Goal: Task Accomplishment & Management: Manage account settings

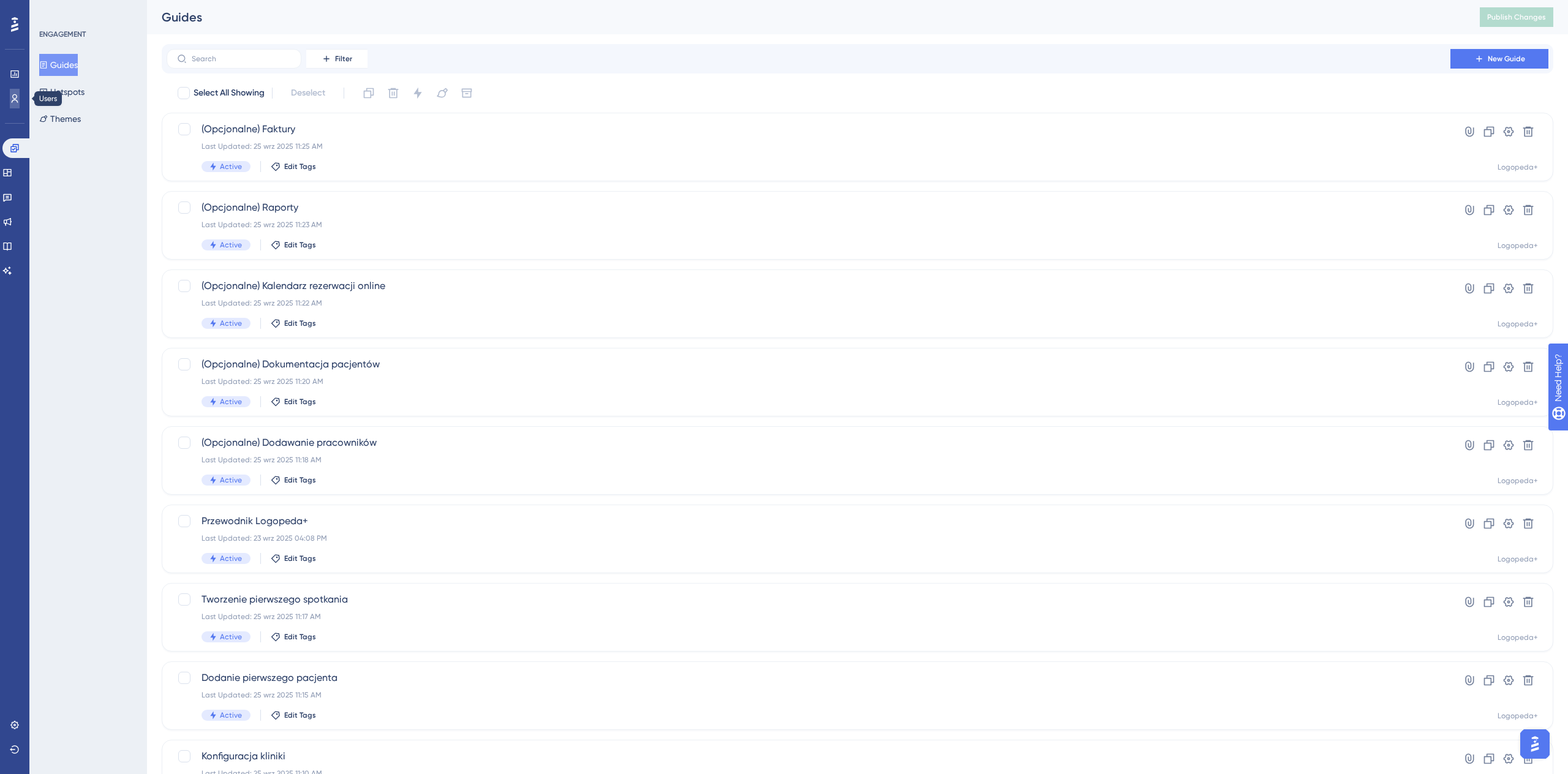
click at [13, 98] on icon at bounding box center [15, 98] width 7 height 9
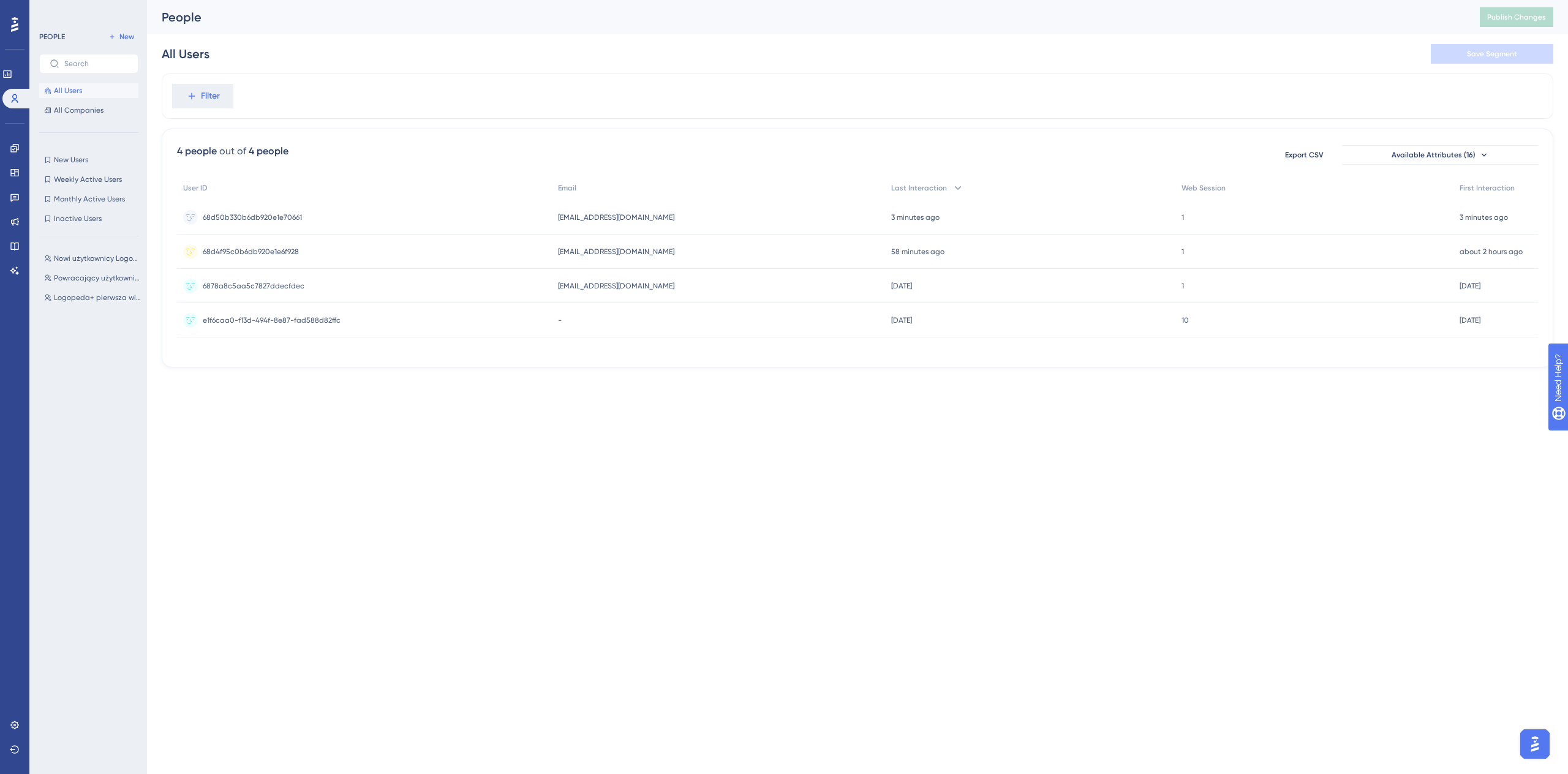
click at [96, 373] on div "Nowi użytkownicy Logopeda+ Nowi użytkownicy Logopeda+ Powracający użytkownicy L…" at bounding box center [92, 498] width 106 height 506
click at [118, 39] on button "New" at bounding box center [122, 36] width 34 height 15
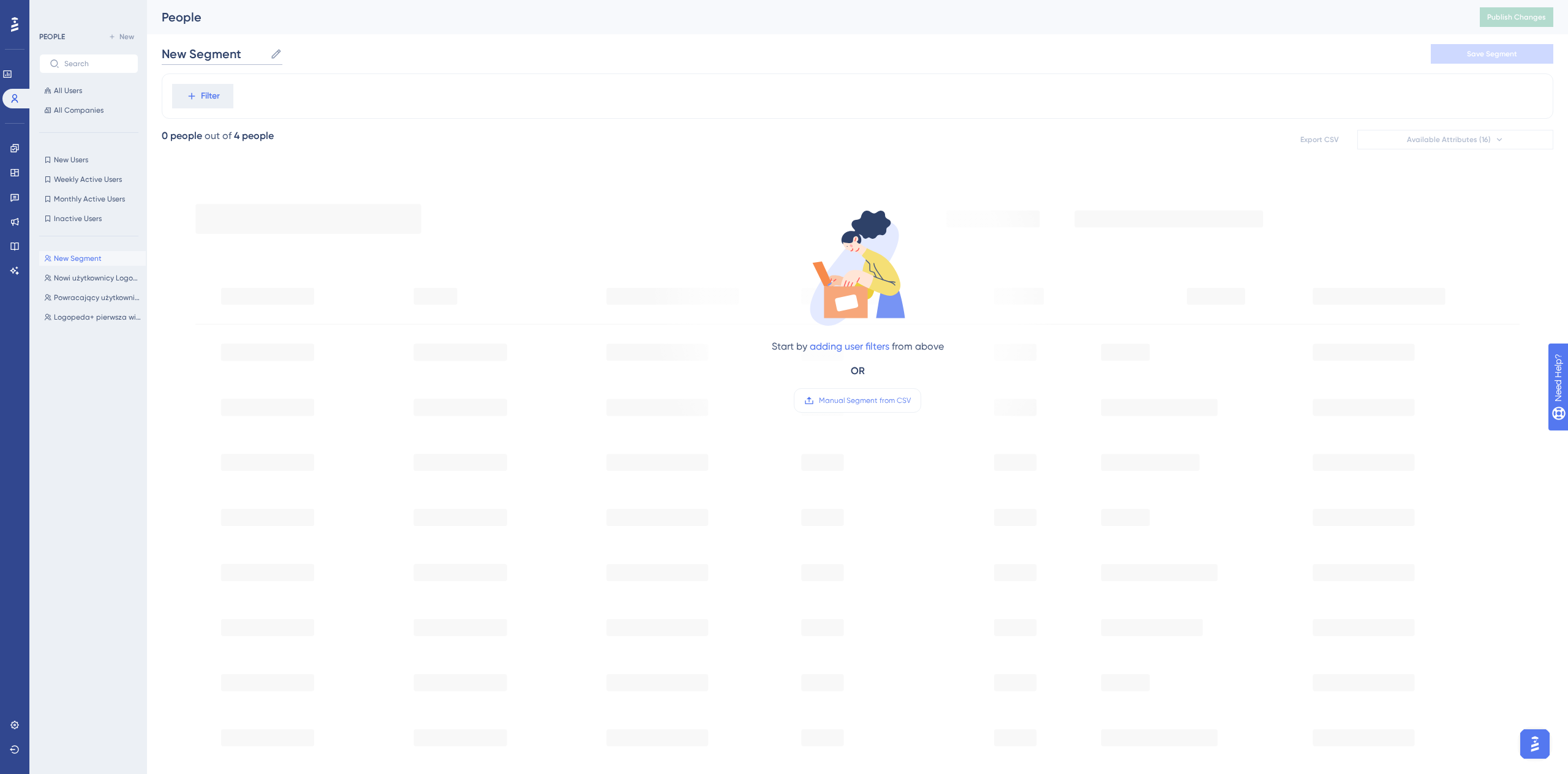
click at [241, 57] on input "New Segment" at bounding box center [213, 54] width 104 height 17
type input "Logopeda+ pracownicy"
click at [408, 117] on div "Filter" at bounding box center [857, 96] width 1392 height 45
click at [194, 98] on icon at bounding box center [191, 96] width 11 height 11
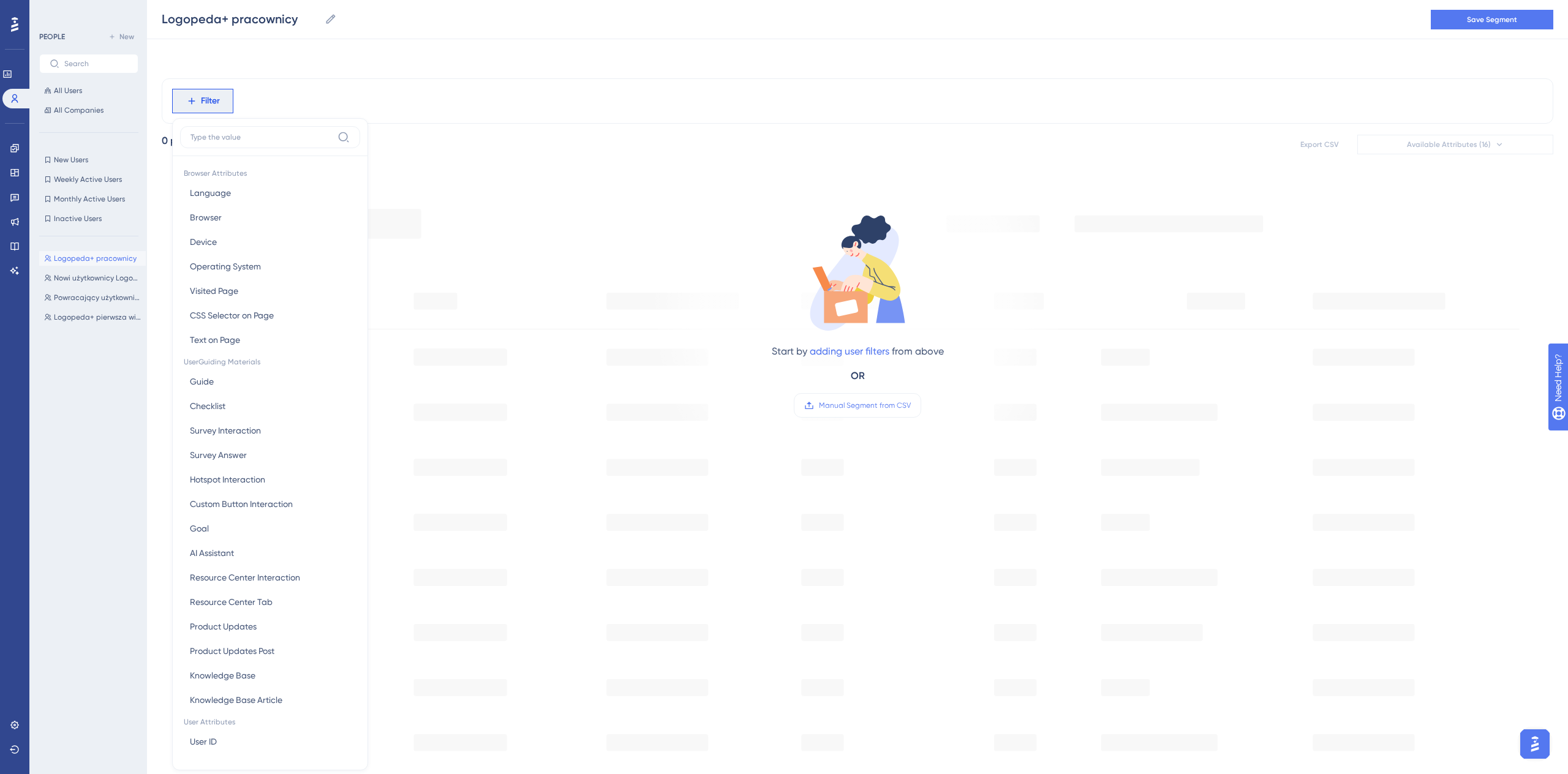
scroll to position [52, 0]
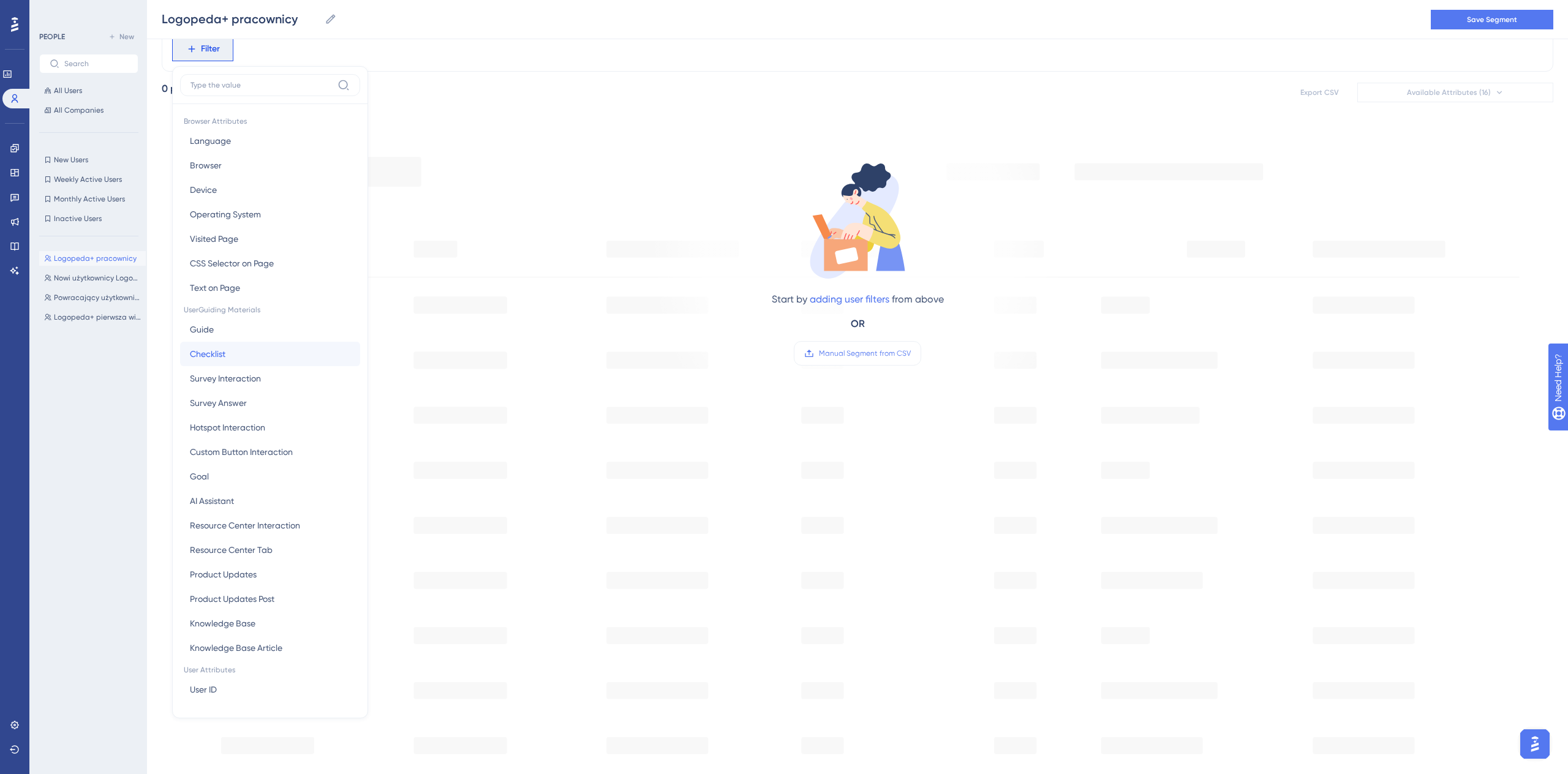
click at [296, 359] on button "Checklist Checklist" at bounding box center [270, 354] width 180 height 25
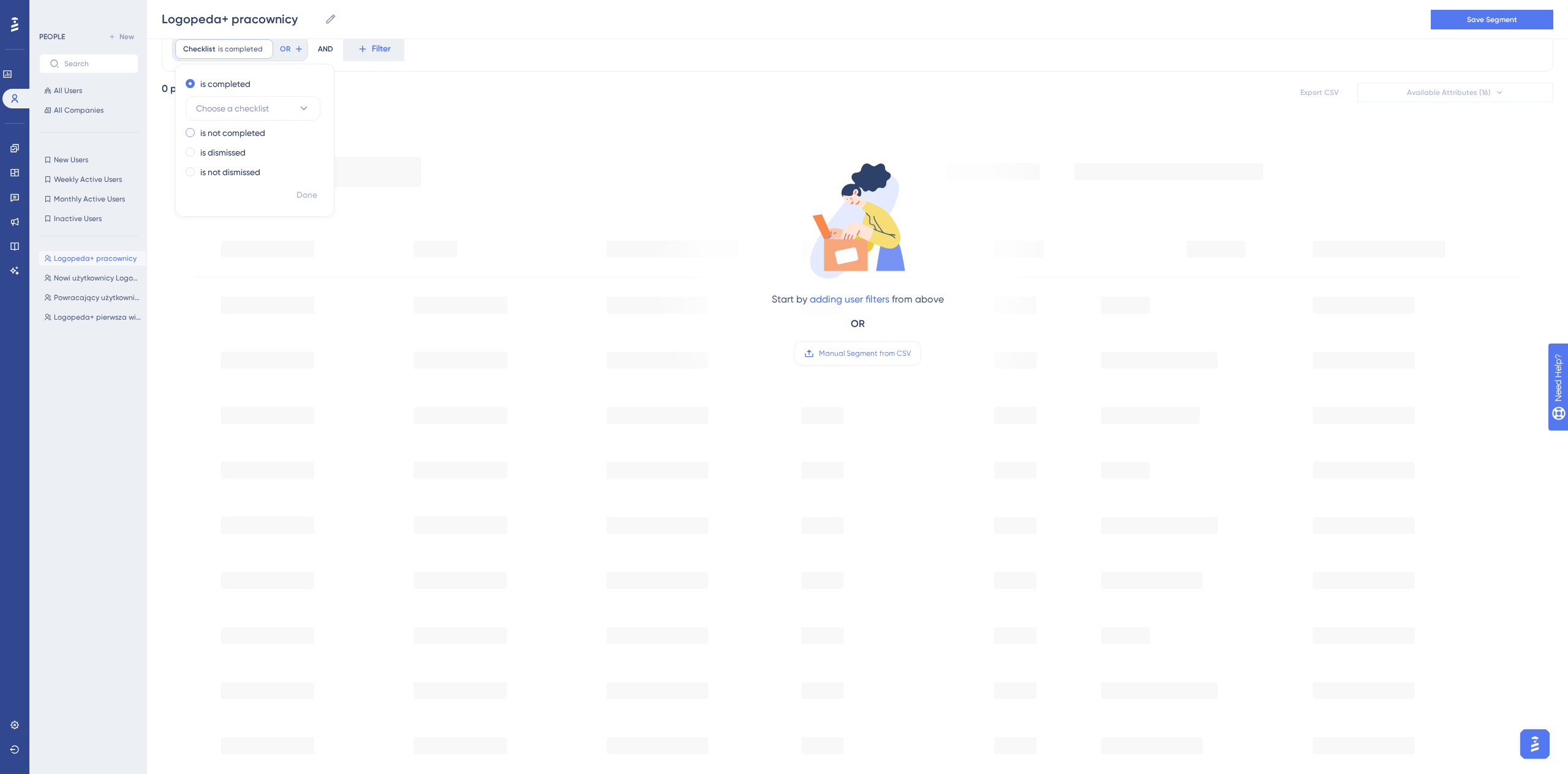
click at [277, 133] on div "is not completed" at bounding box center [253, 133] width 134 height 15
click at [269, 116] on button "Choose a checklist" at bounding box center [253, 128] width 134 height 25
click at [262, 170] on label at bounding box center [253, 164] width 119 height 22
click at [262, 169] on input at bounding box center [244, 164] width 80 height 9
click at [408, 66] on div "Checklist is not completed Remove is completed is not completed Choose a checkl…" at bounding box center [857, 49] width 1392 height 45
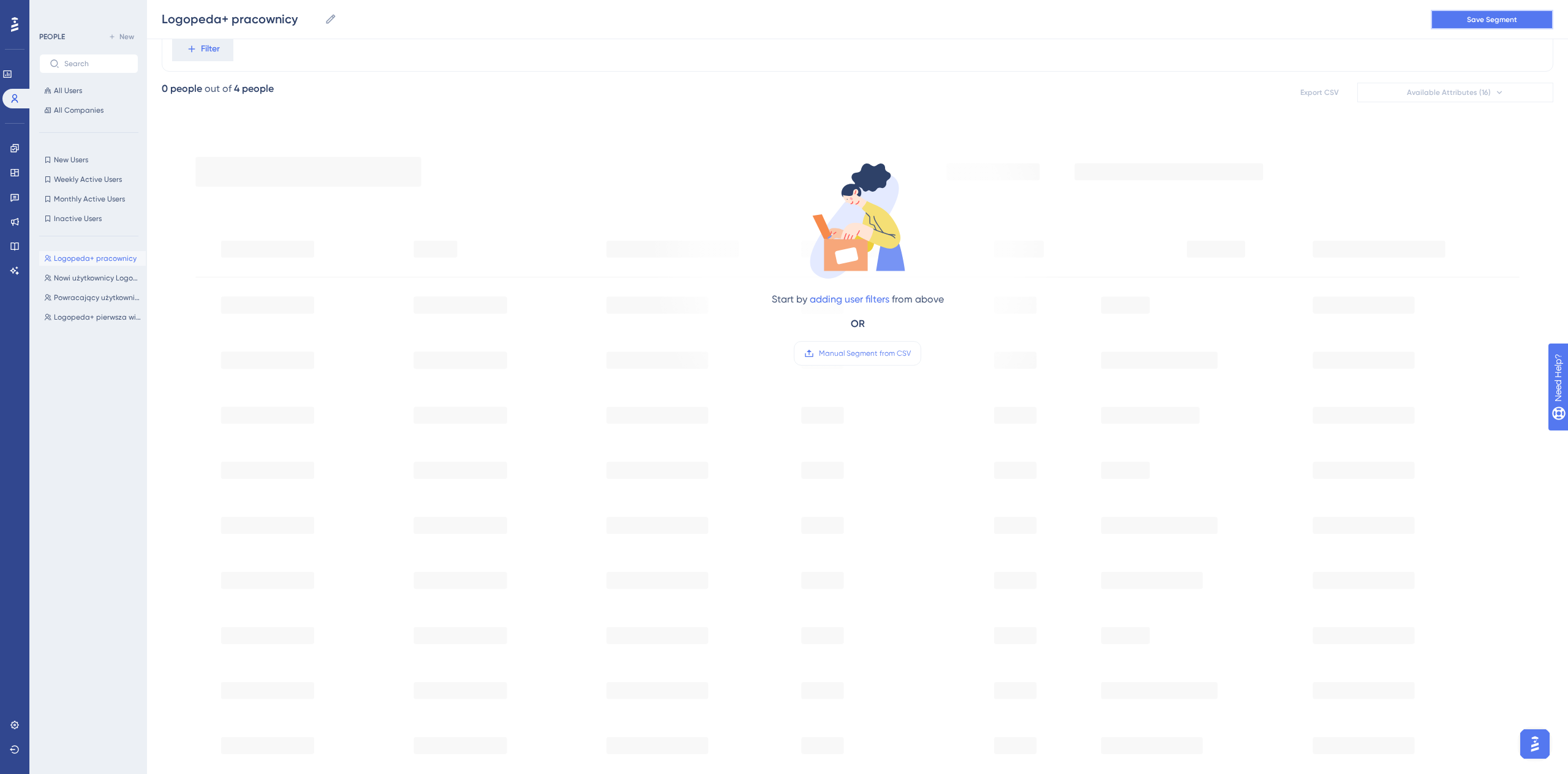
click at [1525, 23] on button "Save Segment" at bounding box center [1492, 19] width 122 height 20
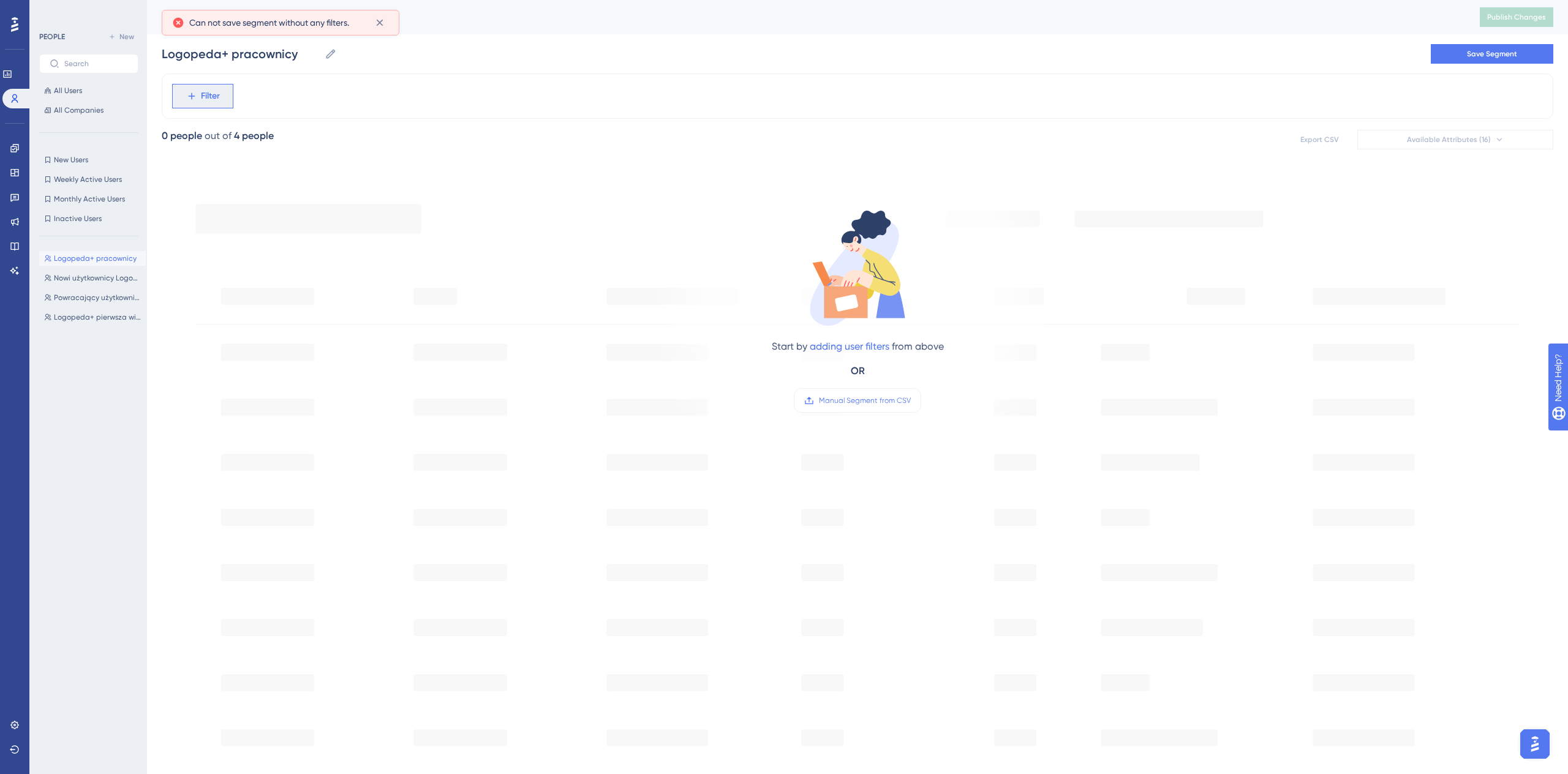
click at [206, 97] on span "Filter" at bounding box center [211, 96] width 19 height 15
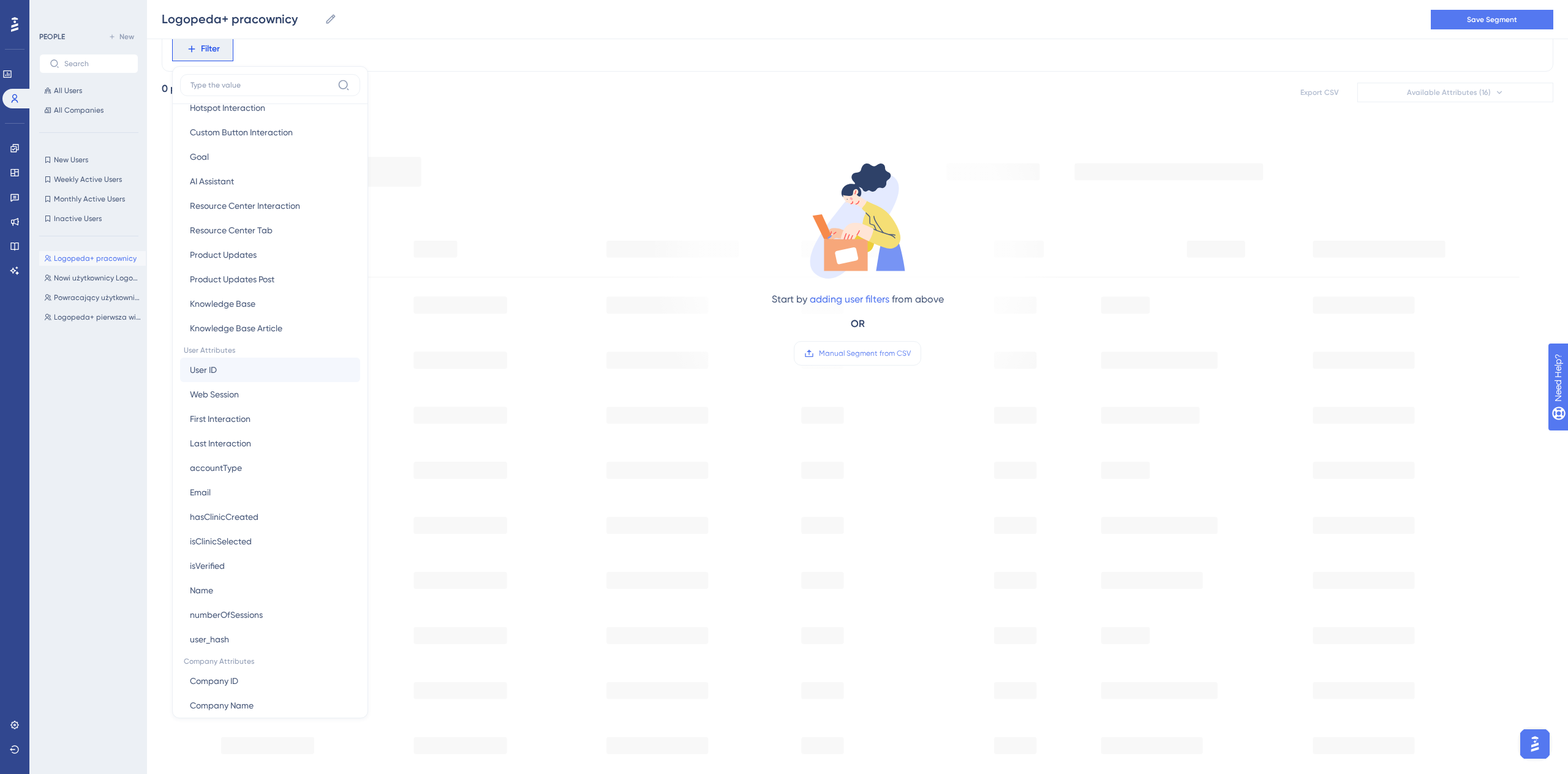
scroll to position [384, 0]
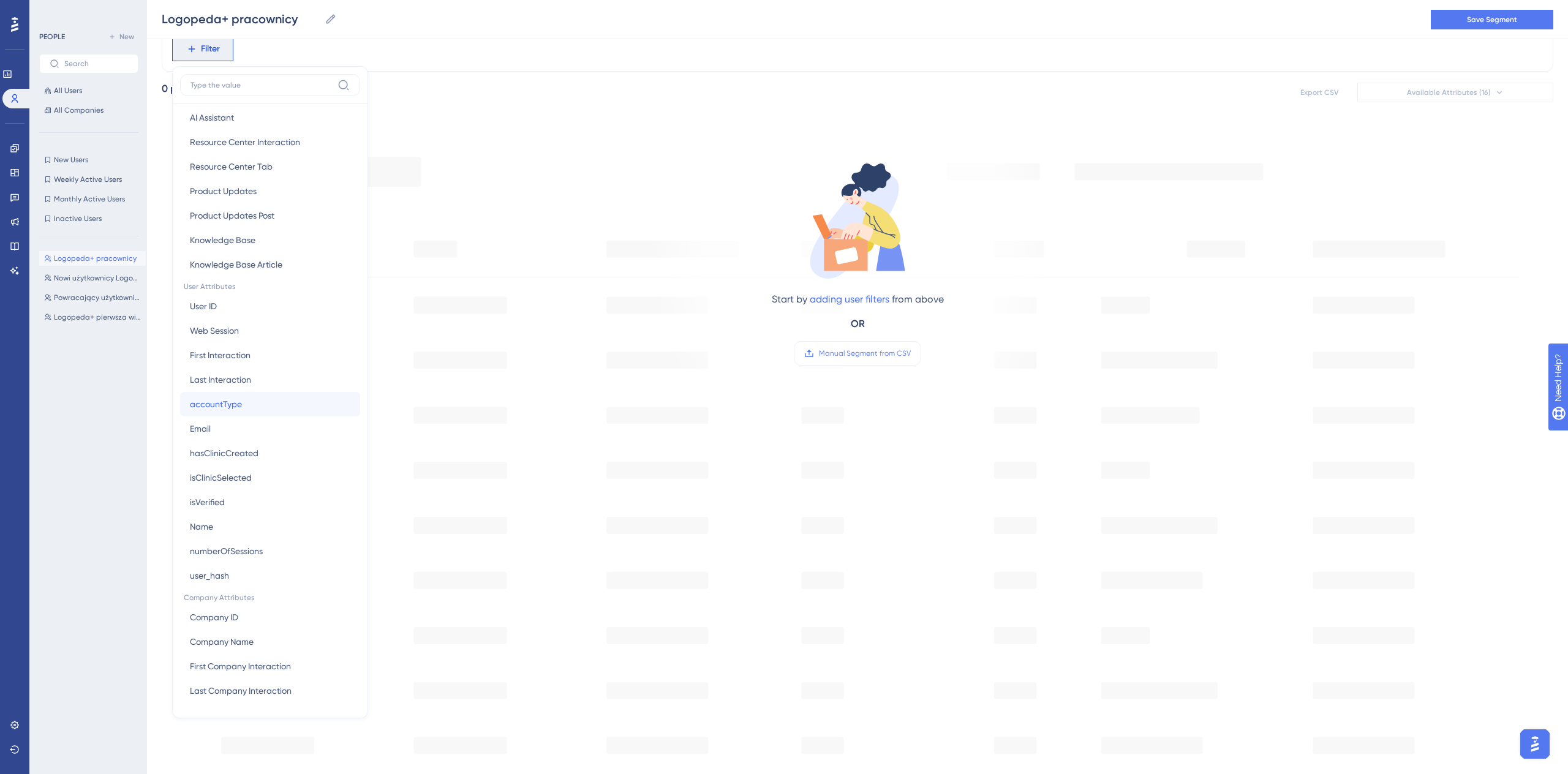
click at [277, 408] on button "accountType accountType" at bounding box center [270, 404] width 180 height 25
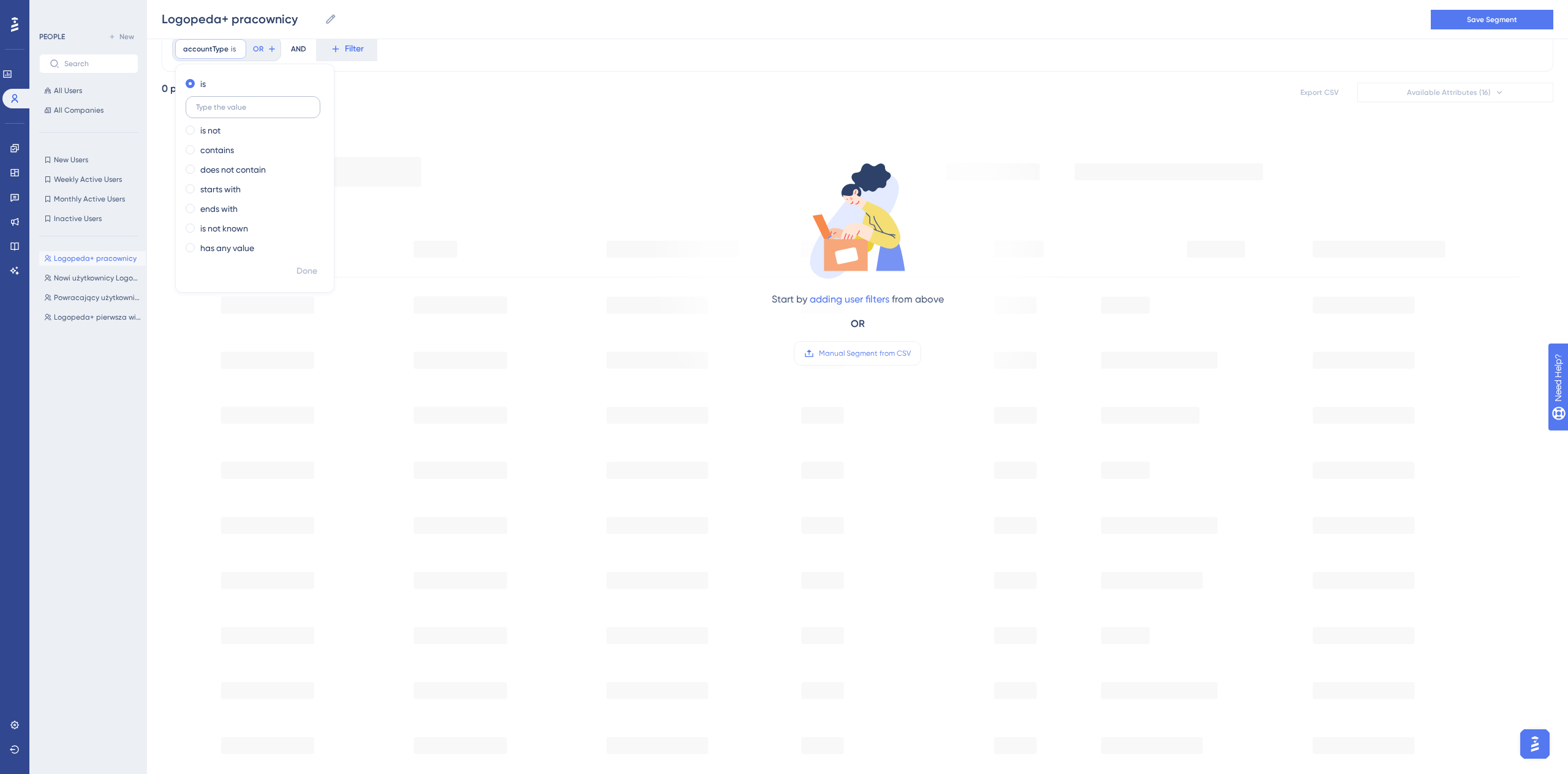
click at [235, 107] on input "text" at bounding box center [253, 107] width 114 height 9
type input "EMPLOYEE"
click at [308, 271] on span "Done" at bounding box center [307, 271] width 21 height 15
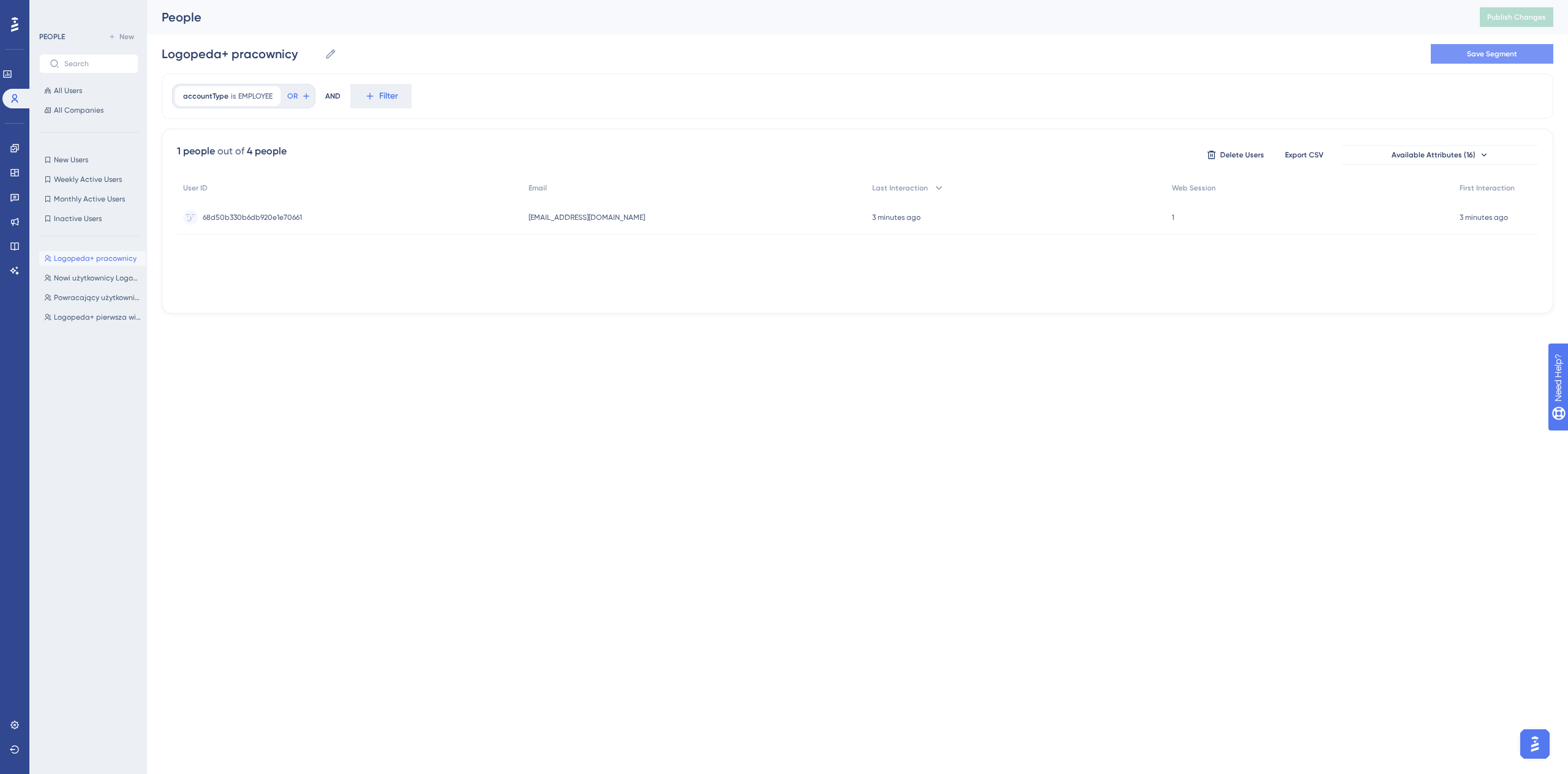
click at [1455, 52] on button "Save Segment" at bounding box center [1492, 53] width 122 height 20
click at [13, 170] on icon at bounding box center [14, 172] width 9 height 9
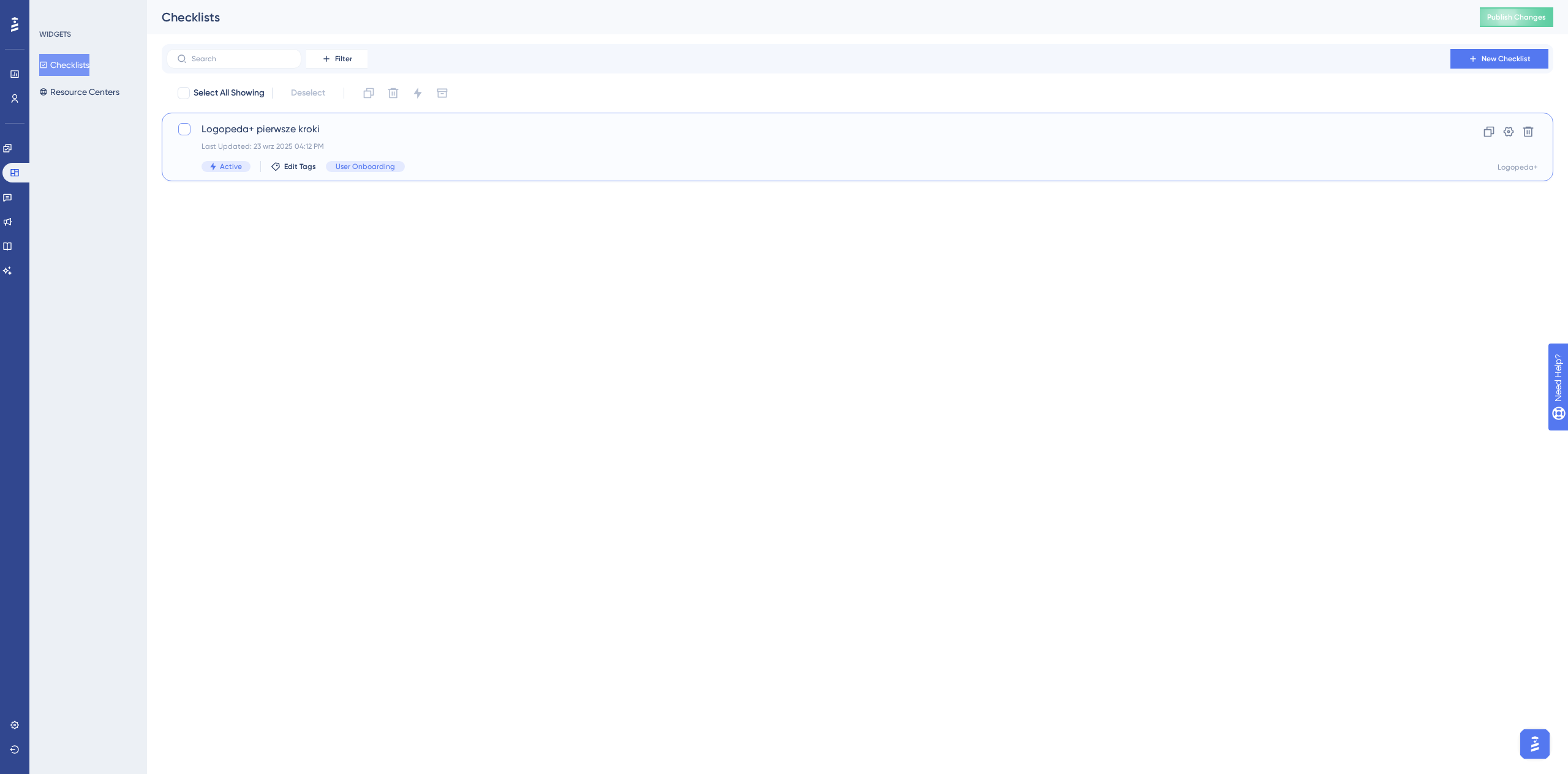
click at [184, 129] on div at bounding box center [184, 129] width 12 height 12
checkbox input "true"
click at [375, 97] on icon at bounding box center [368, 93] width 12 height 12
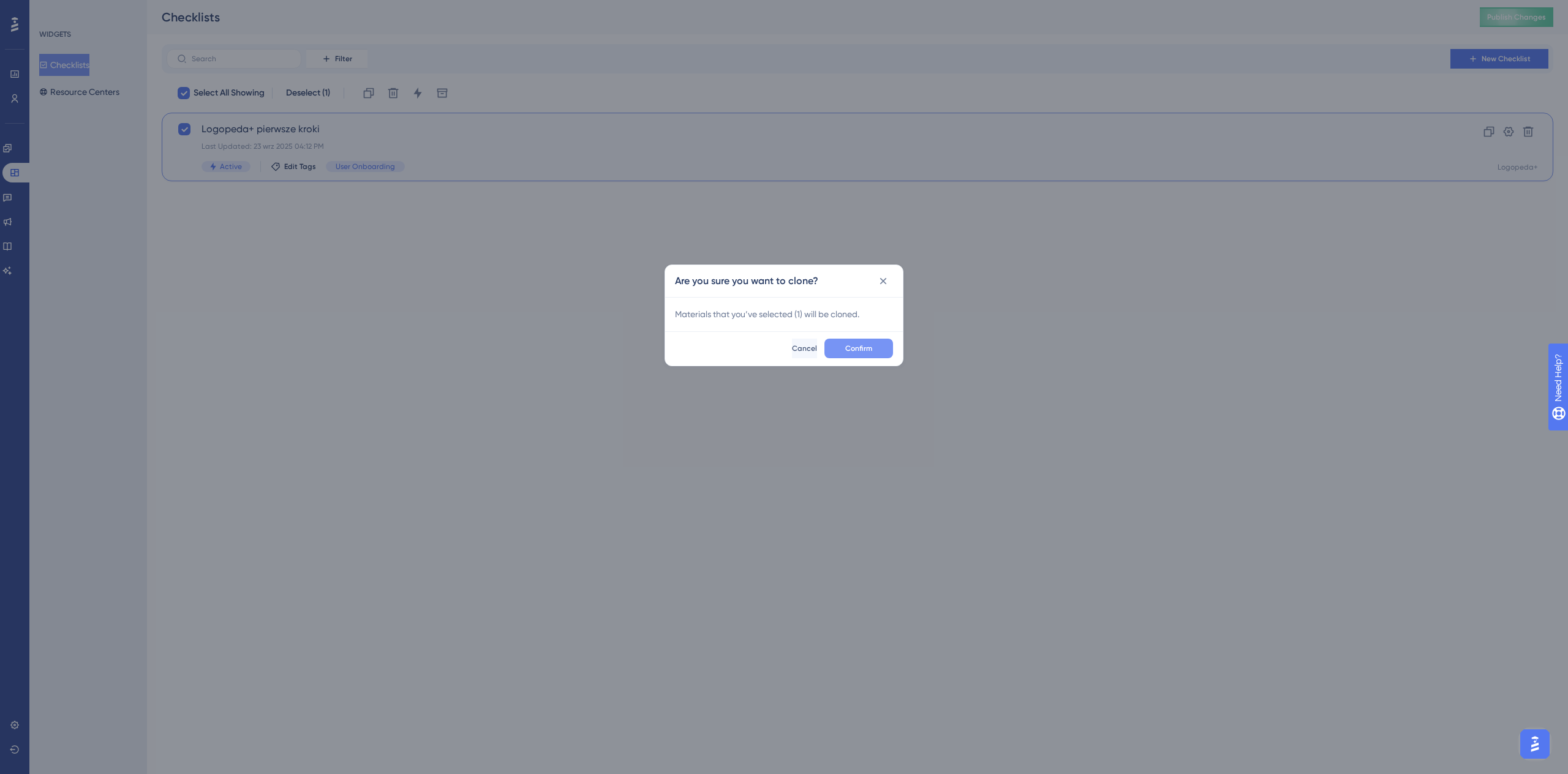
click at [865, 350] on span "Confirm" at bounding box center [858, 348] width 27 height 9
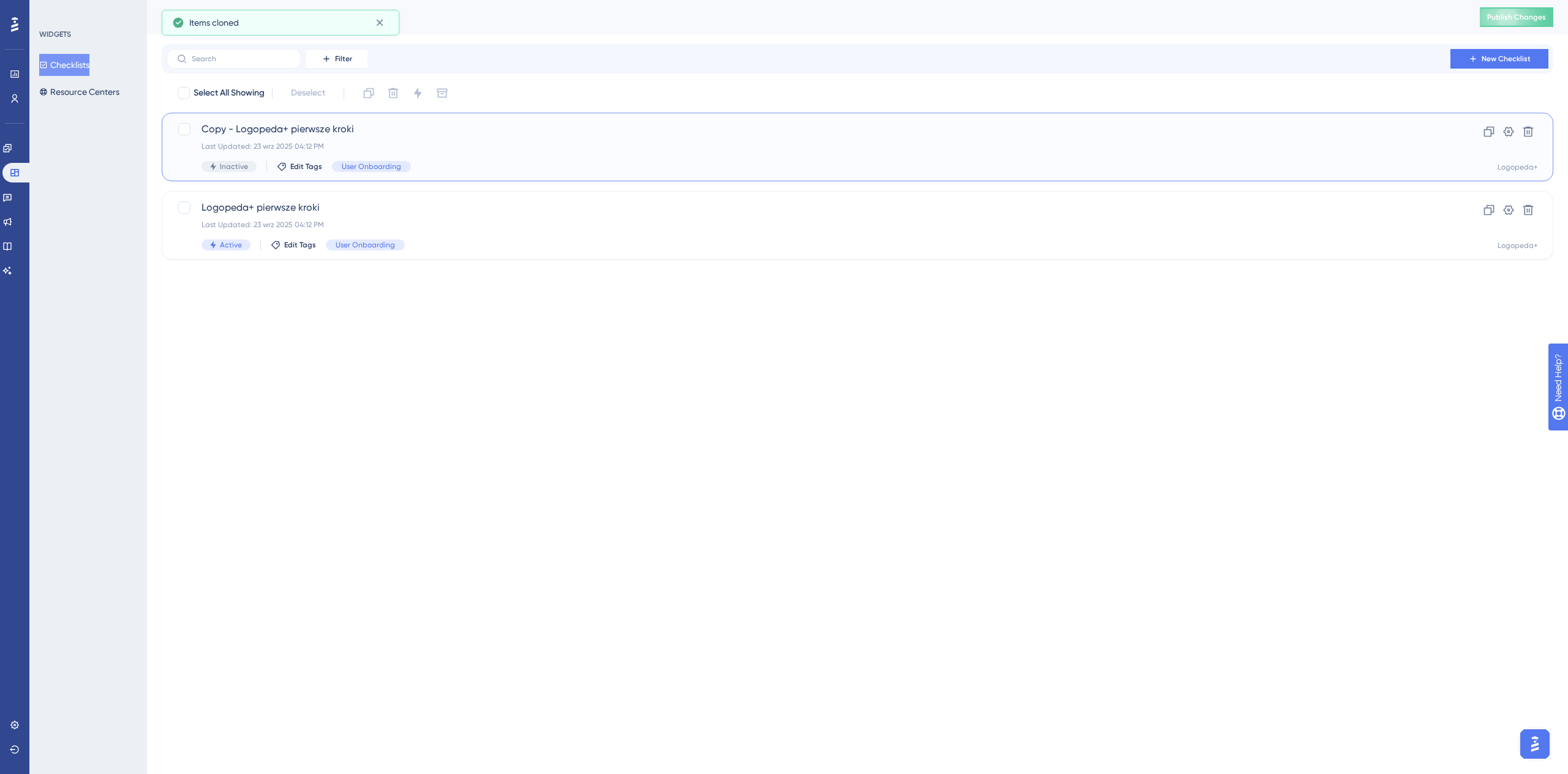
click at [354, 136] on span "Copy - Logopeda+ pierwsze kroki" at bounding box center [808, 128] width 1213 height 15
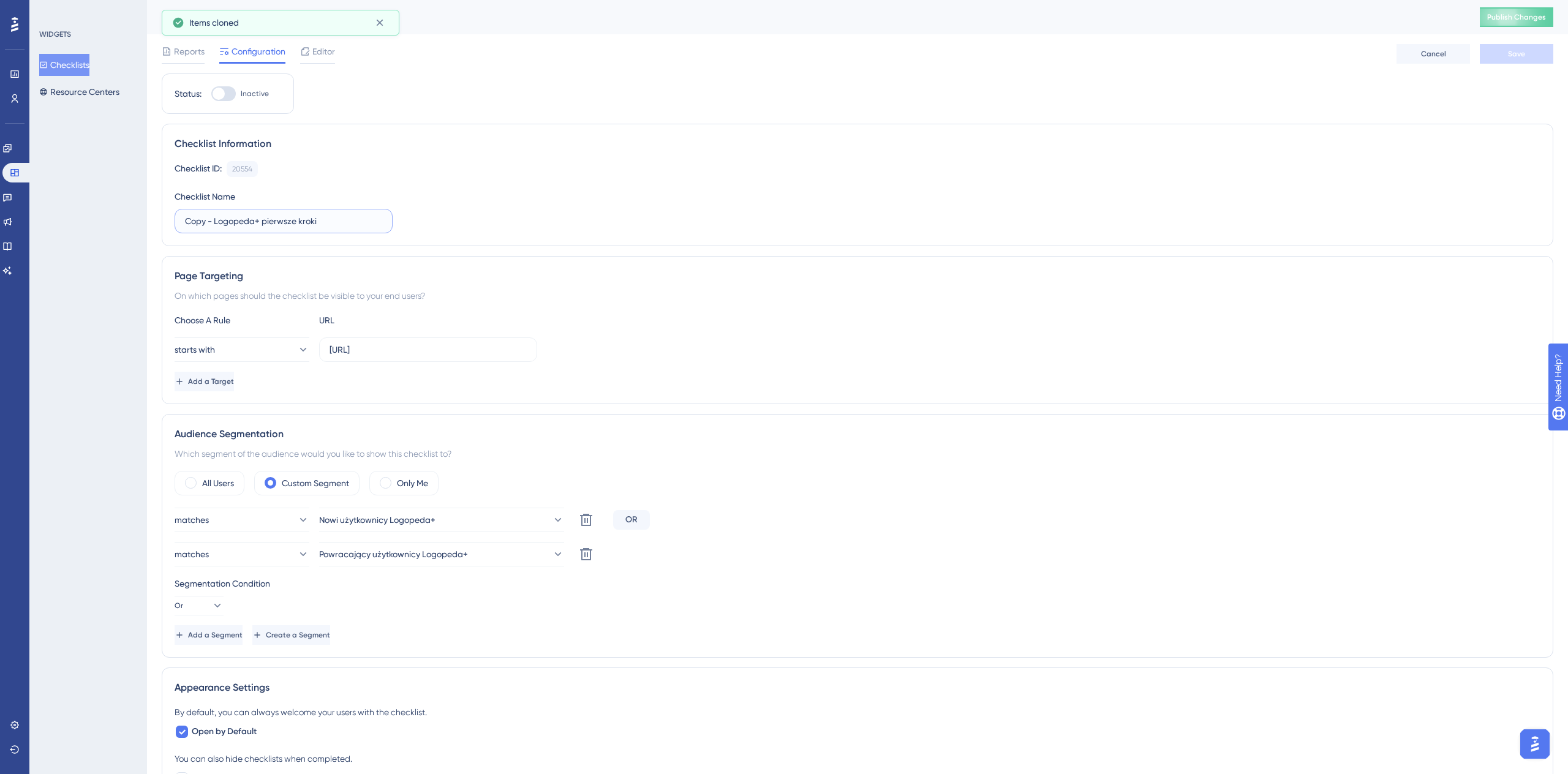
click at [282, 220] on input "Copy - Logopeda+ pierwsze kroki" at bounding box center [283, 221] width 197 height 14
drag, startPoint x: 212, startPoint y: 223, endPoint x: 169, endPoint y: 214, distance: 43.9
click at [167, 218] on div "Checklist Information Checklist ID: 20554 Copy Checklist Name Copy - Logopeda+ …" at bounding box center [857, 184] width 1392 height 122
click at [317, 227] on input "Logopeda+ pierwsze kroki" at bounding box center [283, 221] width 197 height 14
type input "Logopeda+ pierwsze kroki nowych pracowników"
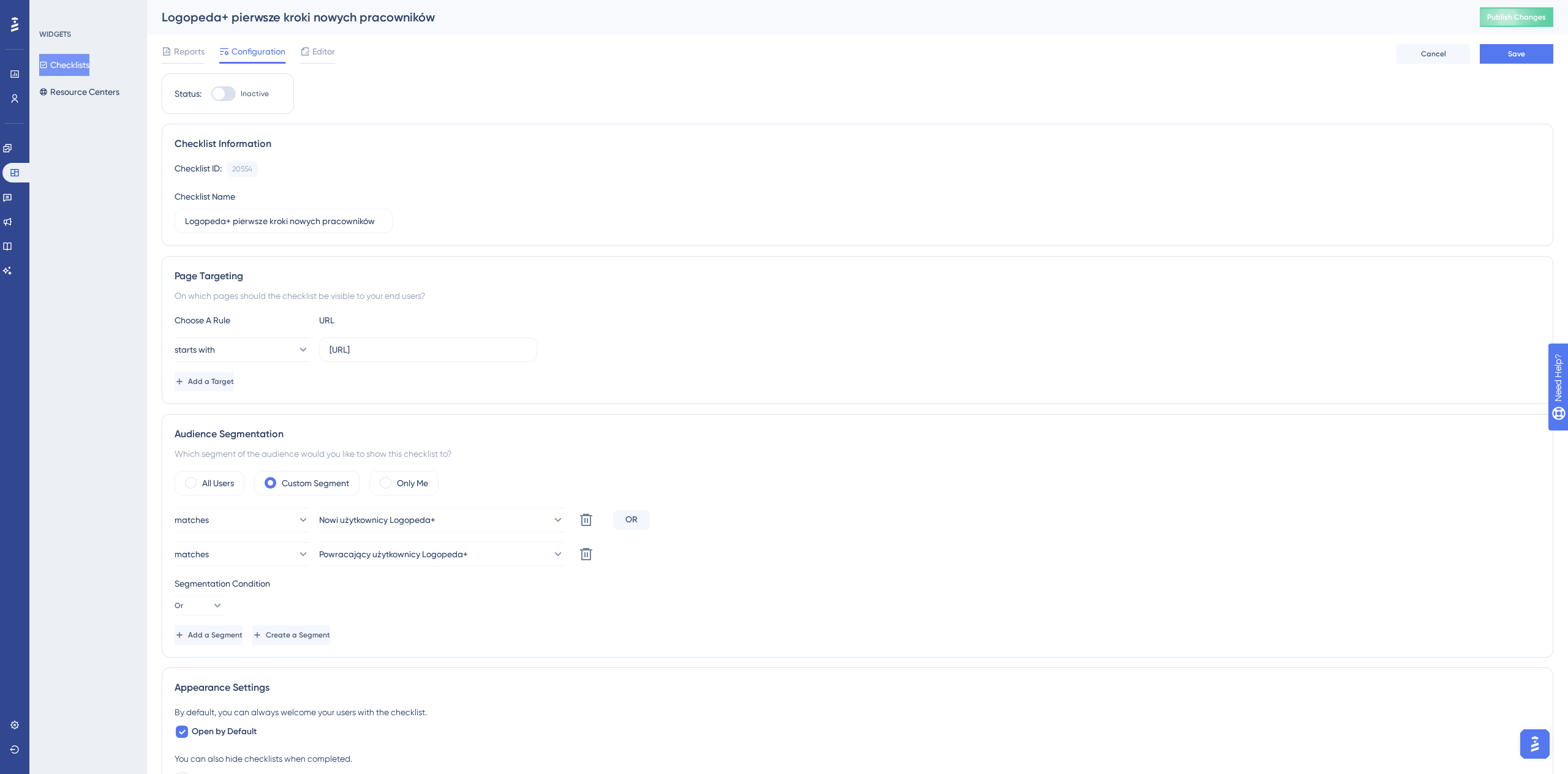
click at [1524, 66] on div "Reports Configuration Editor Cancel Save" at bounding box center [857, 54] width 1392 height 39
click at [1517, 46] on button "Save" at bounding box center [1517, 53] width 74 height 20
click at [329, 57] on span "Editor" at bounding box center [324, 51] width 22 height 15
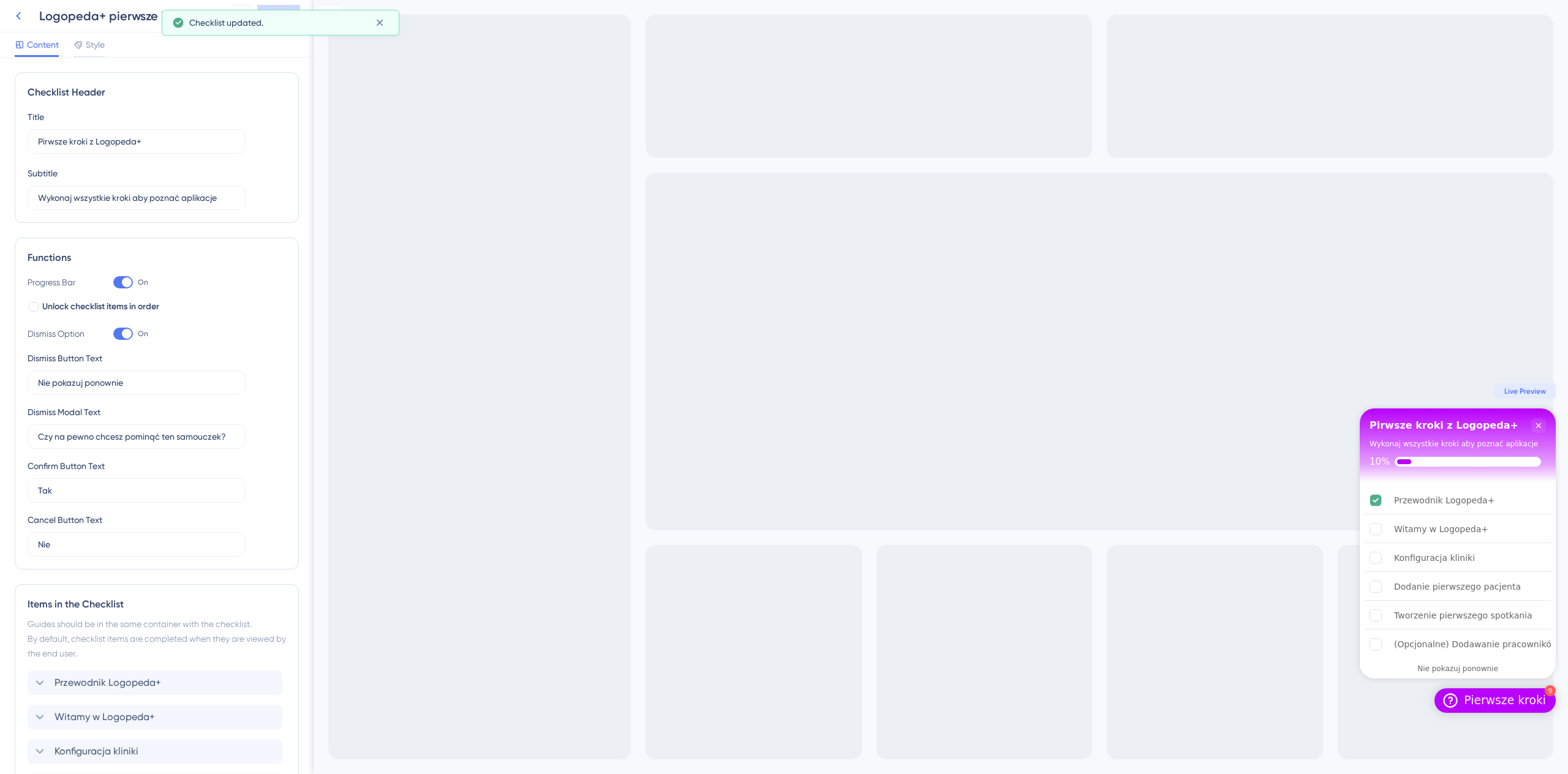
click at [15, 21] on icon at bounding box center [18, 15] width 15 height 15
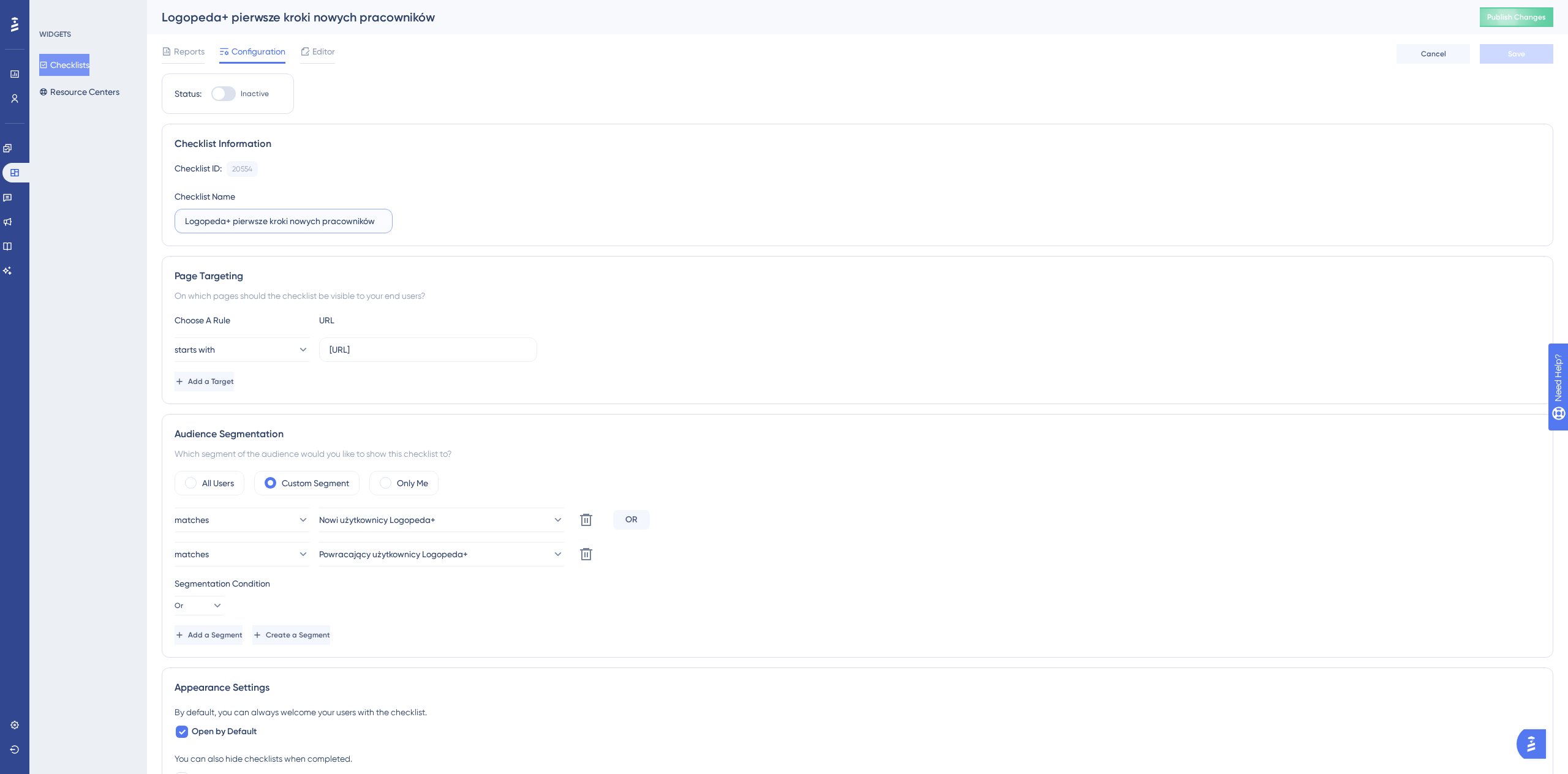
drag, startPoint x: 377, startPoint y: 223, endPoint x: 301, endPoint y: 227, distance: 76.1
click at [301, 227] on input "Logopeda+ pierwsze kroki nowych pracowników" at bounding box center [283, 221] width 197 height 14
click at [414, 311] on div "Page Targeting On which pages should the checklist be visible to your end users…" at bounding box center [857, 330] width 1392 height 148
click at [588, 557] on icon at bounding box center [586, 554] width 15 height 15
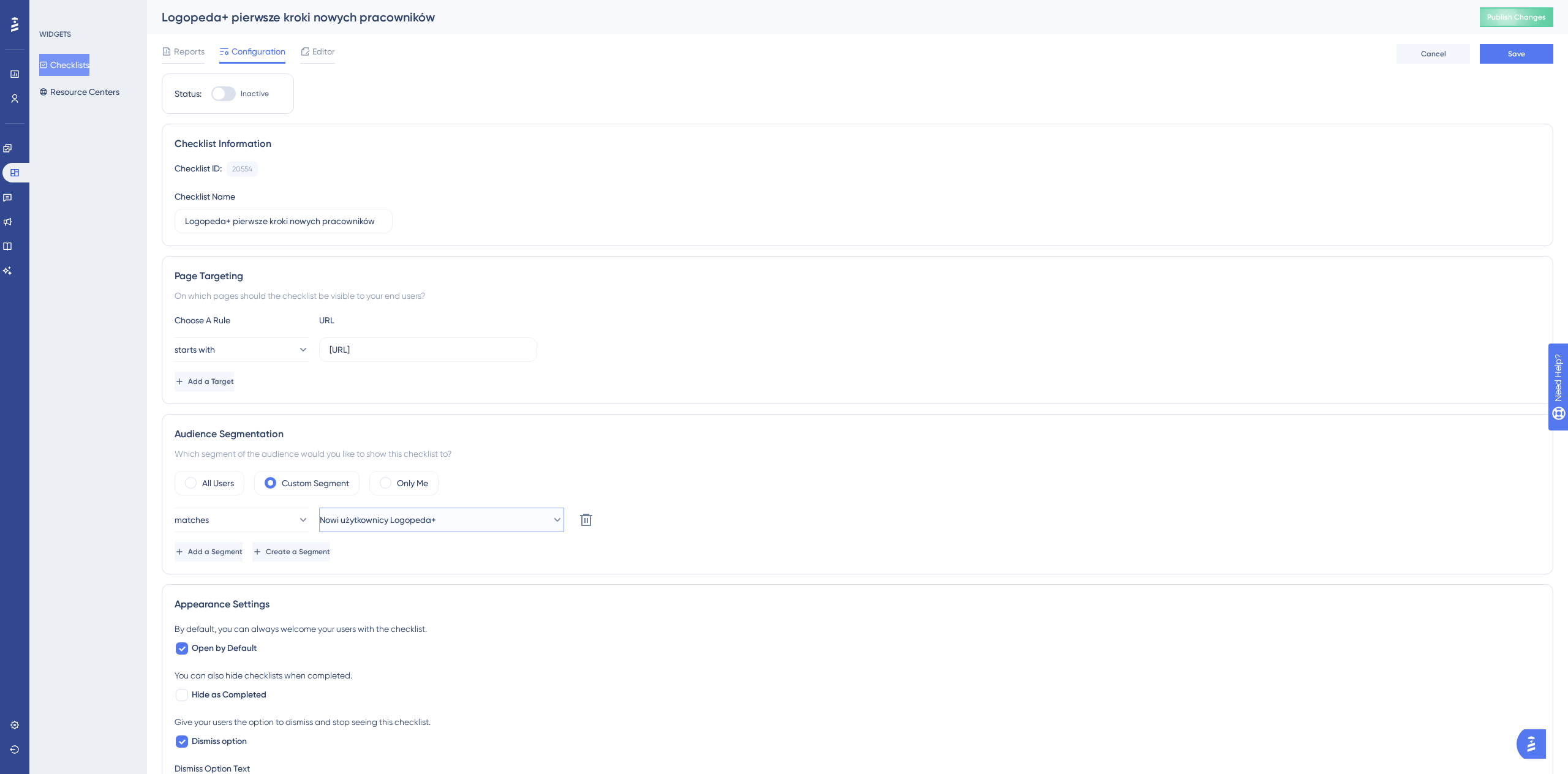
click at [519, 526] on button "Nowi użytkownicy Logopeda+" at bounding box center [442, 520] width 245 height 25
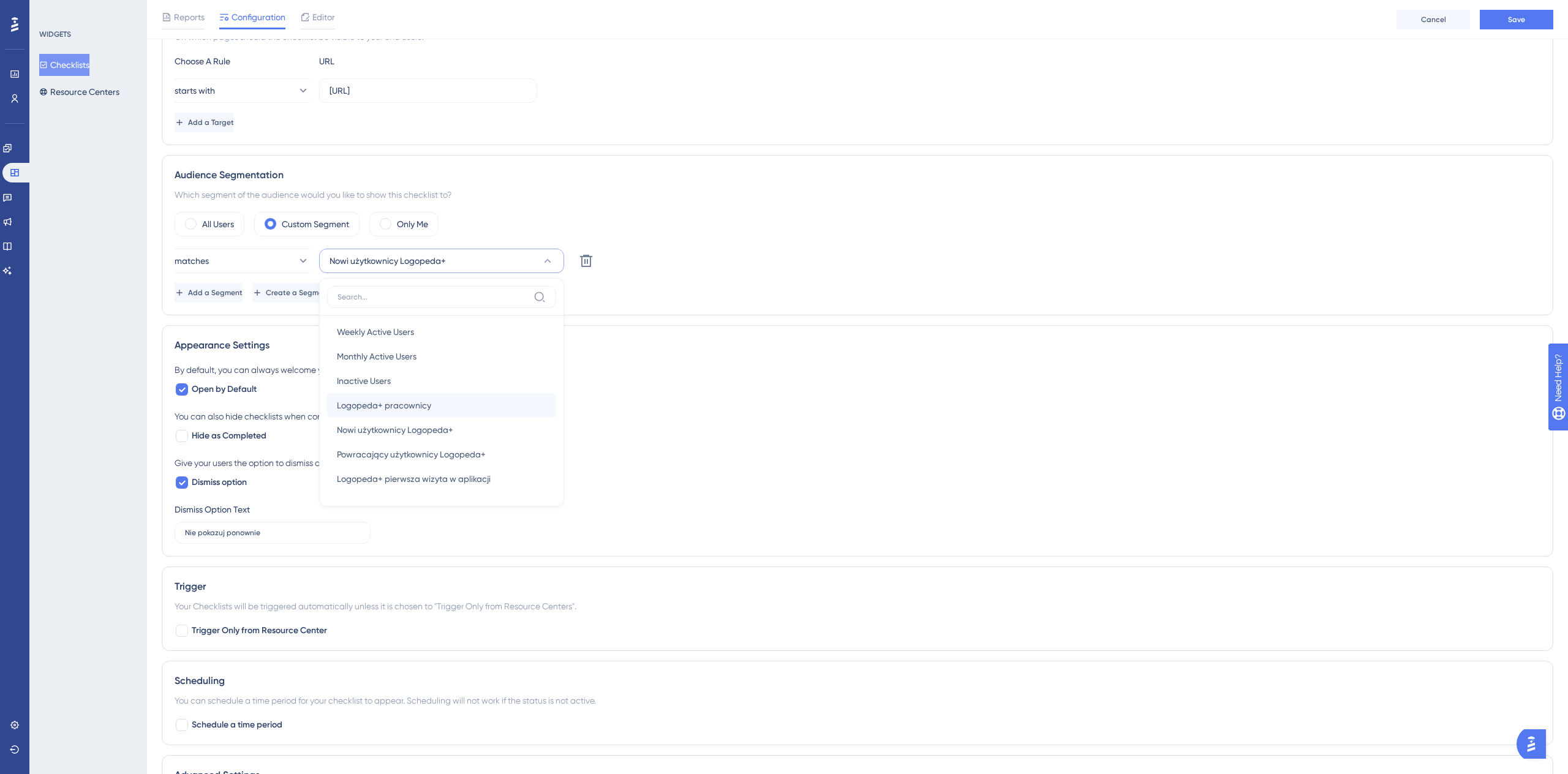
scroll to position [17, 0]
click at [450, 413] on div "Logopeda+ pracownicy Logopeda+ pracownicy" at bounding box center [441, 416] width 210 height 25
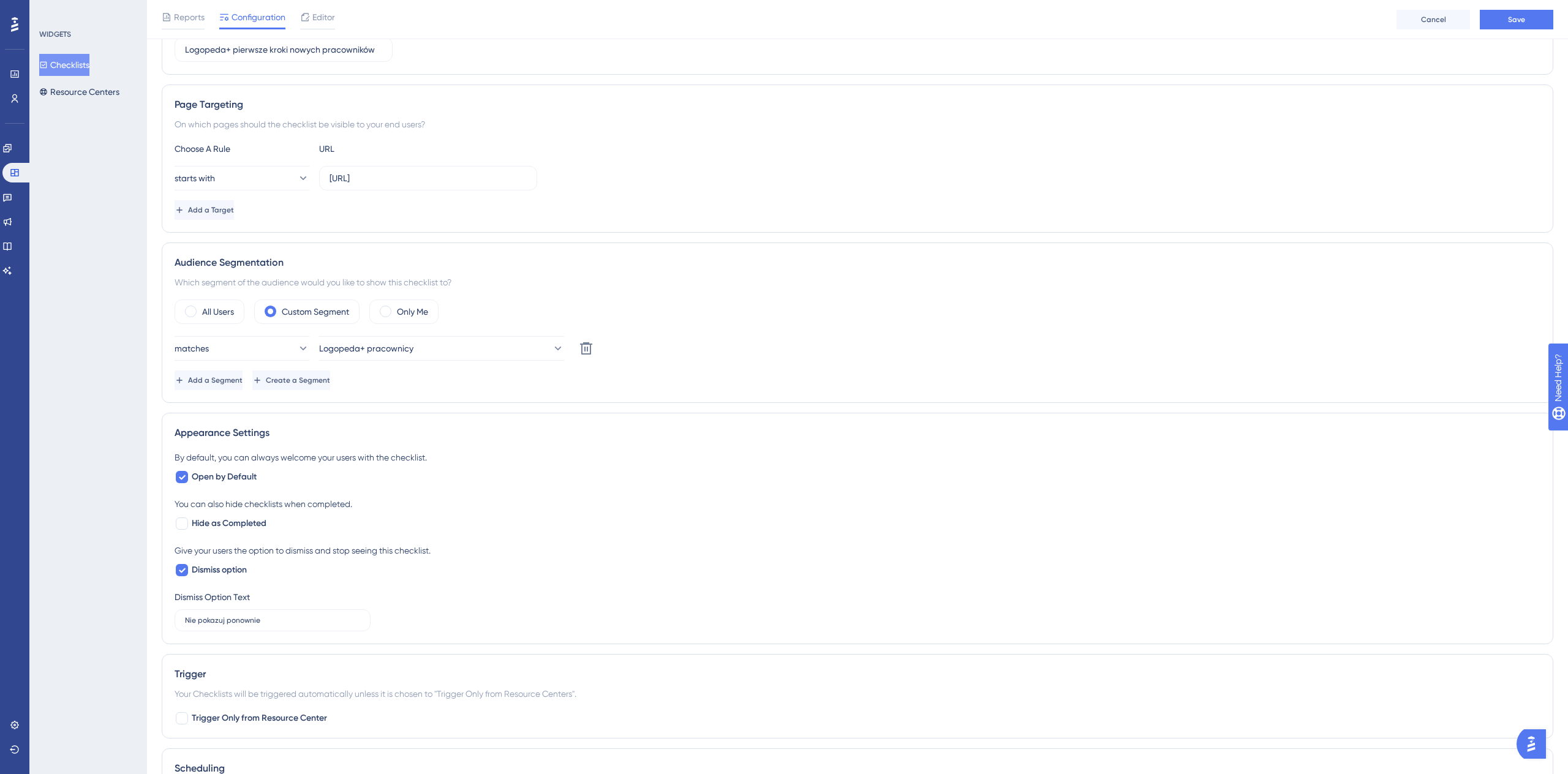
scroll to position [0, 0]
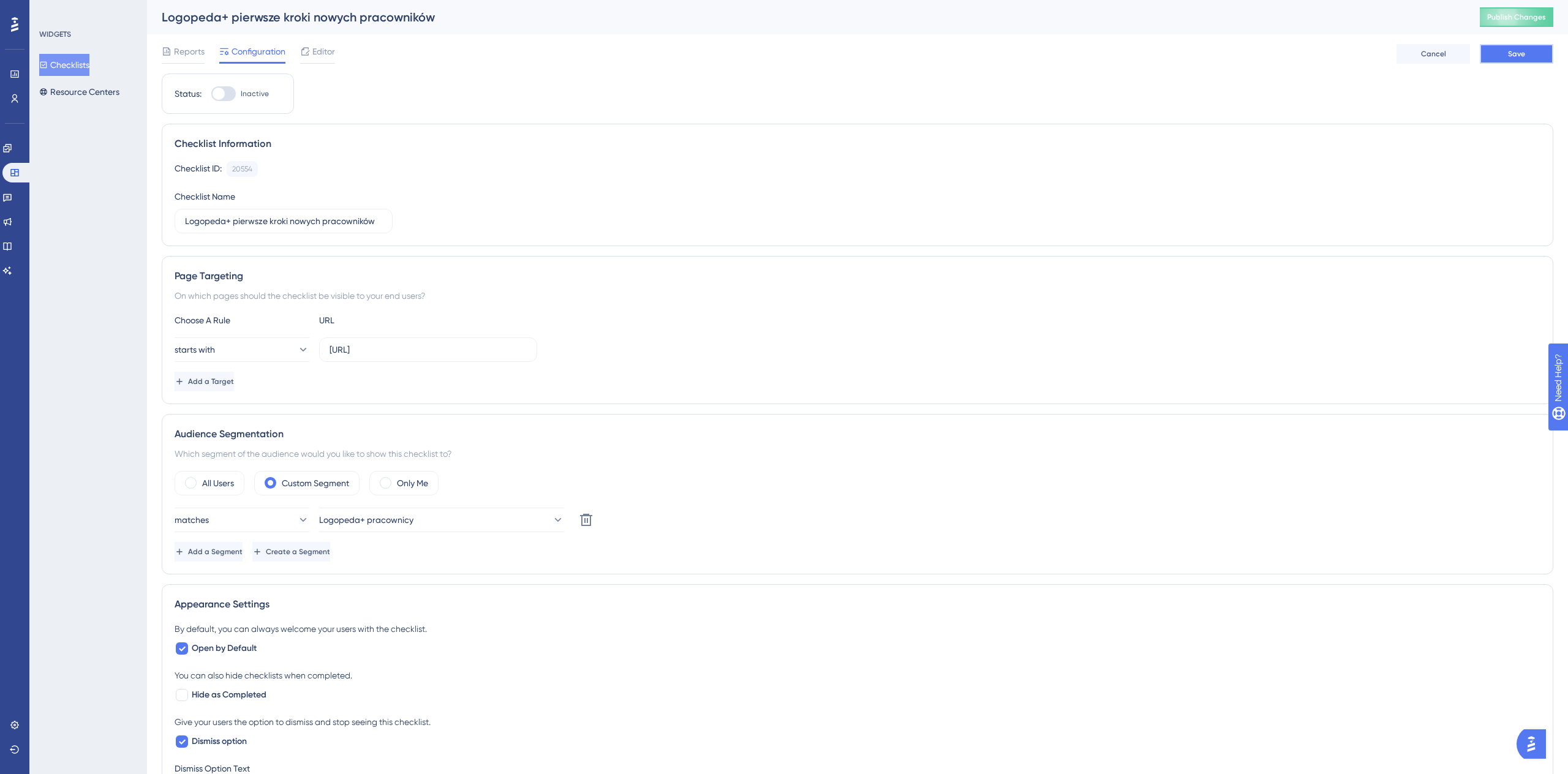
click at [1517, 53] on span "Save" at bounding box center [1517, 53] width 17 height 9
click at [325, 49] on span "Editor" at bounding box center [324, 51] width 22 height 15
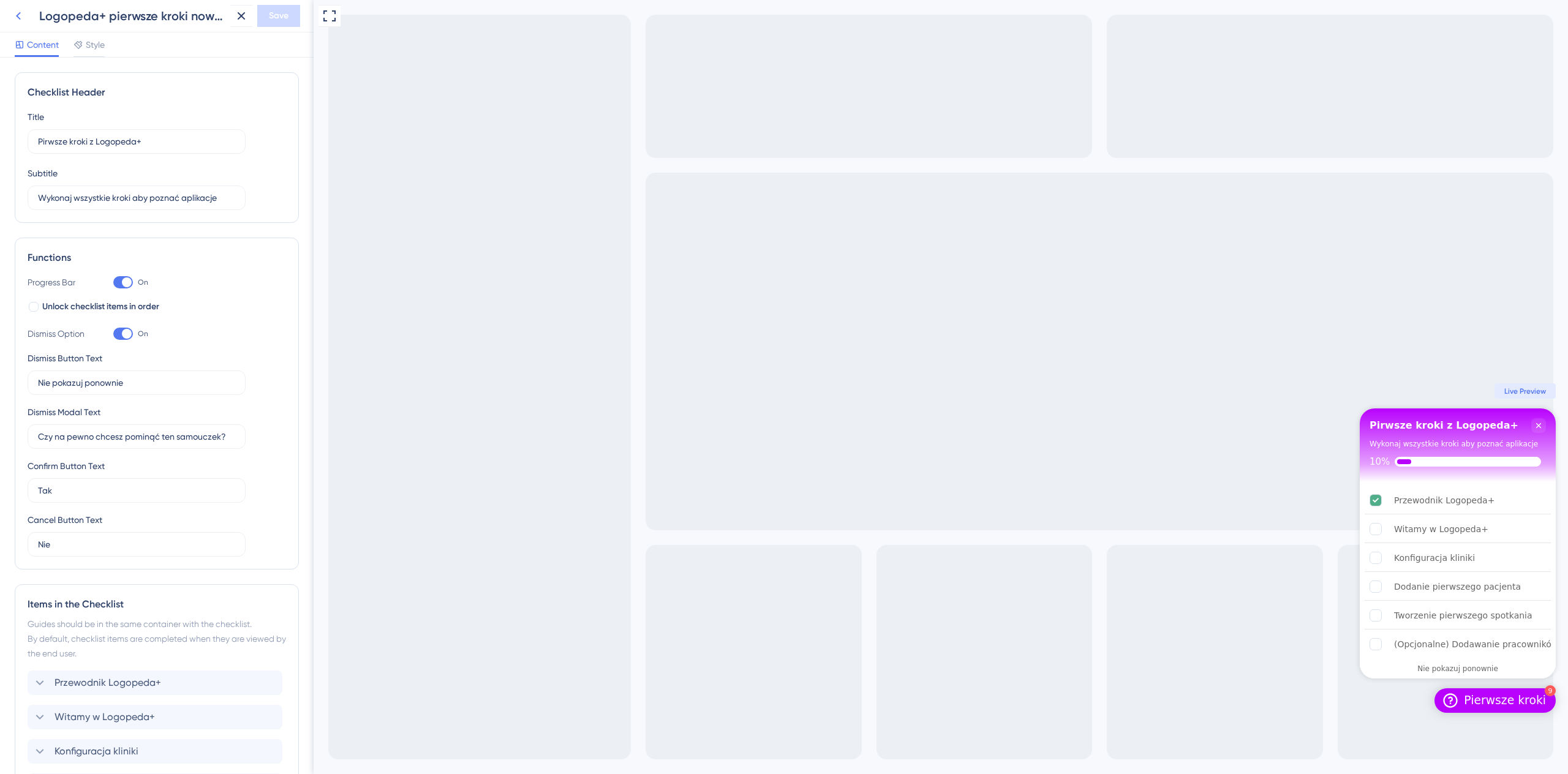
click at [21, 17] on icon at bounding box center [18, 15] width 15 height 15
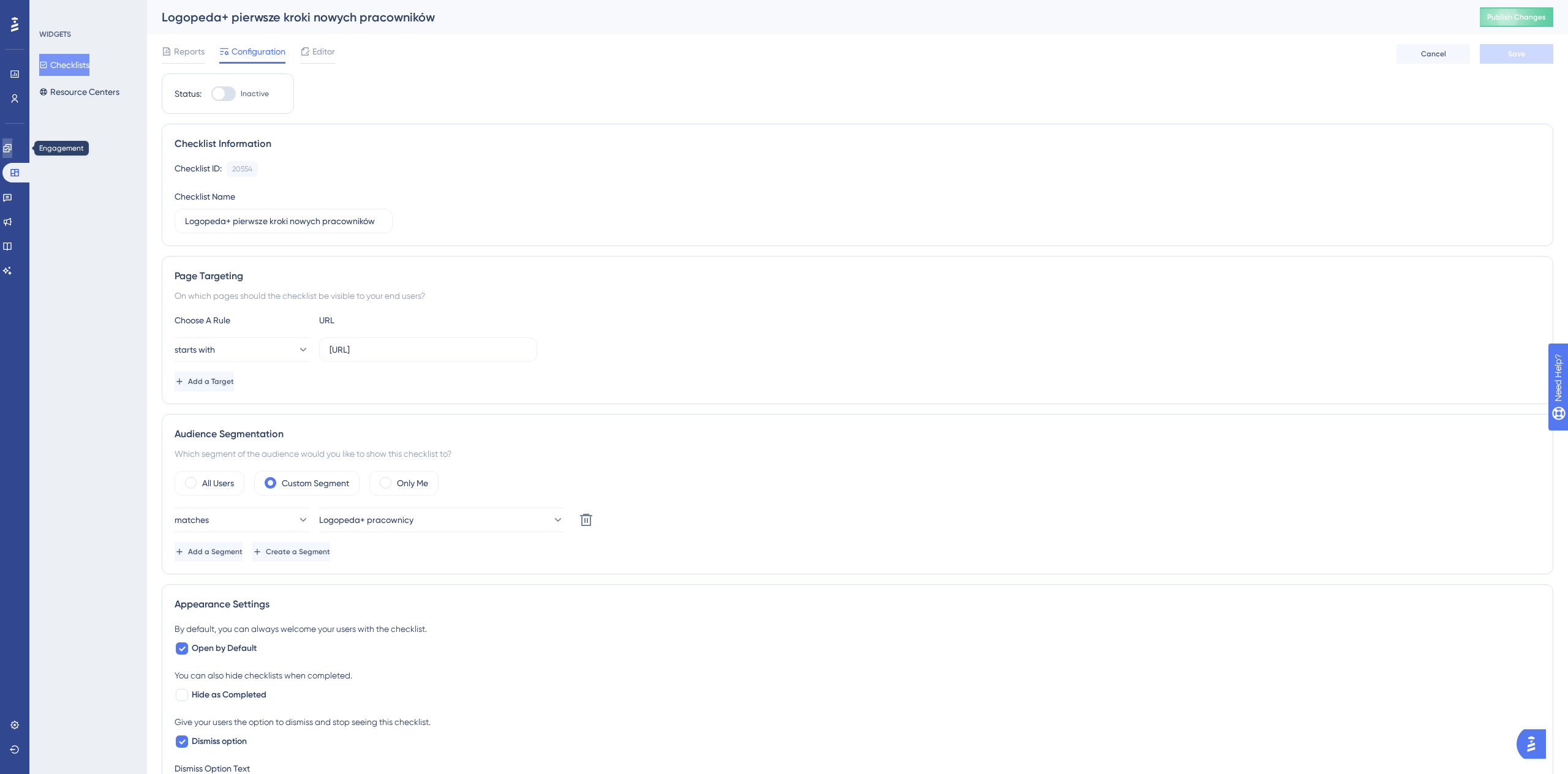
click at [12, 154] on link at bounding box center [7, 148] width 9 height 20
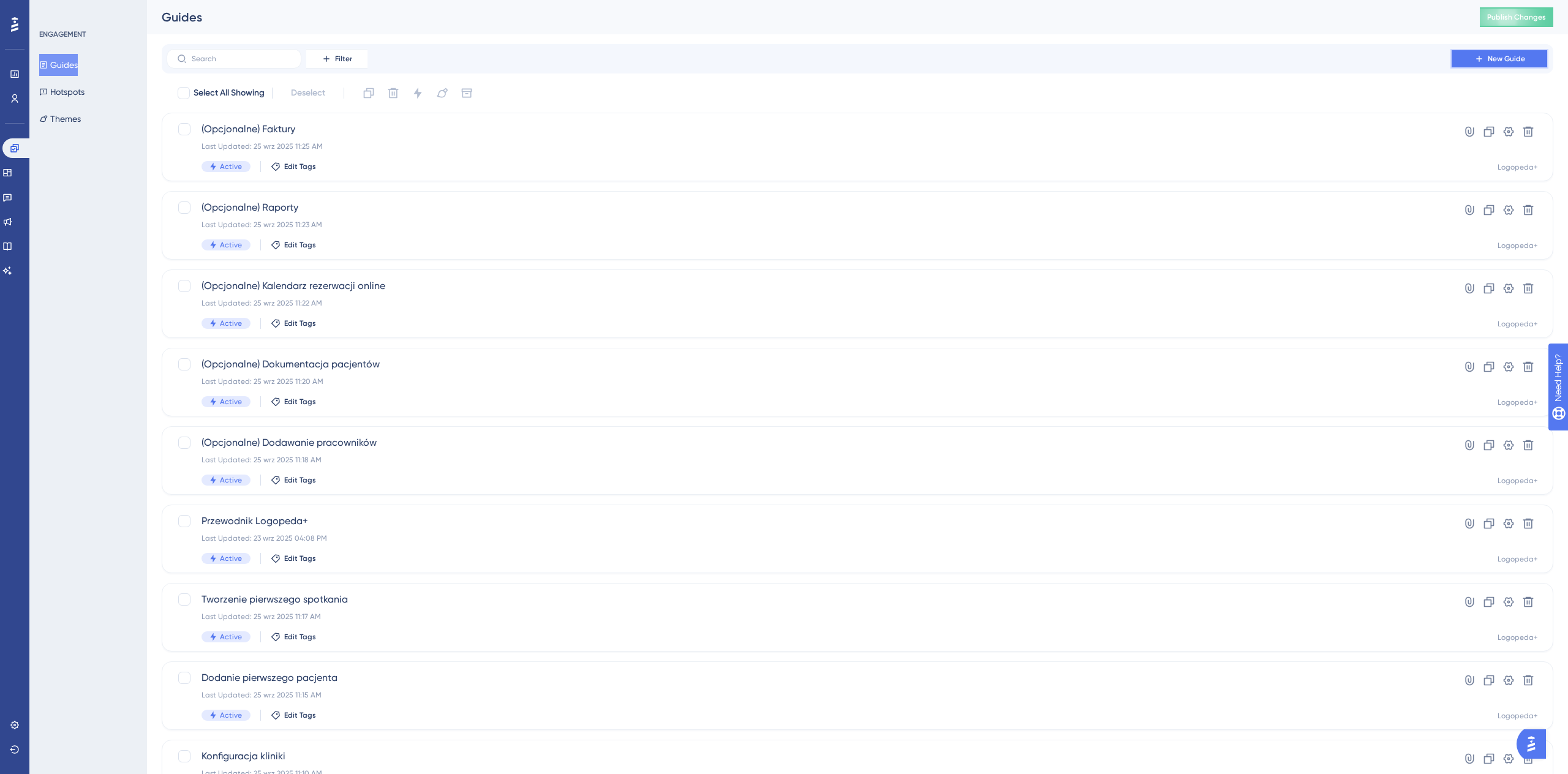
click at [1483, 57] on button "New Guide" at bounding box center [1499, 58] width 98 height 20
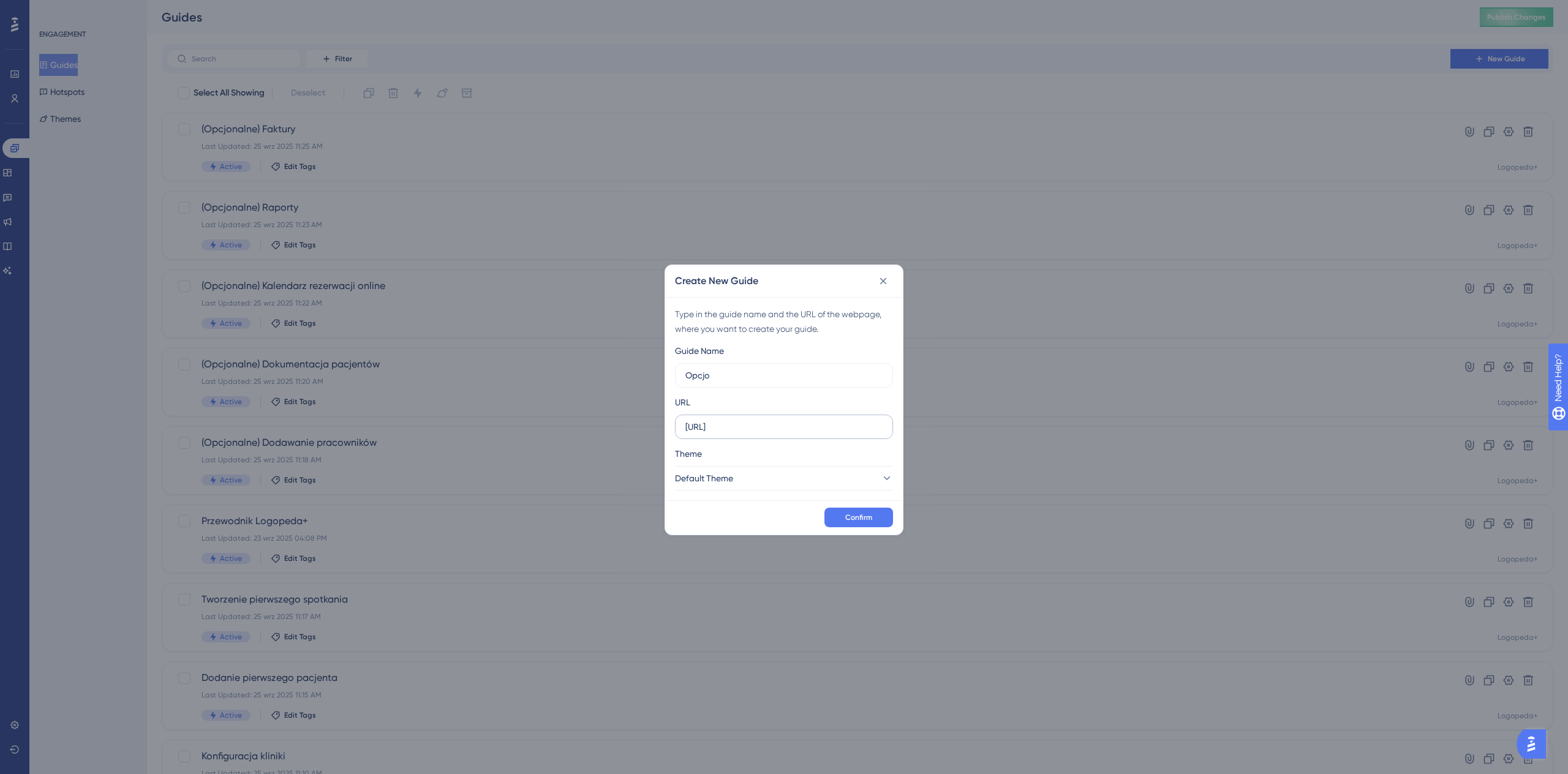
type input "Opcj"
type input "(Opcjonalne) Dziennik aktywności"
click at [796, 465] on div "Theme" at bounding box center [784, 455] width 218 height 20
click at [783, 486] on button "Default Theme" at bounding box center [784, 478] width 218 height 25
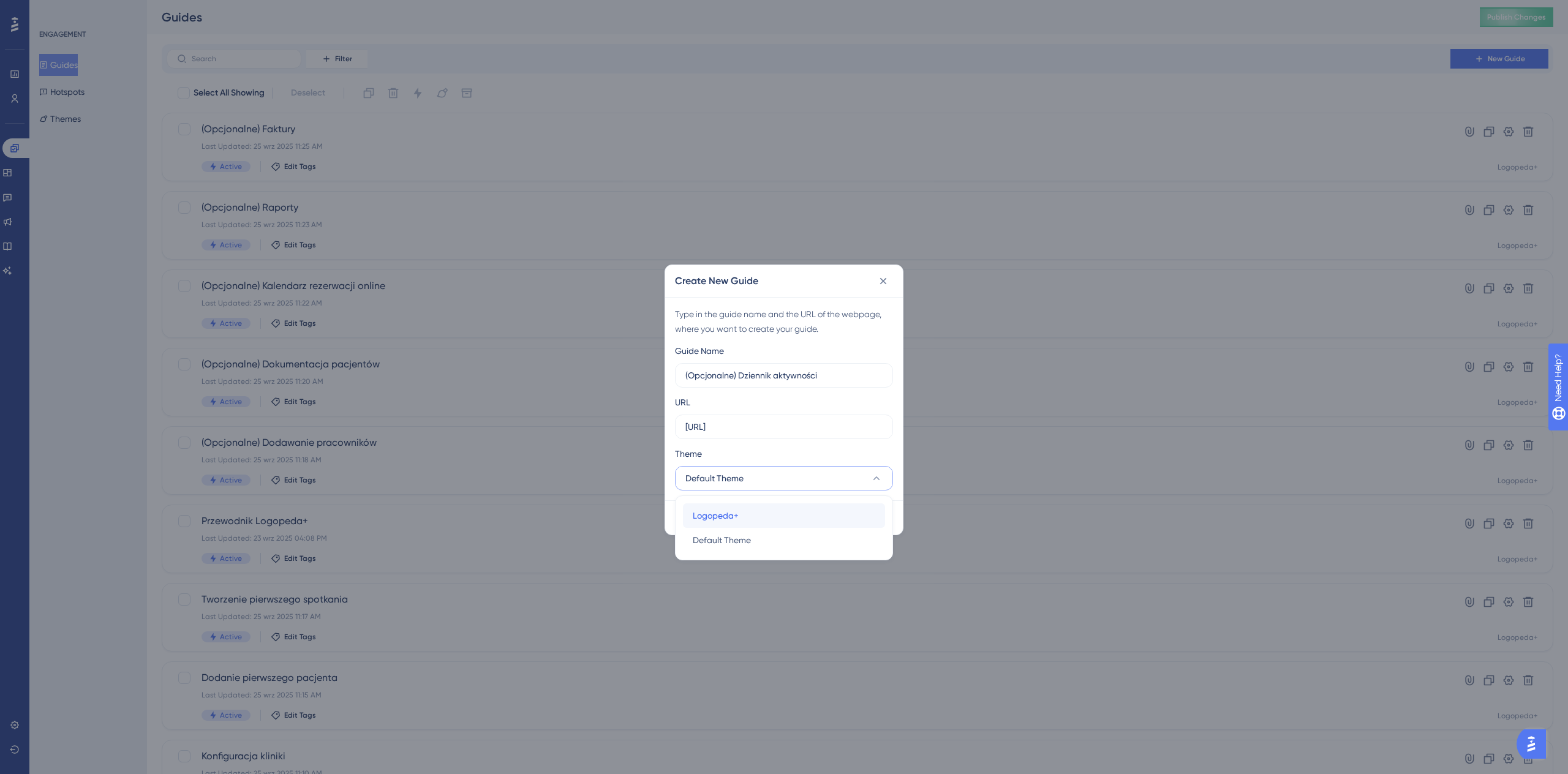
click at [765, 515] on div "Logopeda+ Logopeda+" at bounding box center [784, 515] width 182 height 25
click at [786, 428] on input "[URL]" at bounding box center [784, 427] width 197 height 14
paste input "/activity-log"
type input "[URL]"
click at [877, 518] on button "Confirm" at bounding box center [859, 517] width 69 height 20
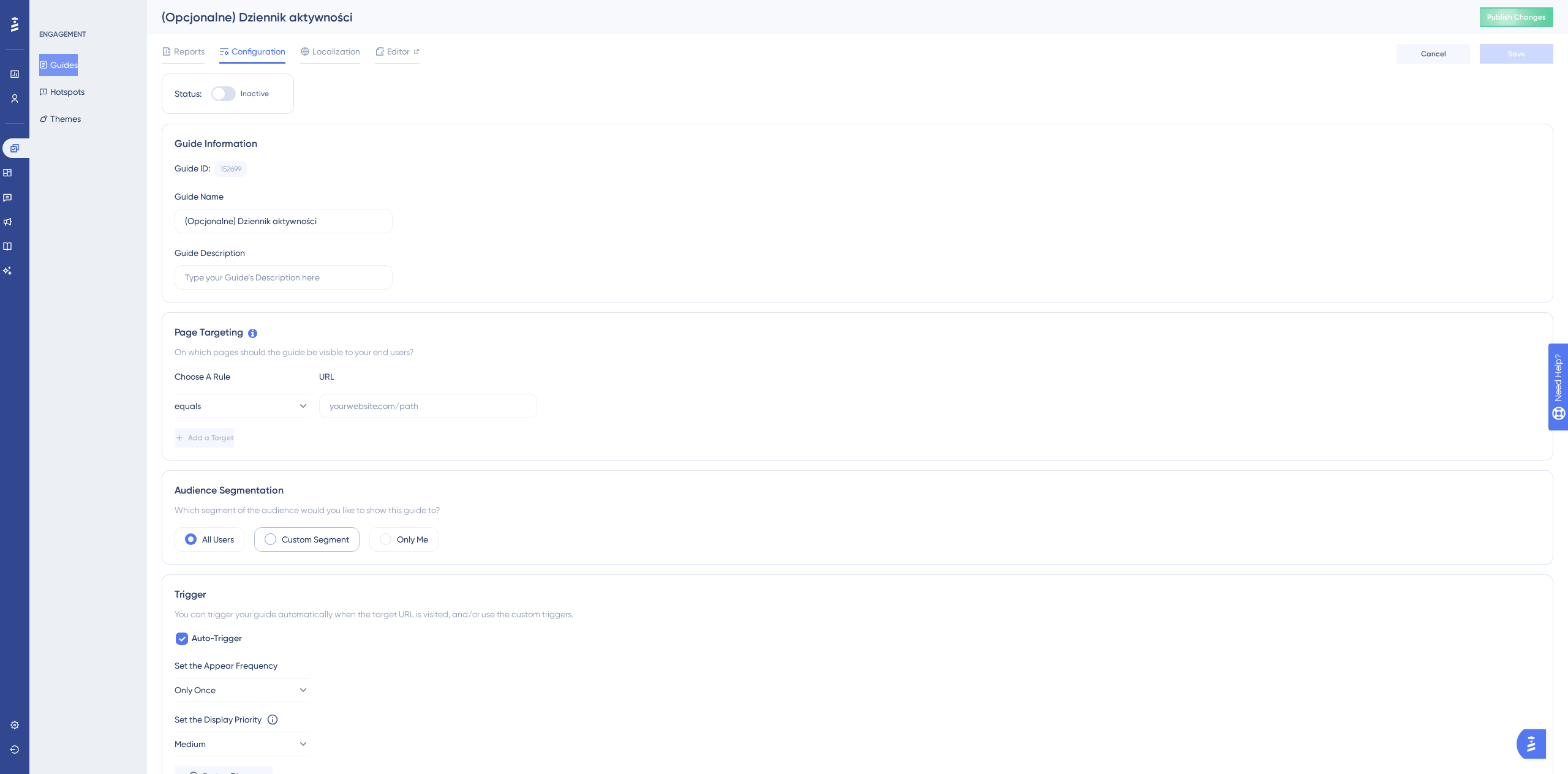
click at [321, 549] on div "Custom Segment" at bounding box center [307, 539] width 105 height 25
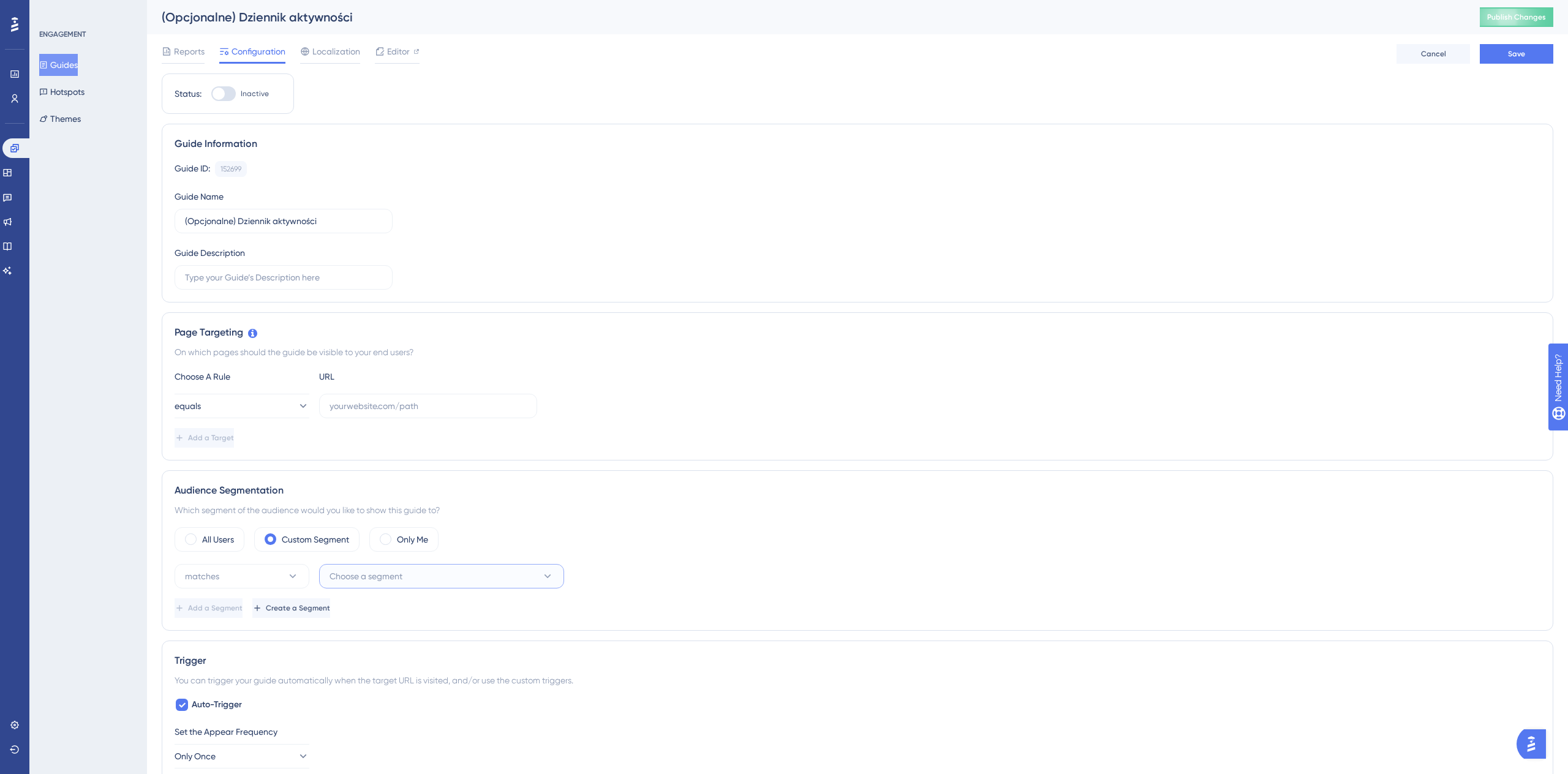
click at [420, 565] on button "Choose a segment" at bounding box center [442, 576] width 245 height 25
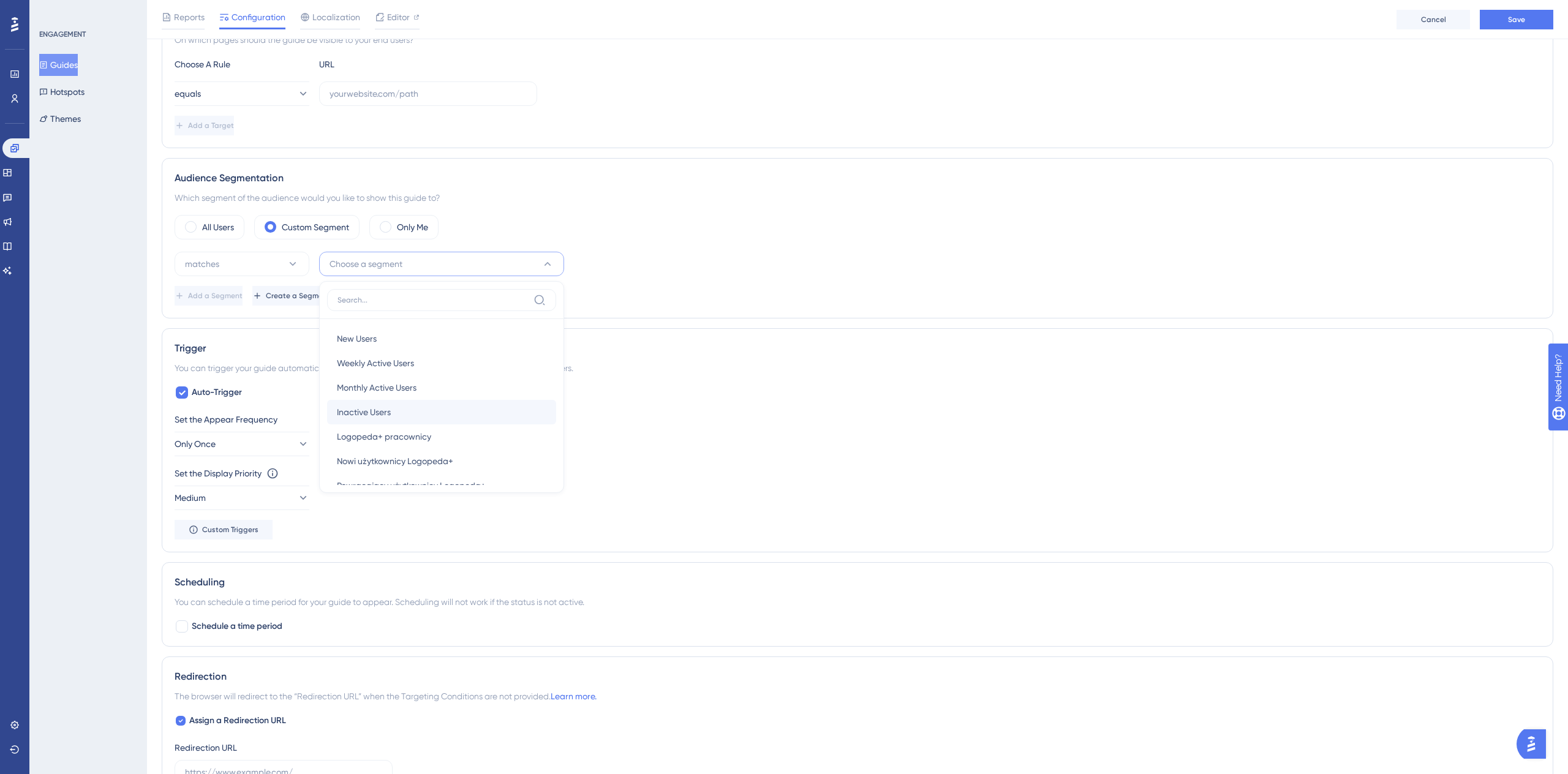
scroll to position [45, 0]
click at [434, 426] on div "Nowi użytkownicy Logopeda+ Nowi użytkownicy Logopeda+" at bounding box center [441, 416] width 210 height 25
click at [245, 291] on button "Add a Segment" at bounding box center [210, 295] width 70 height 20
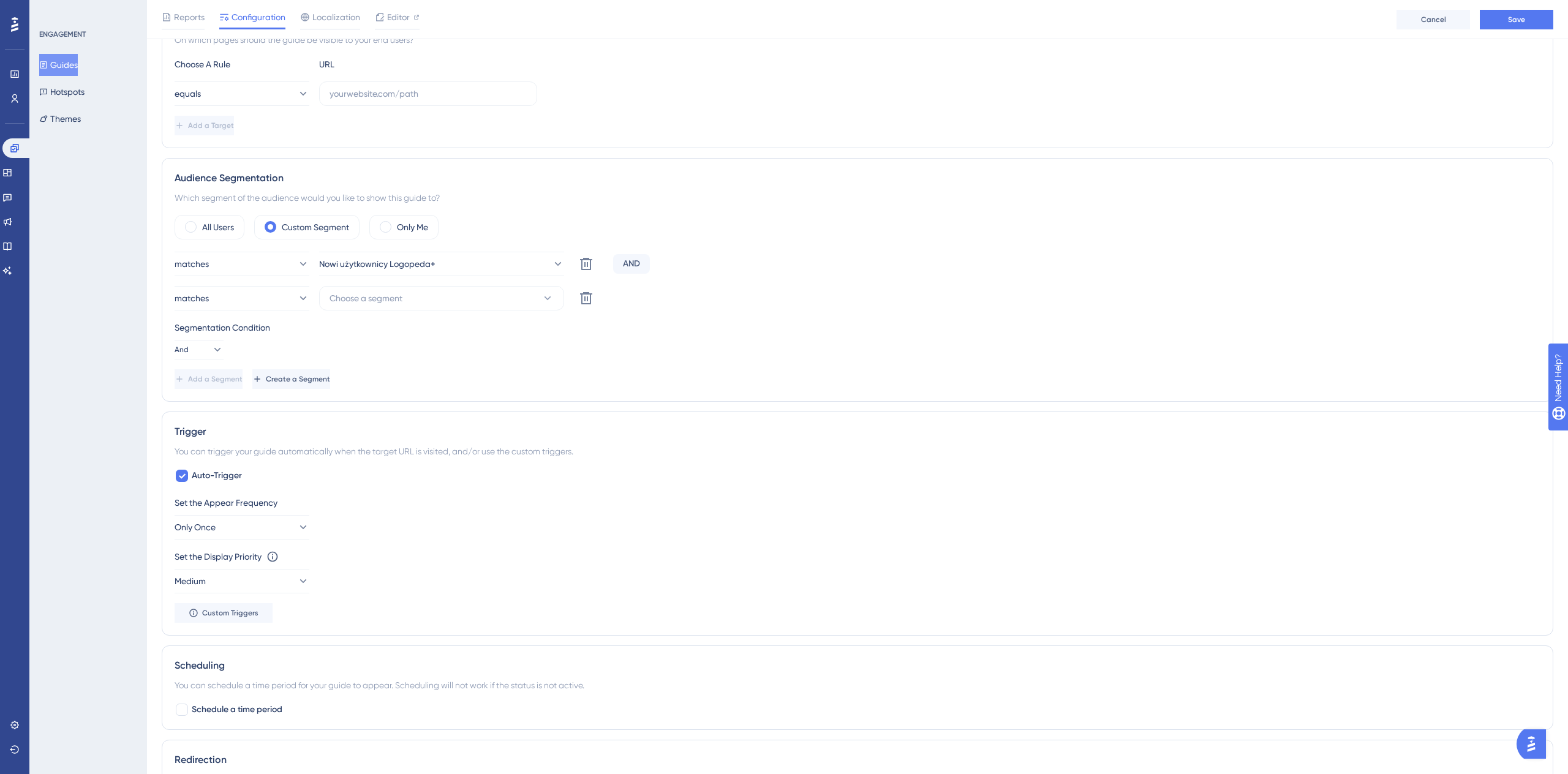
click at [227, 319] on div "matches Nowi użytkownicy Logopeda+ Delete AND matches Choose a segment Delete S…" at bounding box center [857, 320] width 1366 height 137
click at [200, 362] on div "matches Nowi użytkownicy Logopeda+ Delete AND matches Choose a segment Delete S…" at bounding box center [857, 320] width 1366 height 137
click at [203, 358] on button "And" at bounding box center [199, 349] width 49 height 20
click at [199, 412] on div "Or Or" at bounding box center [199, 408] width 23 height 25
click at [434, 305] on button "Choose a segment" at bounding box center [442, 298] width 245 height 25
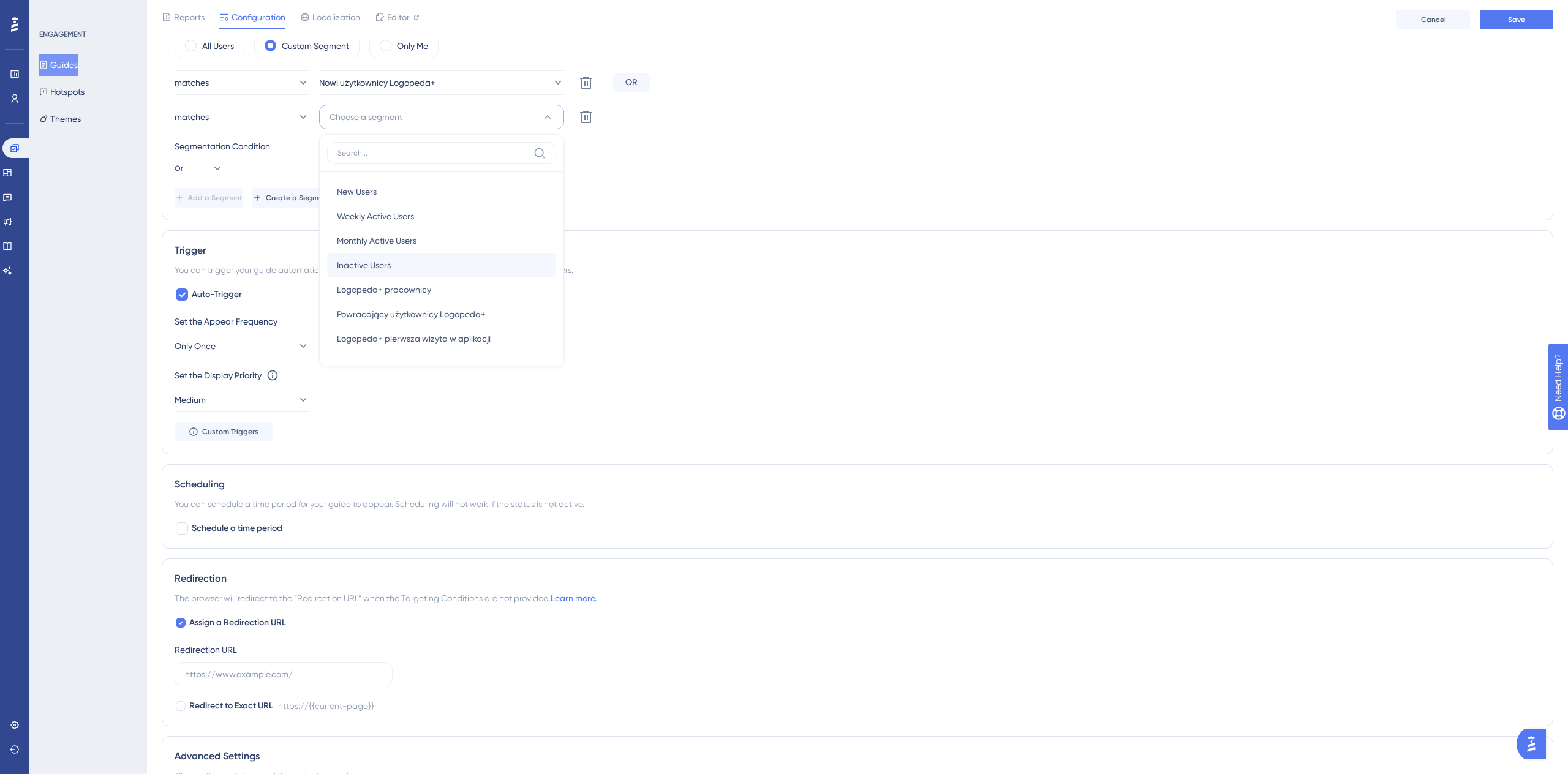
scroll to position [418, 0]
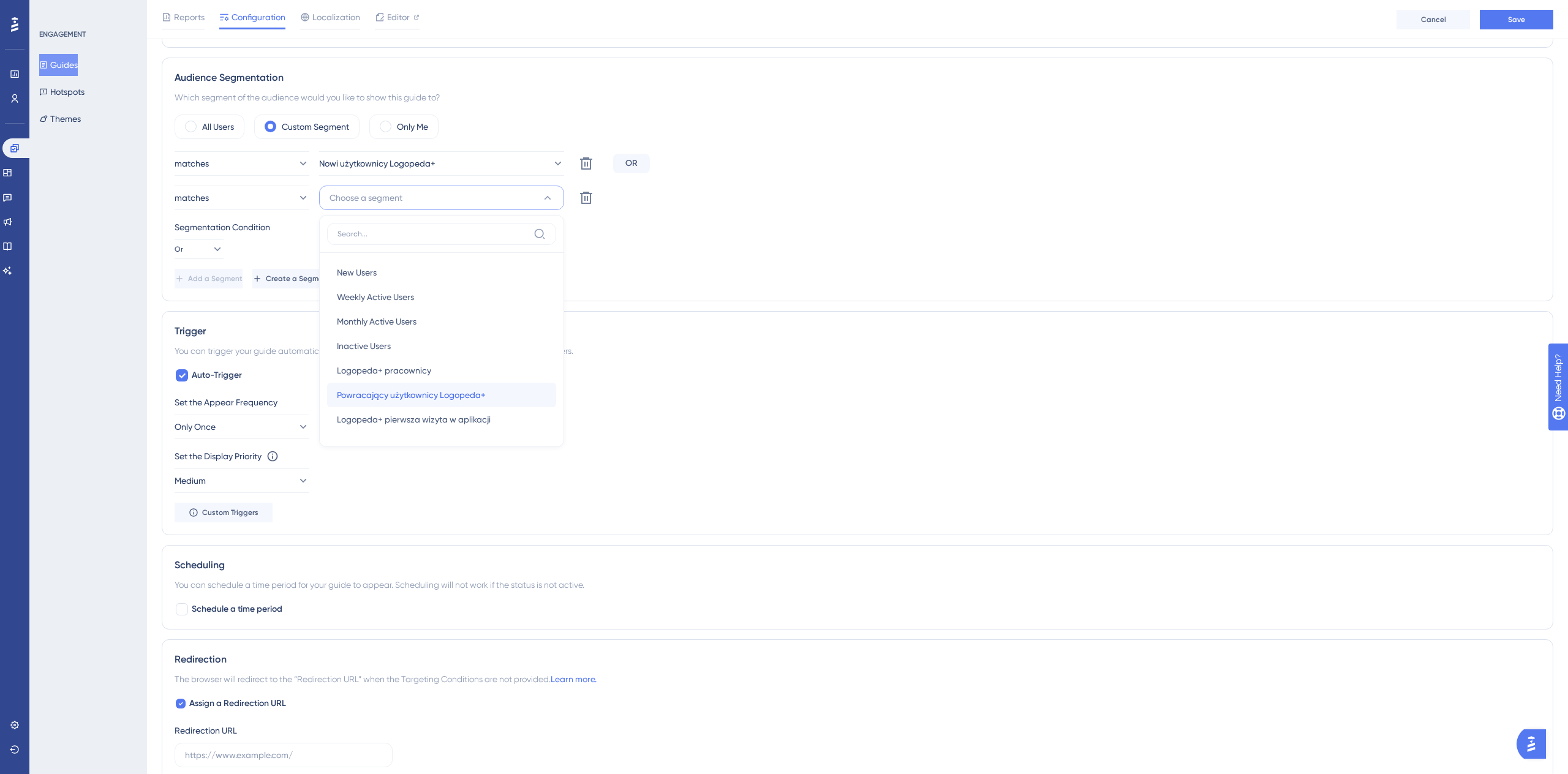
click at [461, 405] on div "Powracający użytkownicy Logopeda+ Powracający użytkownicy Logopeda+" at bounding box center [441, 395] width 210 height 25
click at [242, 273] on button "Add a Segment" at bounding box center [208, 278] width 68 height 20
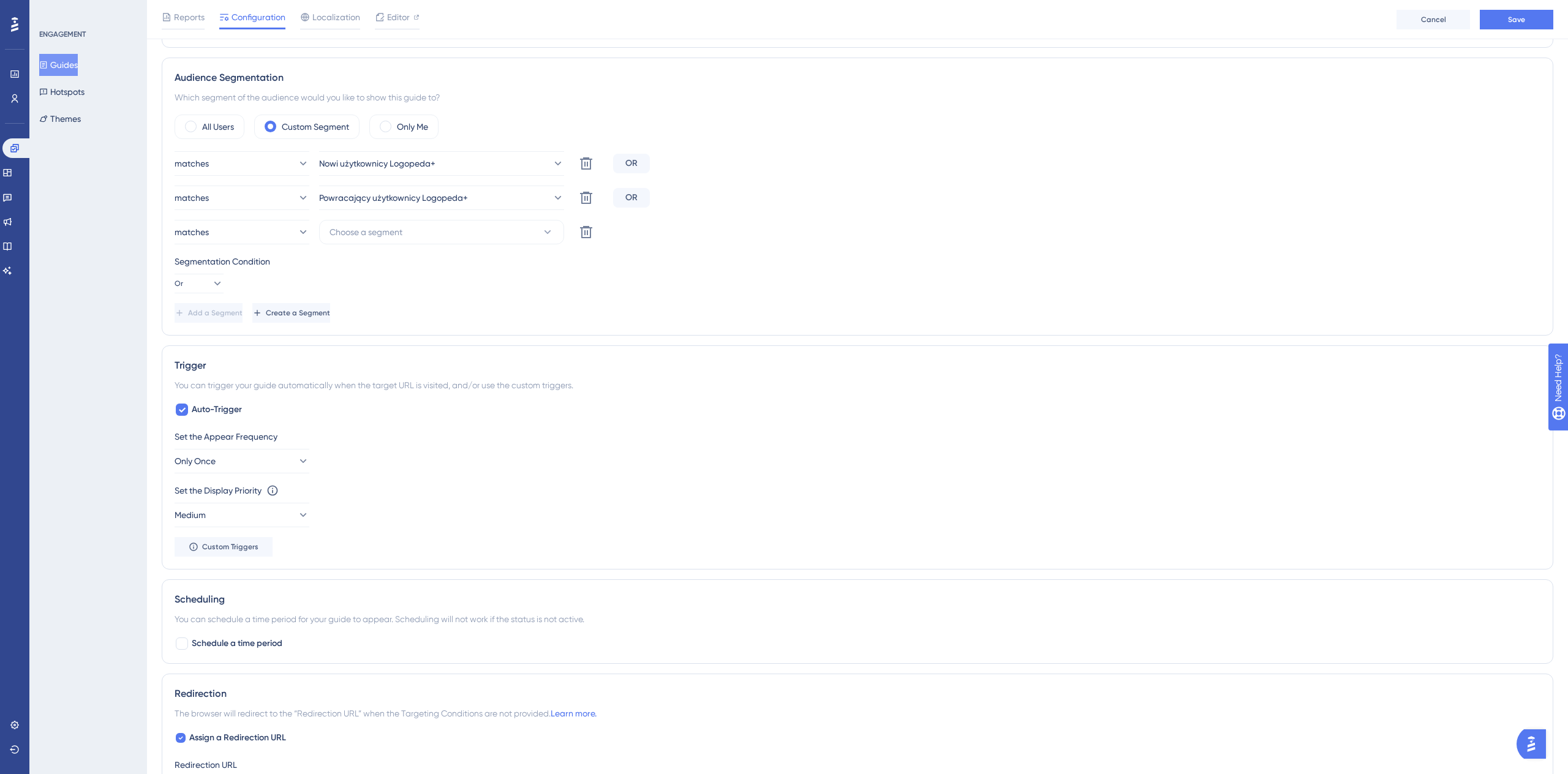
click at [438, 216] on div "matches Nowi użytkownicy Logopeda+ Delete OR matches Powracający użytkownicy Lo…" at bounding box center [857, 237] width 1366 height 171
click at [438, 226] on button "Choose a segment" at bounding box center [442, 232] width 245 height 25
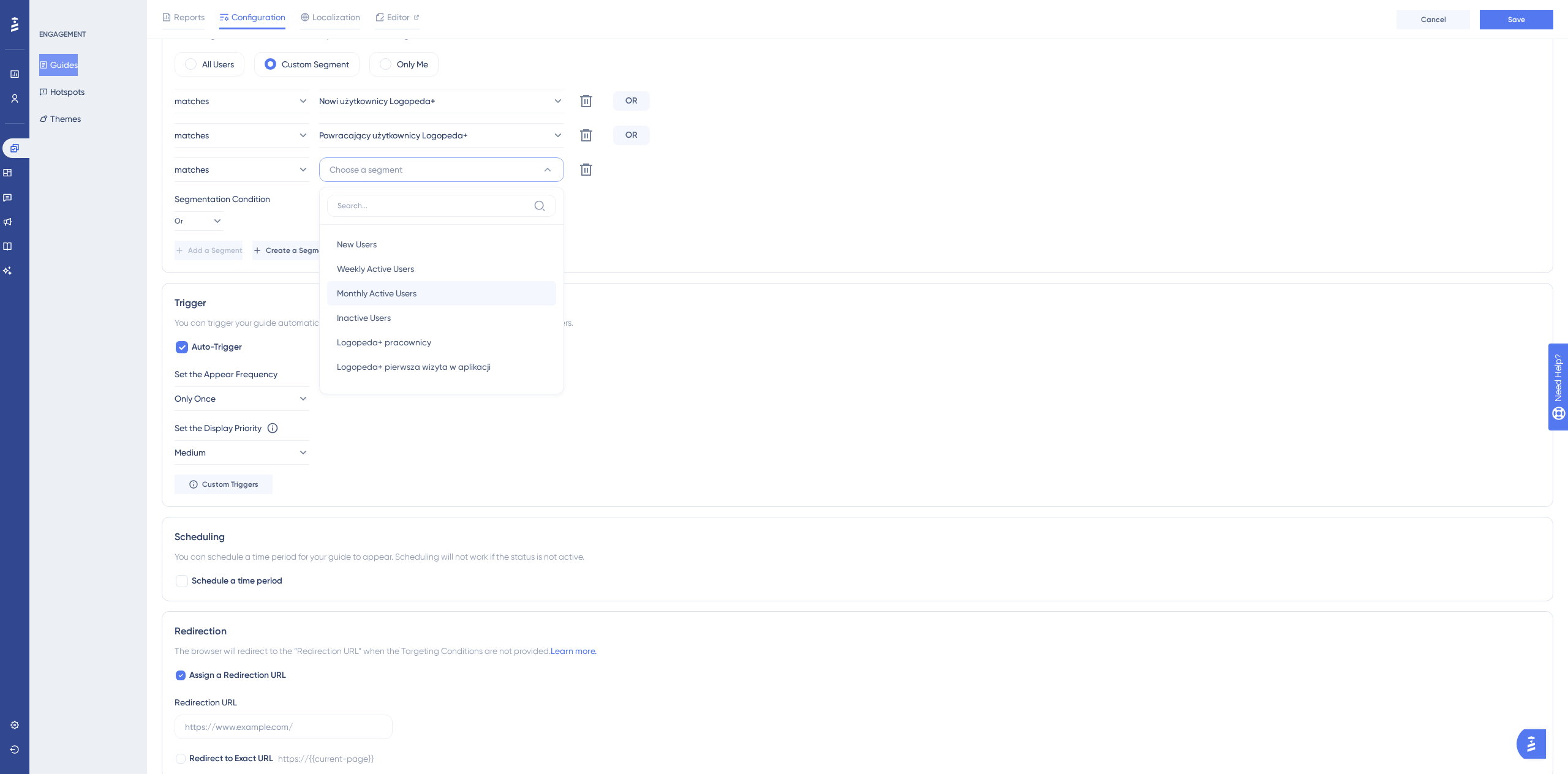
scroll to position [482, 0]
click at [444, 348] on div "Logopeda+ pracownicy Logopeda+ pracownicy" at bounding box center [441, 340] width 210 height 25
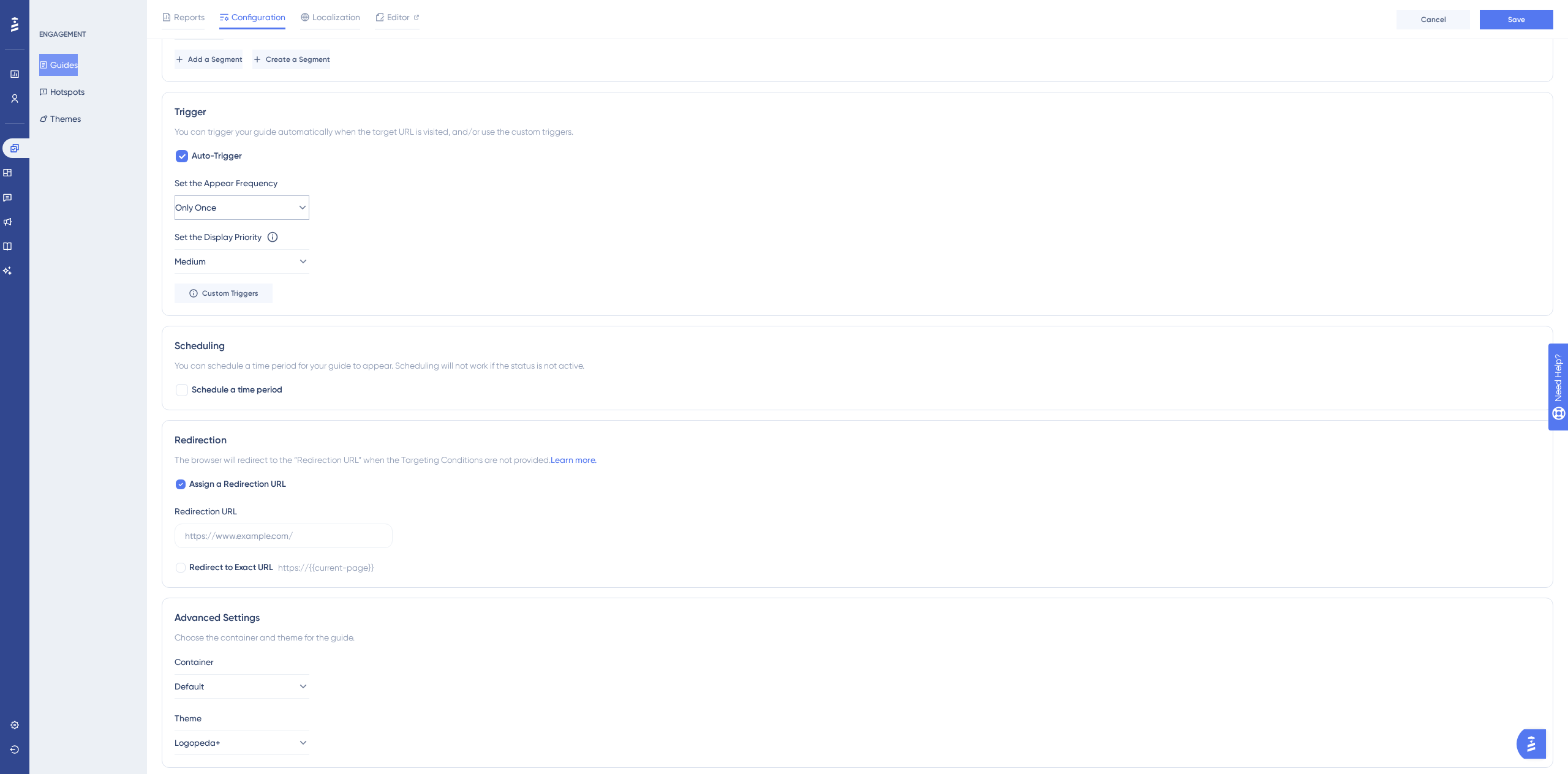
scroll to position [672, 0]
click at [307, 540] on input "text" at bounding box center [283, 534] width 197 height 14
click at [256, 569] on span "Redirect to Exact URL" at bounding box center [231, 566] width 84 height 15
checkbox input "true"
click at [279, 538] on input "text" at bounding box center [283, 534] width 197 height 14
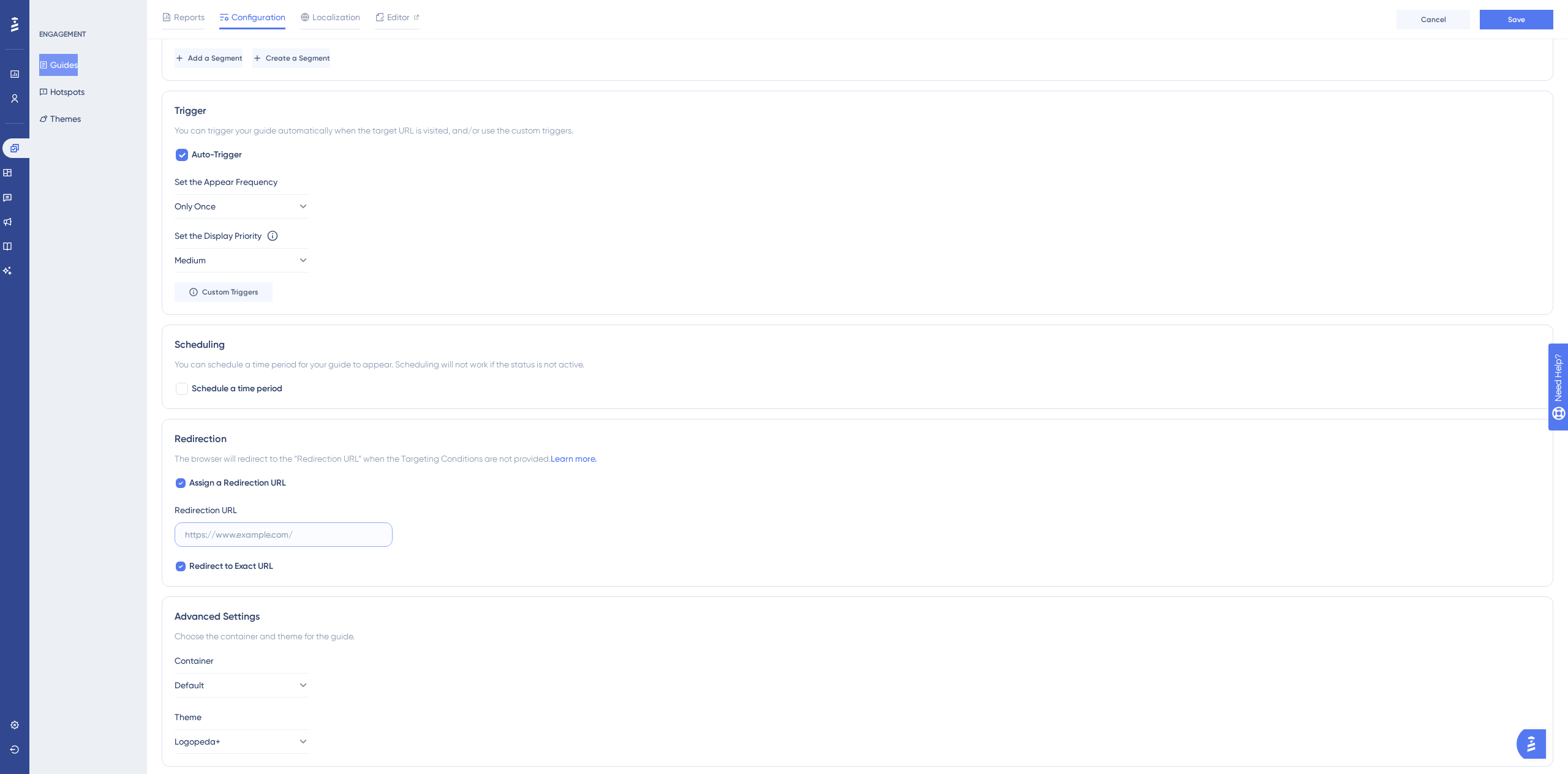
paste input "[URL]"
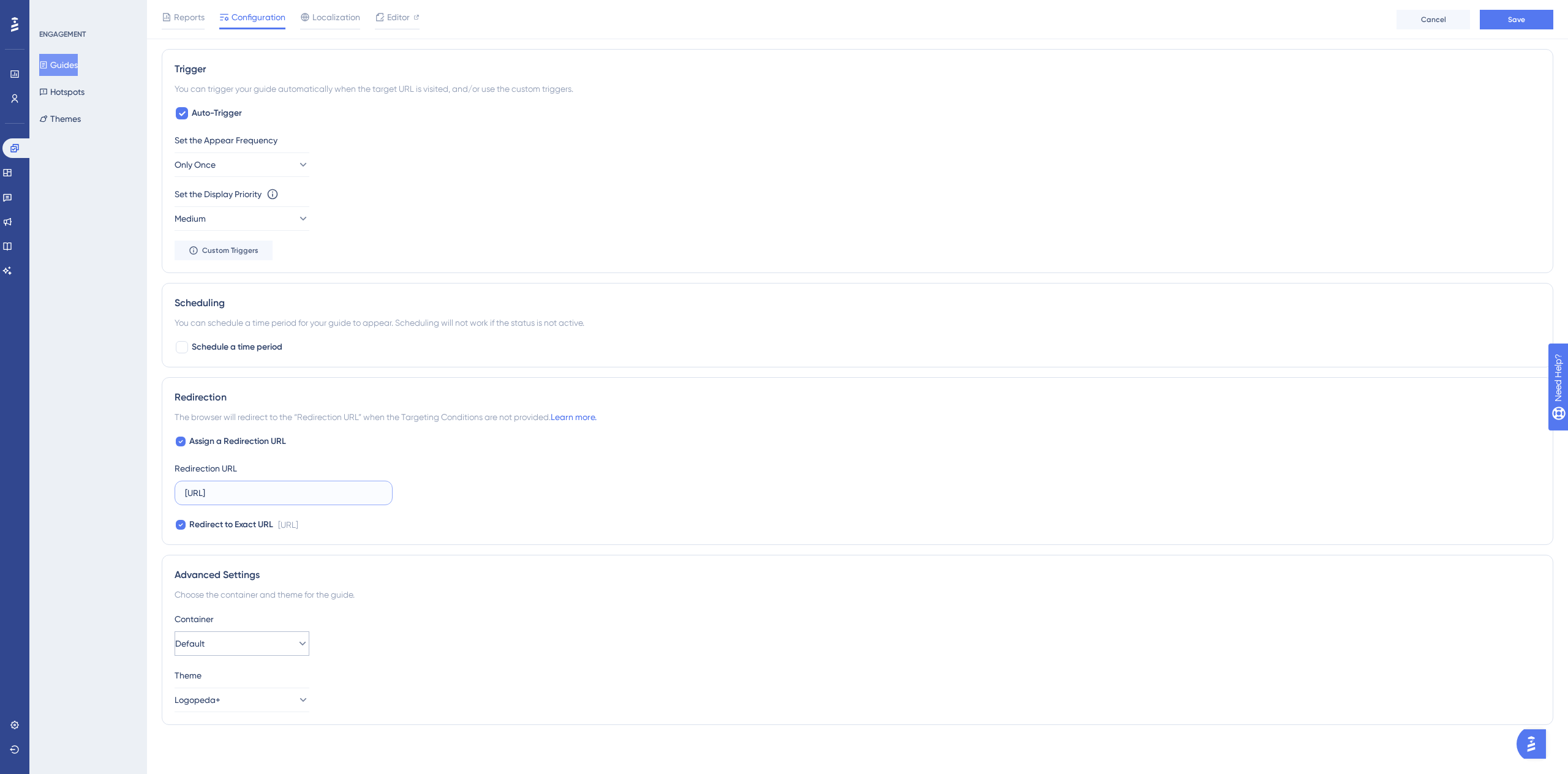
type input "[URL]"
click at [261, 649] on button "Default" at bounding box center [241, 643] width 134 height 25
click at [244, 684] on div "Logopeda+ Logopeda+" at bounding box center [242, 681] width 99 height 25
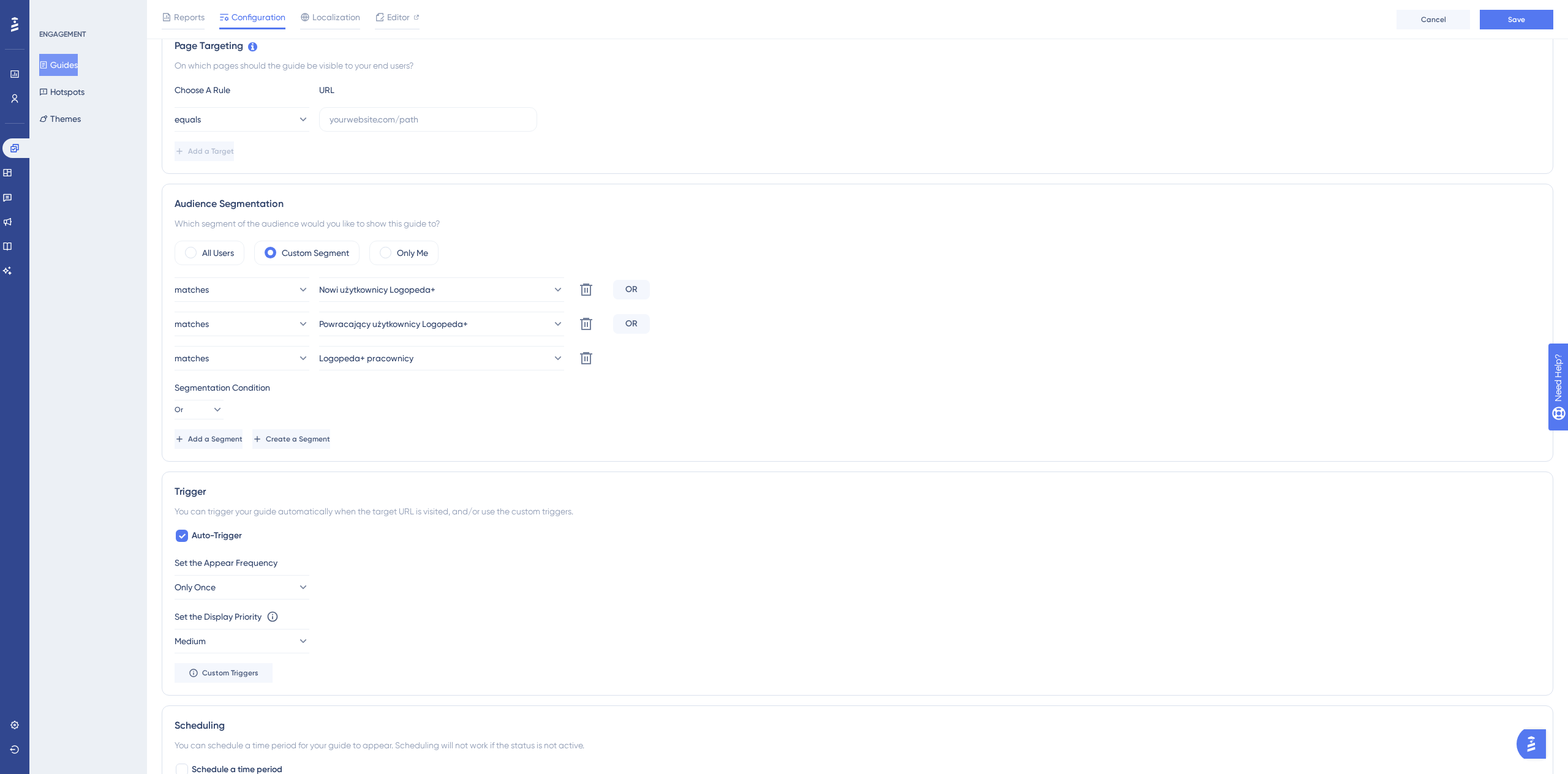
scroll to position [0, 0]
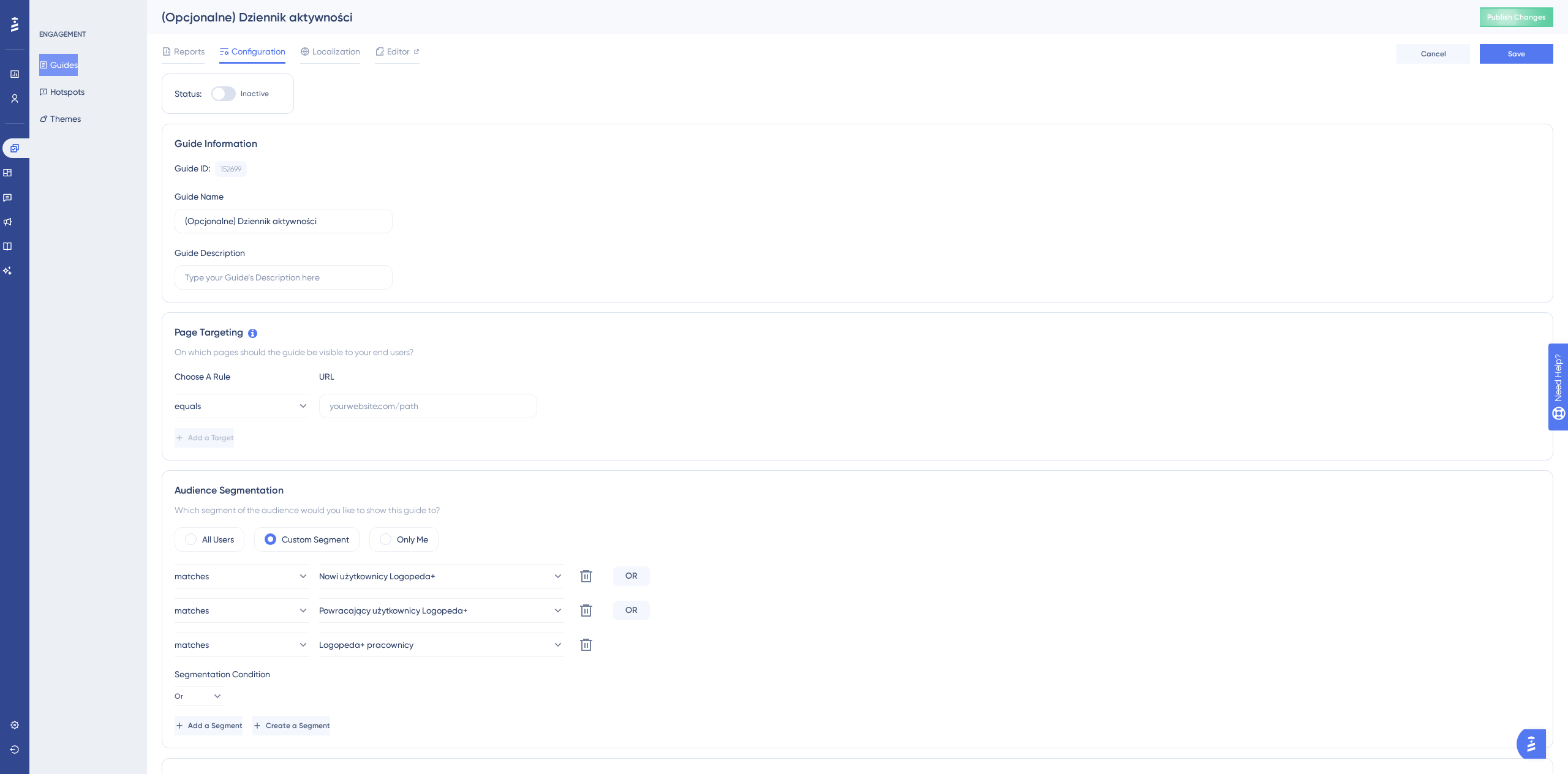
drag, startPoint x: 1177, startPoint y: 92, endPoint x: 1203, endPoint y: 92, distance: 26.0
click at [1203, 92] on div "Status: Inactive Guide Information Guide ID: 152699 Copy Guide Name (Opcjonalne…" at bounding box center [857, 759] width 1392 height 1370
click at [1514, 55] on span "Save" at bounding box center [1517, 53] width 17 height 9
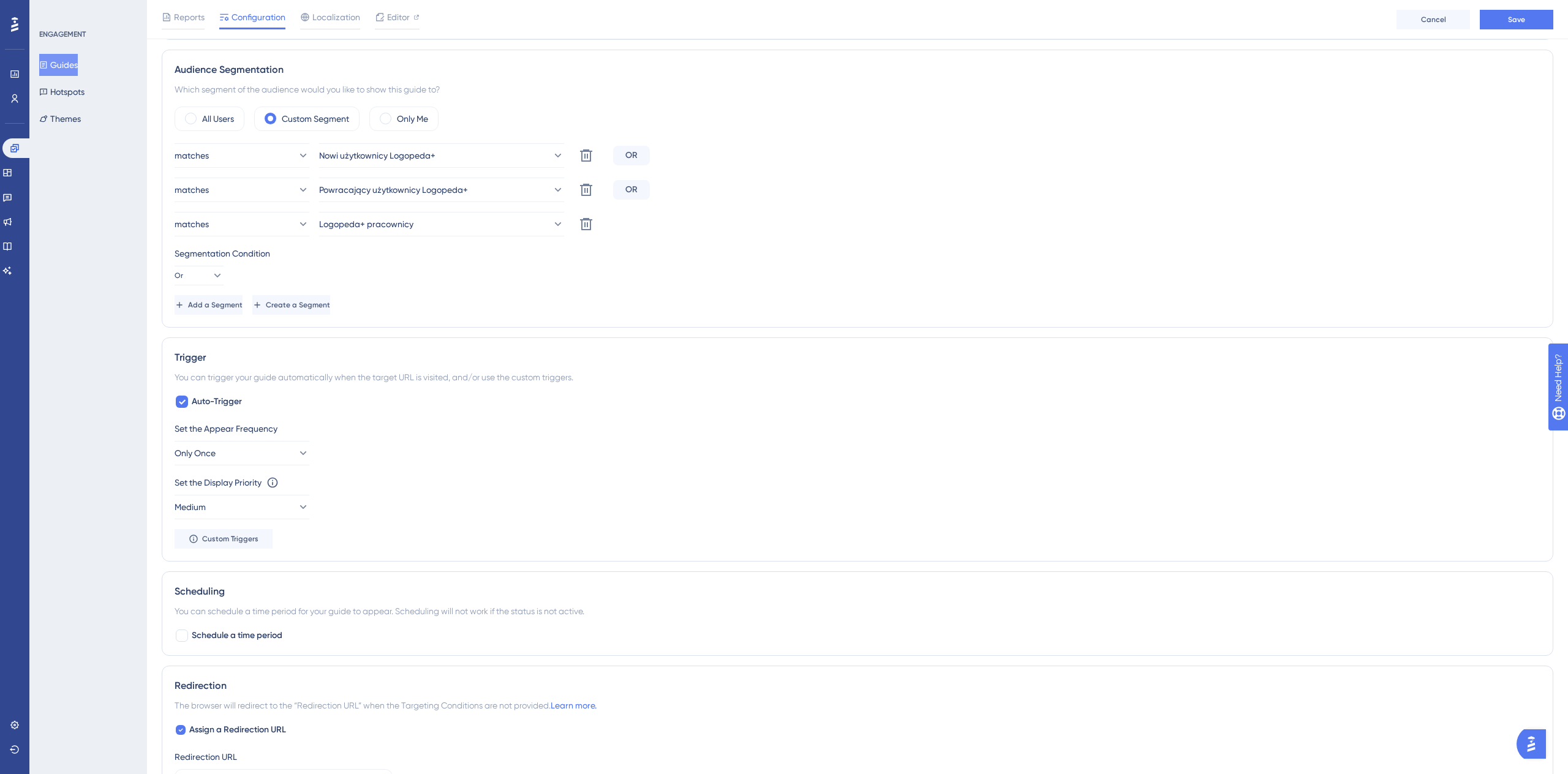
scroll to position [281, 0]
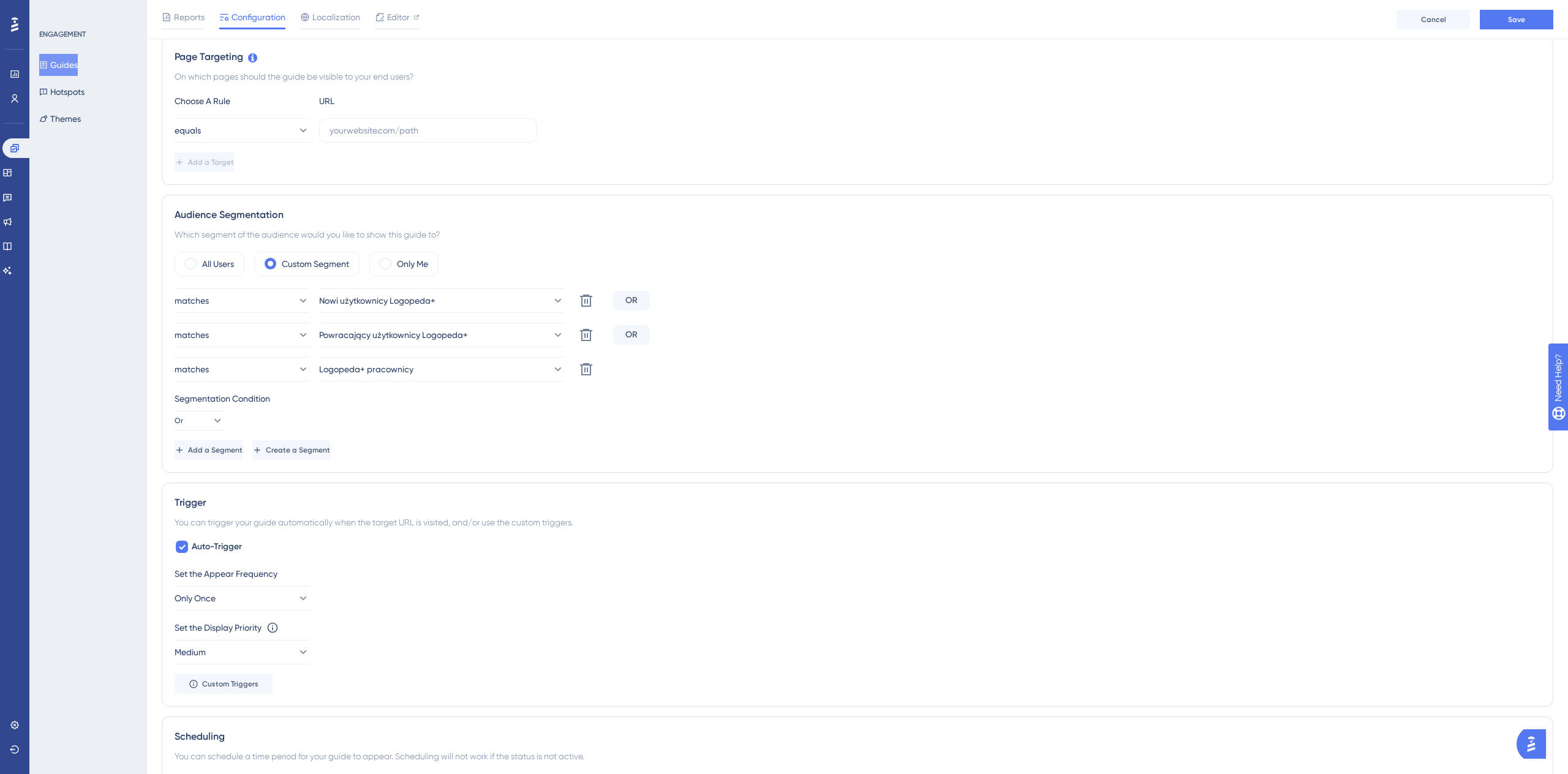
click at [379, 109] on div "Choose A Rule URL equals Add a Target" at bounding box center [857, 133] width 1366 height 79
click at [378, 124] on input "text" at bounding box center [428, 130] width 197 height 14
paste input "[URL]"
type input "[URL]"
click at [257, 134] on button "equals" at bounding box center [241, 130] width 134 height 25
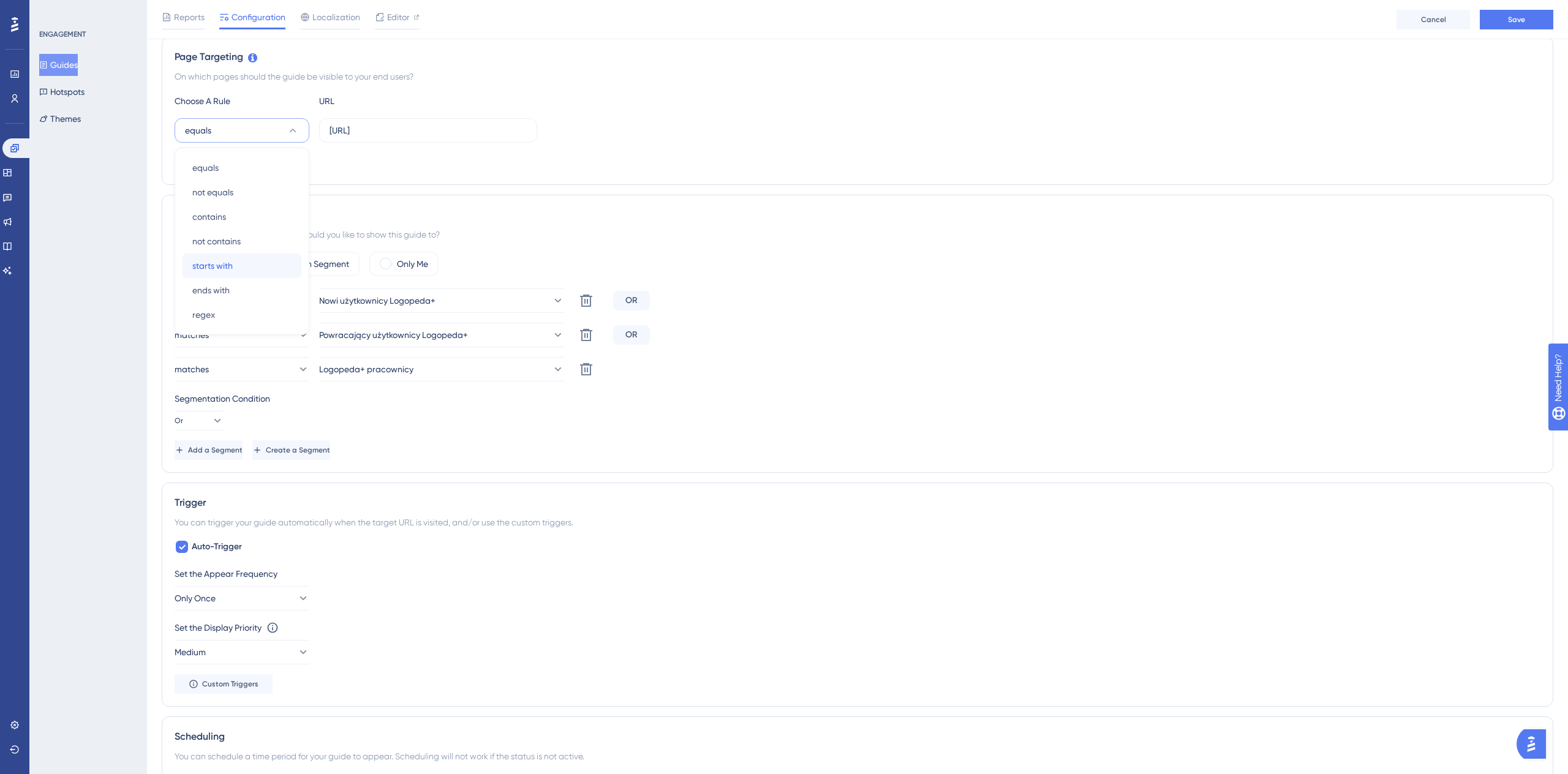
click at [248, 270] on div "starts with starts with" at bounding box center [242, 265] width 99 height 25
click at [1529, 25] on button "Save" at bounding box center [1517, 19] width 74 height 20
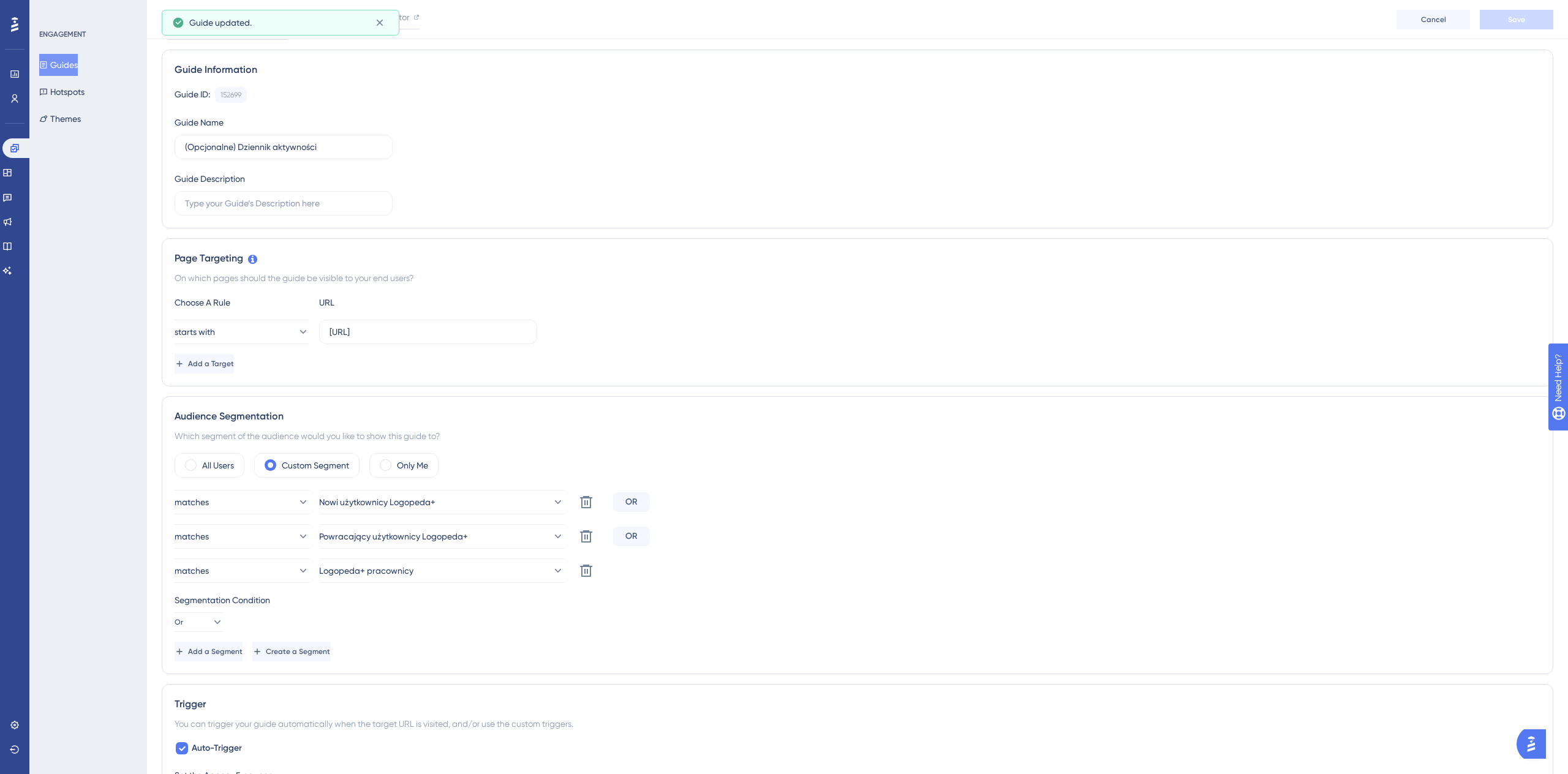
scroll to position [0, 0]
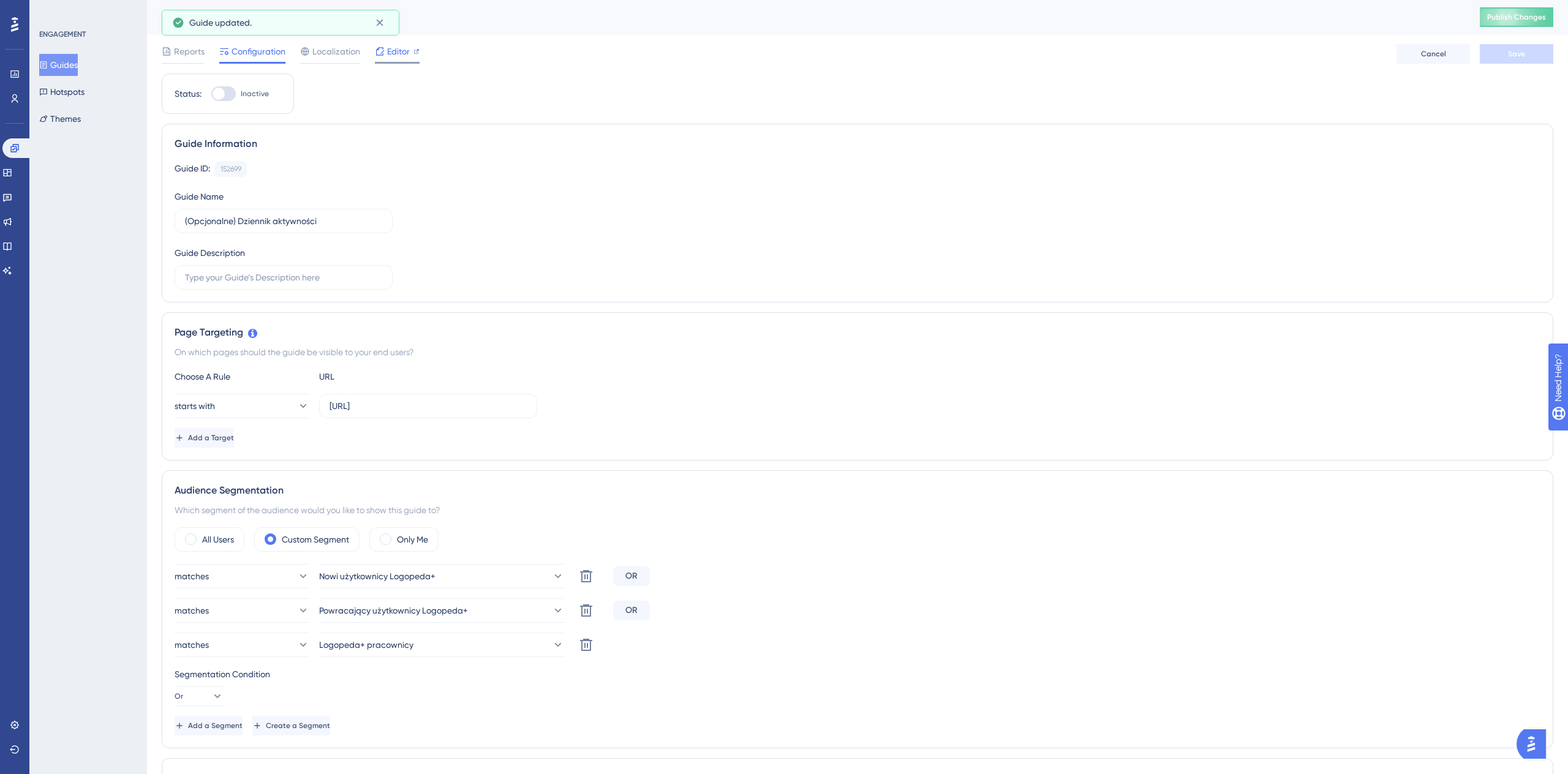
click at [405, 58] on span "Editor" at bounding box center [398, 51] width 22 height 15
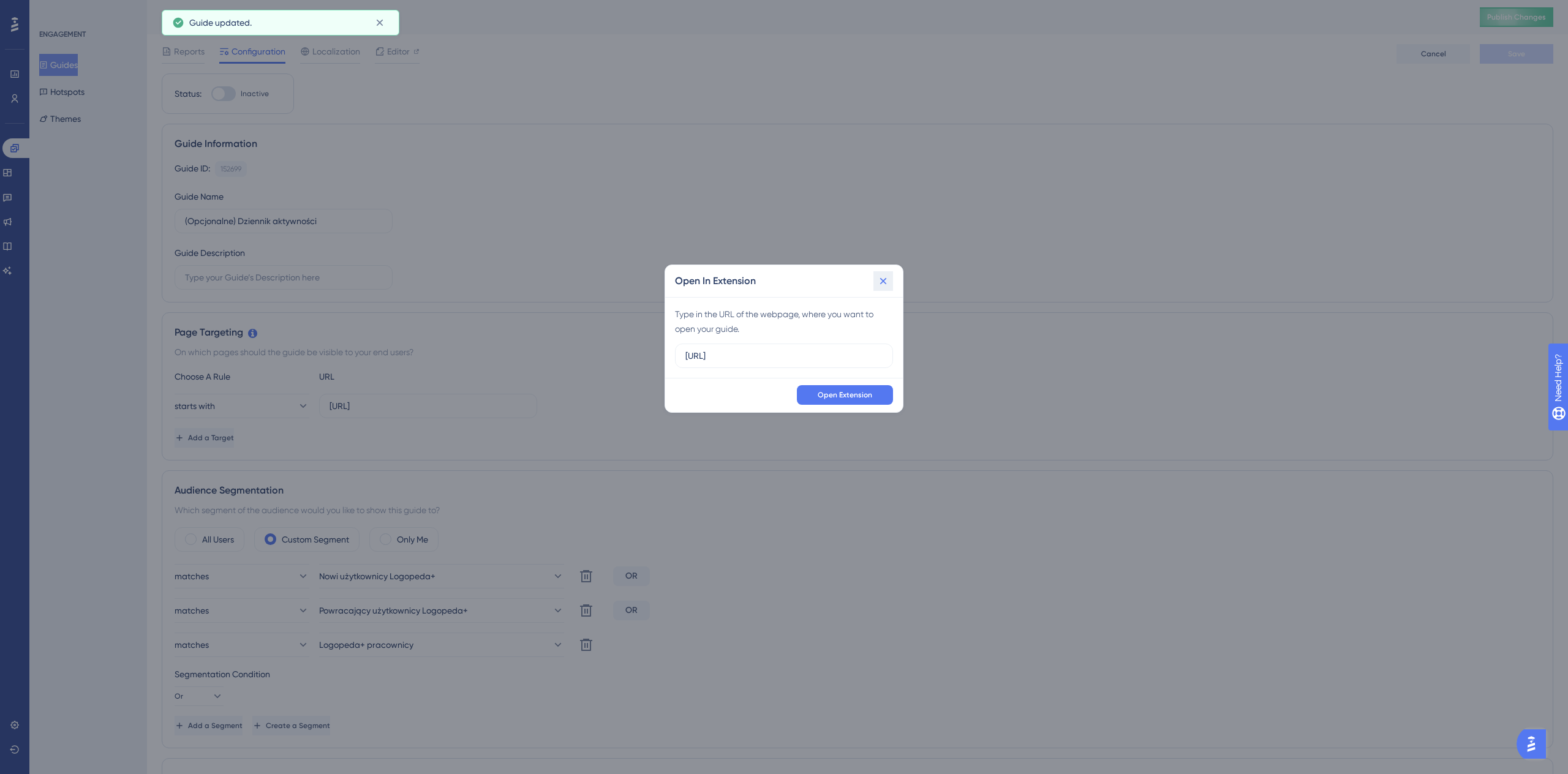
click at [891, 283] on button at bounding box center [883, 281] width 20 height 20
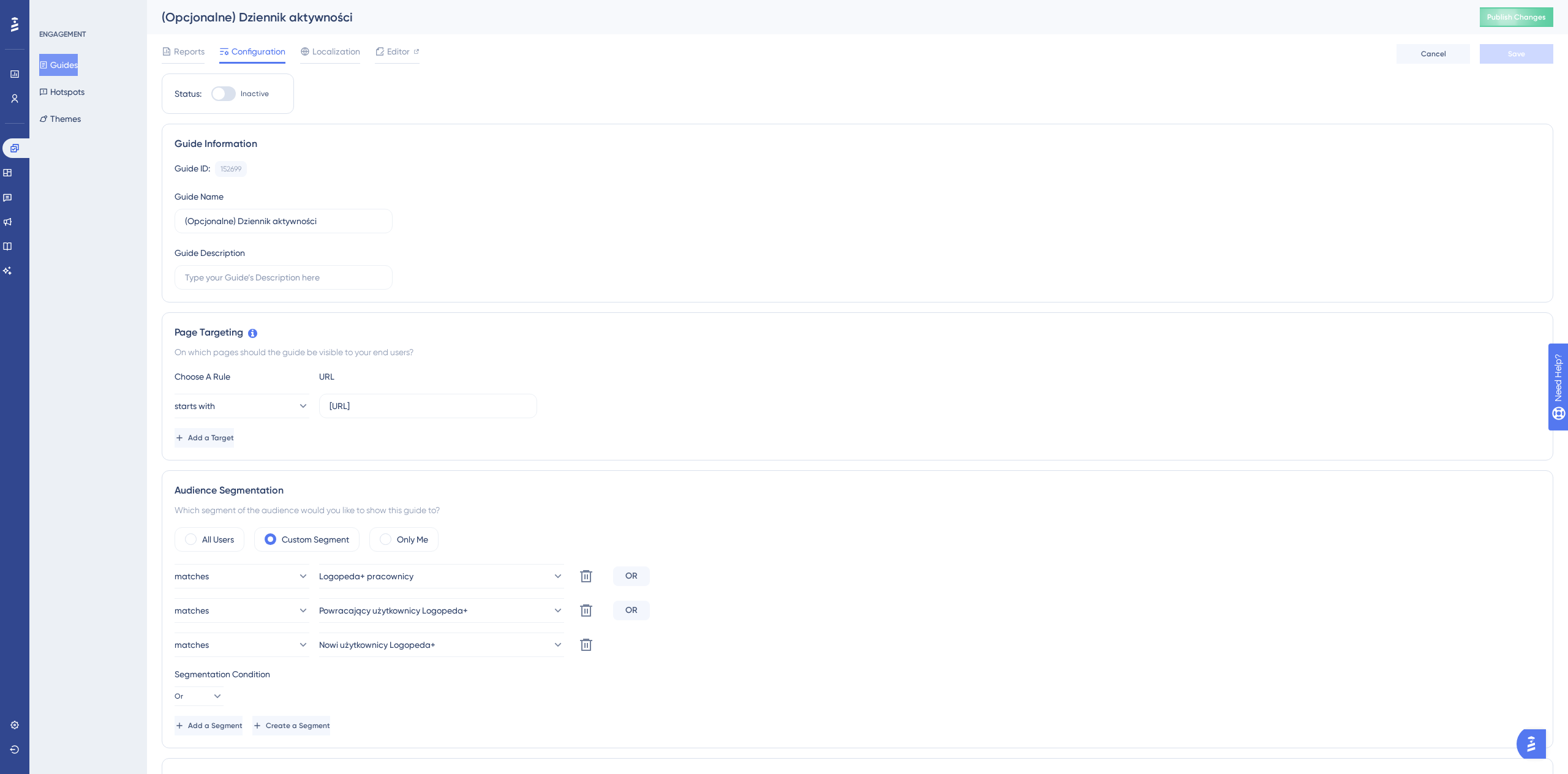
click at [1513, 28] on div "(Opcjonalne) Dziennik aktywności Publish Changes" at bounding box center [857, 17] width 1421 height 34
click at [1517, 21] on span "Publish Changes" at bounding box center [1516, 16] width 59 height 9
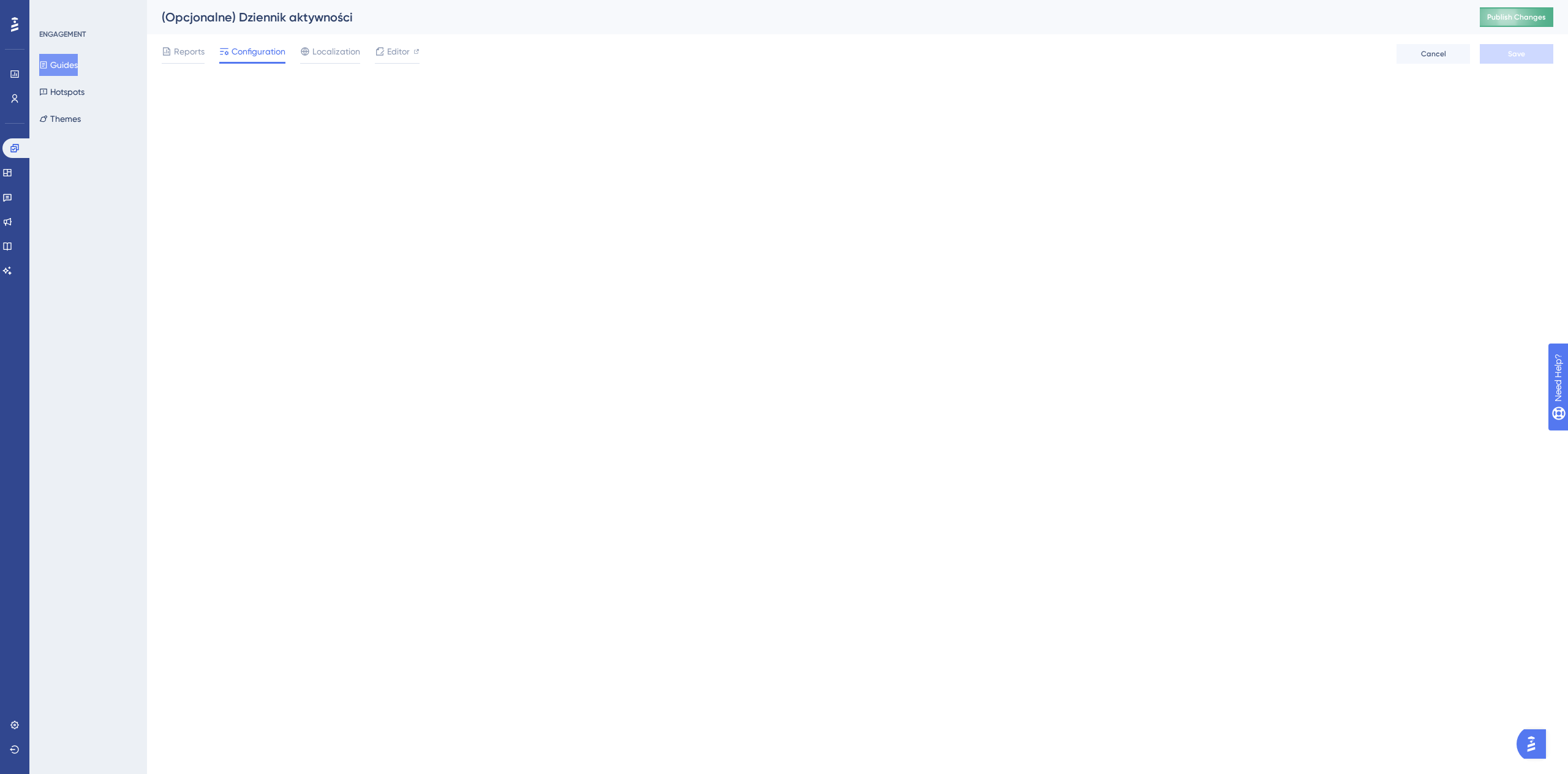
click at [1482, 16] on button "Publish Changes" at bounding box center [1517, 17] width 74 height 20
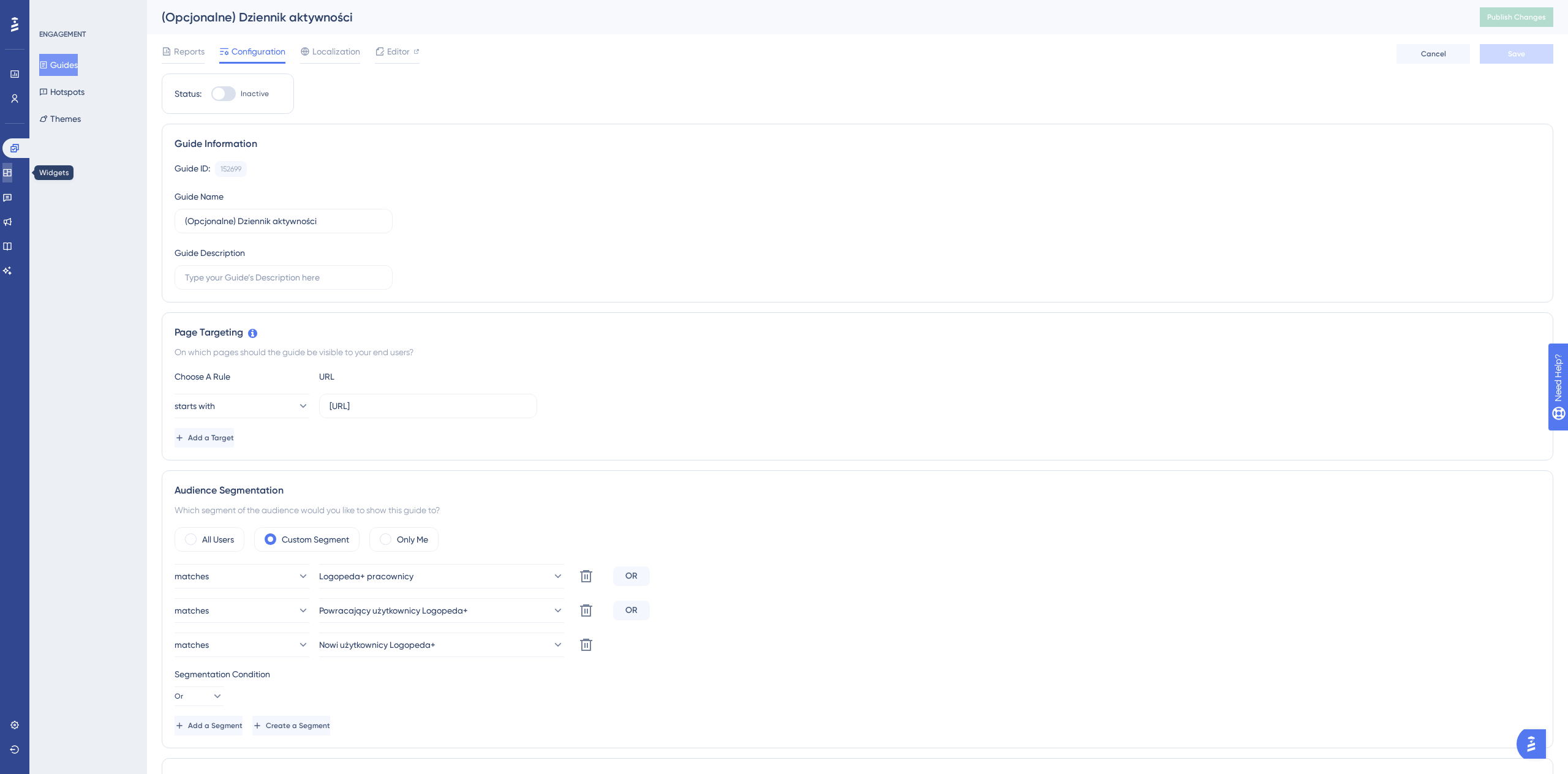
click at [12, 176] on icon at bounding box center [7, 172] width 9 height 9
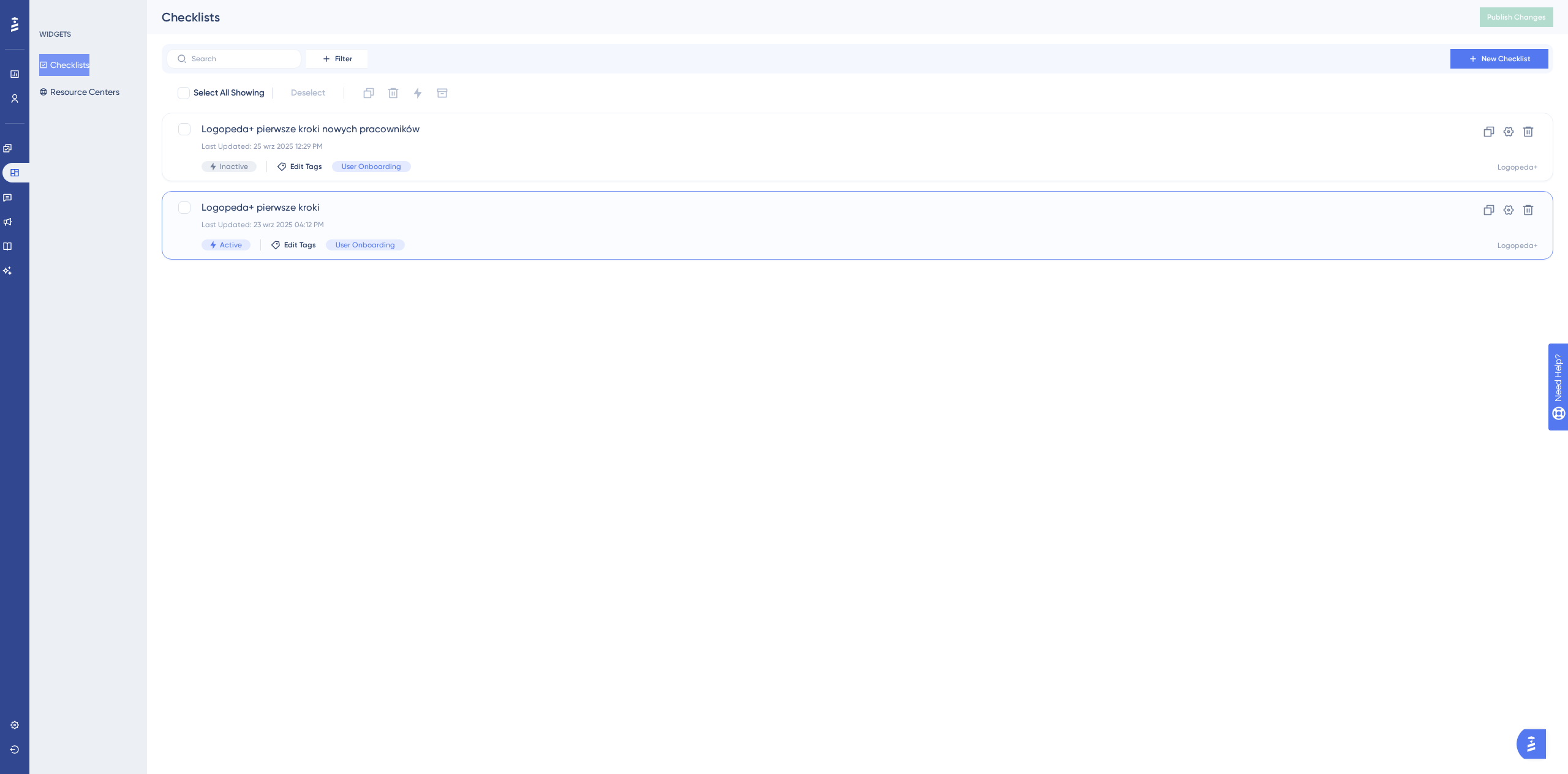
click at [545, 214] on span "Logopeda+ pierwsze kroki" at bounding box center [808, 207] width 1213 height 15
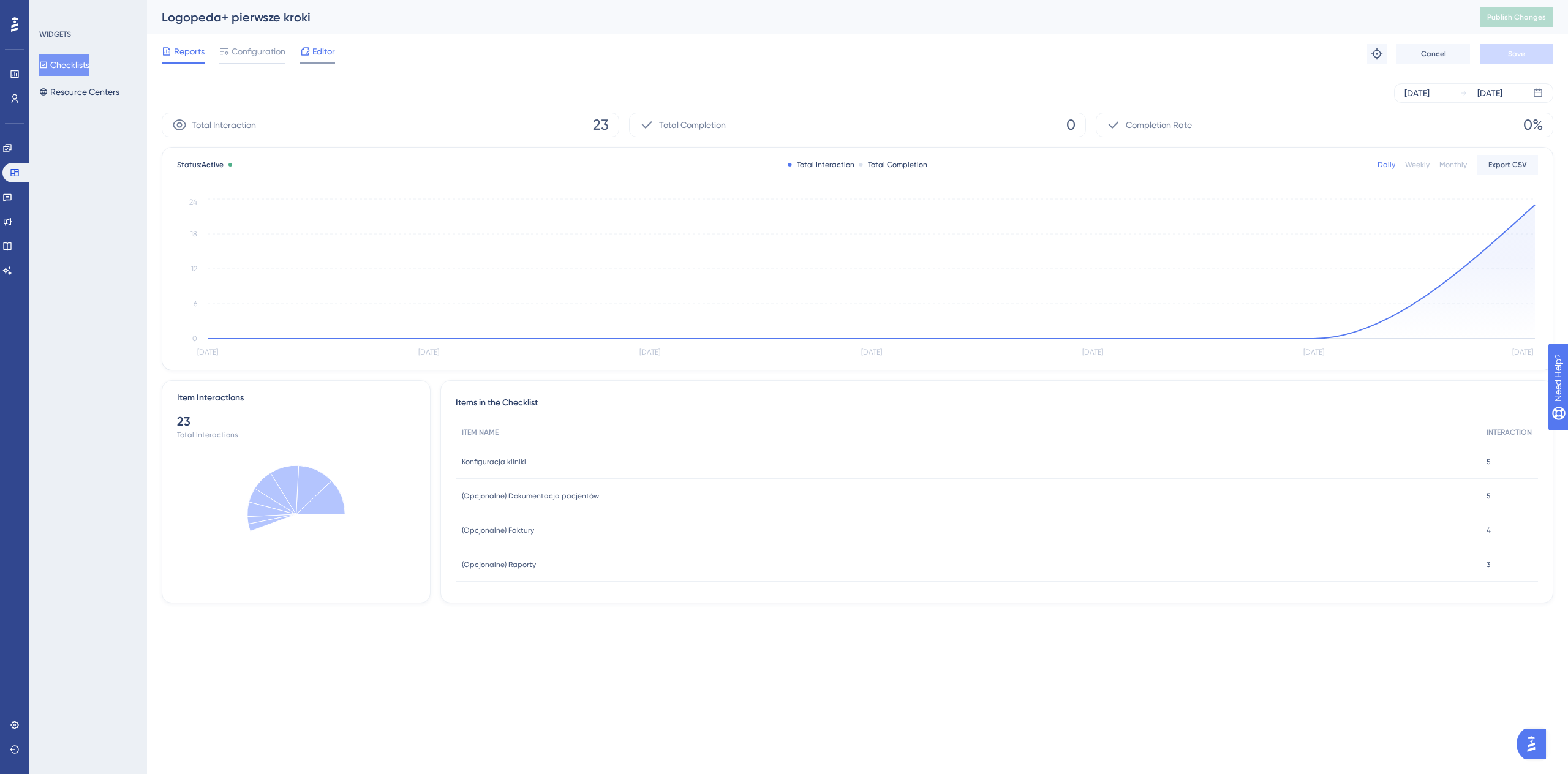
click at [320, 56] on span "Editor" at bounding box center [324, 51] width 22 height 15
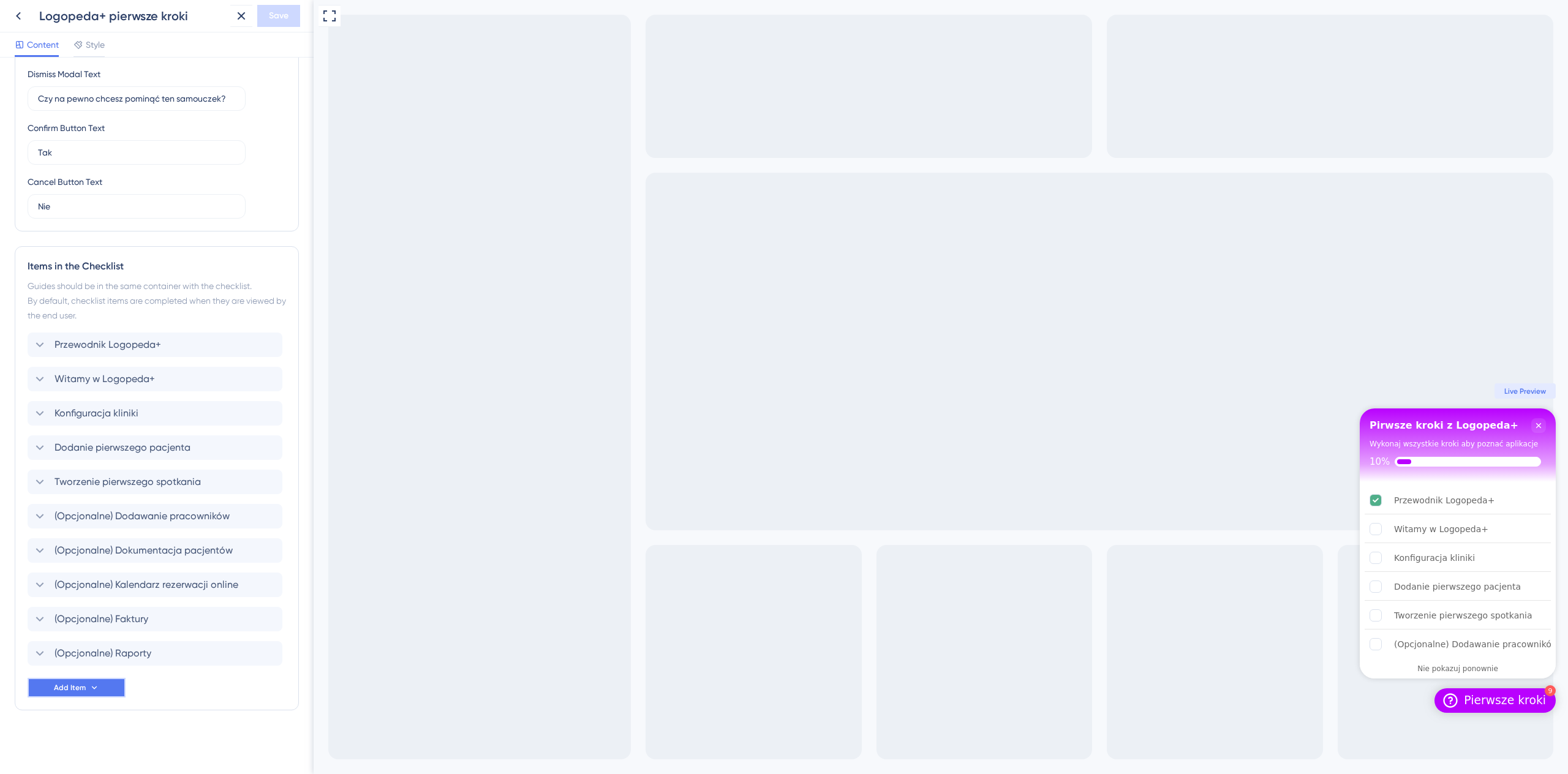
click at [110, 686] on button "Add Item" at bounding box center [76, 688] width 98 height 20
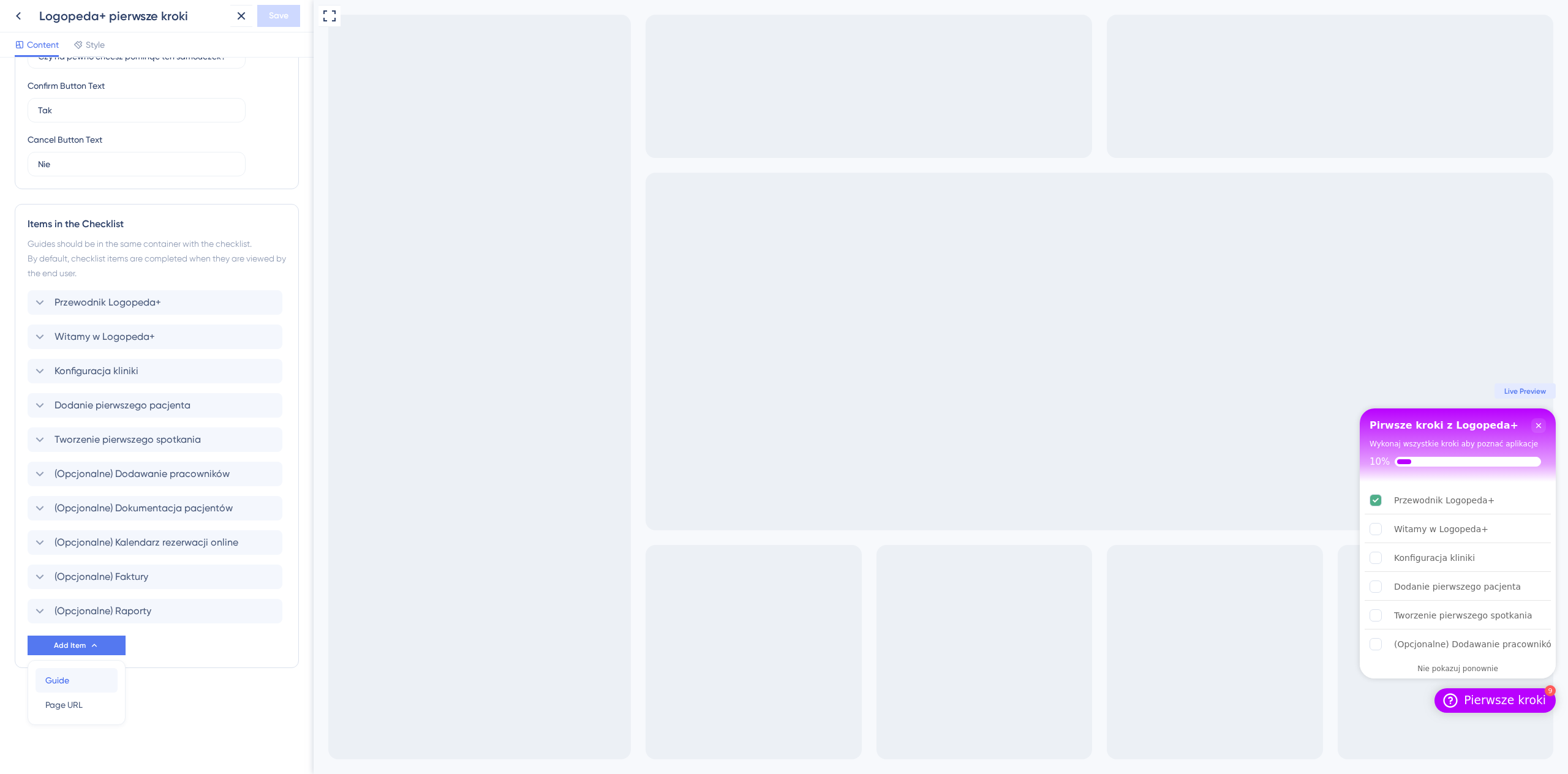
click at [78, 688] on div "Guide Guide" at bounding box center [76, 680] width 63 height 25
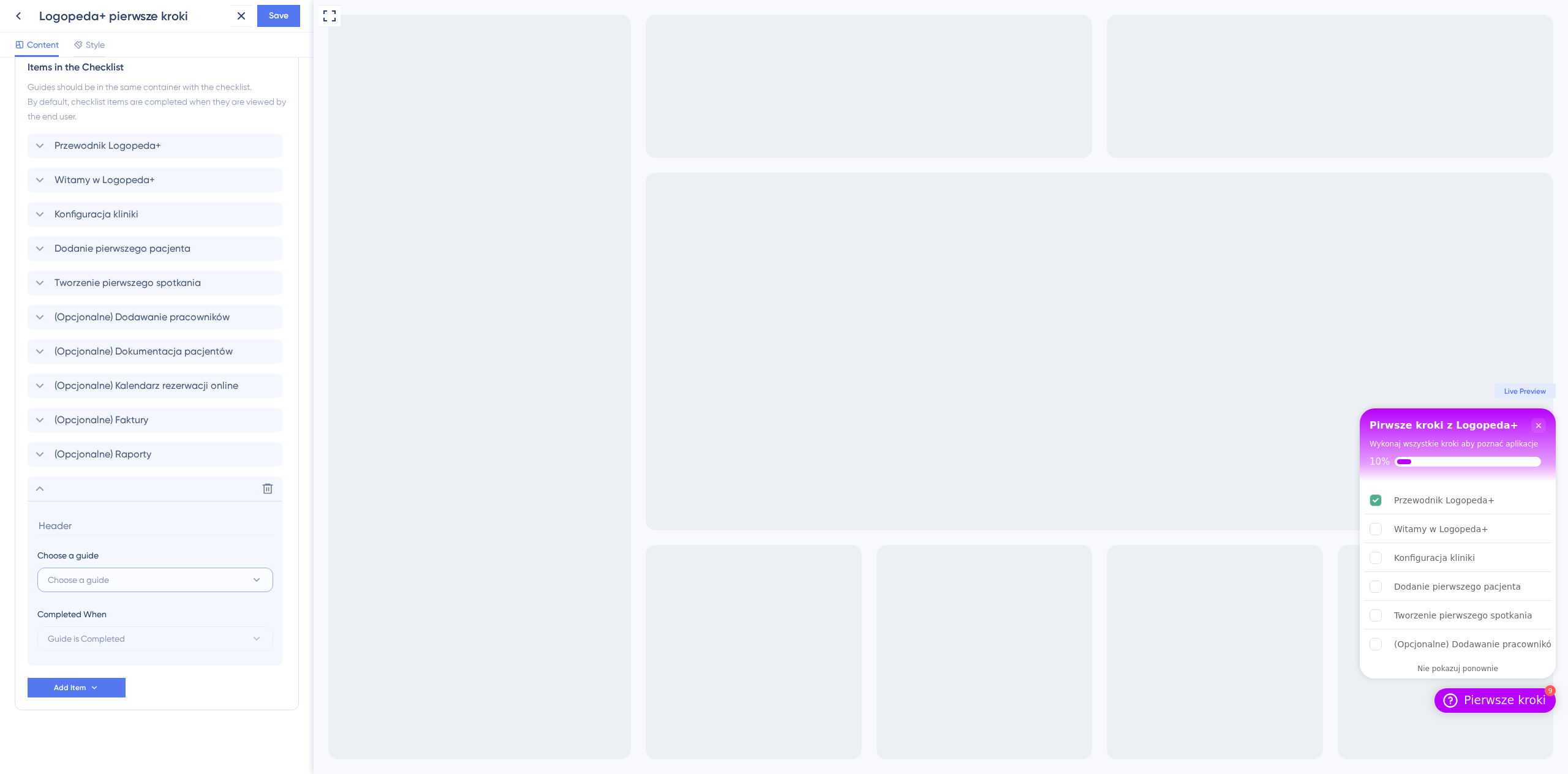
click at [155, 586] on button "Choose a guide" at bounding box center [155, 580] width 235 height 25
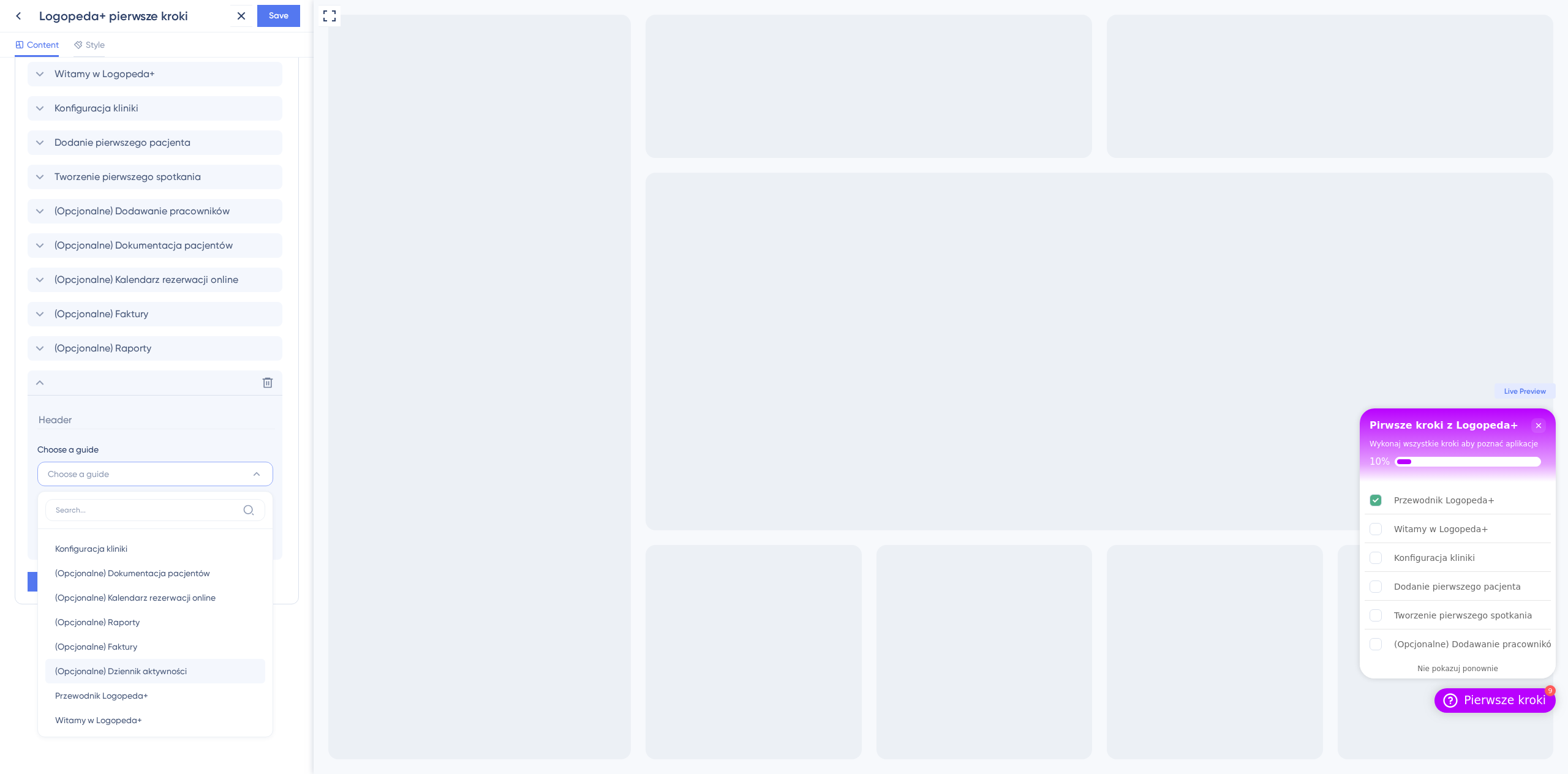
click at [200, 668] on div "(Opcjonalne) Dziennik aktywności (Opcjonalne) Dziennik aktywności" at bounding box center [155, 670] width 200 height 25
type input "(Opcjonalne) Dziennik aktywności"
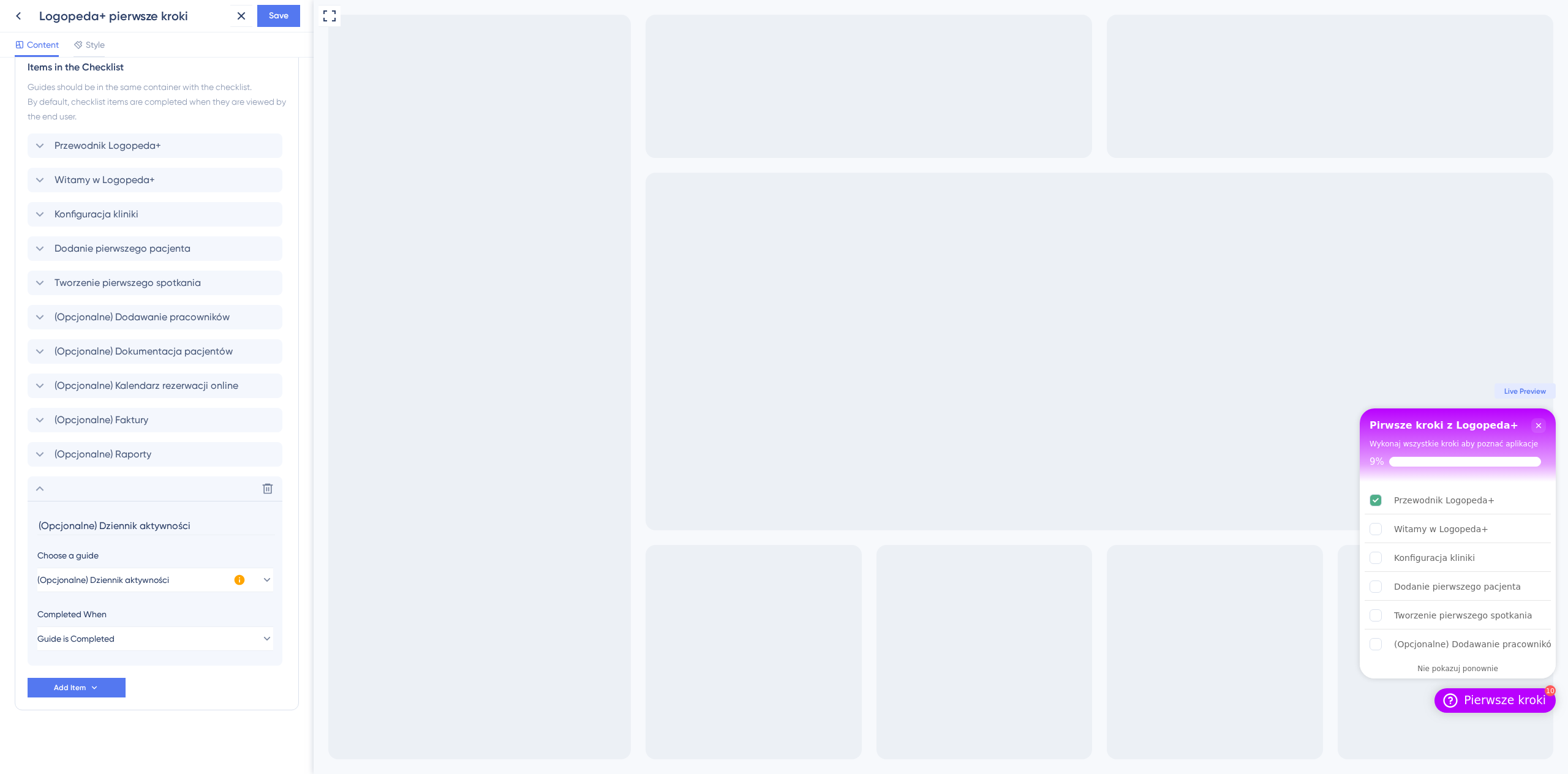
scroll to position [537, 0]
click at [241, 581] on icon at bounding box center [240, 580] width 10 height 10
click at [317, 606] on div "This guide is inactive and will not be visible on Checklist. Activate Now" at bounding box center [319, 580] width 134 height 66
click at [317, 598] on span "Activate Now" at bounding box center [320, 594] width 46 height 9
click at [92, 687] on icon at bounding box center [93, 687] width 9 height 9
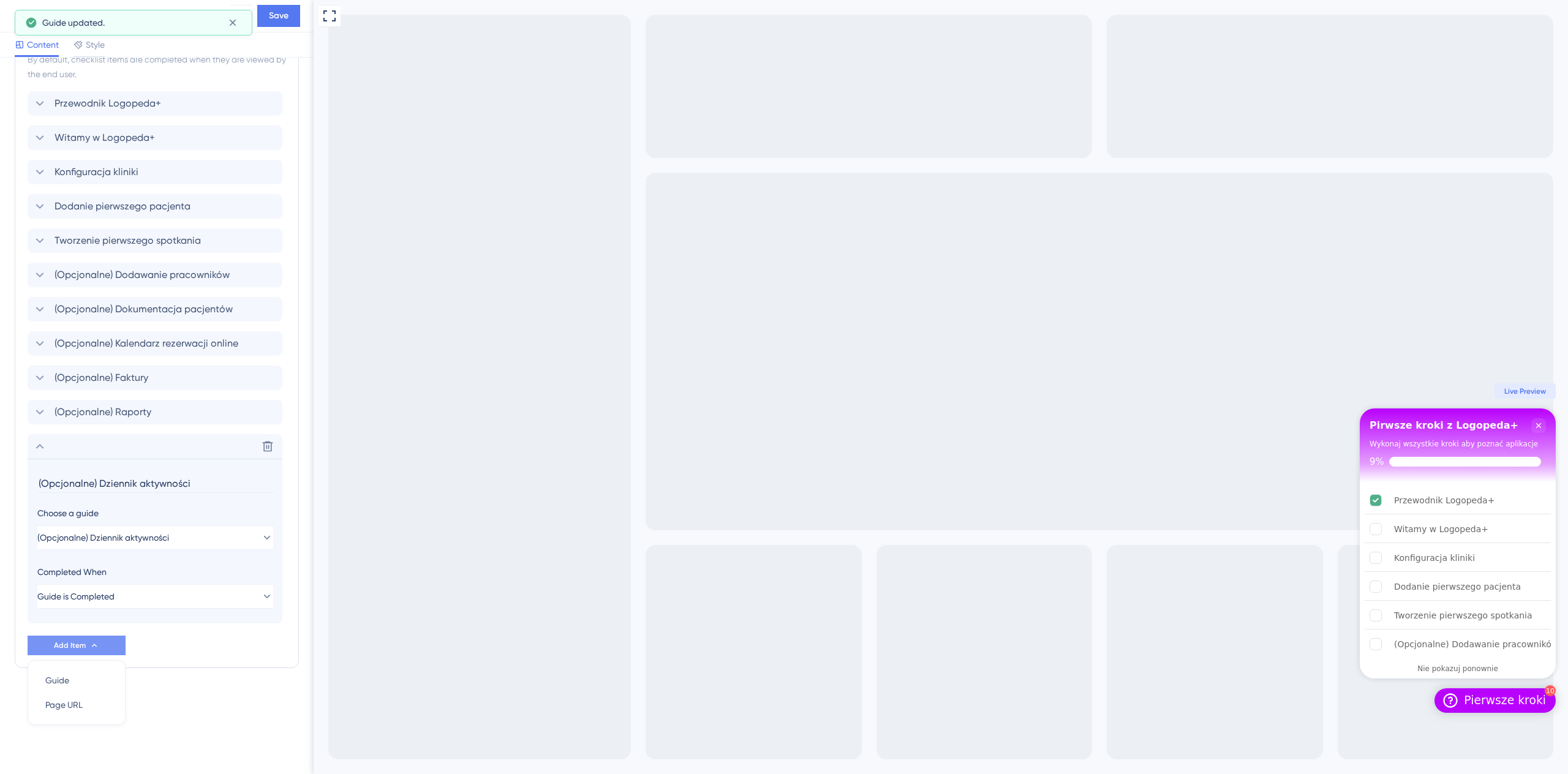
click at [171, 611] on section "(Opcjonalne) Dziennik aktywności Choose a guide (Opcjonalne) Dziennik aktywnośc…" at bounding box center [154, 541] width 254 height 164
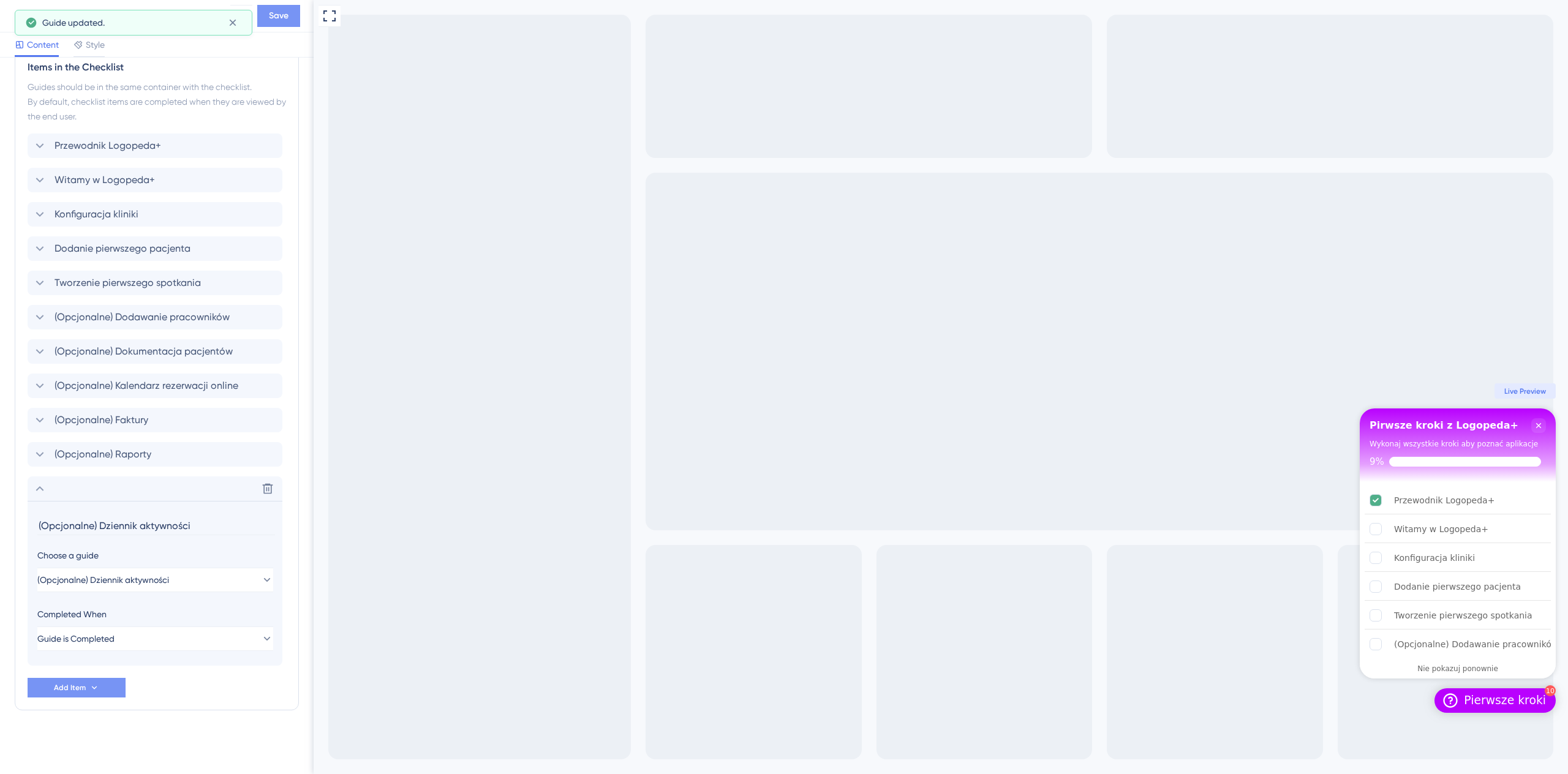
click at [271, 9] on span "Save" at bounding box center [278, 15] width 20 height 15
click at [233, 23] on icon at bounding box center [232, 23] width 7 height 7
click at [18, 21] on icon at bounding box center [18, 15] width 15 height 15
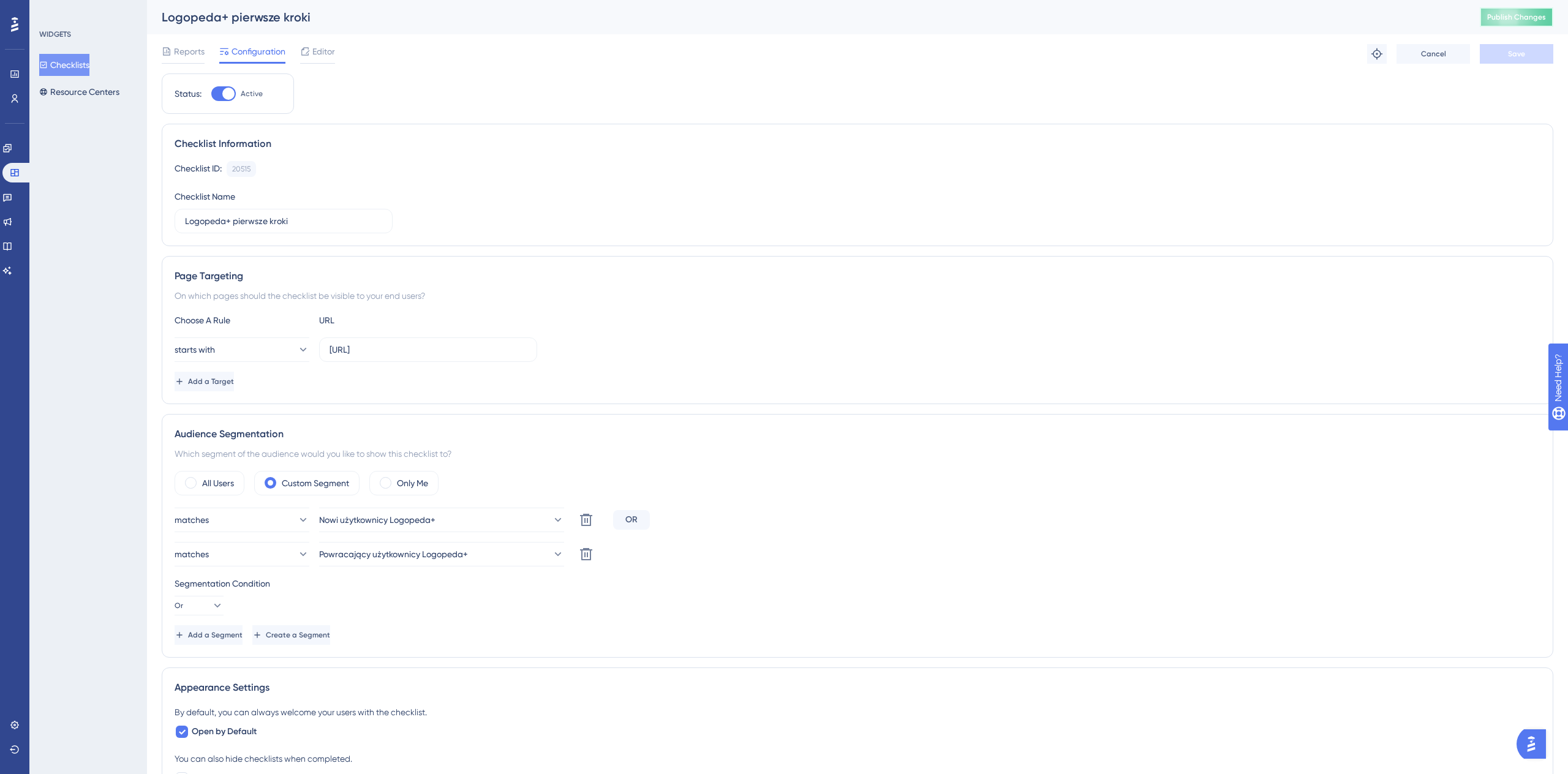
click at [1523, 15] on span "Publish Changes" at bounding box center [1516, 16] width 59 height 9
click at [87, 91] on button "Resource Centers" at bounding box center [80, 92] width 80 height 22
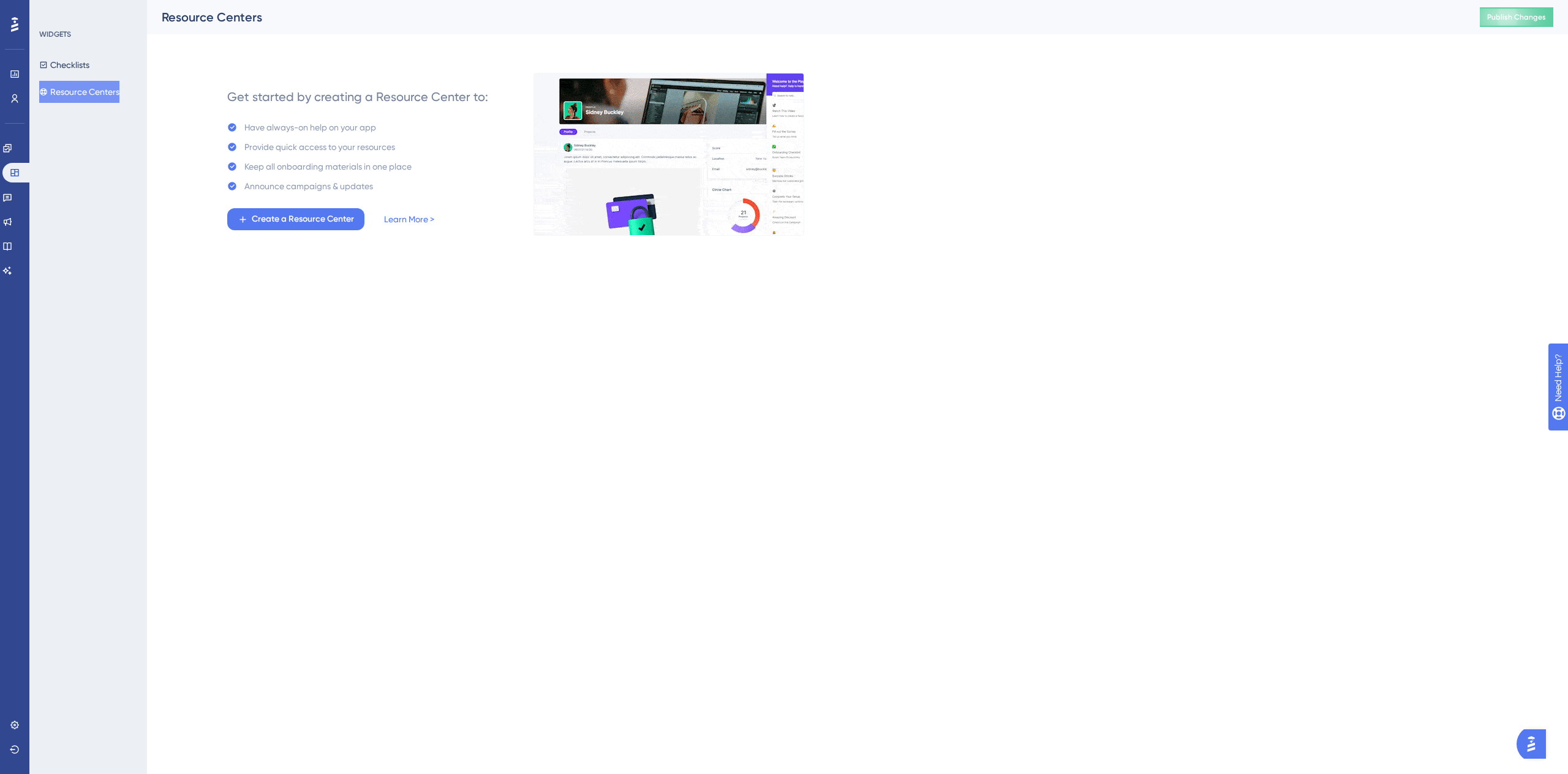
click at [72, 51] on div "WIDGETS Checklists Resource Centers" at bounding box center [89, 66] width 99 height 74
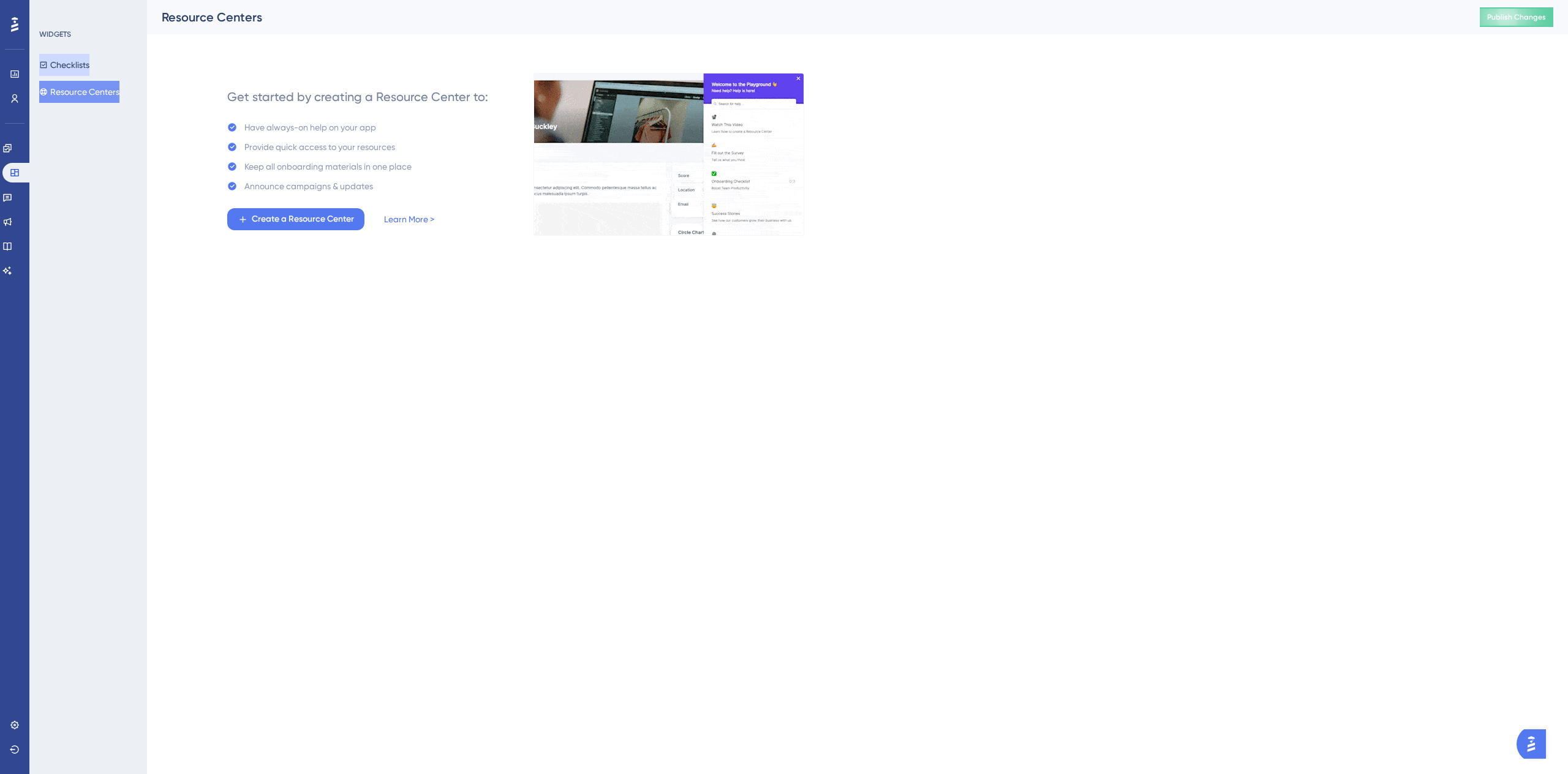
click at [72, 56] on button "Checklists" at bounding box center [64, 65] width 51 height 22
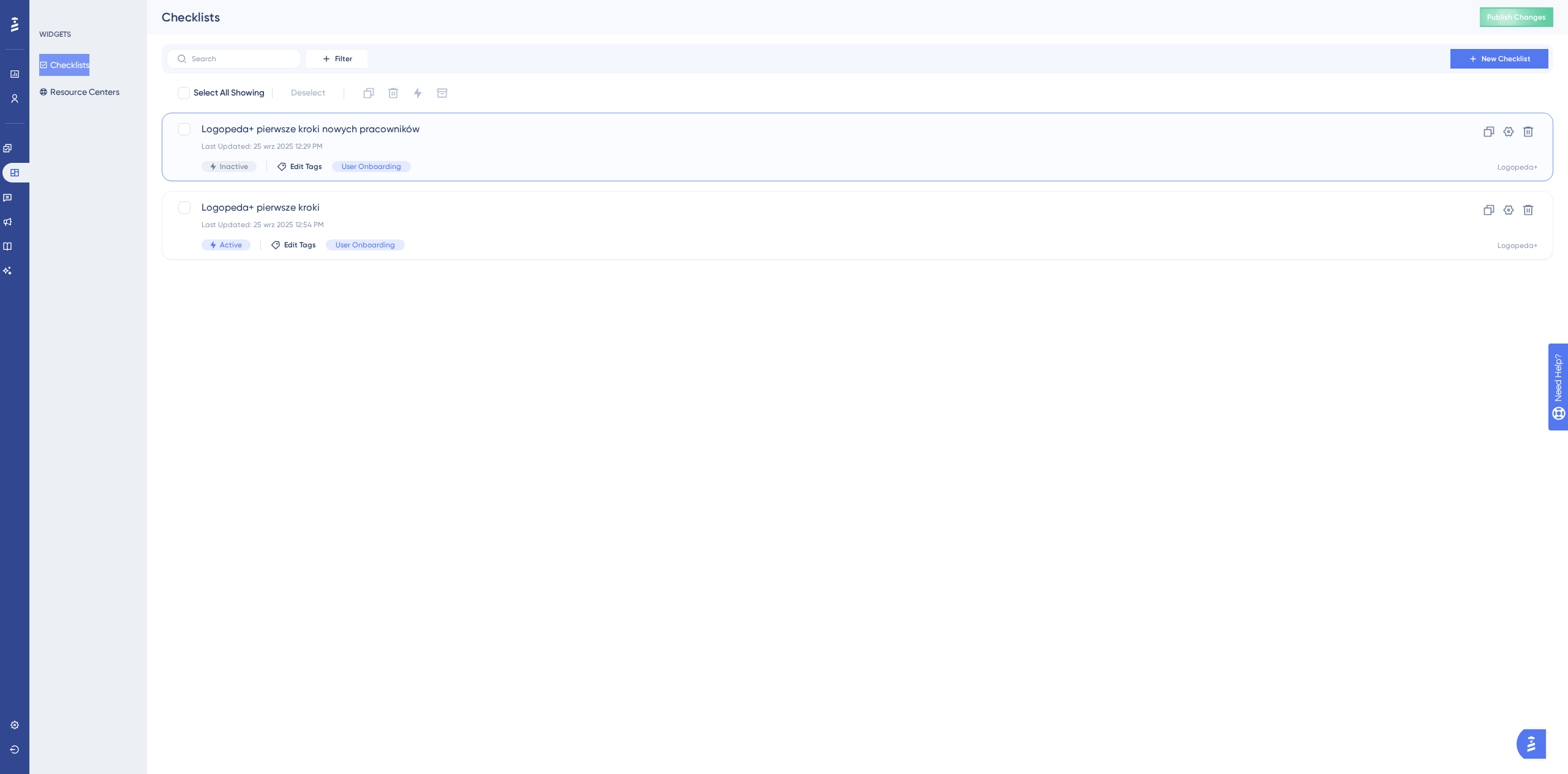
click at [409, 136] on span "Logopeda+ pierwsze kroki nowych pracowników" at bounding box center [808, 128] width 1213 height 15
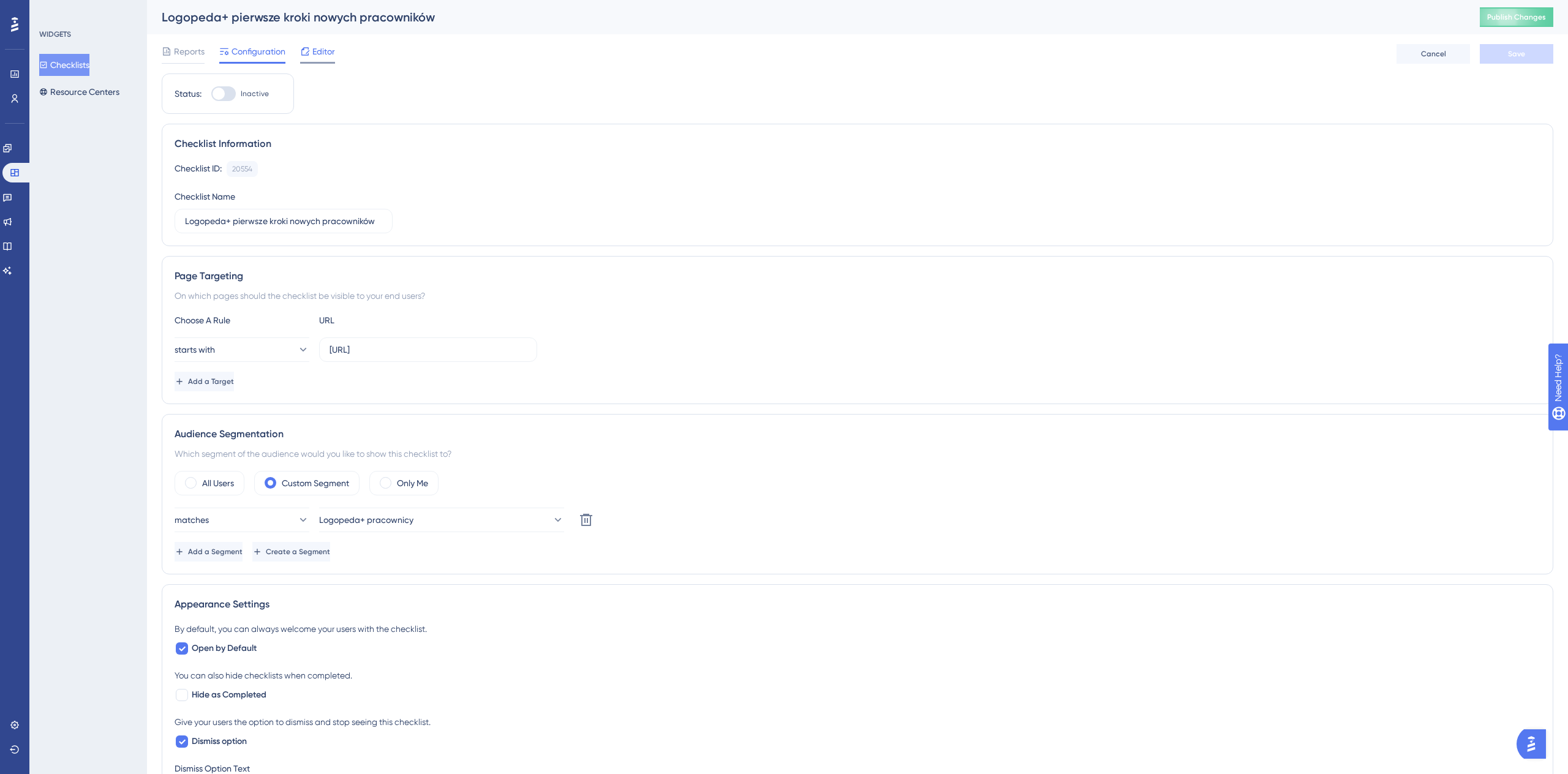
click at [316, 62] on div at bounding box center [317, 63] width 35 height 2
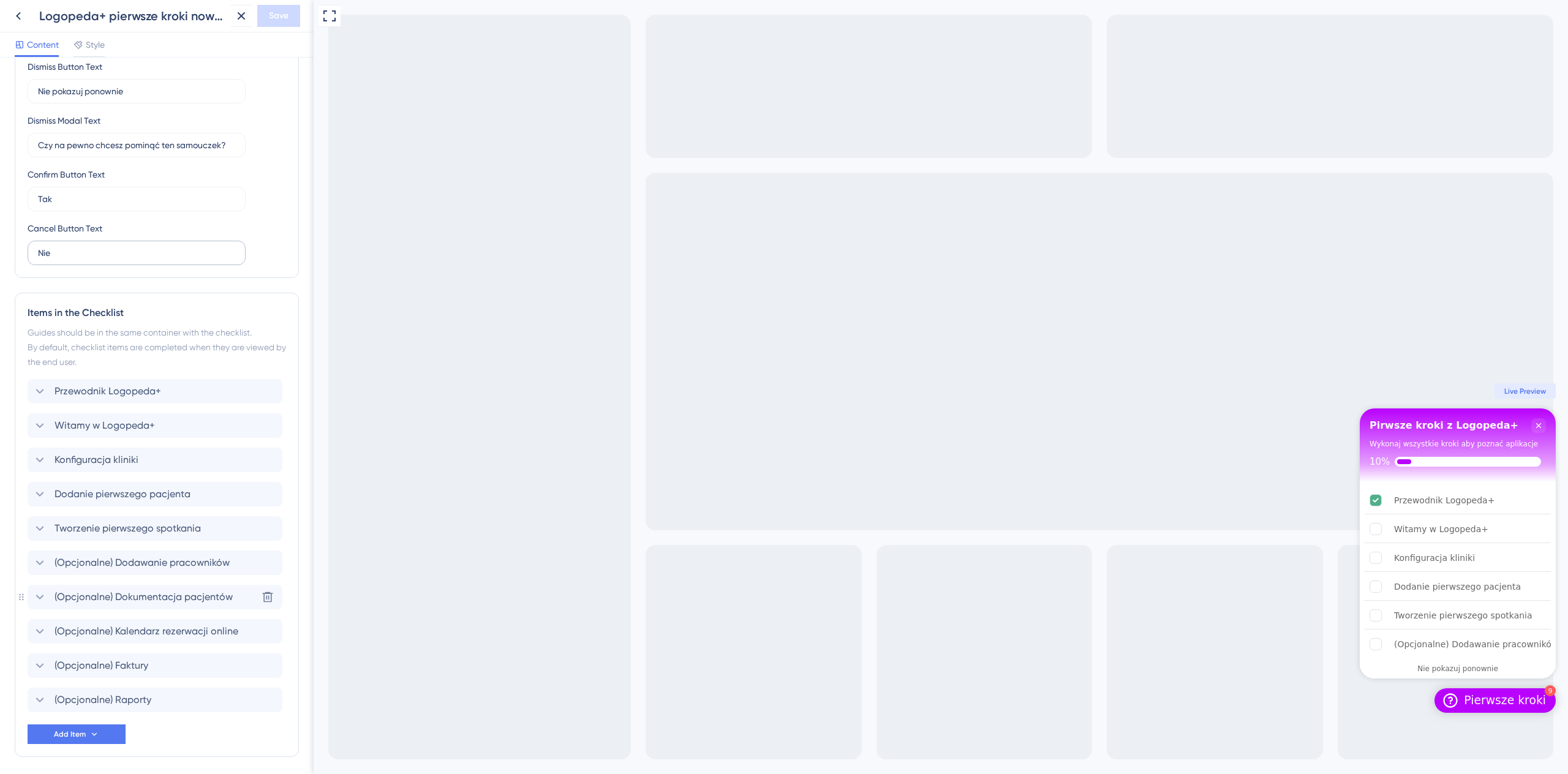
scroll to position [338, 0]
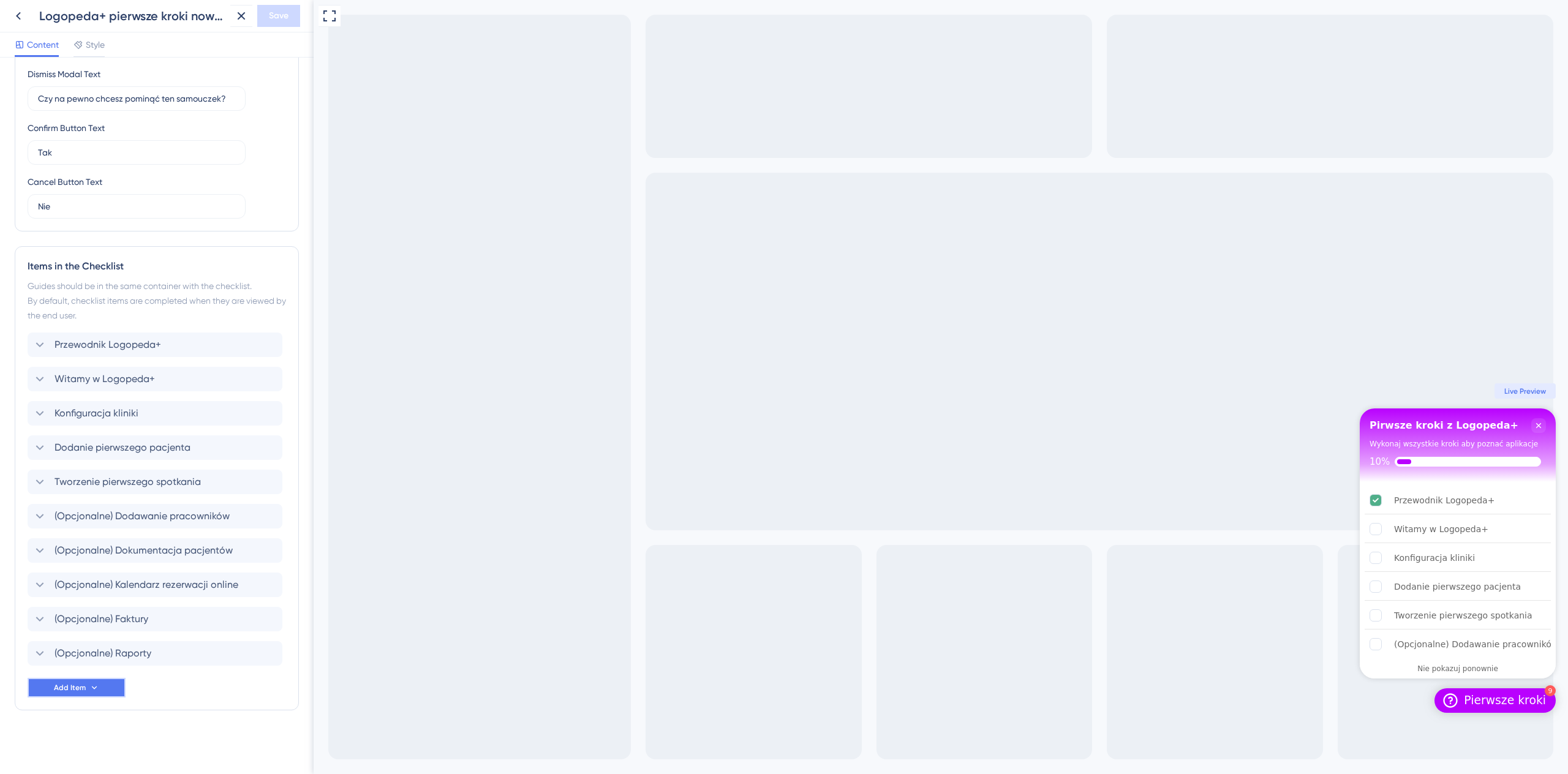
click at [106, 689] on button "Add Item" at bounding box center [76, 688] width 98 height 20
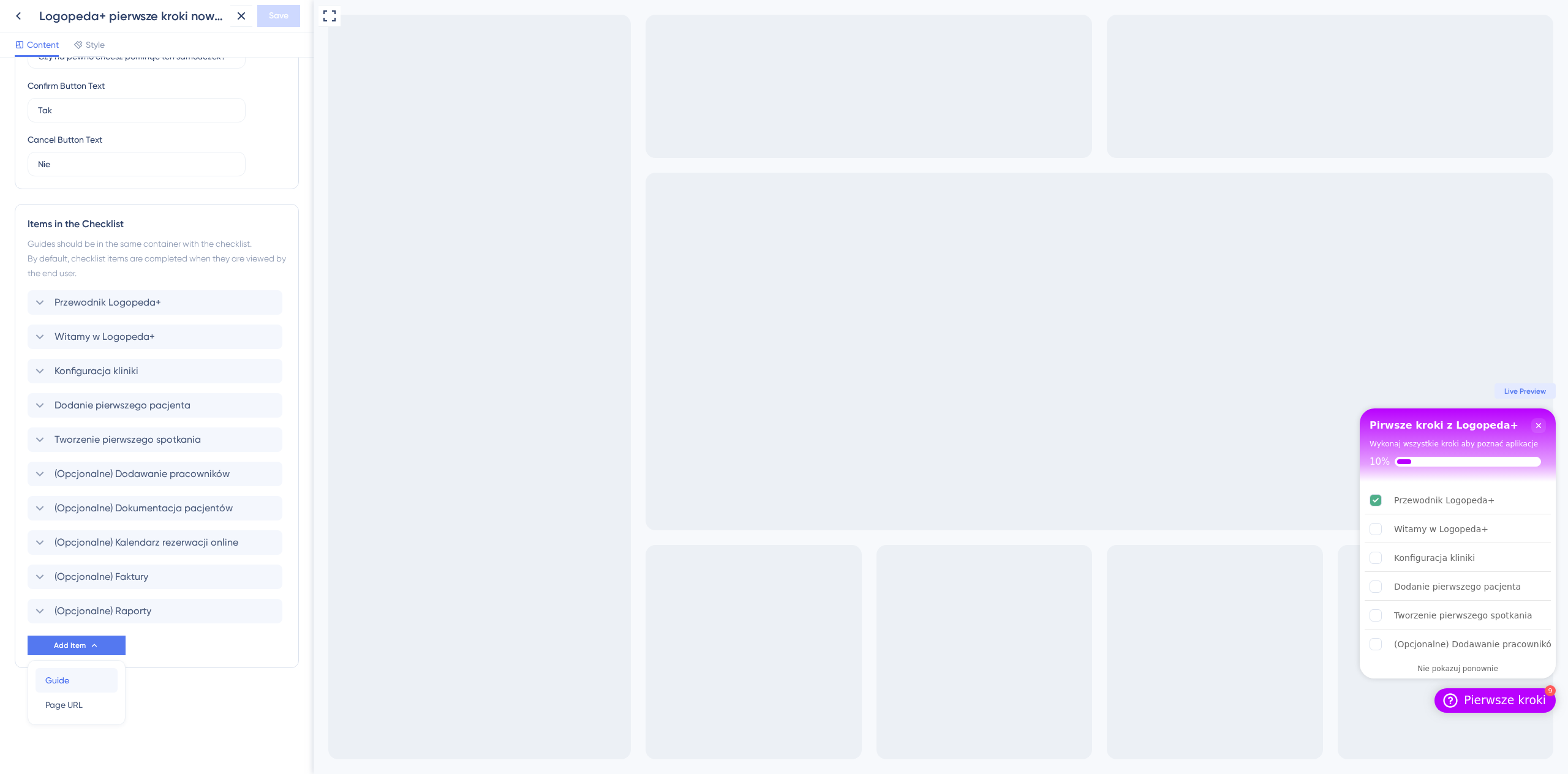
click at [96, 687] on div "Guide Guide" at bounding box center [76, 680] width 63 height 25
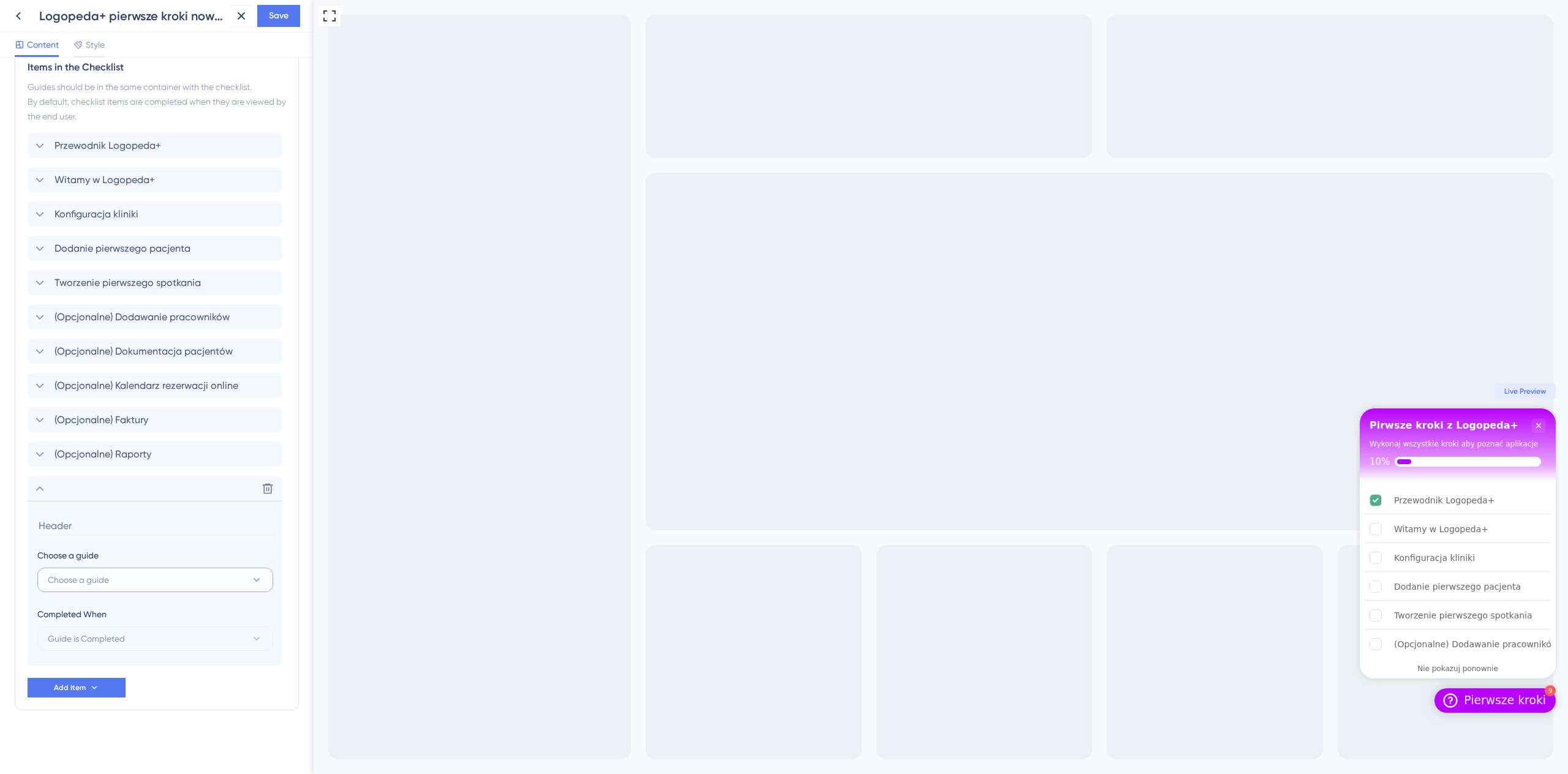
click at [139, 580] on button "Choose a guide" at bounding box center [155, 580] width 235 height 25
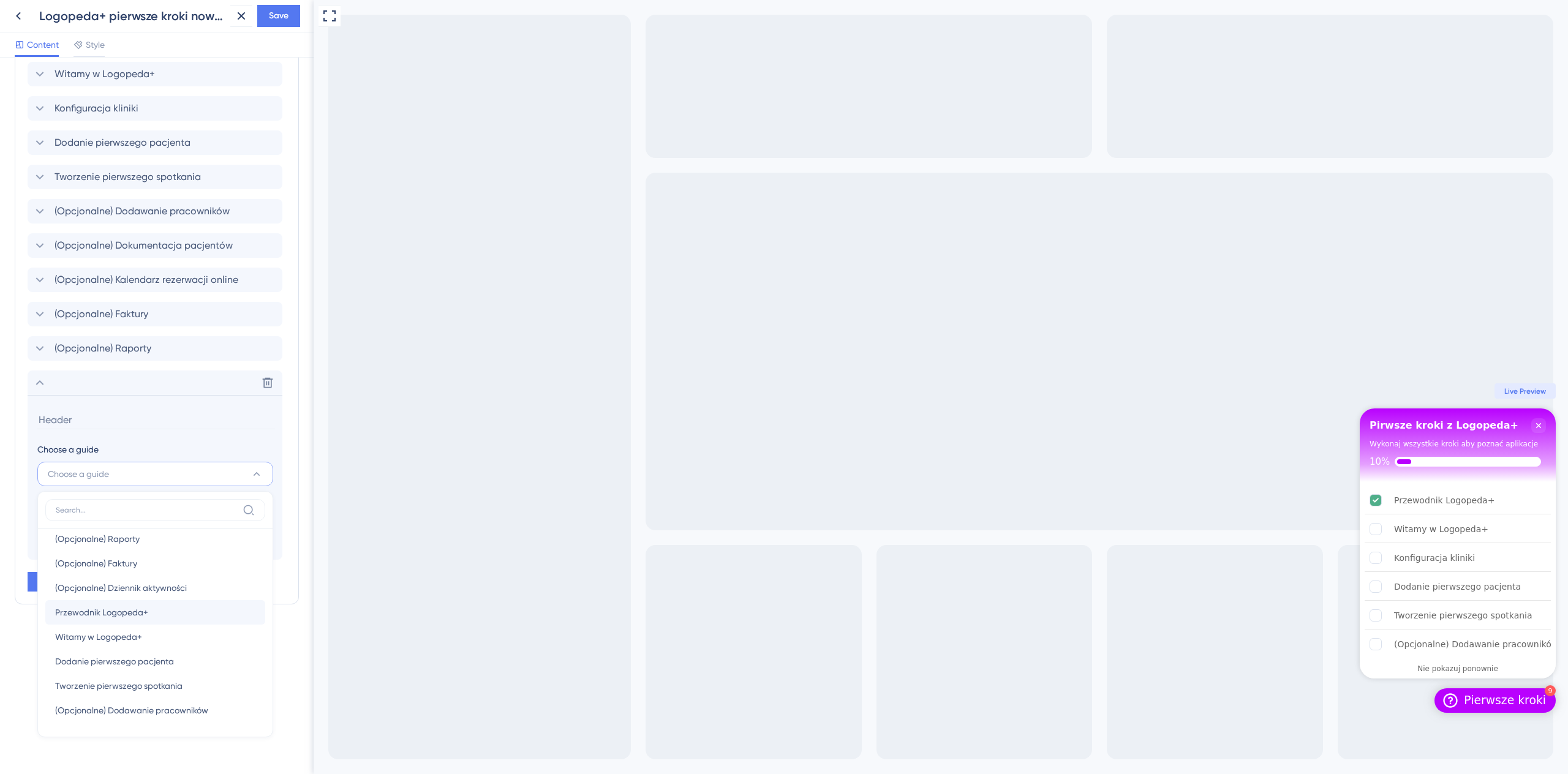
scroll to position [0, 0]
click at [170, 430] on section "Choose a guide Choose a guide Konfiguracja kliniki Konfiguracja kliniki (Opcjon…" at bounding box center [154, 477] width 254 height 164
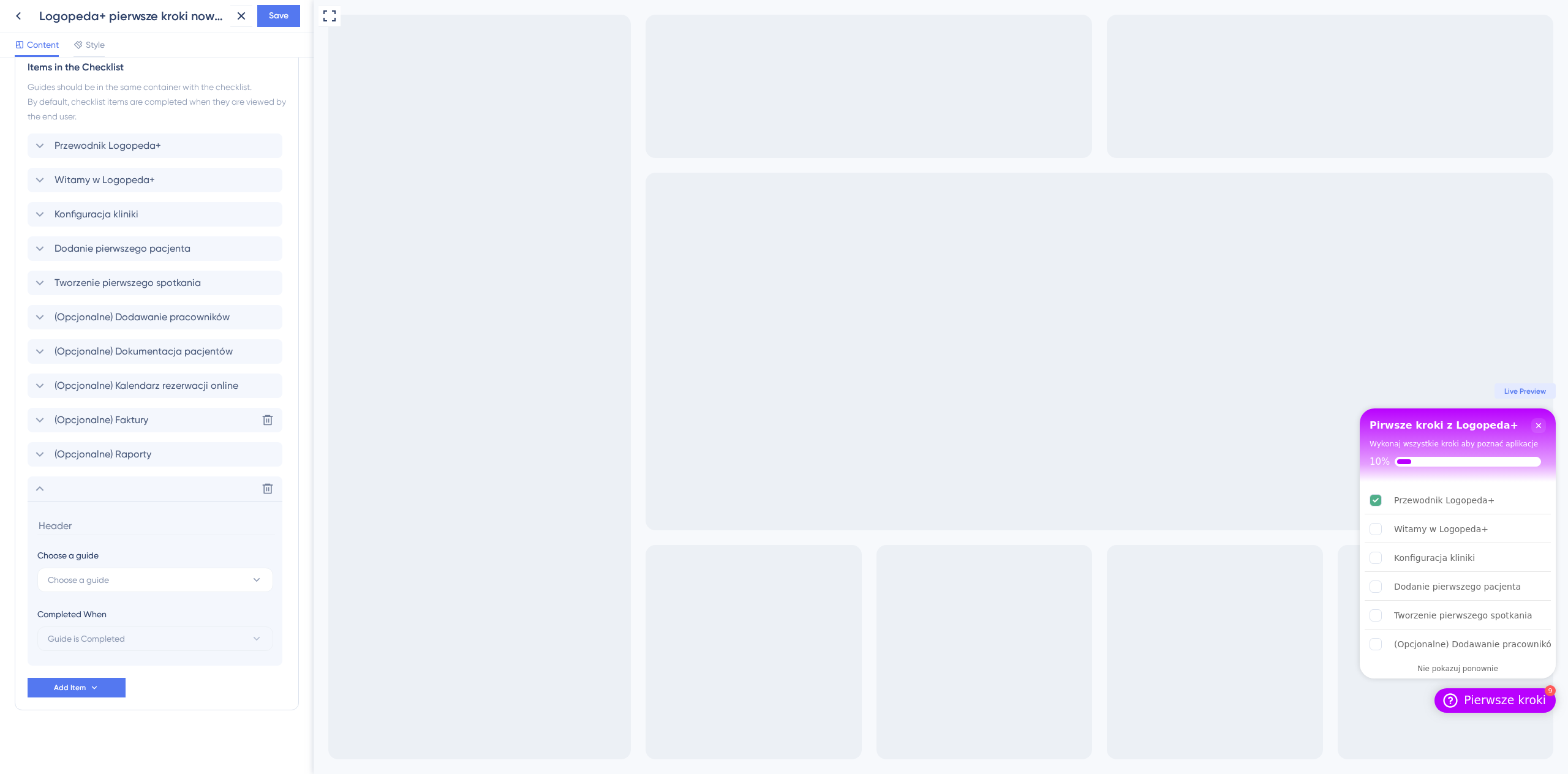
scroll to position [537, 0]
click at [26, 10] on button at bounding box center [19, 16] width 22 height 22
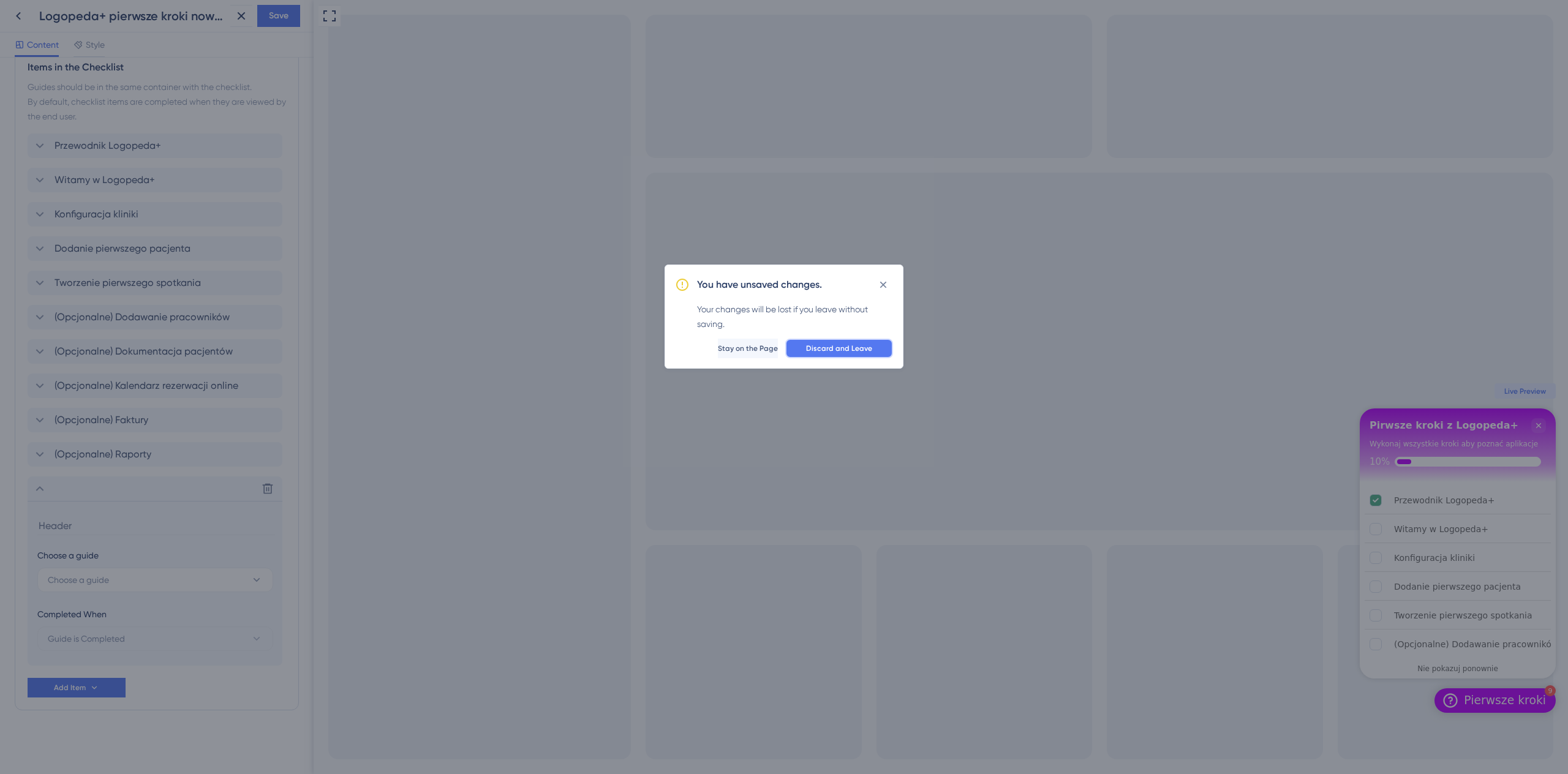
click at [822, 347] on span "Discard and Leave" at bounding box center [838, 348] width 66 height 9
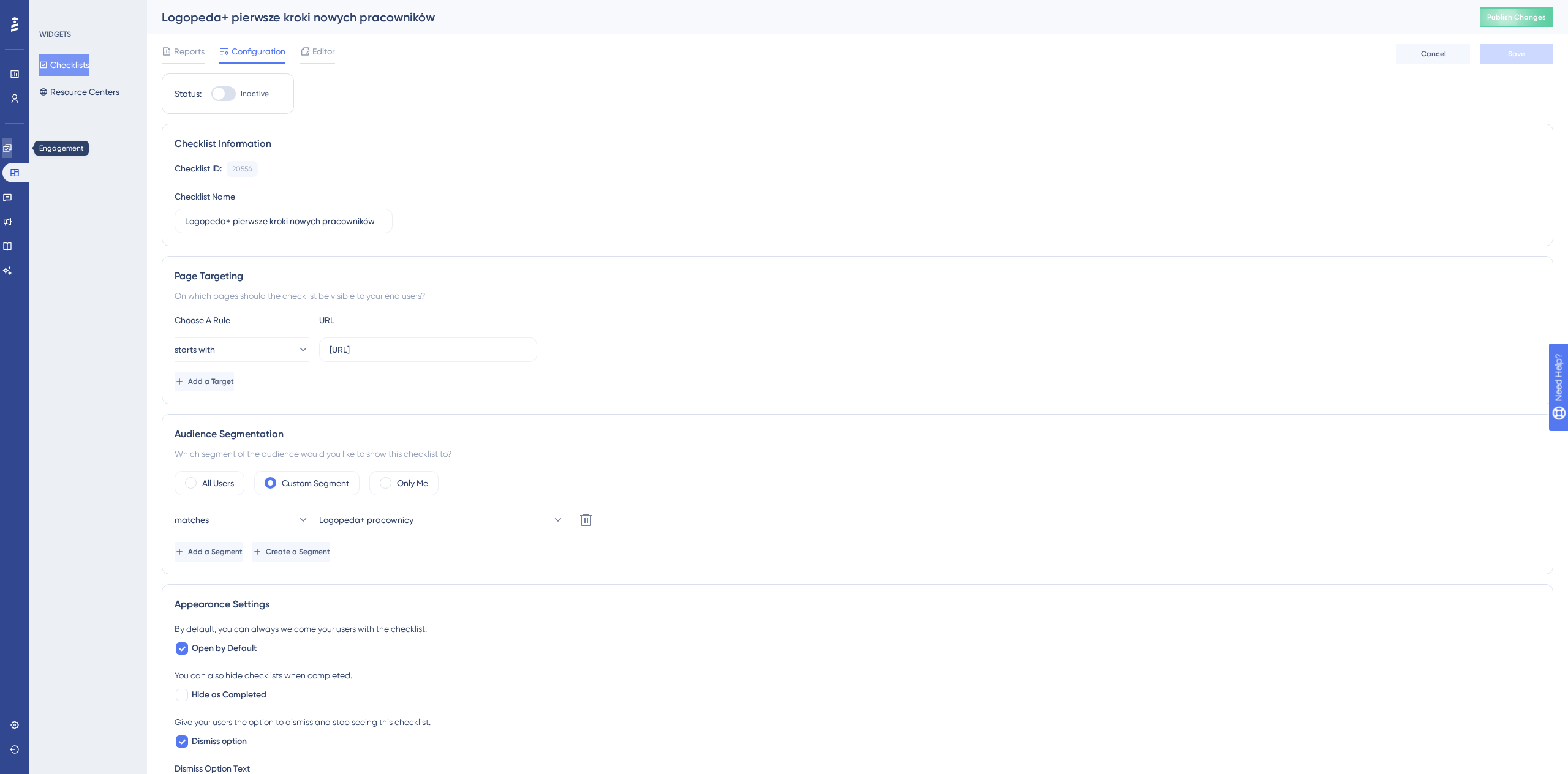
click at [11, 149] on icon at bounding box center [7, 147] width 8 height 8
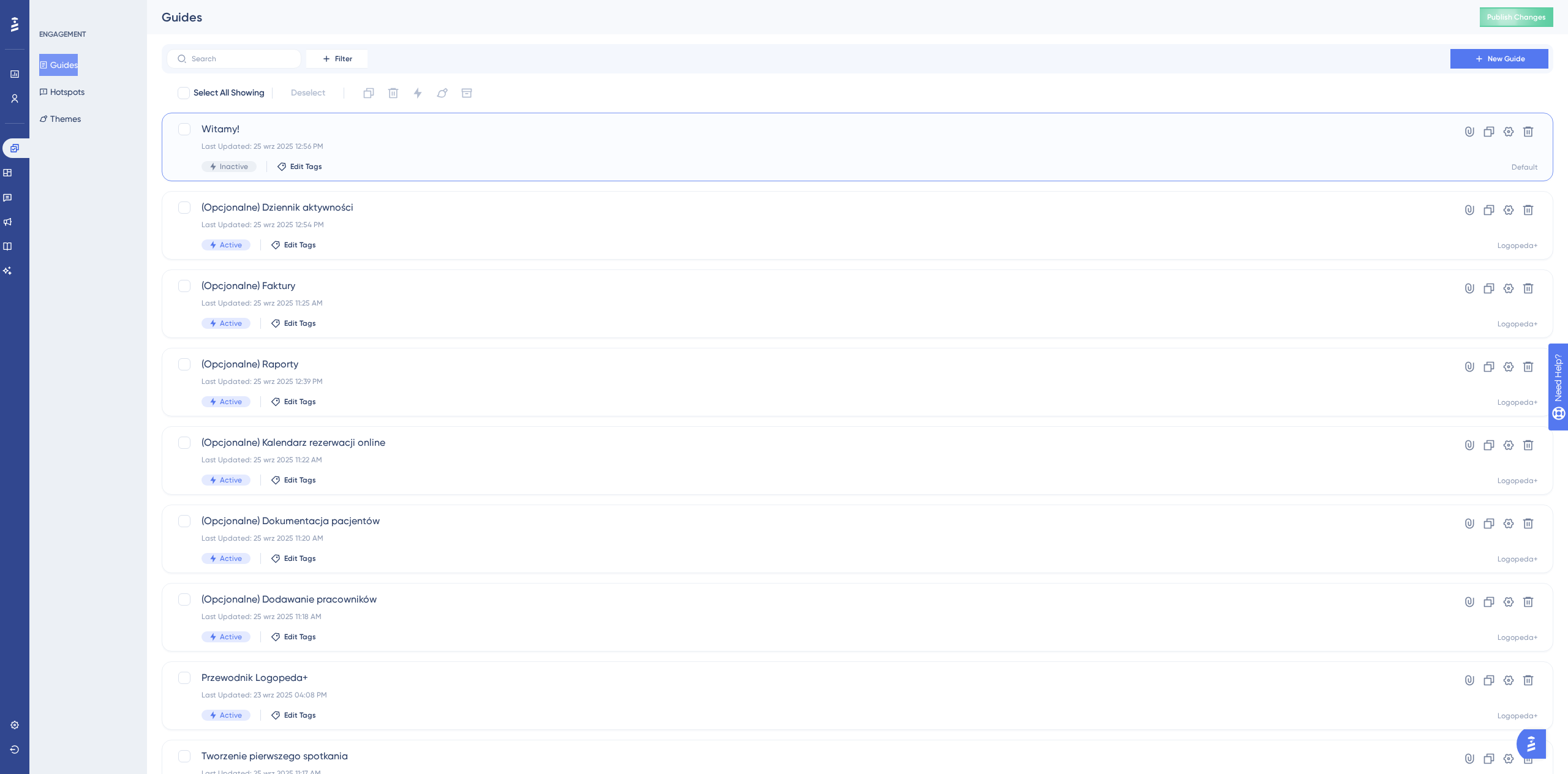
click at [378, 146] on div "Last Updated: 25 wrz 2025 12:56 PM" at bounding box center [808, 146] width 1213 height 9
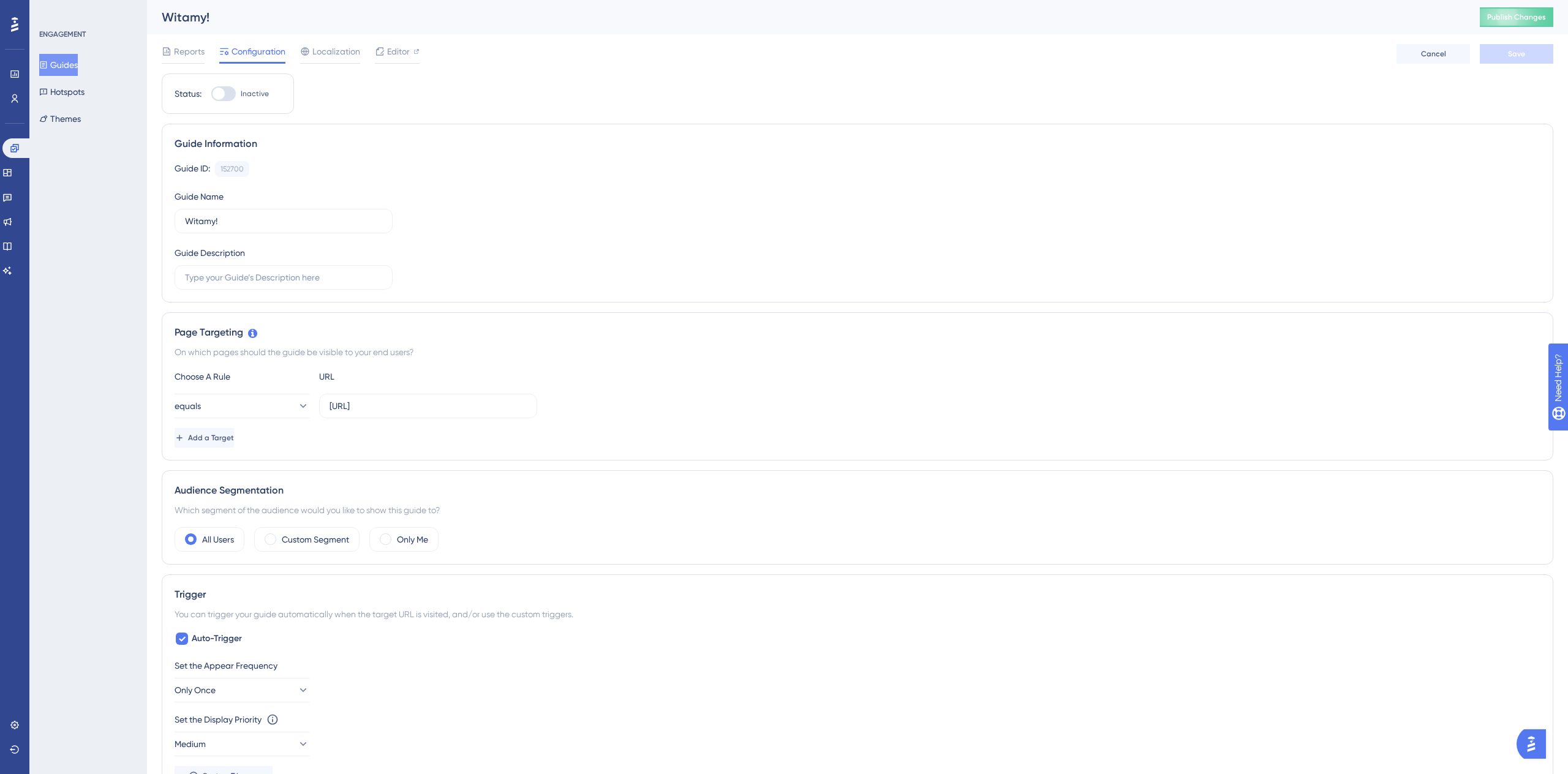
click at [236, 91] on label "Inactive" at bounding box center [240, 93] width 57 height 15
click at [212, 93] on input "Inactive" at bounding box center [211, 93] width 1 height 1
checkbox input "true"
click at [456, 414] on label "[URL]" at bounding box center [428, 406] width 218 height 25
click at [456, 413] on input "[URL]" at bounding box center [428, 406] width 197 height 14
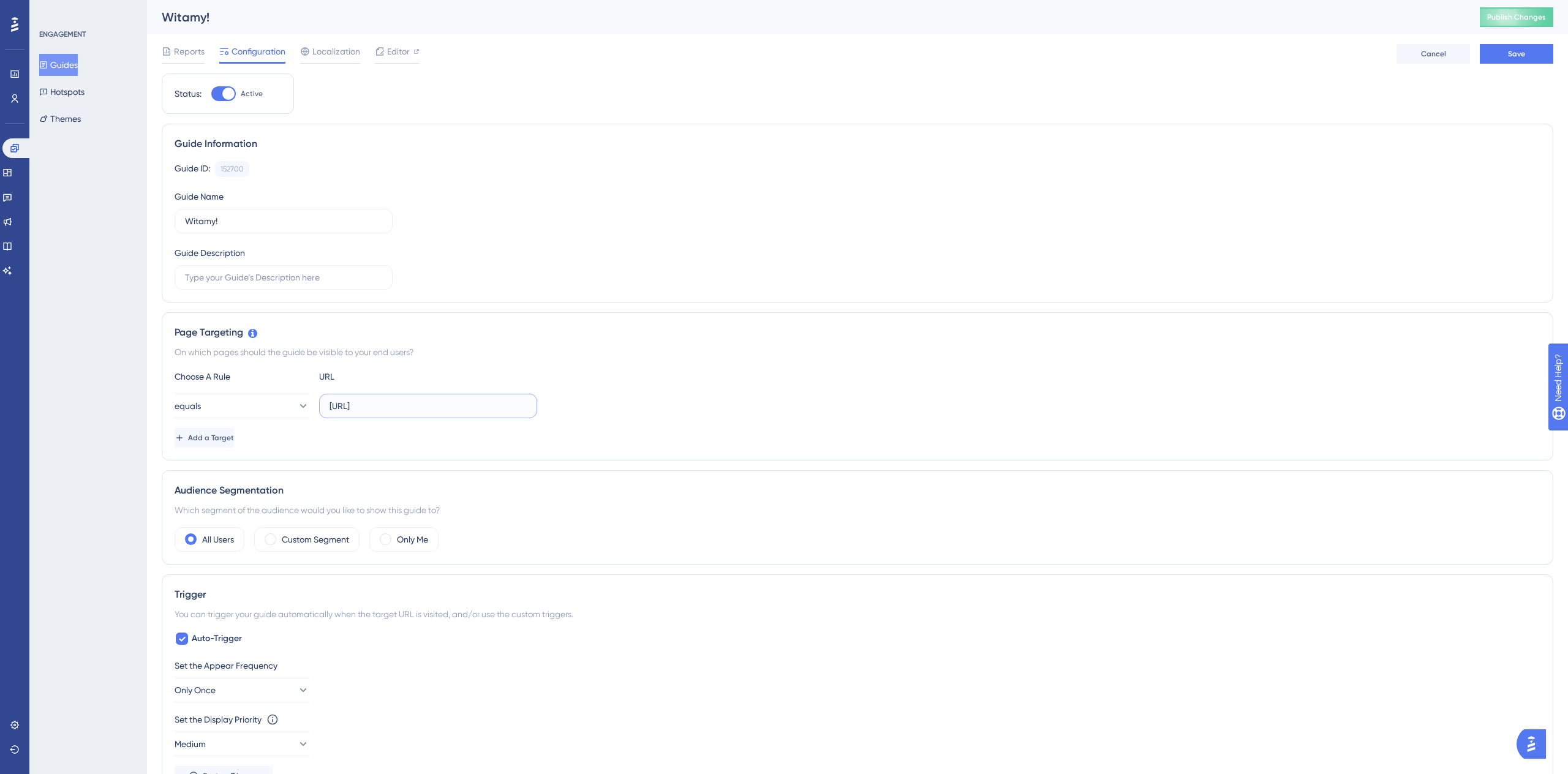
drag, startPoint x: 487, startPoint y: 412, endPoint x: 425, endPoint y: 405, distance: 62.4
click at [425, 405] on input "[URL]" at bounding box center [428, 406] width 197 height 14
type input "[URL]"
click at [1488, 51] on button "Save" at bounding box center [1517, 53] width 74 height 20
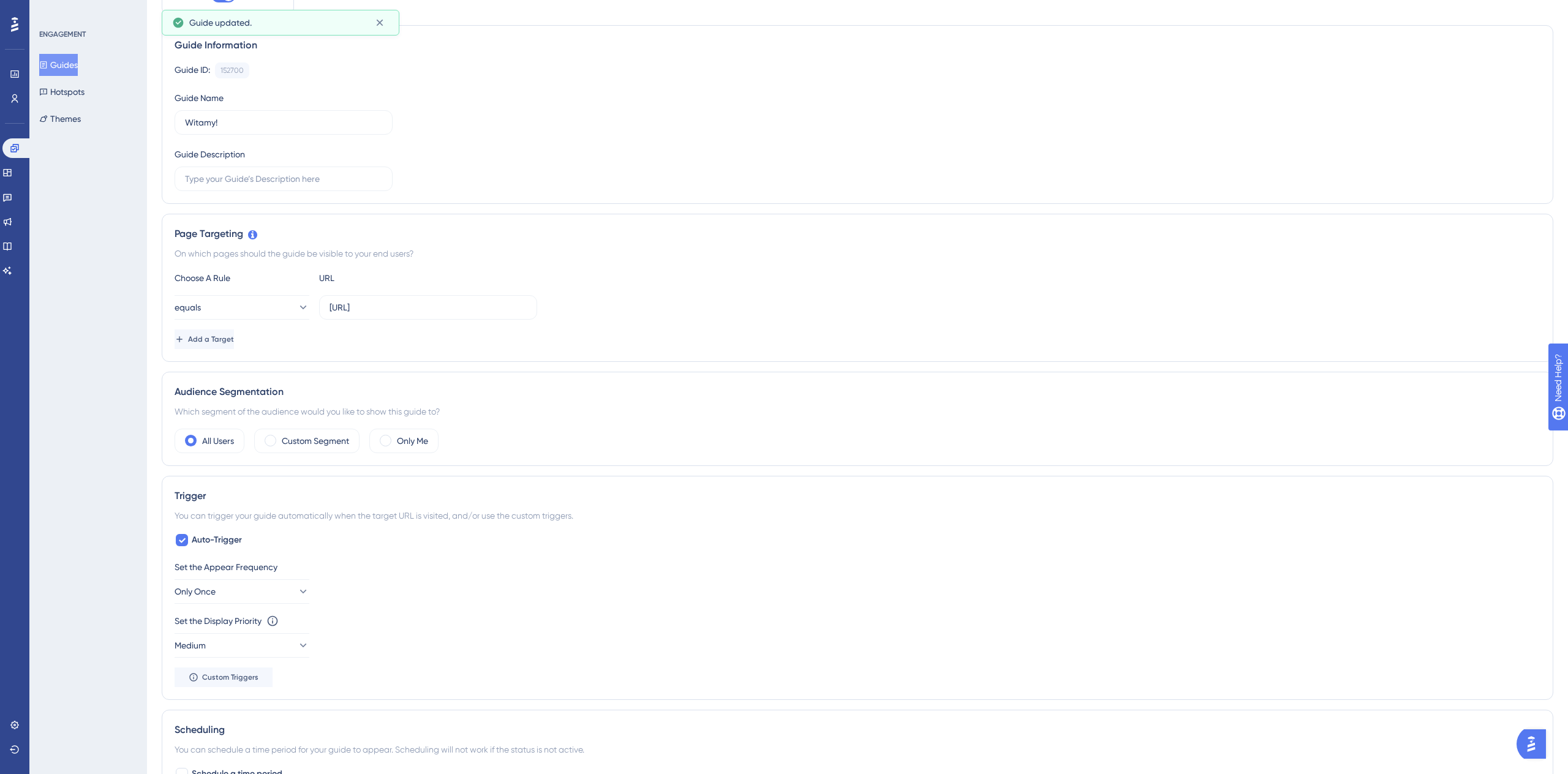
scroll to position [143, 0]
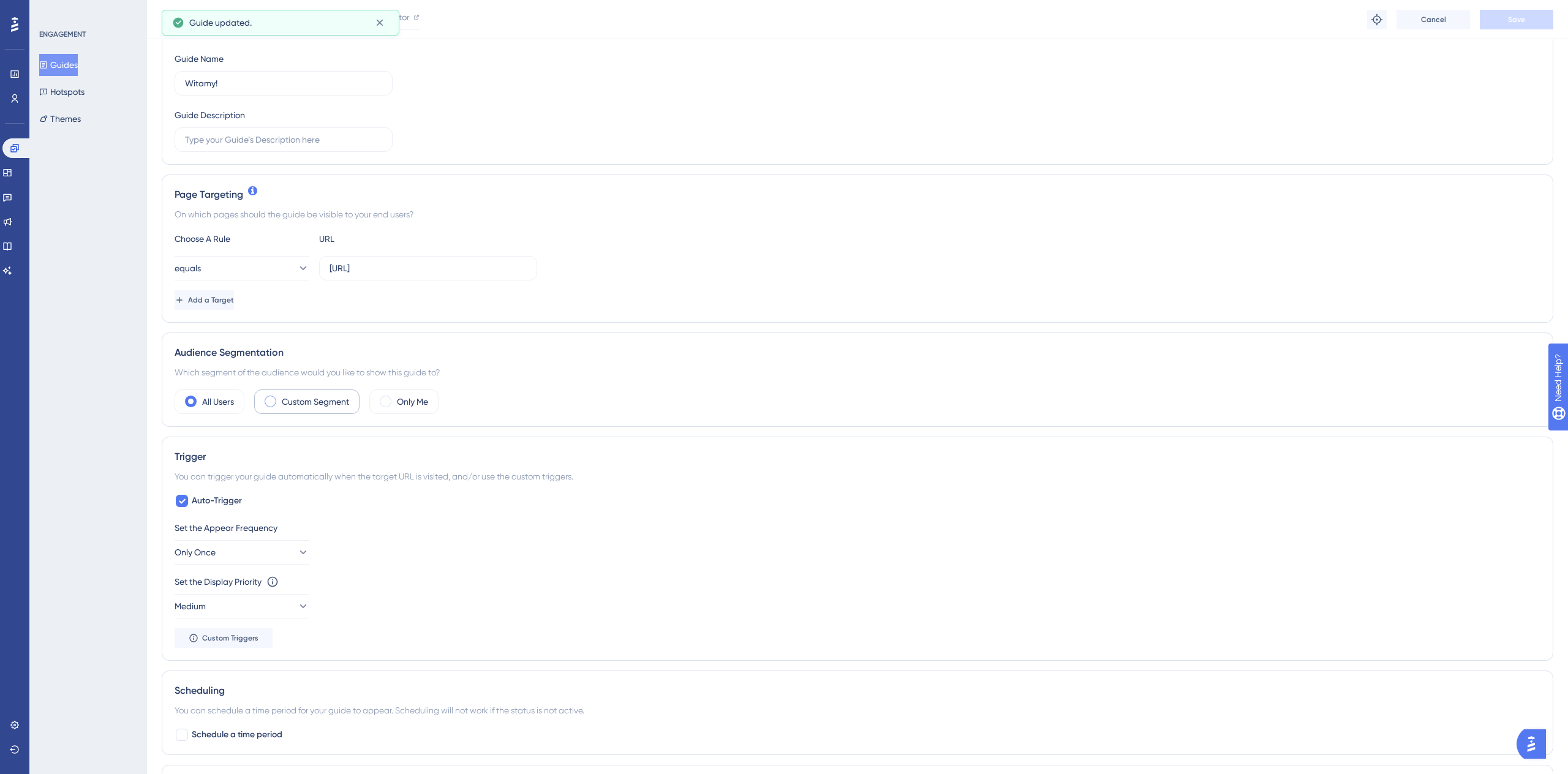
click at [324, 392] on div "Custom Segment" at bounding box center [307, 402] width 105 height 25
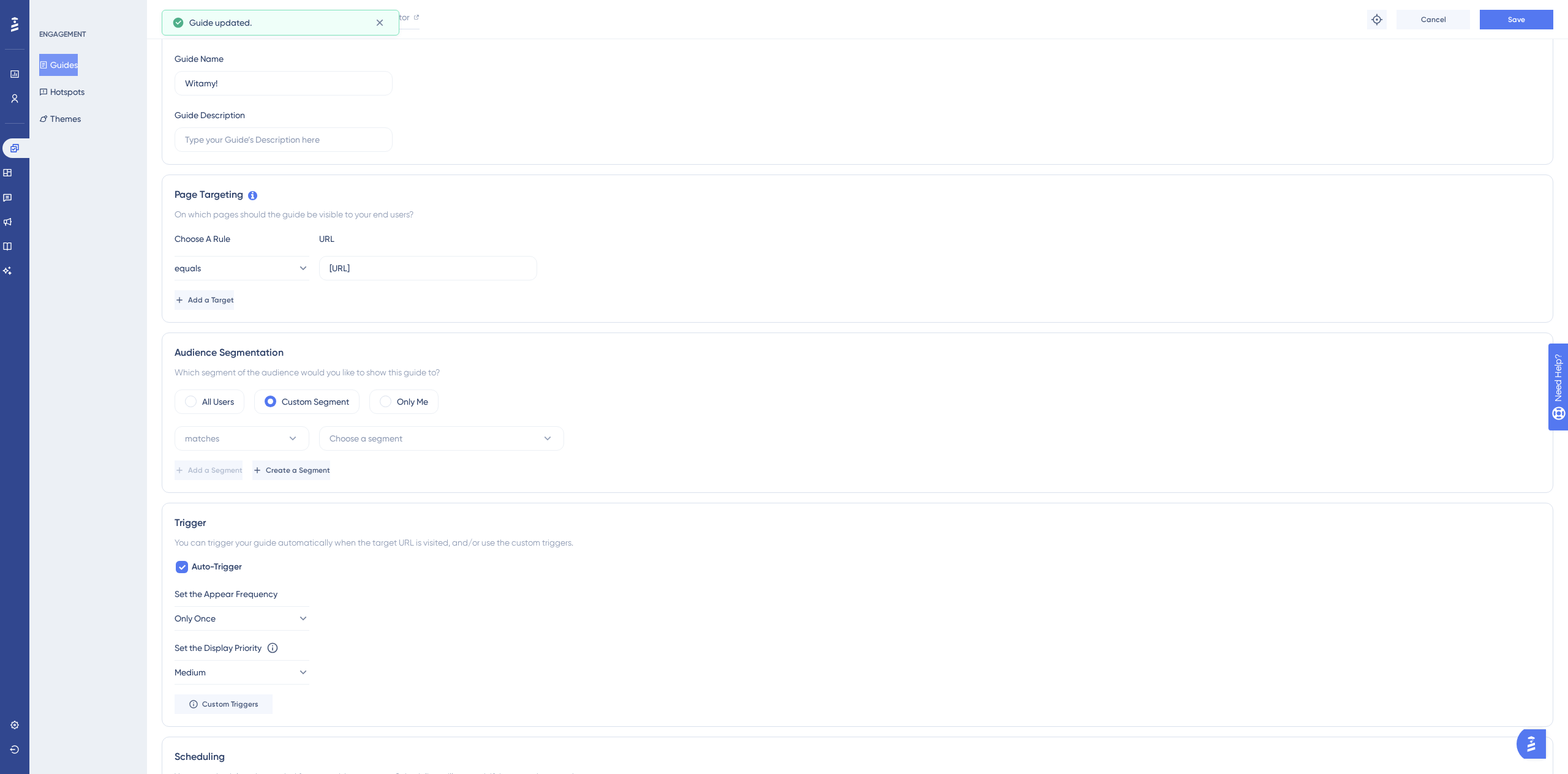
click at [368, 452] on div "matches Choose a segment Add a Segment Create a Segment" at bounding box center [857, 453] width 1366 height 54
click at [372, 444] on span "Choose a segment" at bounding box center [366, 438] width 73 height 15
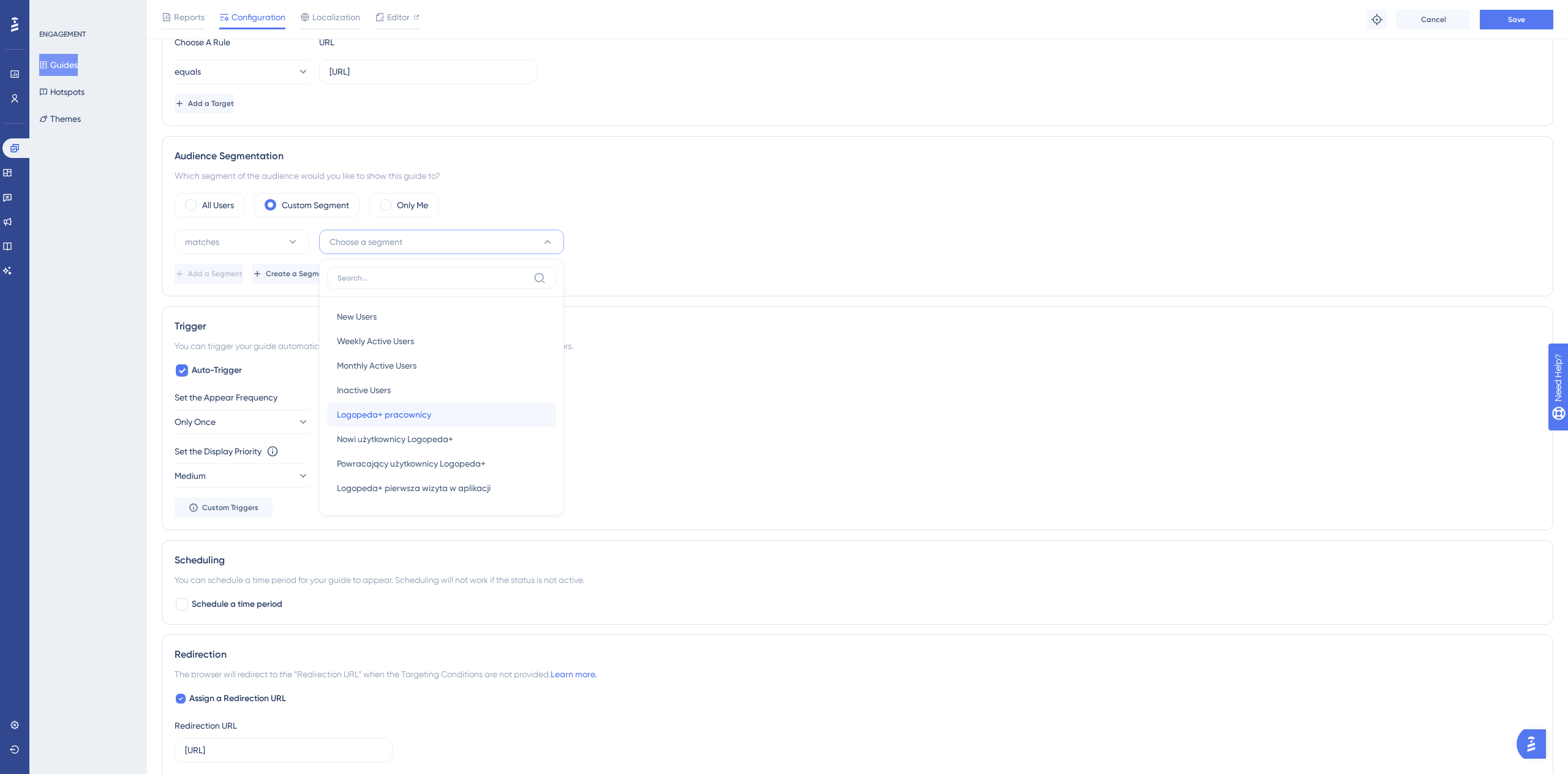
click at [487, 413] on div "Logopeda+ pracownicy Logopeda+ pracownicy" at bounding box center [441, 414] width 210 height 25
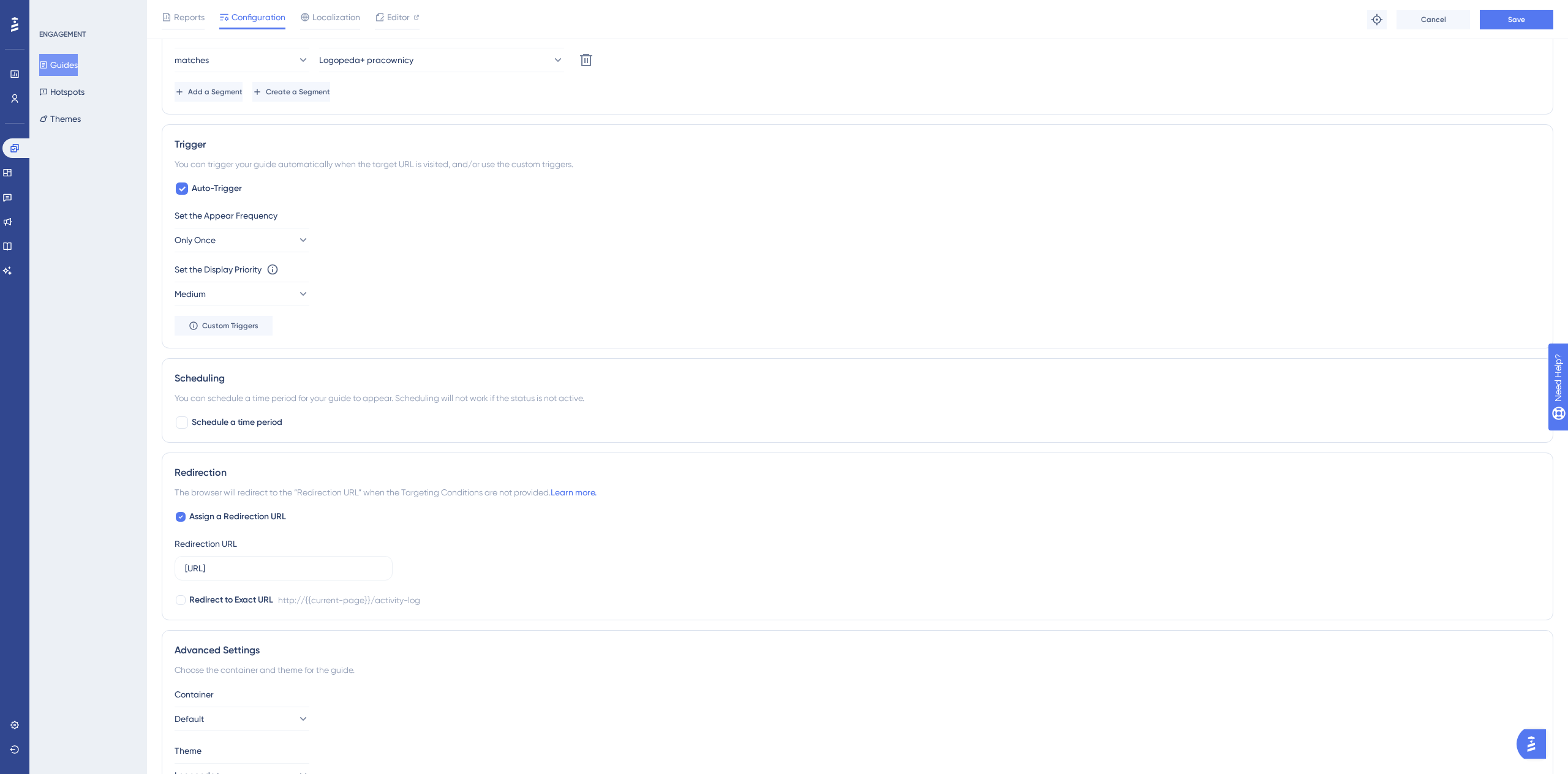
scroll to position [552, 0]
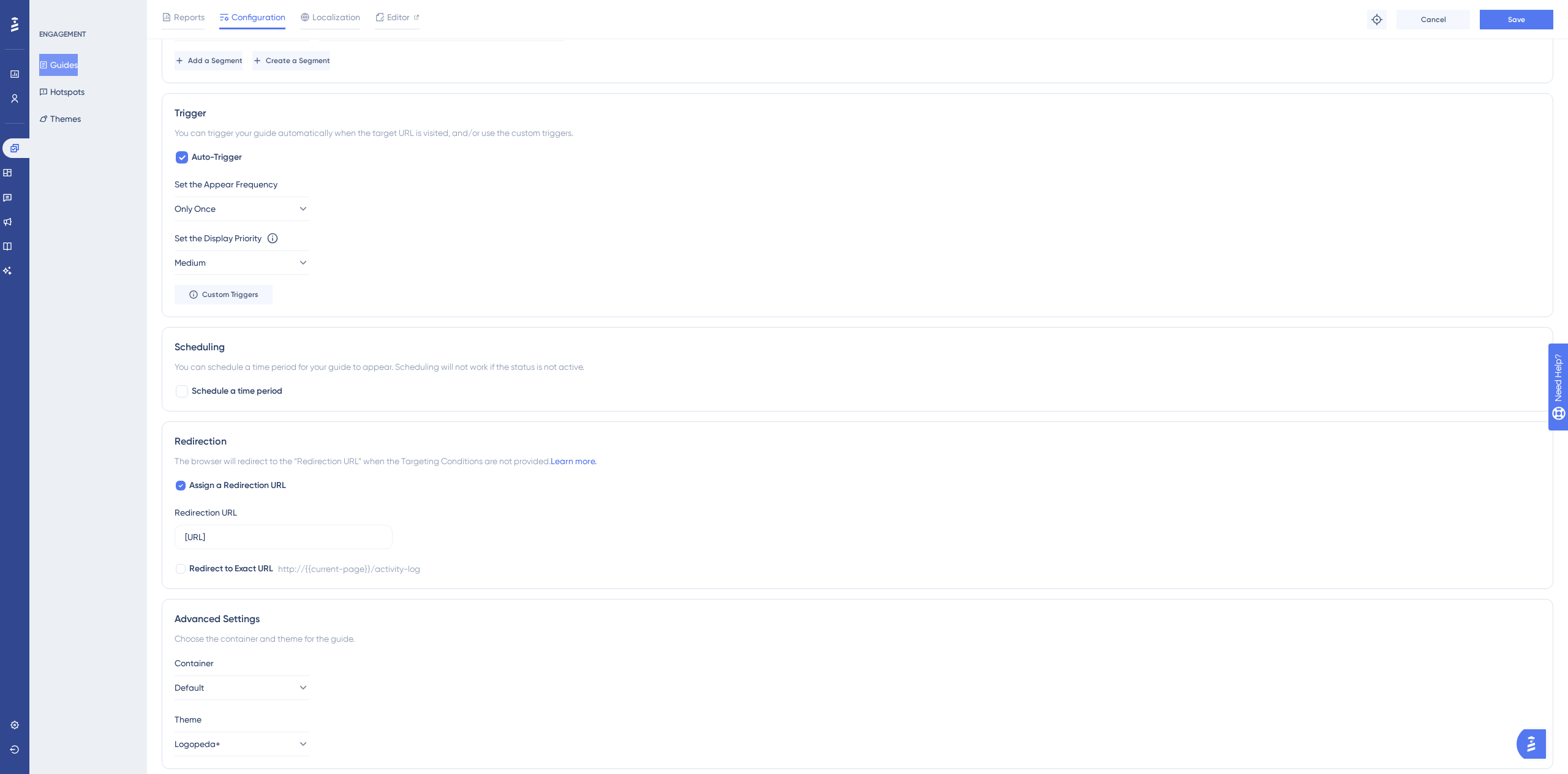
click at [272, 577] on div "Redirection The browser will redirect to the “Redirection URL” when the Targeti…" at bounding box center [857, 505] width 1392 height 168
click at [268, 572] on span "Redirect to Exact URL" at bounding box center [231, 569] width 84 height 15
checkbox input "true"
drag, startPoint x: 336, startPoint y: 536, endPoint x: 281, endPoint y: 535, distance: 55.0
click at [280, 535] on input "[URL]" at bounding box center [283, 537] width 197 height 14
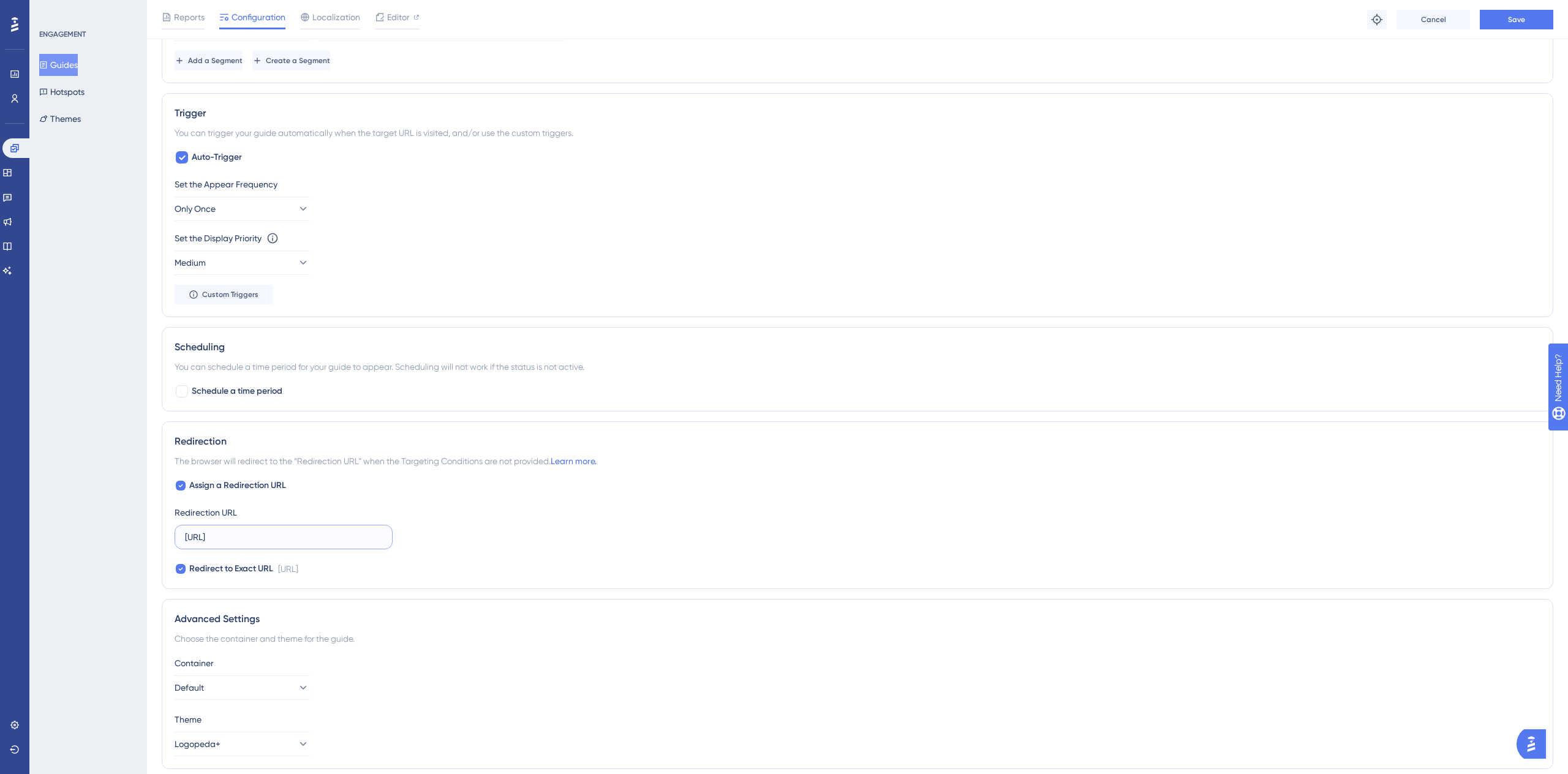
type input "[URL]"
click at [493, 603] on div "Advanced Settings Choose the container and theme for the guide. Container Defau…" at bounding box center [857, 683] width 1392 height 170
click at [1525, 29] on div "Reports Configuration Localization Editor Troubleshoot Cancel Save" at bounding box center [857, 20] width 1421 height 39
click at [1525, 27] on button "Save" at bounding box center [1517, 19] width 74 height 20
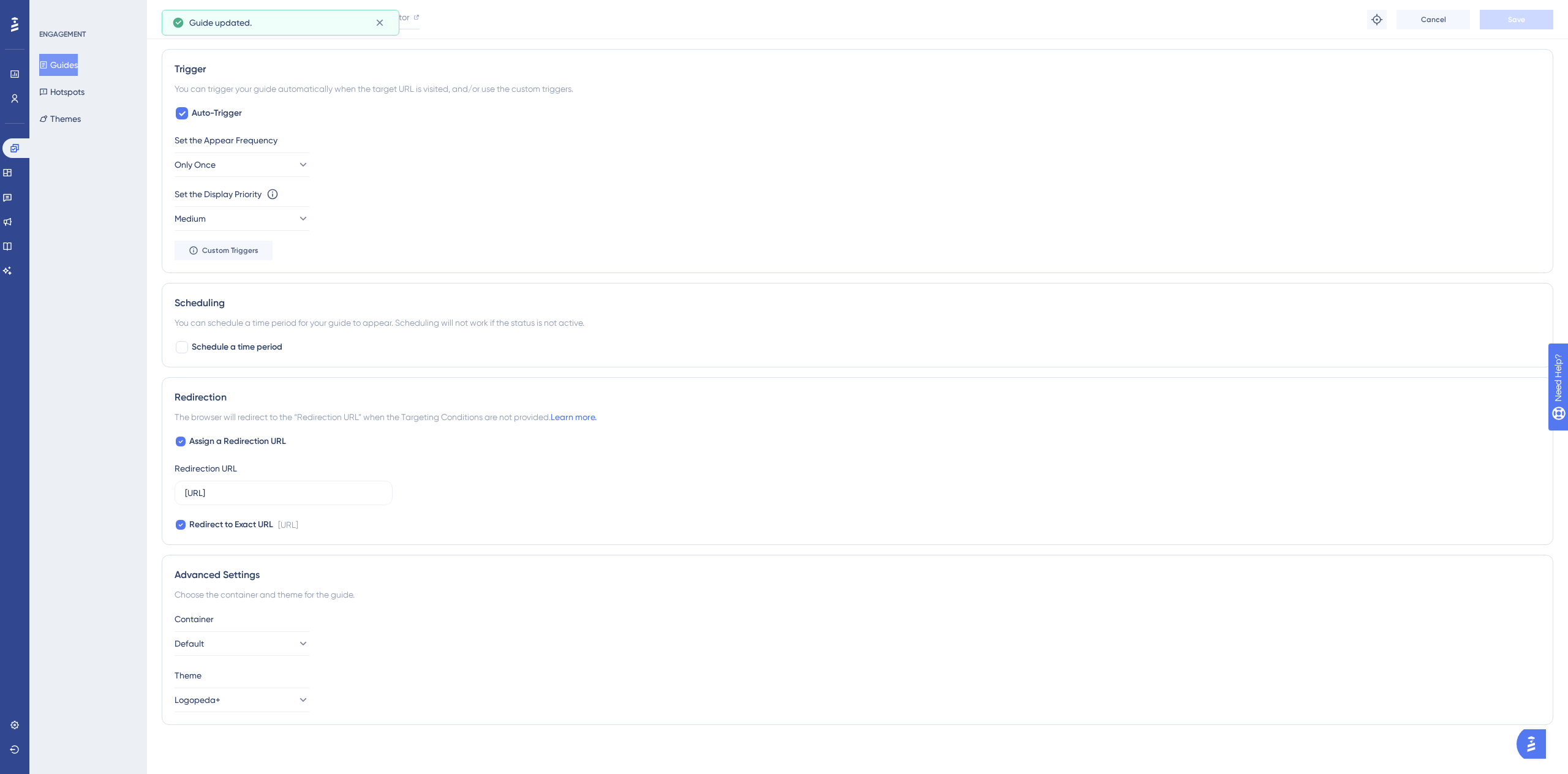
click at [277, 658] on div "Container Default Theme Logopeda+" at bounding box center [857, 661] width 1366 height 100
click at [270, 648] on button "Default" at bounding box center [241, 643] width 134 height 25
click at [255, 686] on div "Logopeda+ Logopeda+" at bounding box center [242, 681] width 99 height 25
click at [1511, 10] on button "Save" at bounding box center [1517, 19] width 74 height 20
click at [9, 179] on link at bounding box center [7, 172] width 9 height 20
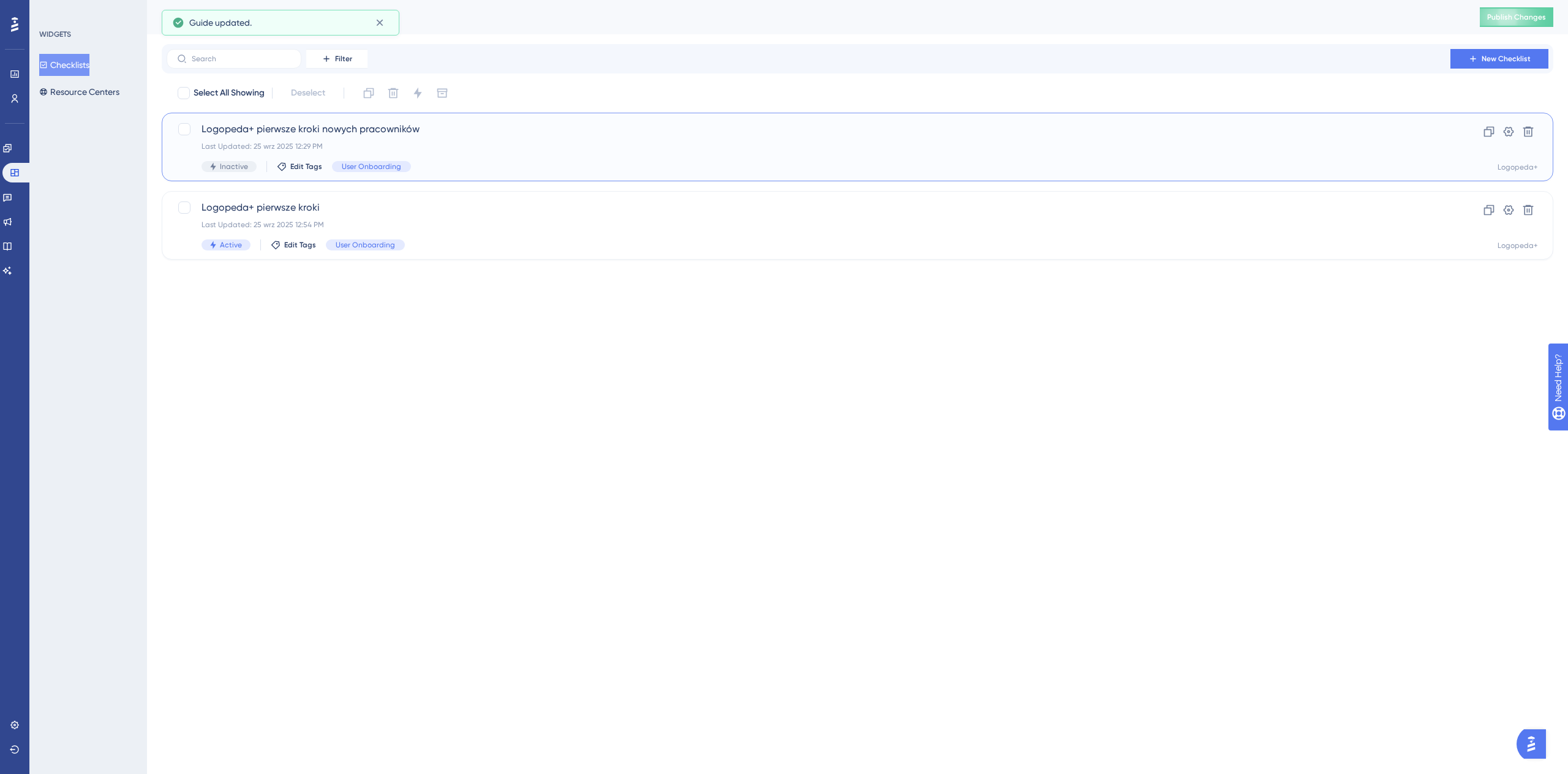
click at [477, 138] on div "Logopeda+ pierwsze kroki nowych pracowników Last Updated: 25 wrz 2025 12:29 PM …" at bounding box center [808, 146] width 1213 height 51
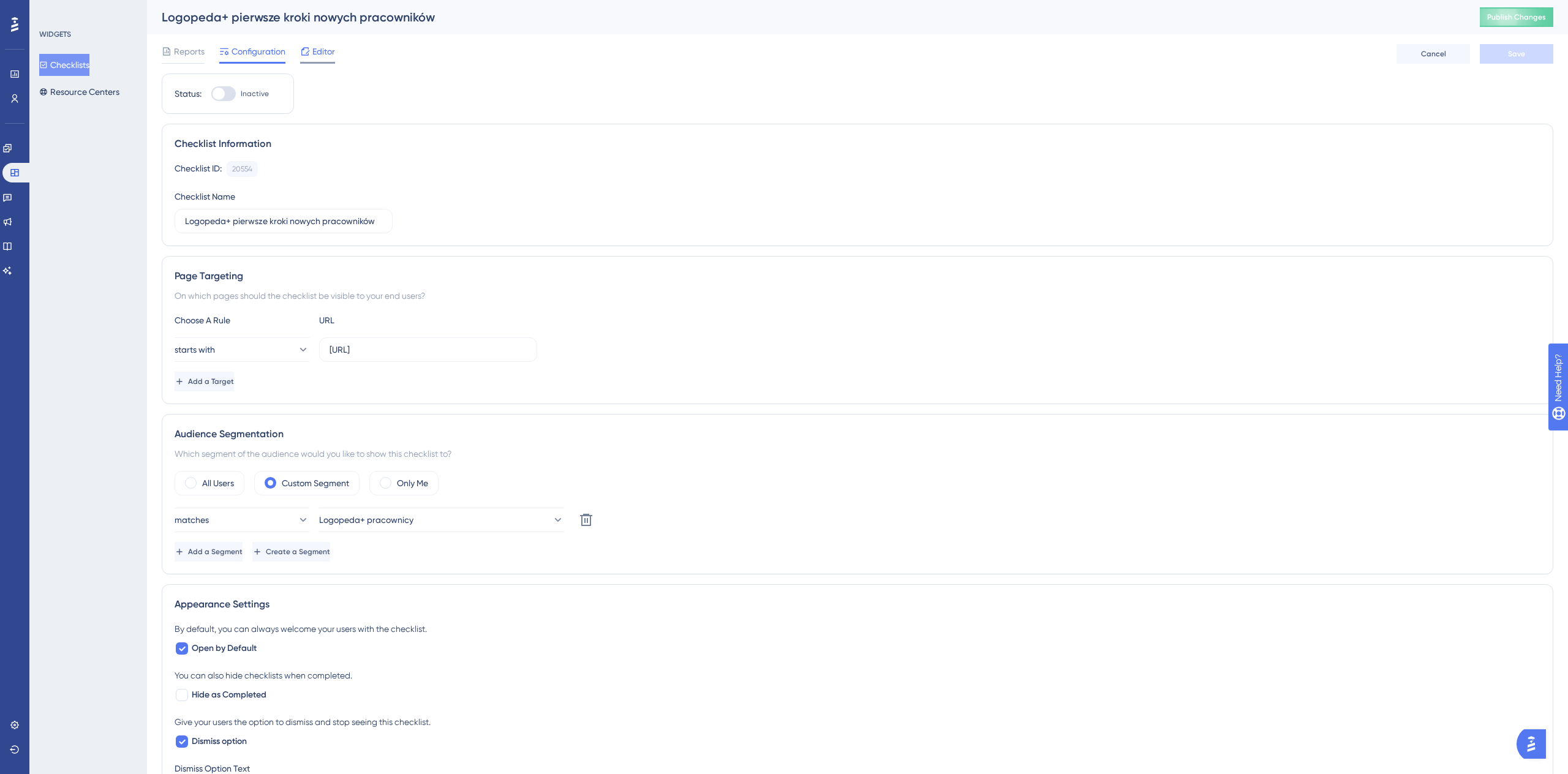
click at [320, 57] on span "Editor" at bounding box center [324, 51] width 22 height 15
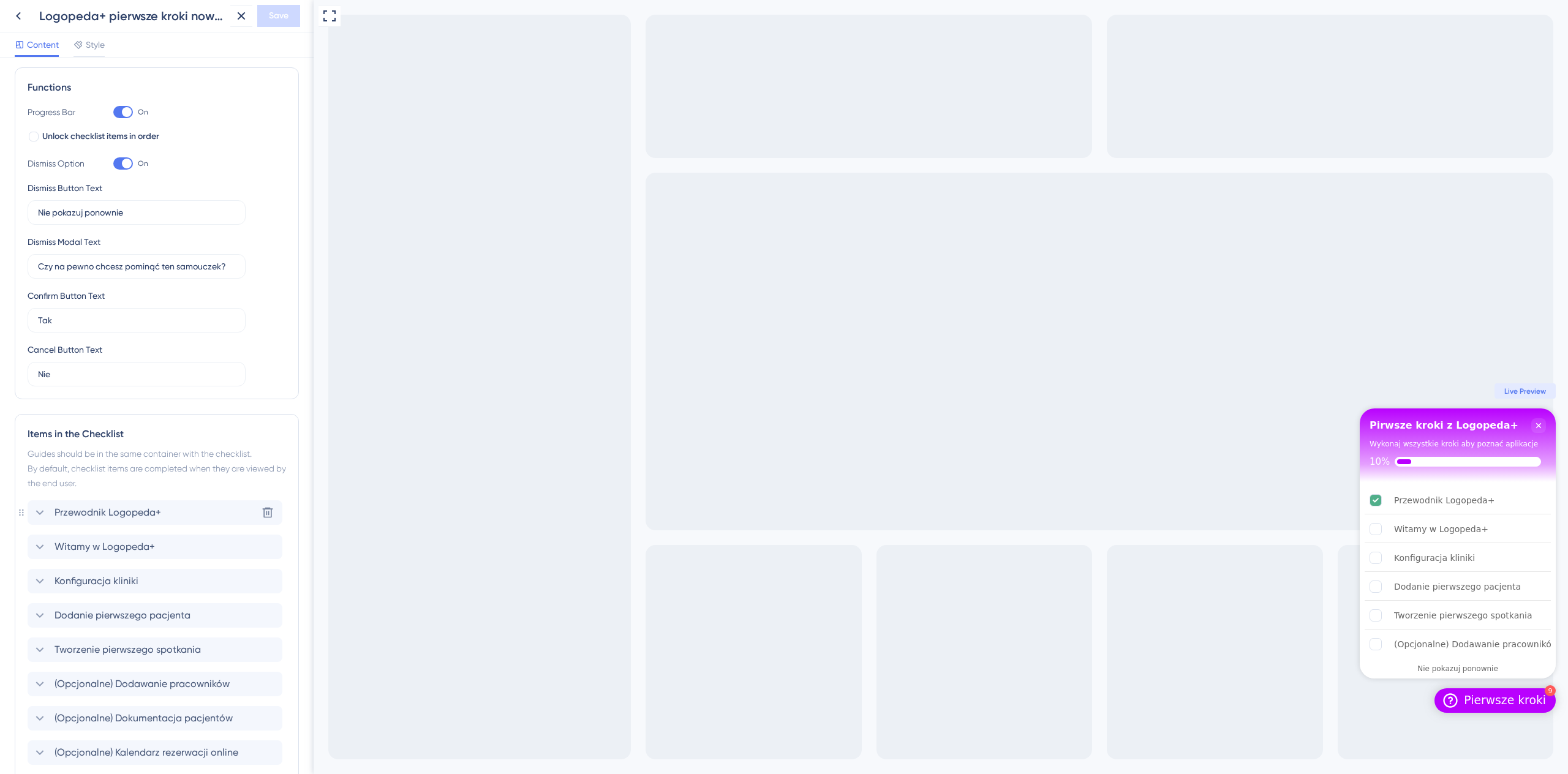
scroll to position [338, 0]
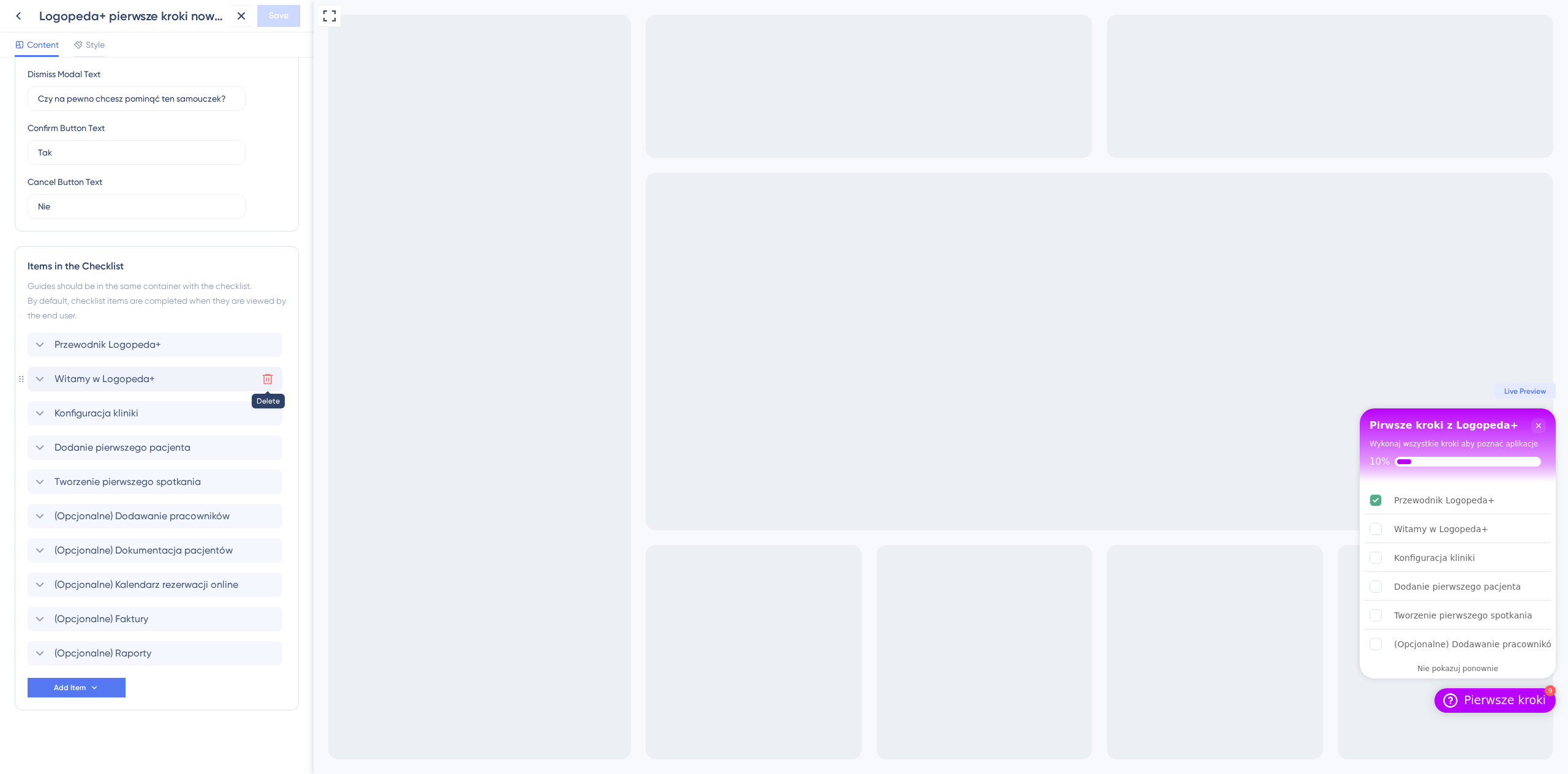
click at [268, 378] on icon at bounding box center [267, 379] width 12 height 12
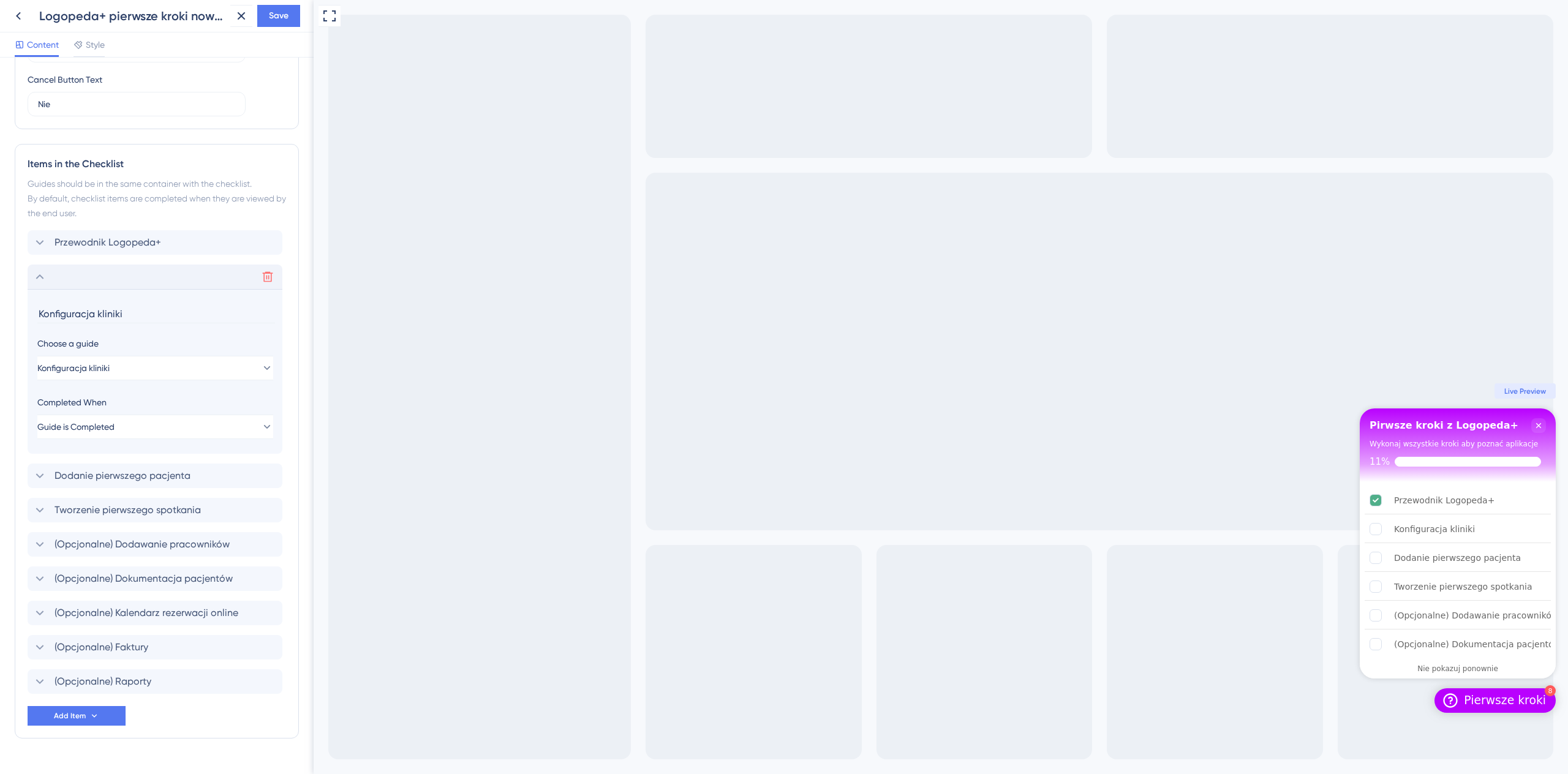
scroll to position [468, 0]
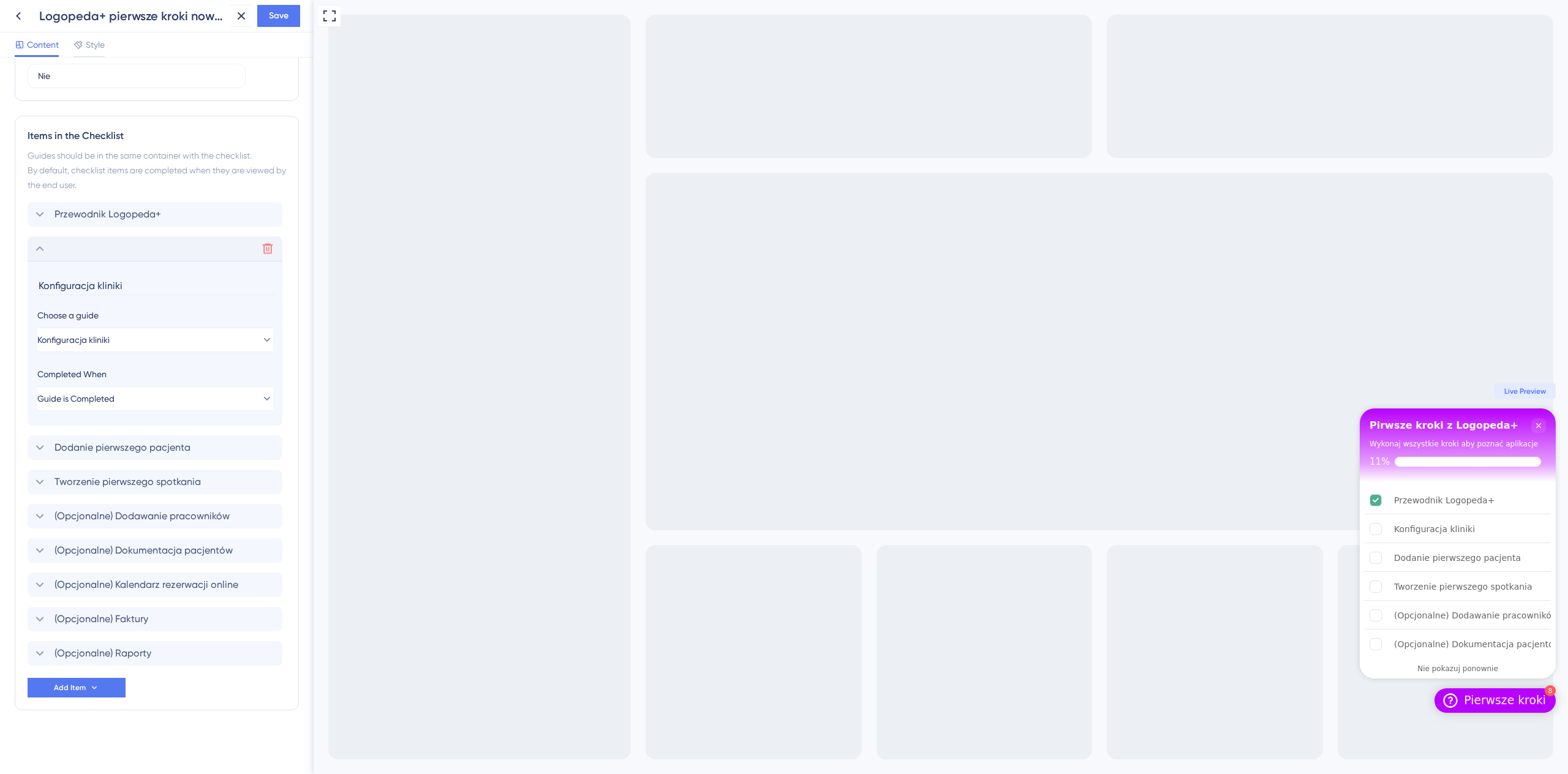
click at [39, 248] on icon at bounding box center [39, 248] width 15 height 15
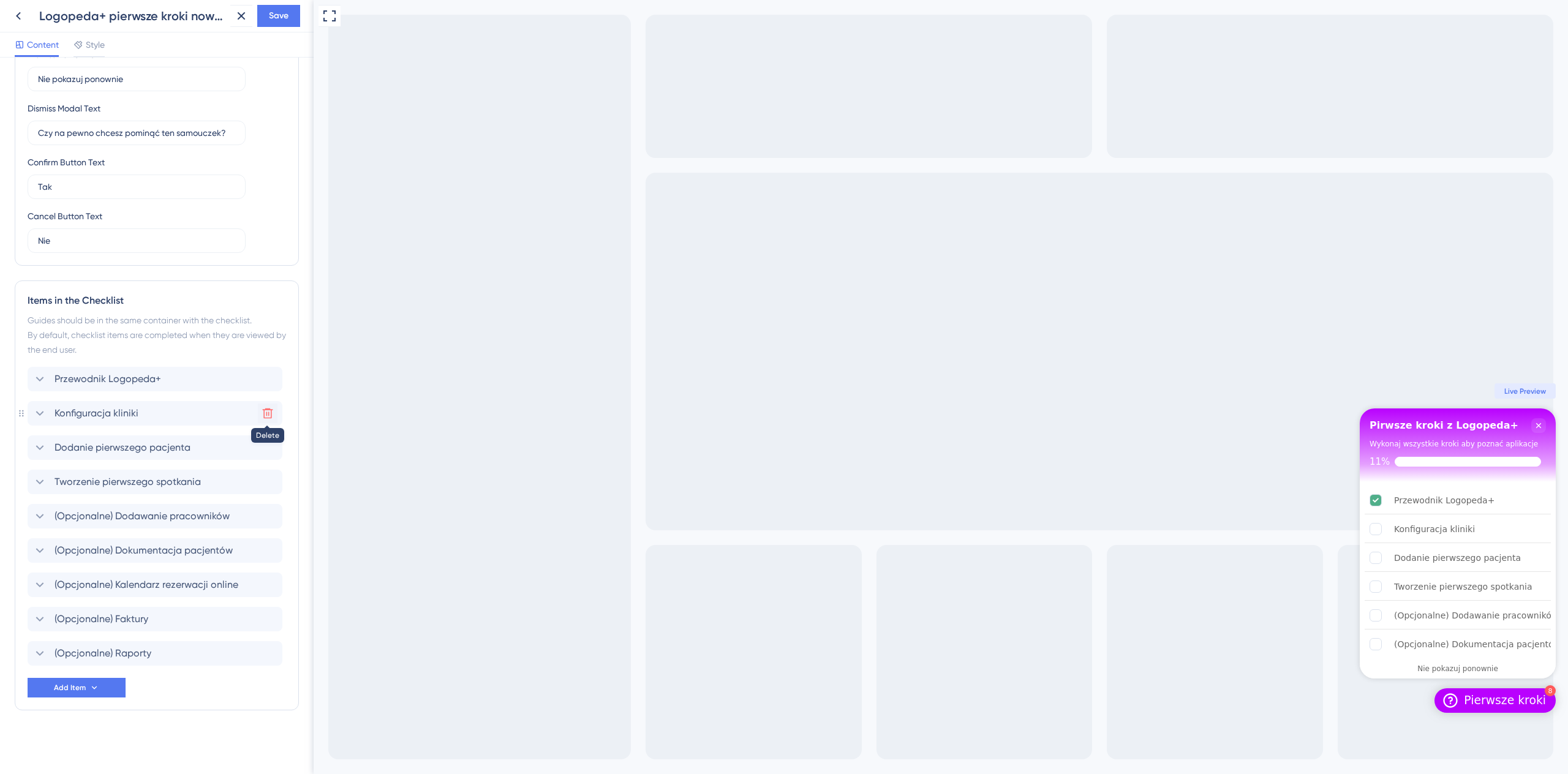
click at [271, 414] on icon at bounding box center [267, 414] width 12 height 12
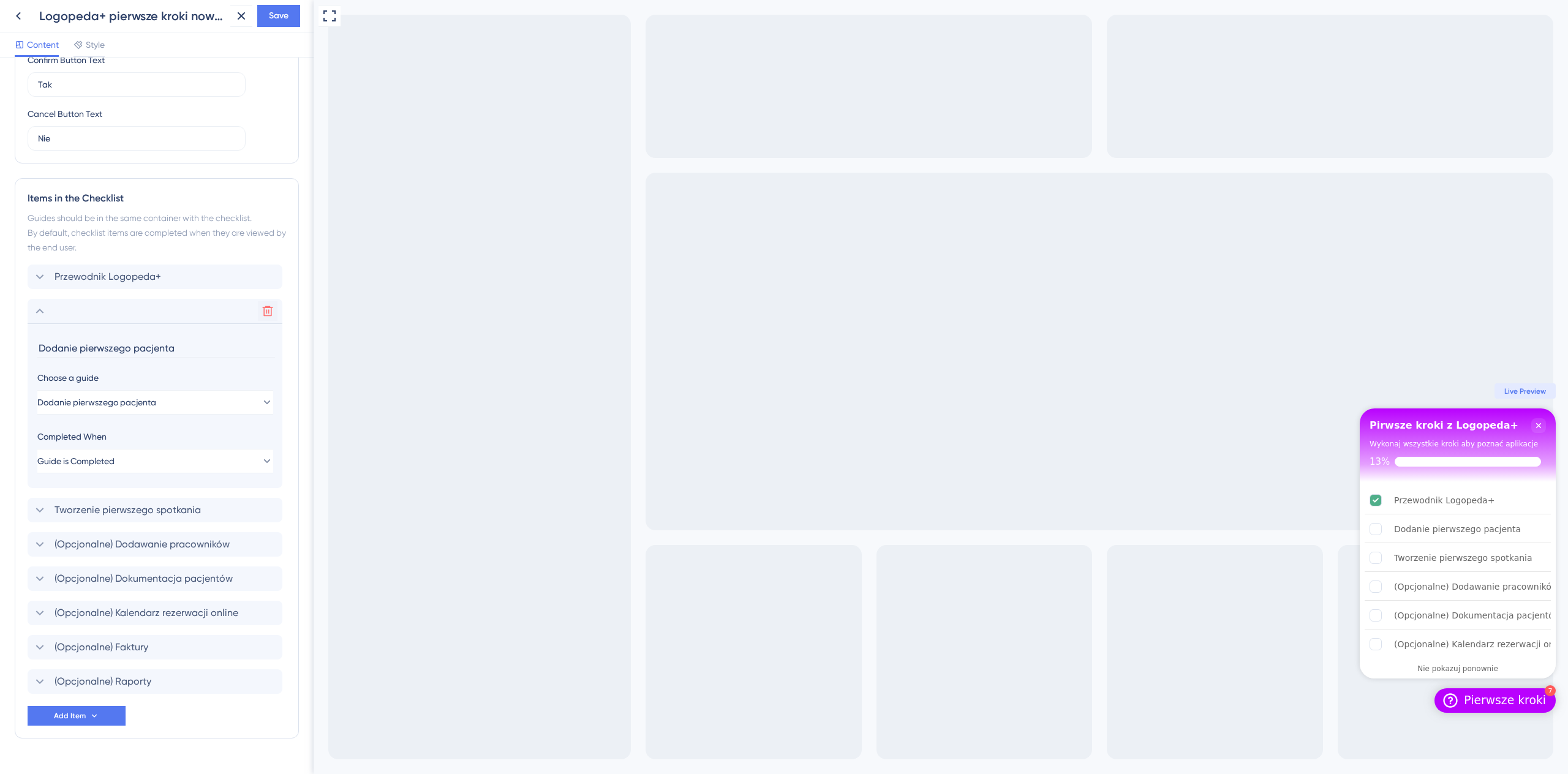
scroll to position [434, 0]
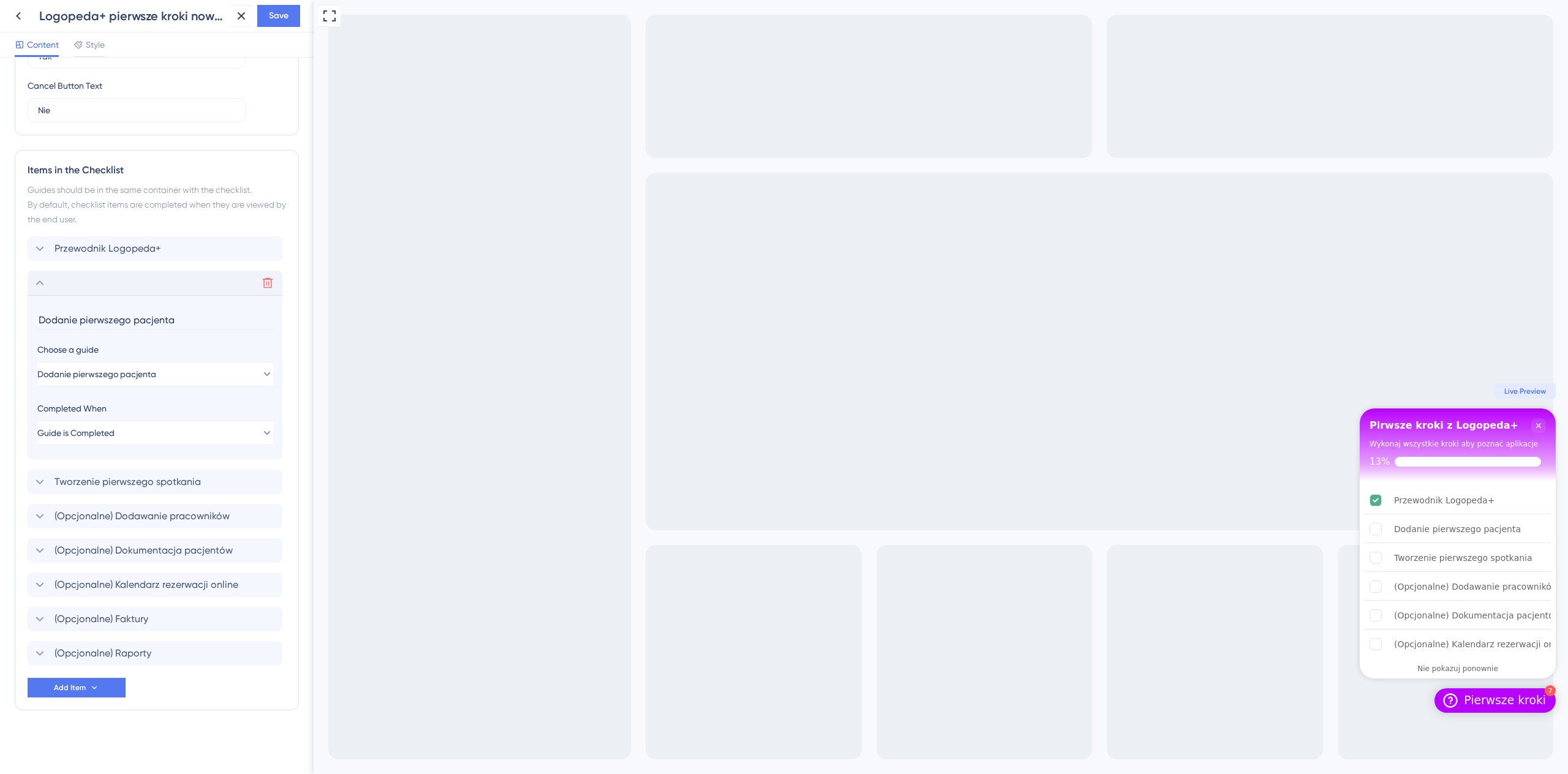
click at [37, 283] on icon at bounding box center [39, 283] width 15 height 15
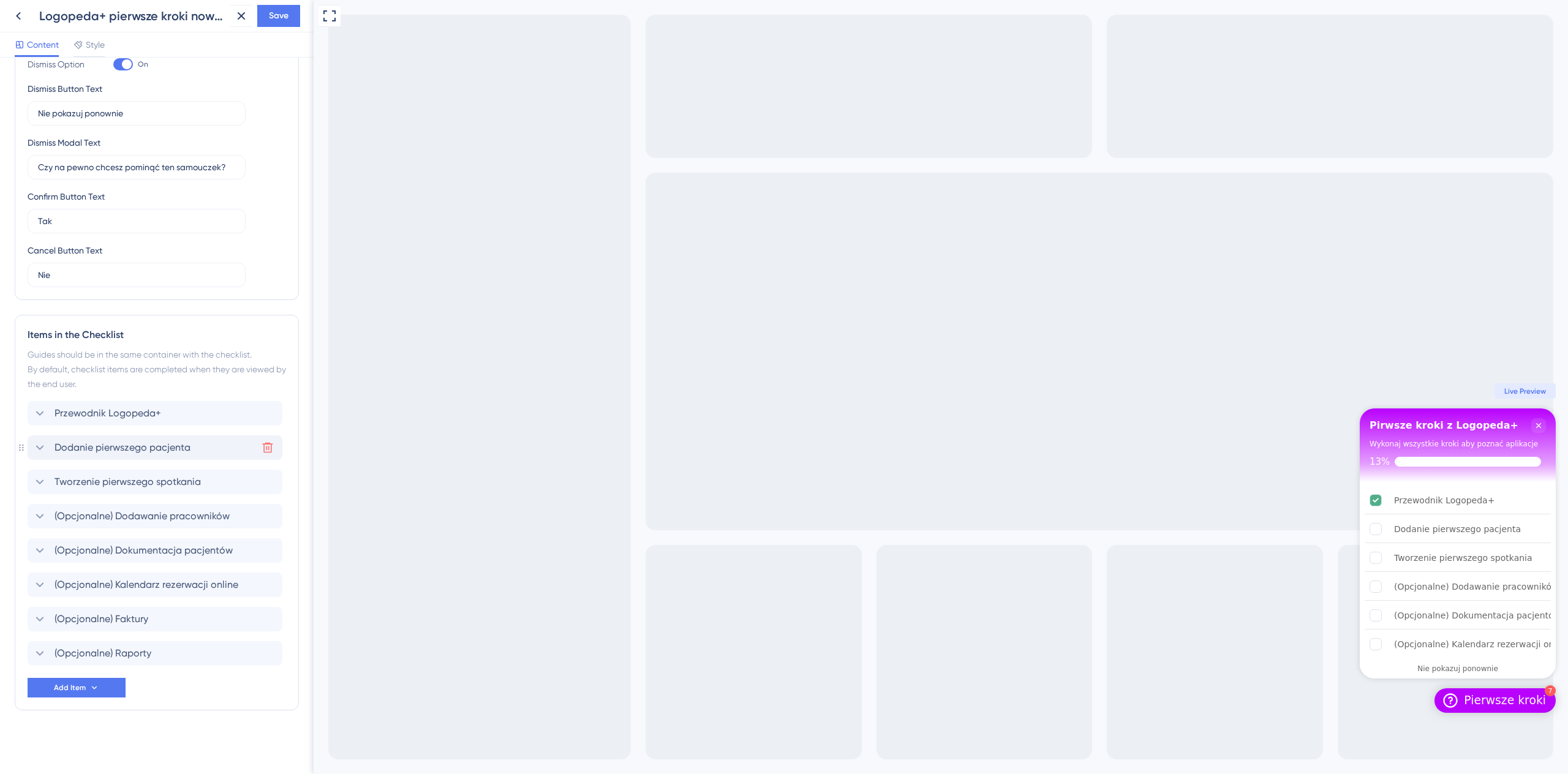
scroll to position [270, 0]
click at [85, 695] on button "Add Item" at bounding box center [76, 688] width 98 height 20
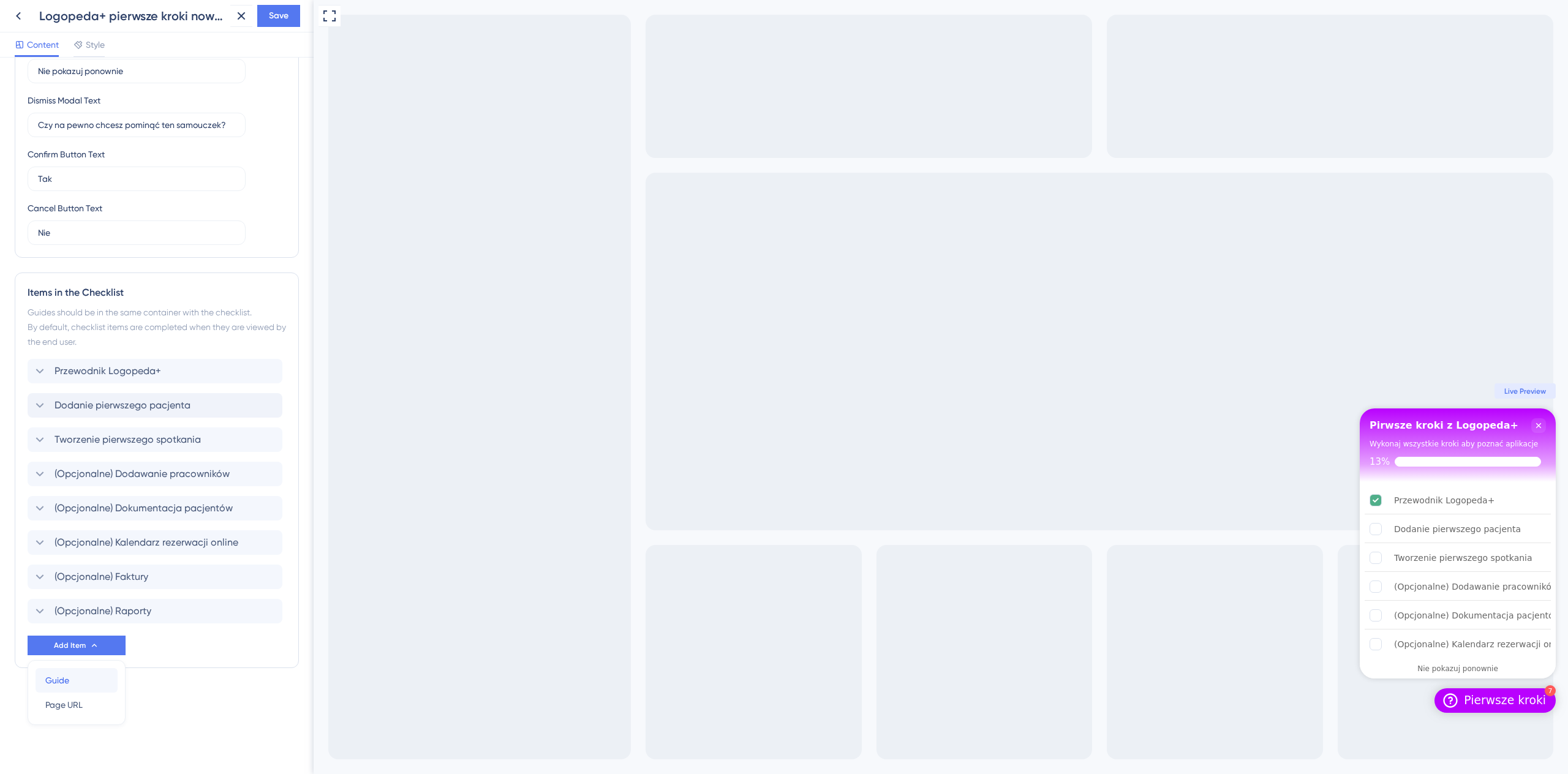
click at [93, 676] on div "Guide Guide" at bounding box center [76, 680] width 63 height 25
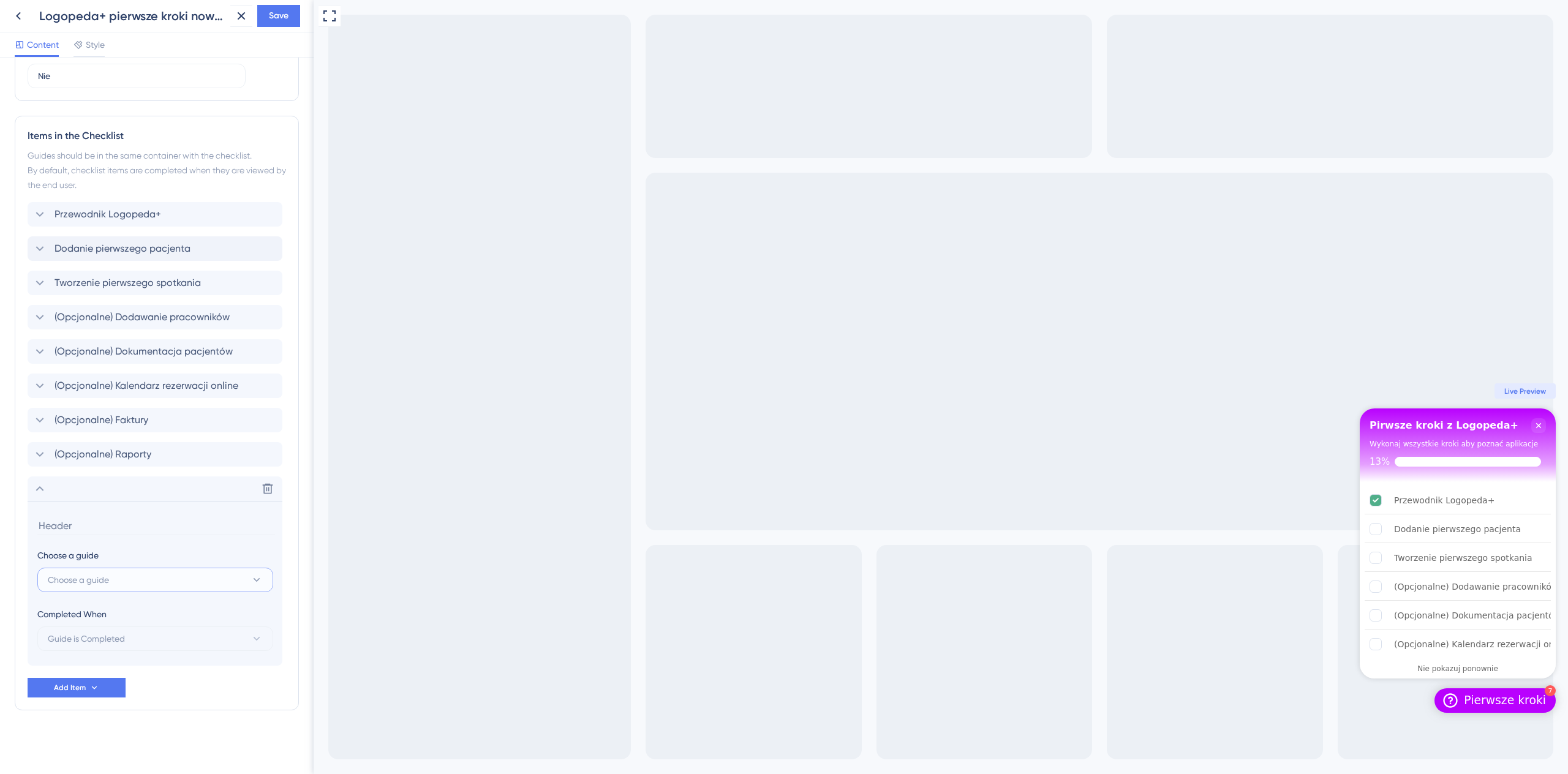
click at [164, 588] on button "Choose a guide" at bounding box center [155, 580] width 235 height 25
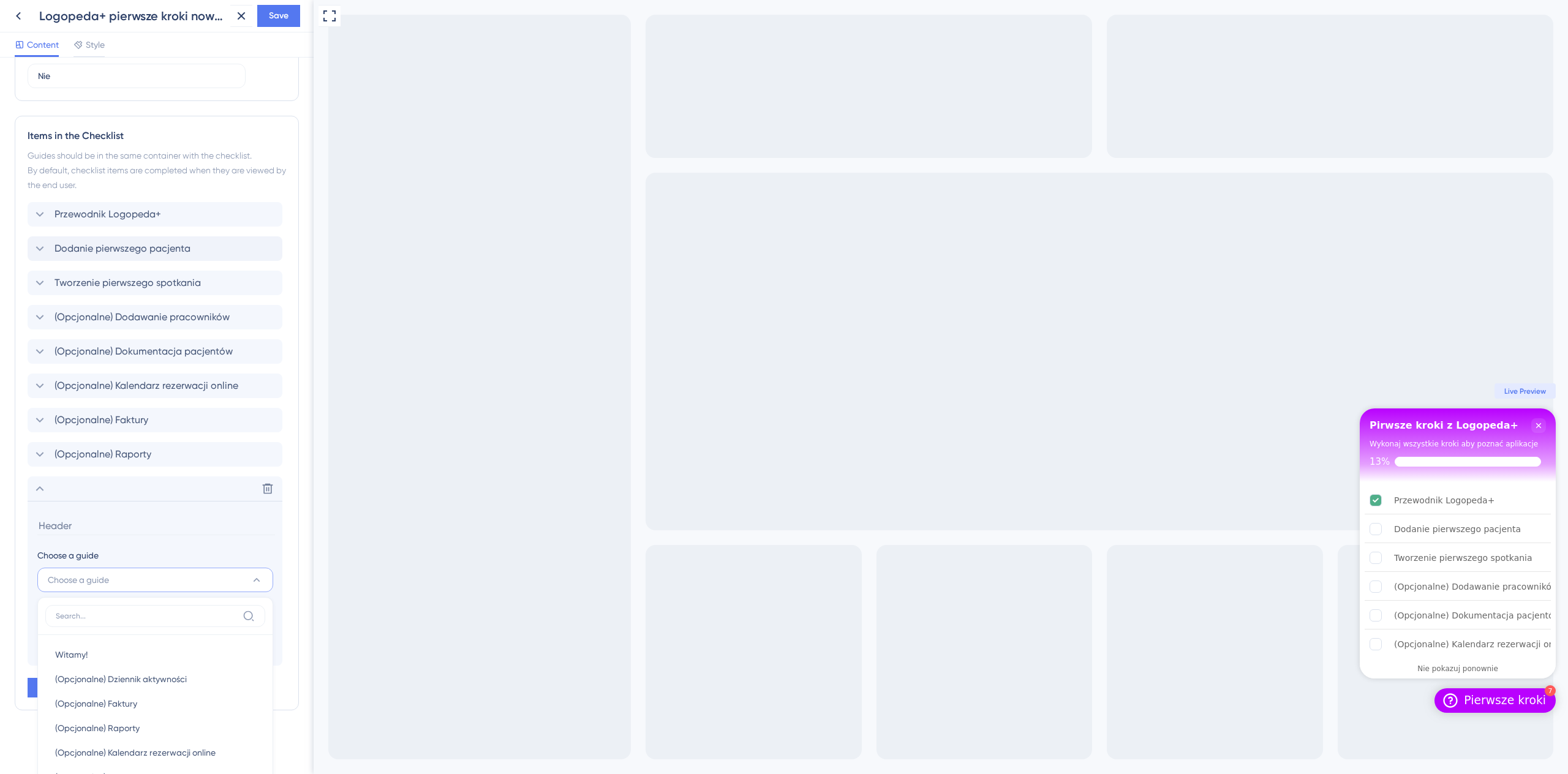
scroll to position [618, 0]
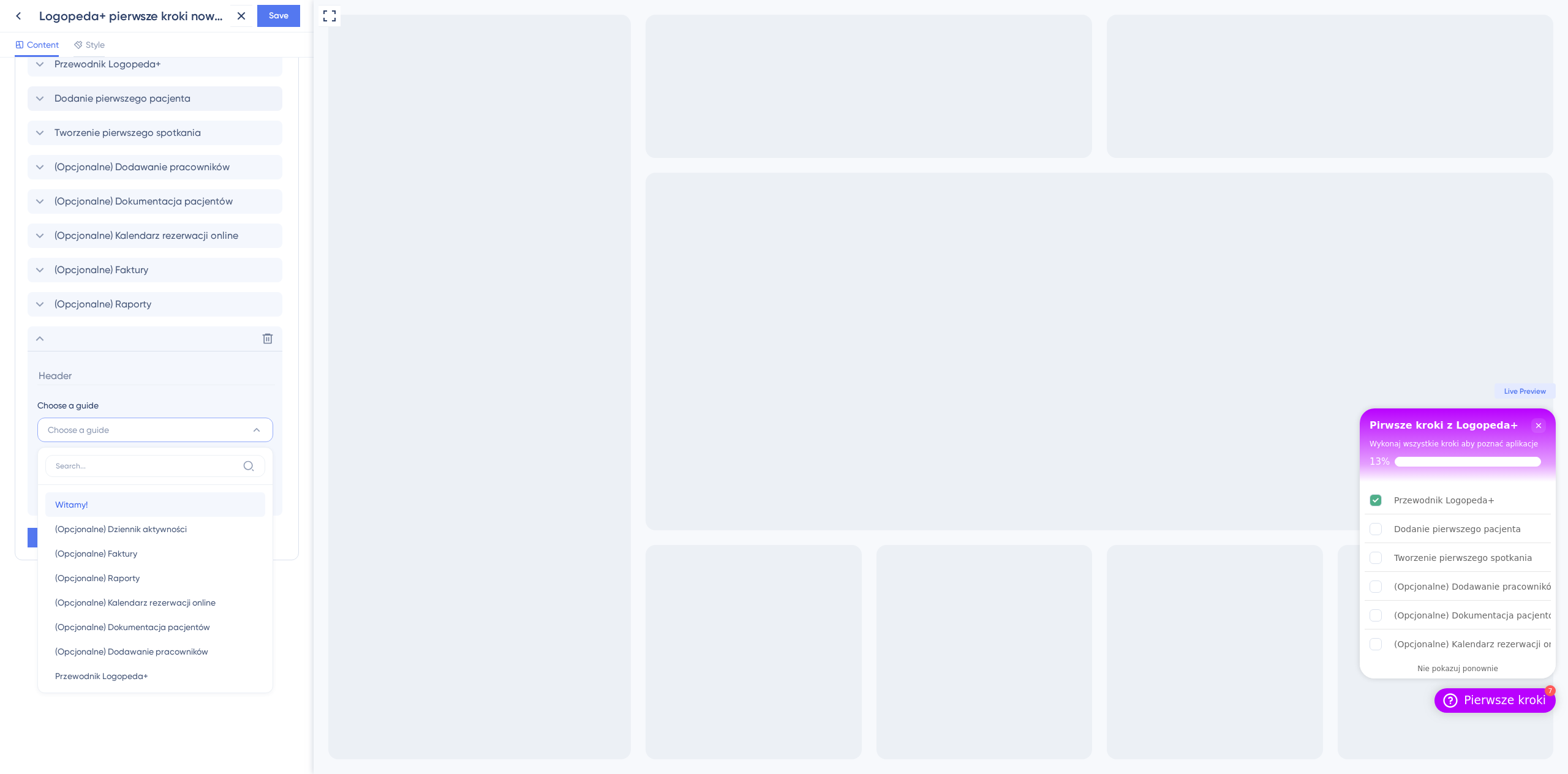
click at [143, 507] on div "Witamy! Witamy!" at bounding box center [155, 504] width 200 height 25
type input "Witamy!"
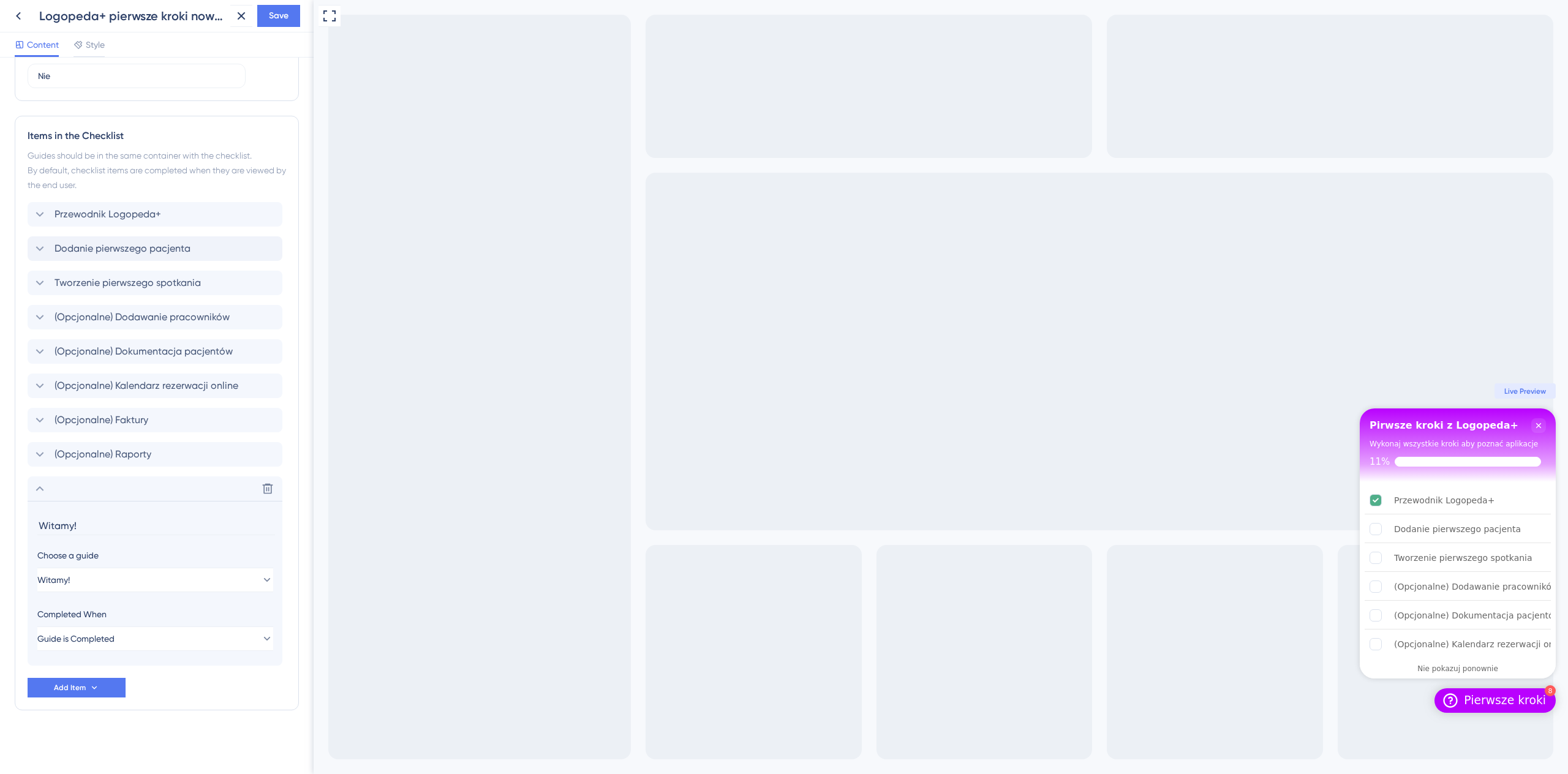
click at [182, 676] on div "Przewodnik Logopeda+ Dodanie pierwszego pacjenta Tworzenie pierwszego spotkania…" at bounding box center [157, 450] width 259 height 496
click at [89, 491] on div "Delete" at bounding box center [154, 488] width 254 height 25
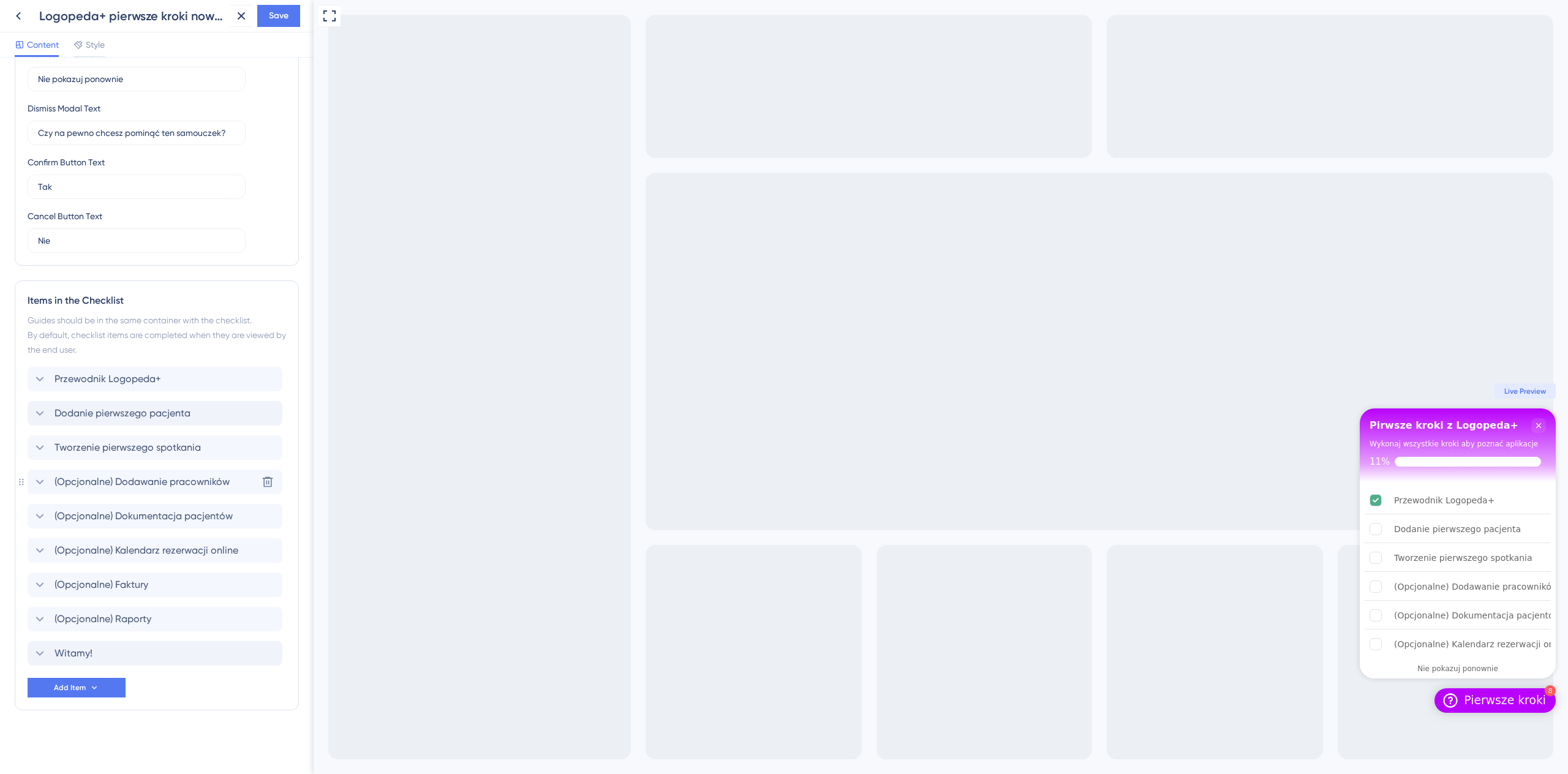
scroll to position [304, 0]
drag, startPoint x: 163, startPoint y: 657, endPoint x: 156, endPoint y: 382, distance: 275.1
click at [269, 416] on icon at bounding box center [267, 414] width 12 height 12
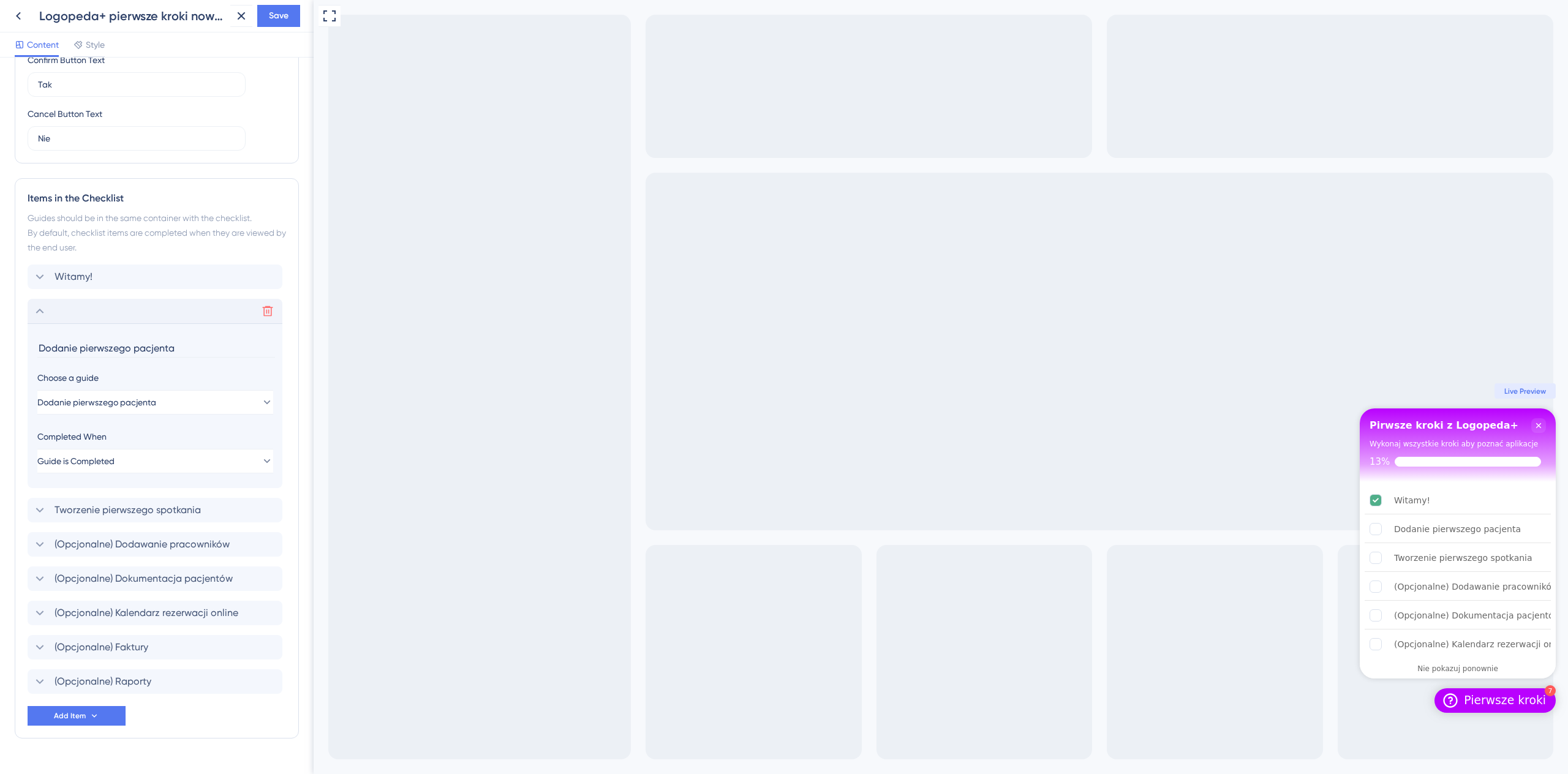
scroll to position [434, 0]
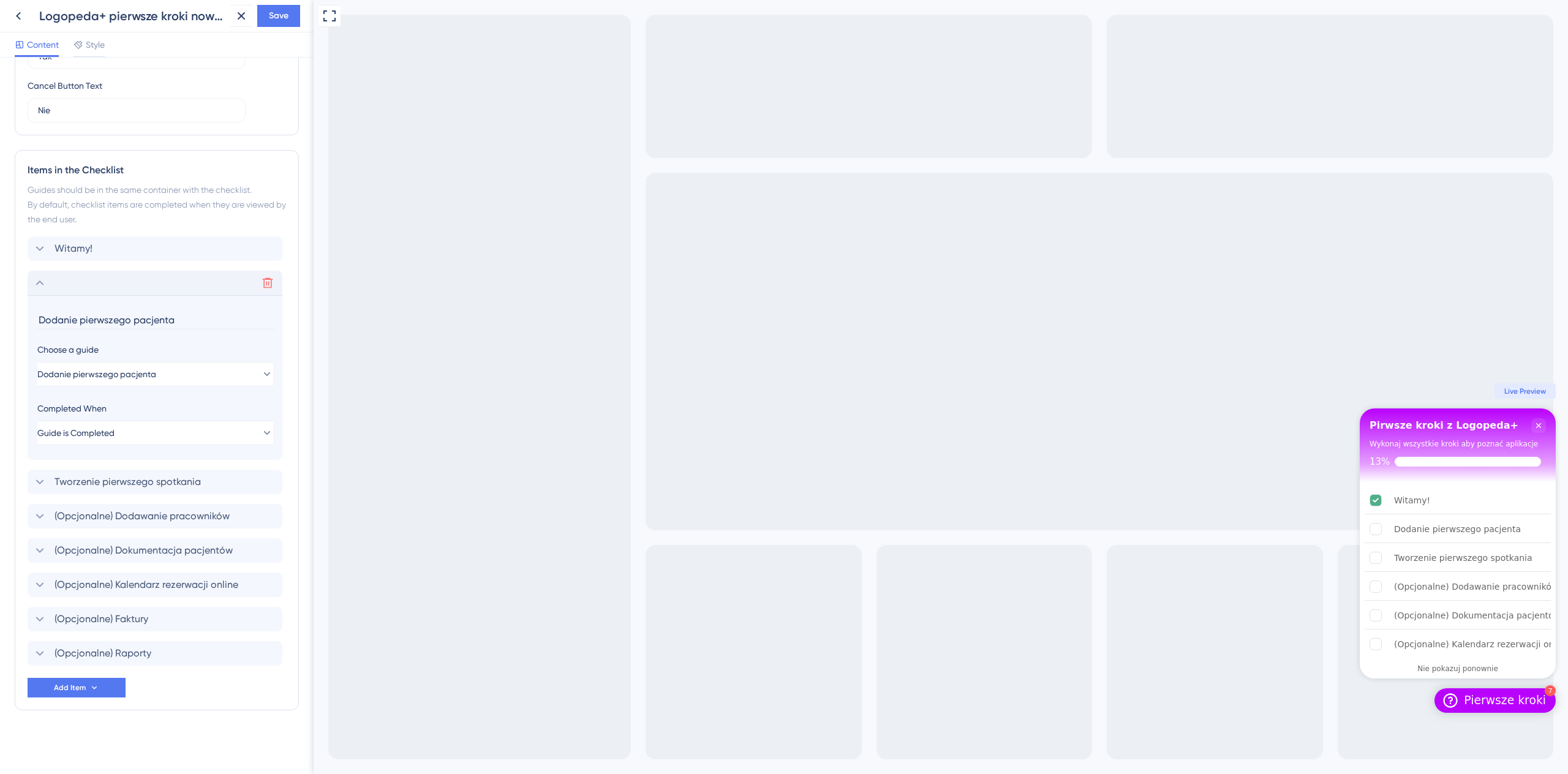
click at [51, 288] on div "Delete" at bounding box center [154, 283] width 254 height 25
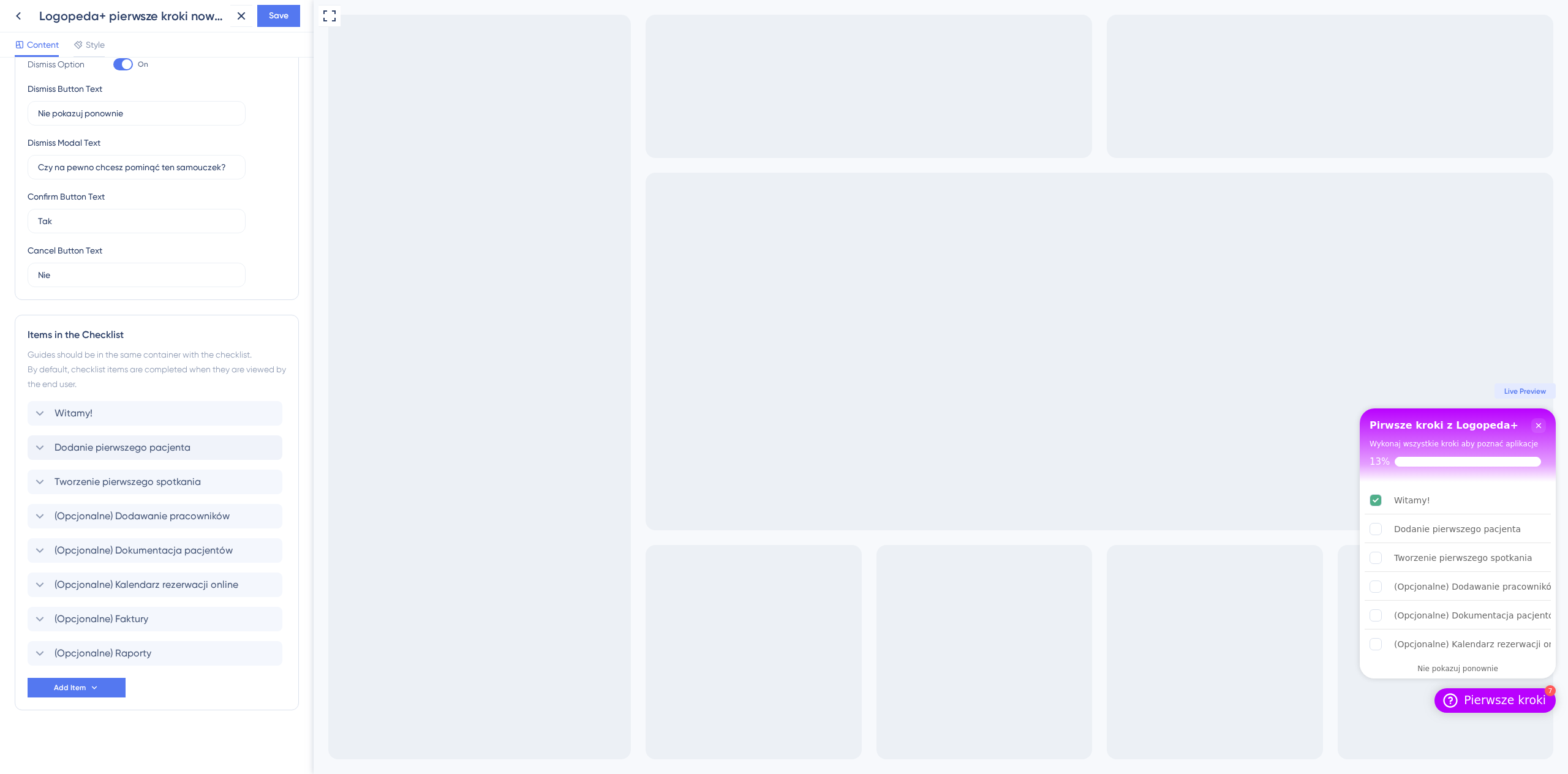
scroll to position [270, 0]
click at [264, 653] on icon at bounding box center [267, 653] width 12 height 12
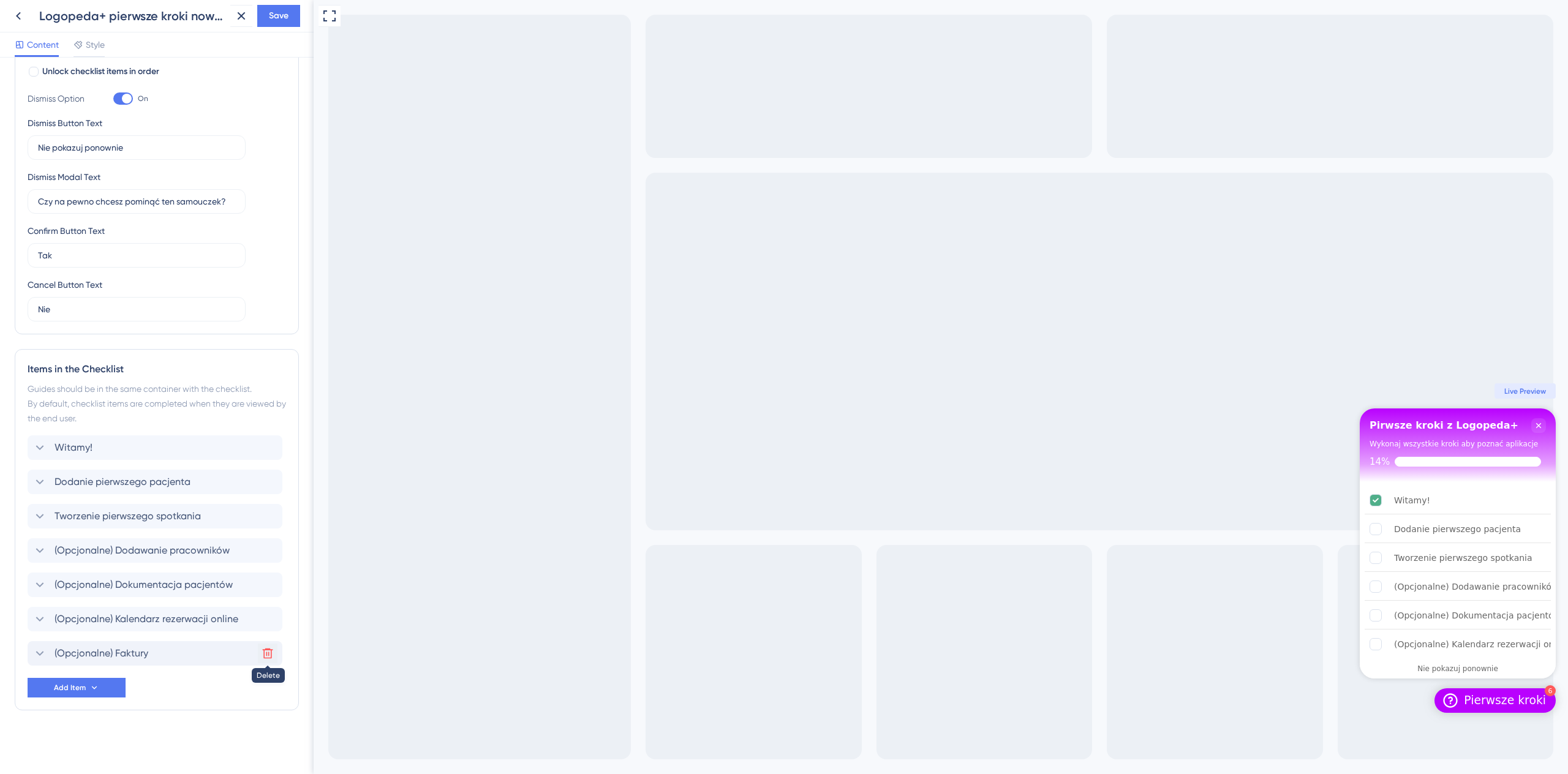
click at [265, 652] on icon at bounding box center [267, 653] width 12 height 12
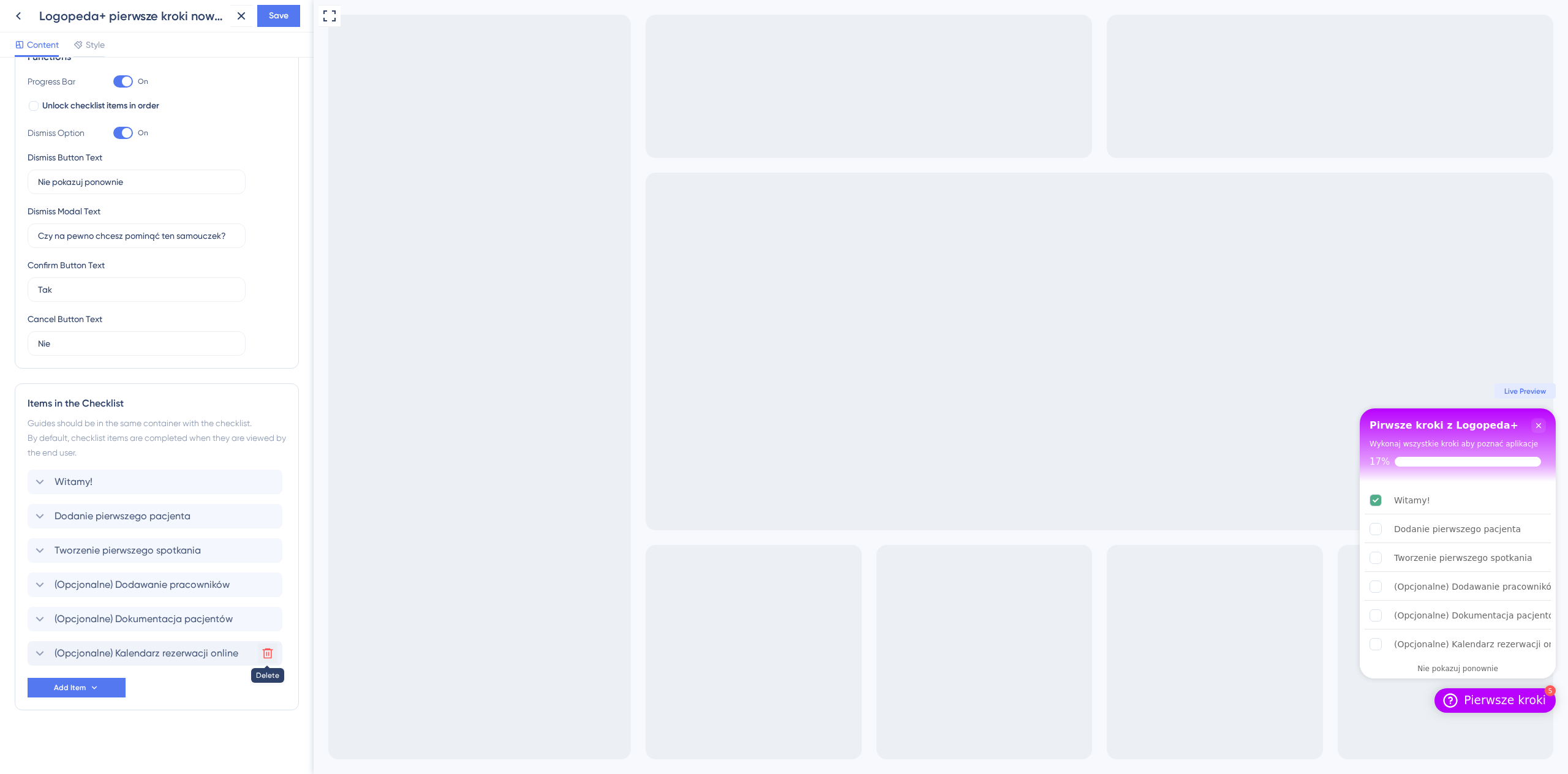
click at [265, 652] on icon at bounding box center [267, 653] width 12 height 12
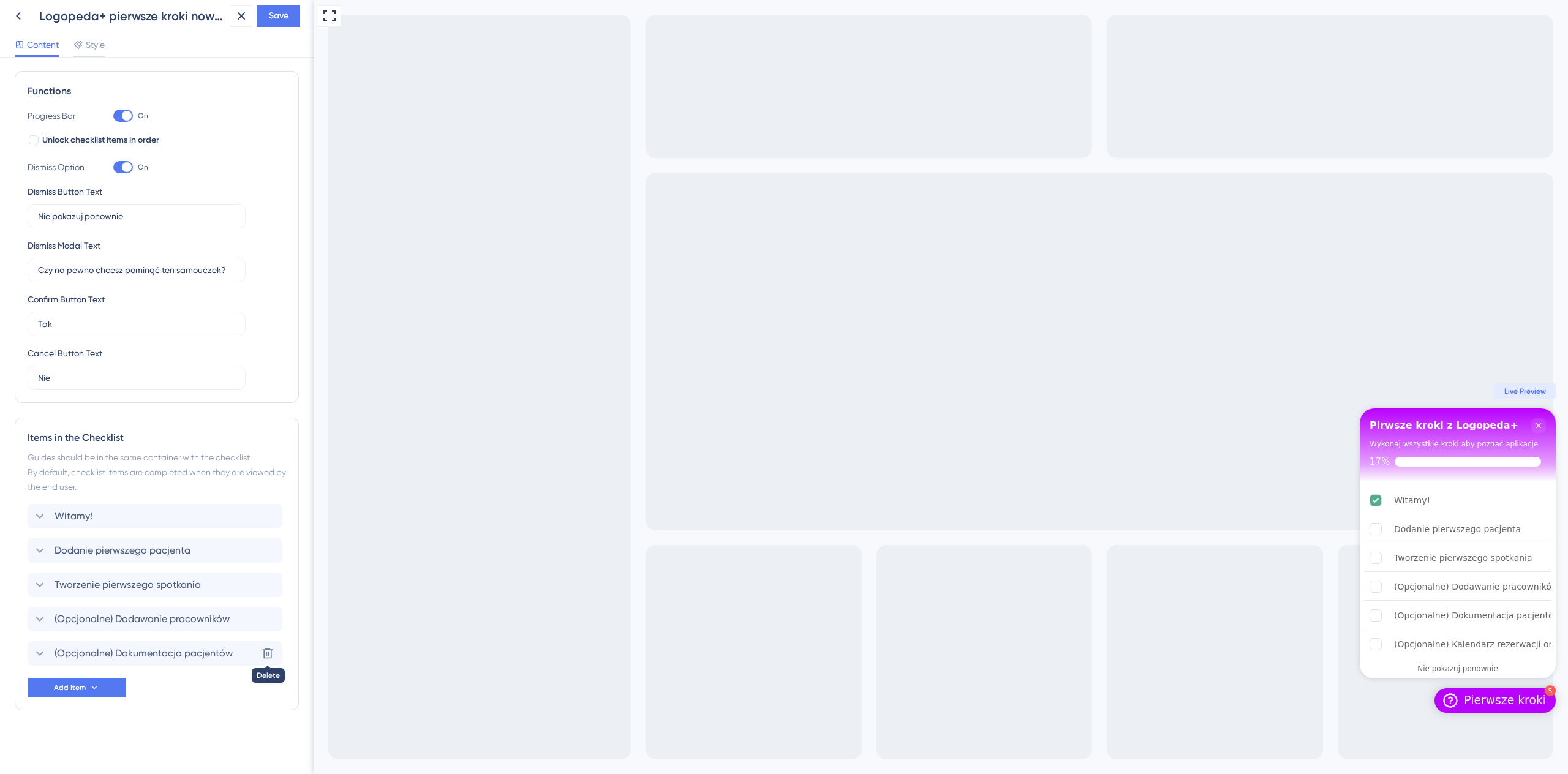
scroll to position [167, 0]
click at [265, 618] on icon at bounding box center [267, 619] width 12 height 12
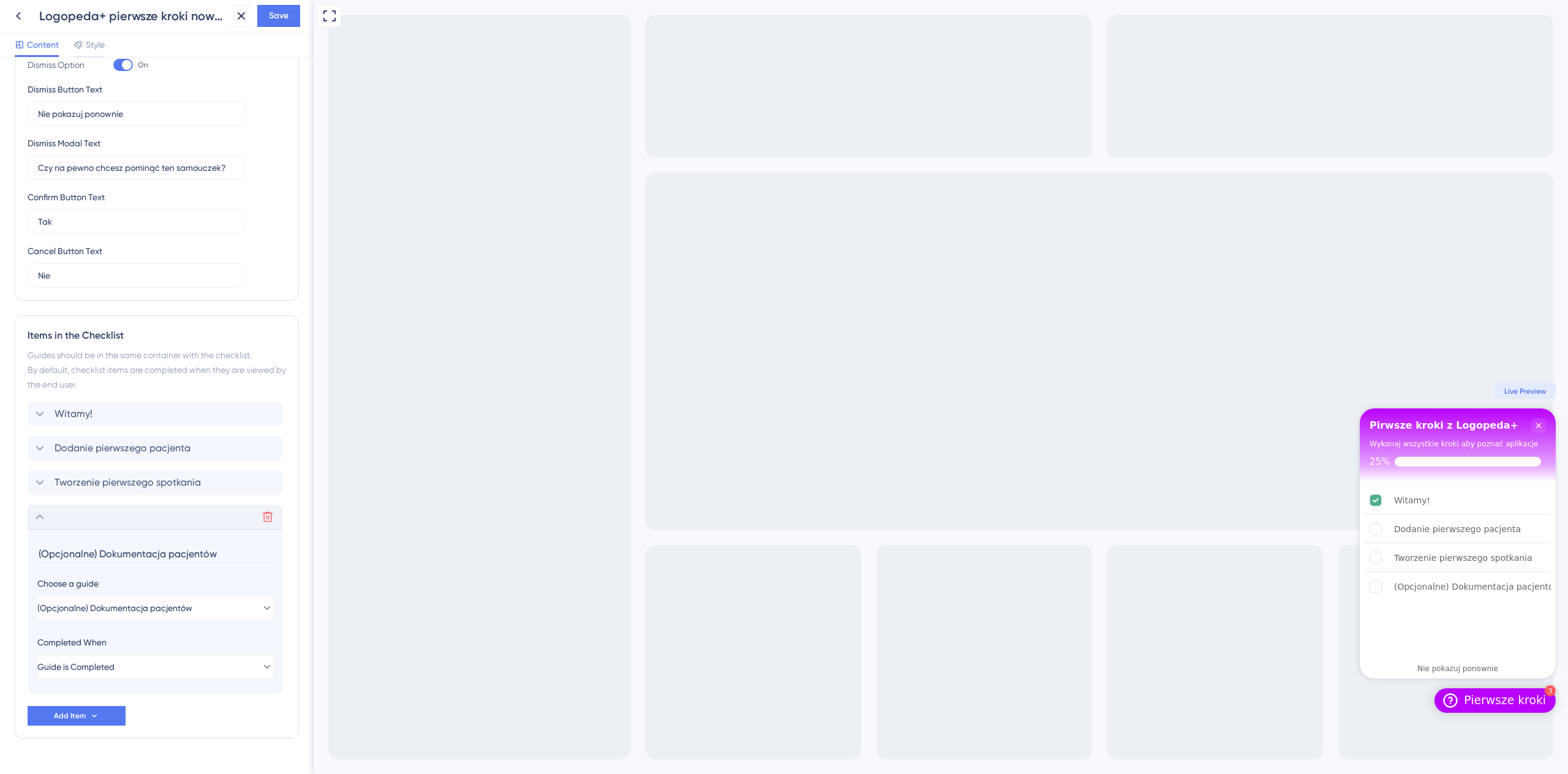
scroll to position [297, 0]
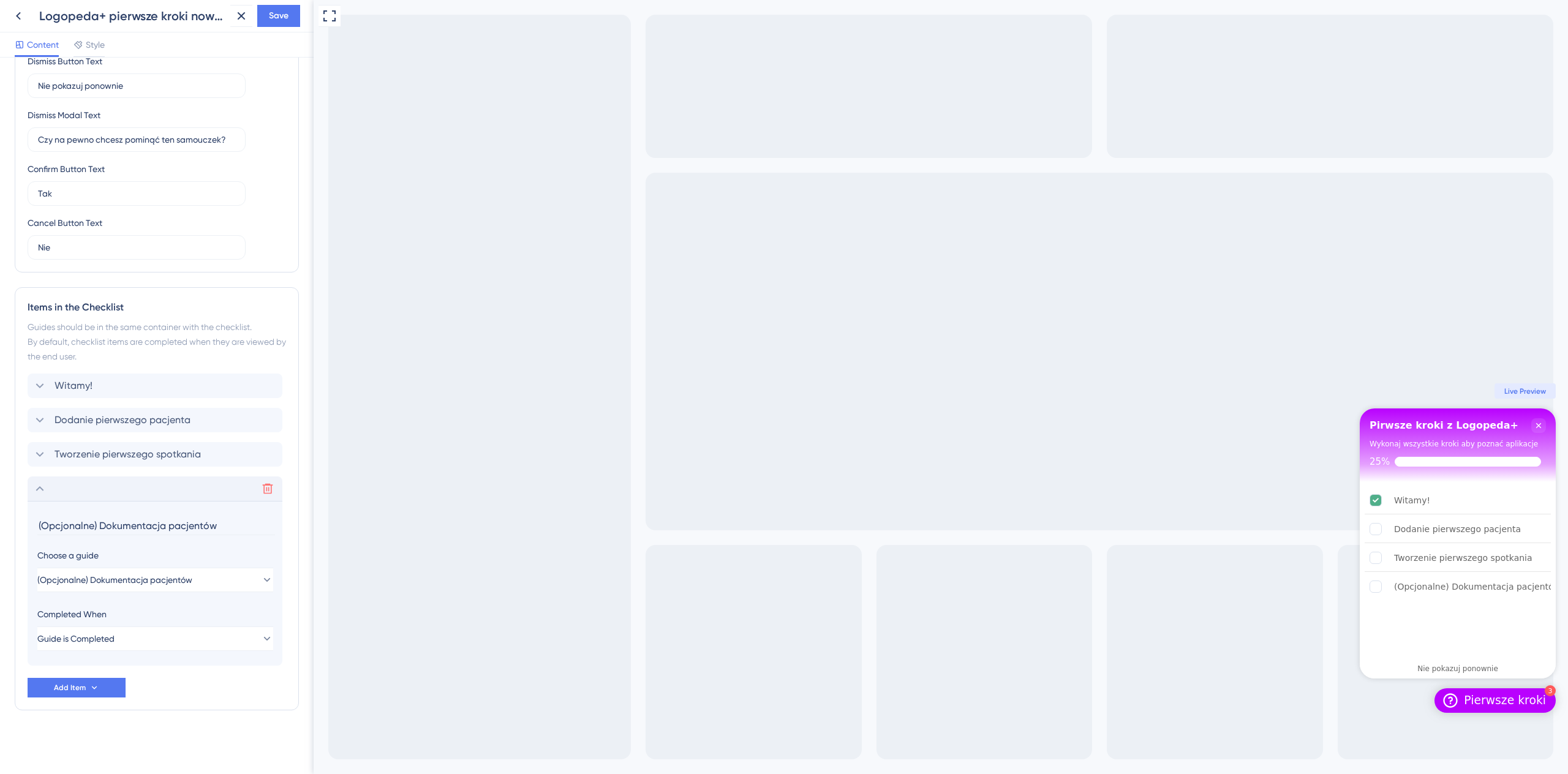
click at [42, 496] on div "Delete" at bounding box center [154, 488] width 254 height 25
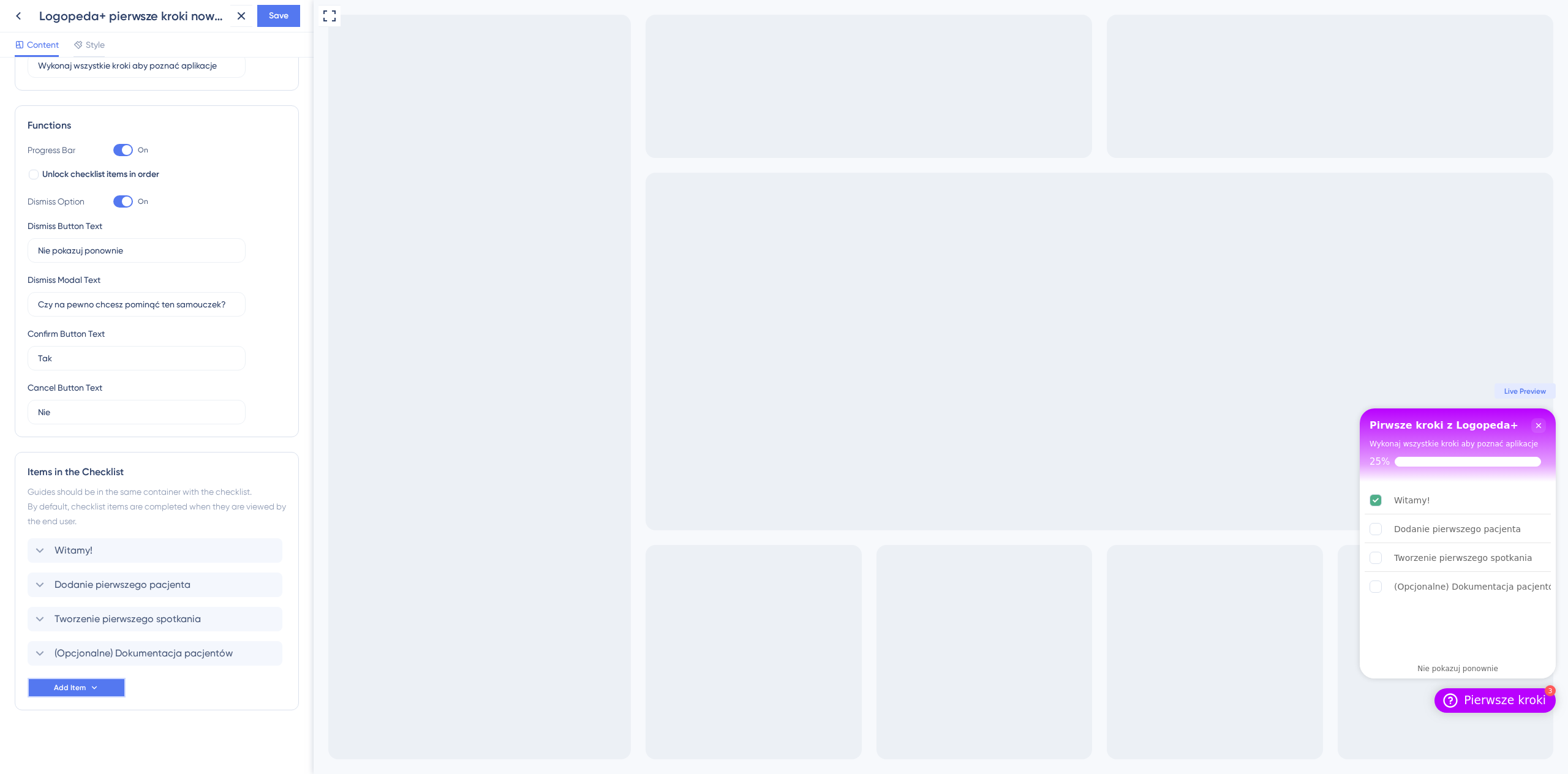
click at [114, 679] on button "Add Item" at bounding box center [76, 688] width 98 height 20
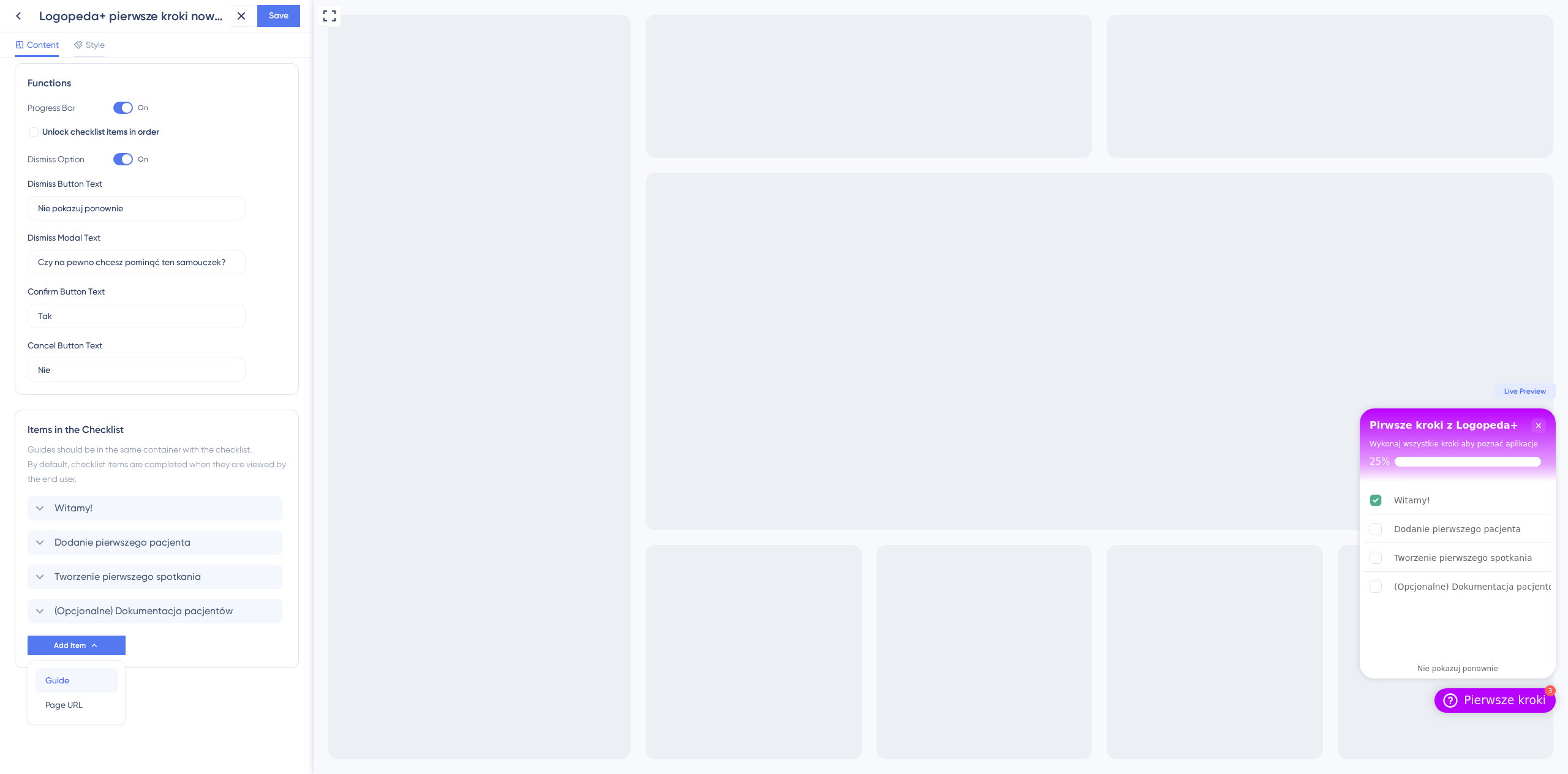
click at [91, 678] on div "Guide Guide" at bounding box center [76, 680] width 63 height 25
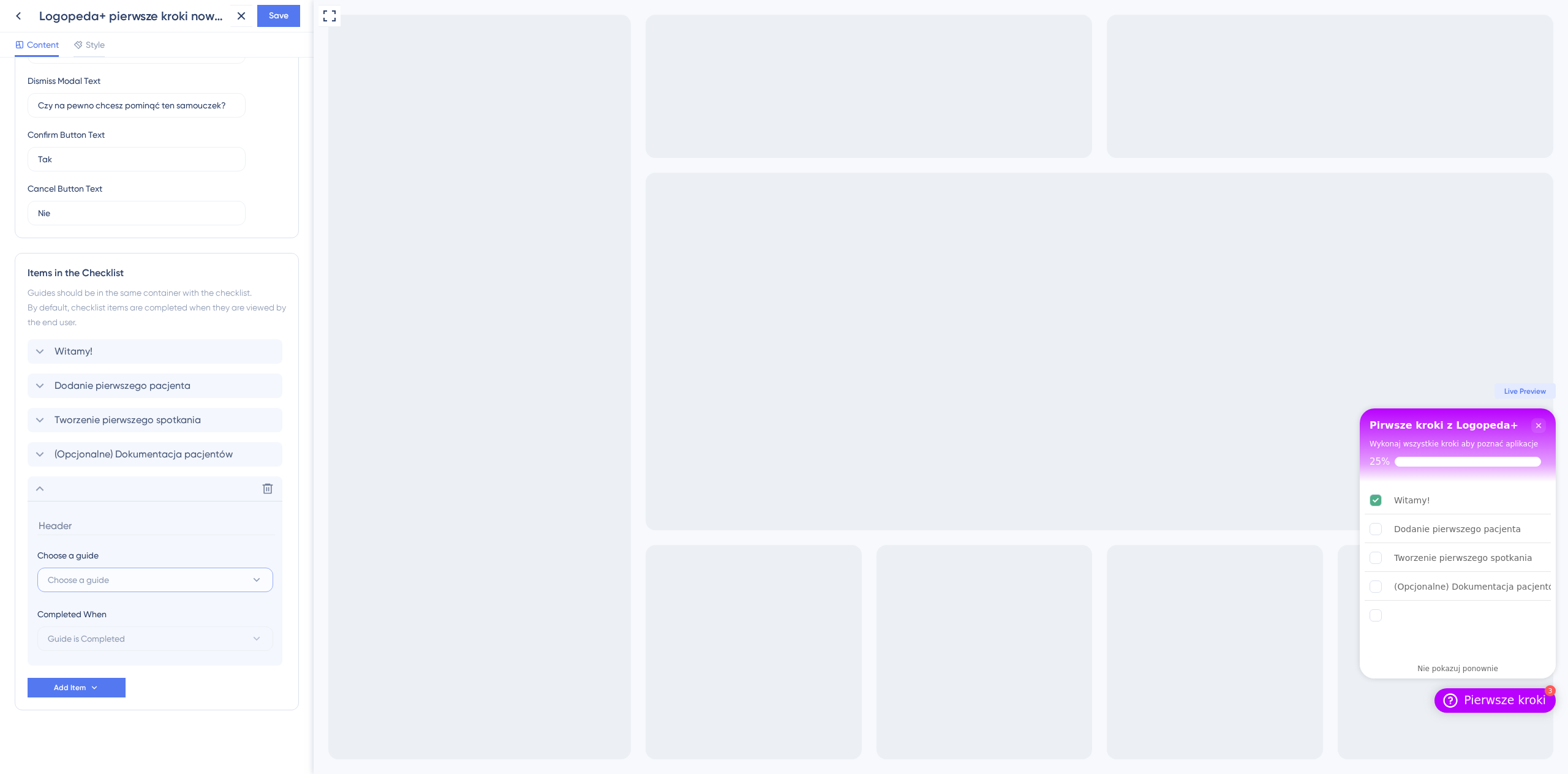
click at [140, 586] on button "Choose a guide" at bounding box center [155, 580] width 235 height 25
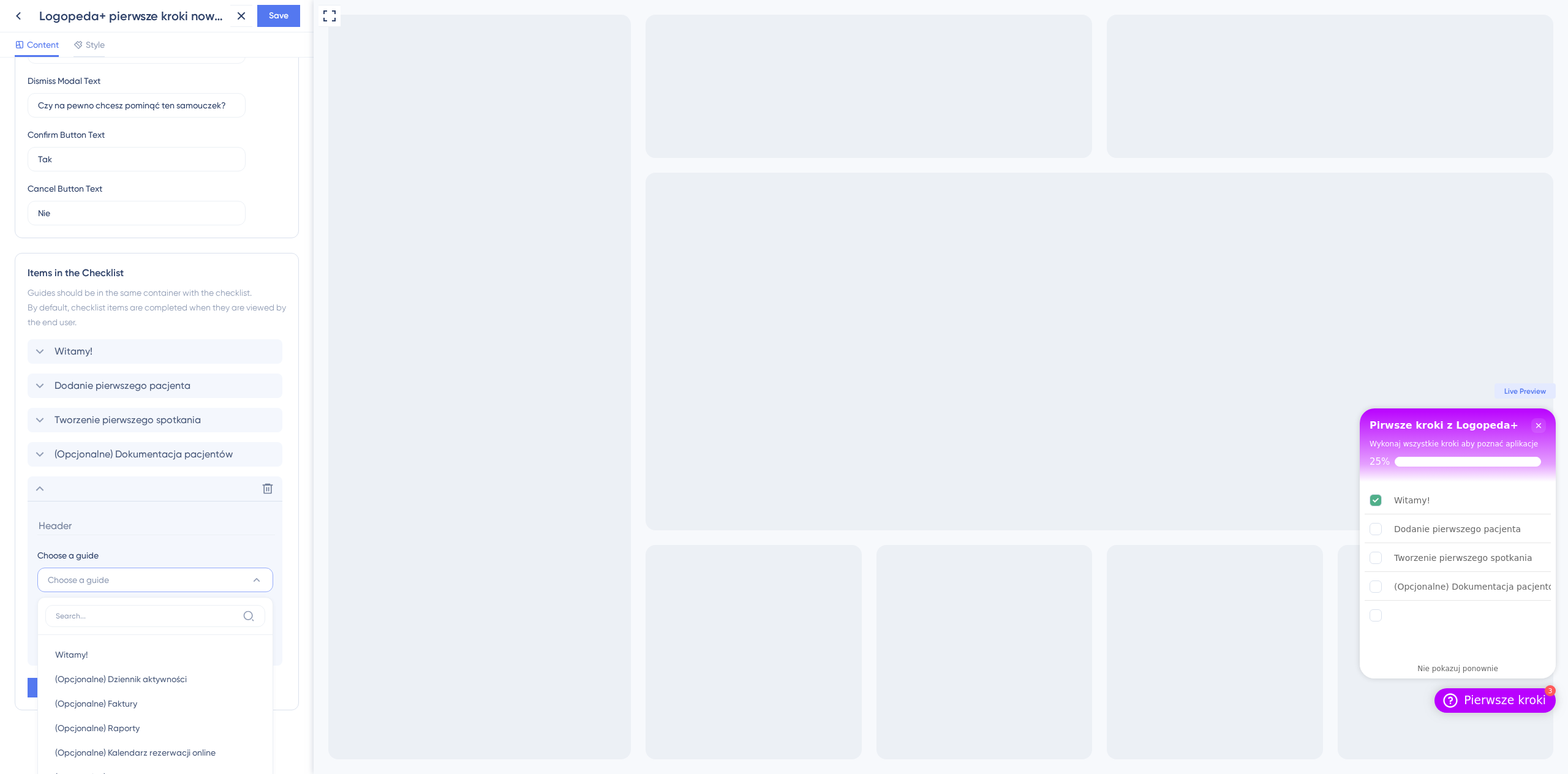
scroll to position [481, 0]
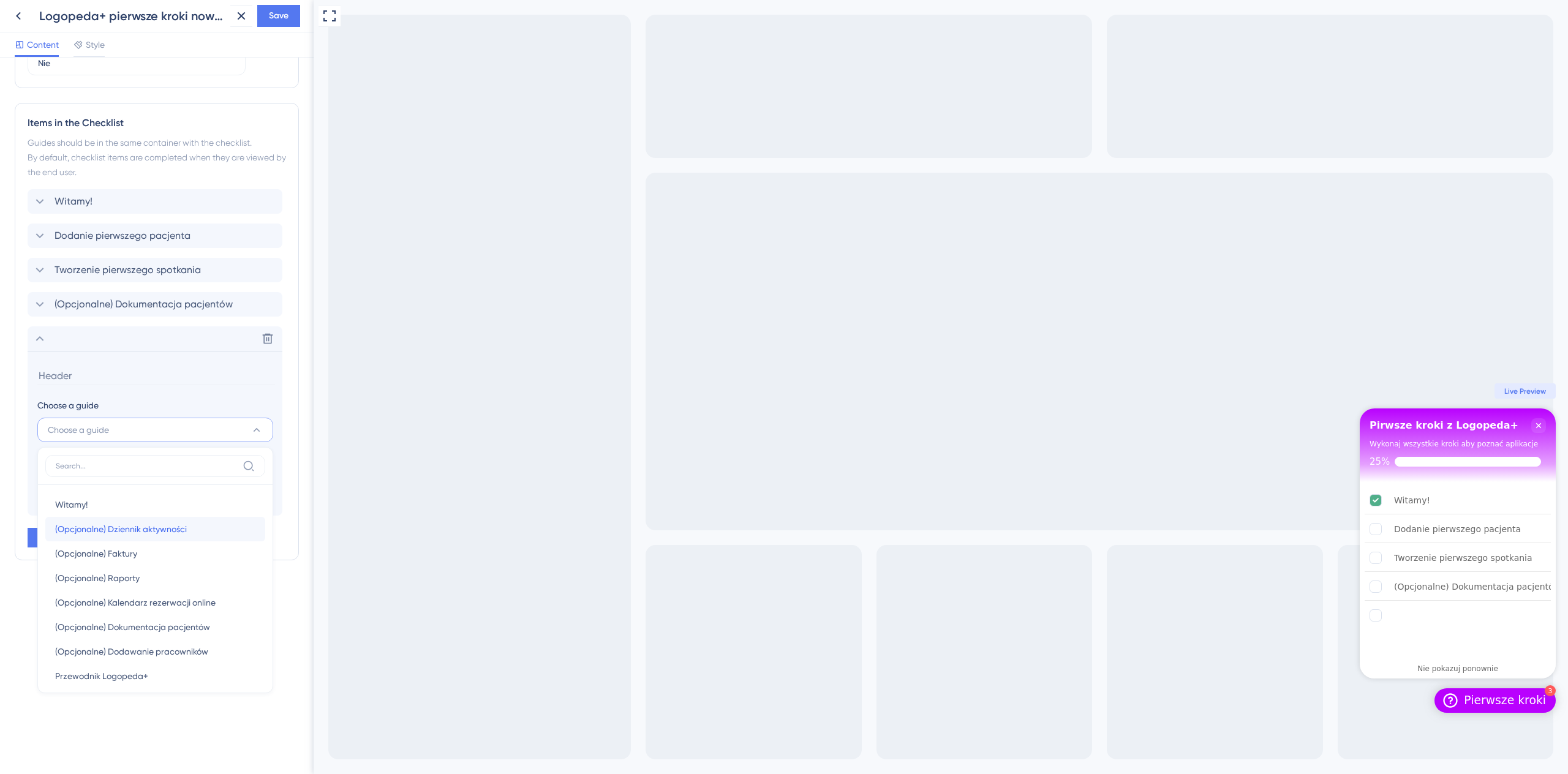
click at [159, 535] on span "(Opcjonalne) Dziennik aktywności" at bounding box center [121, 528] width 132 height 15
type input "(Opcjonalne) Dziennik aktywności"
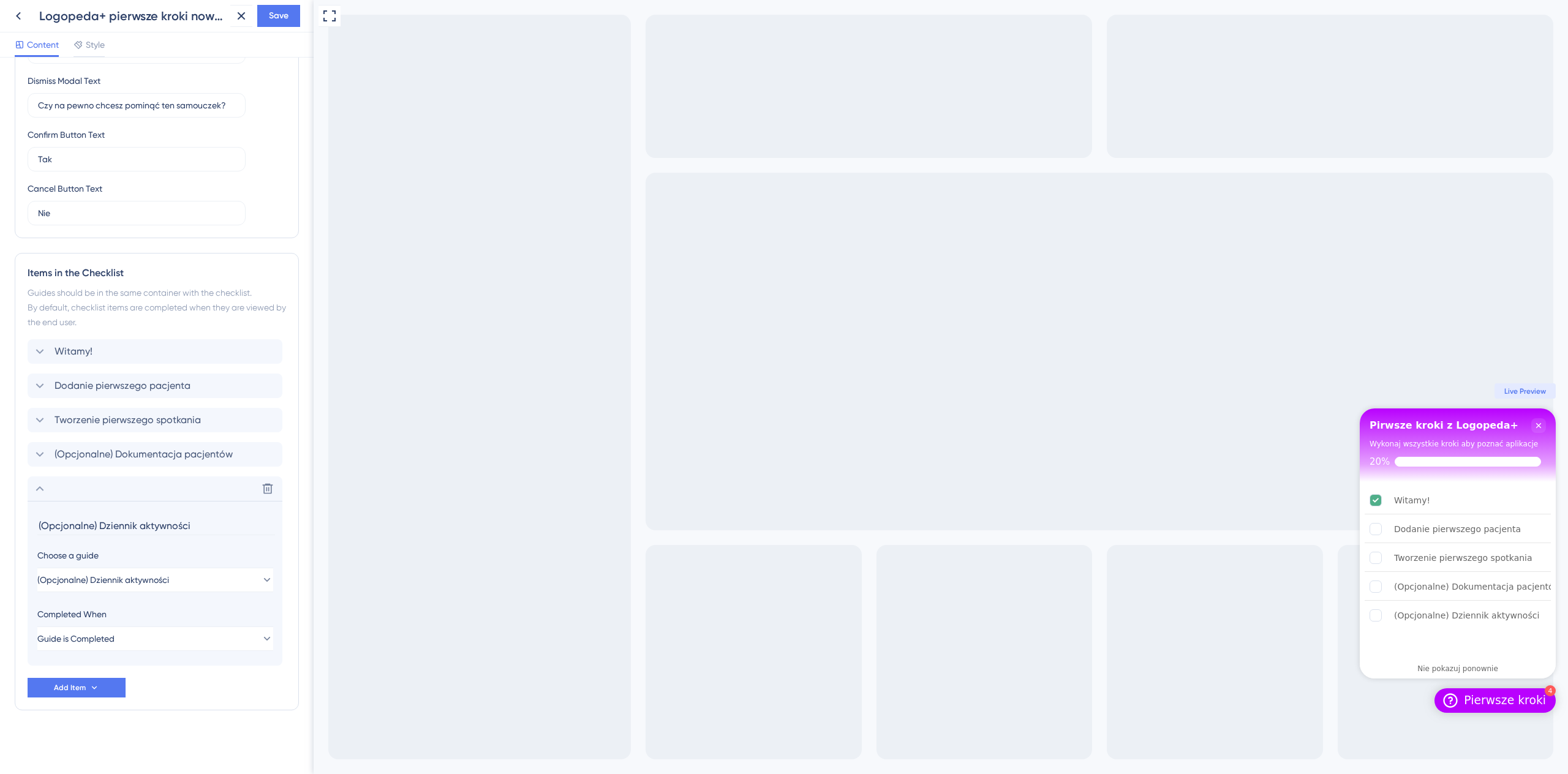
click at [164, 682] on div "Witamy! Dodanie pierwszego pacjenta Tworzenie pierwszego spotkania (Opcjonalne)…" at bounding box center [157, 518] width 259 height 358
click at [37, 499] on div "Delete" at bounding box center [154, 488] width 254 height 25
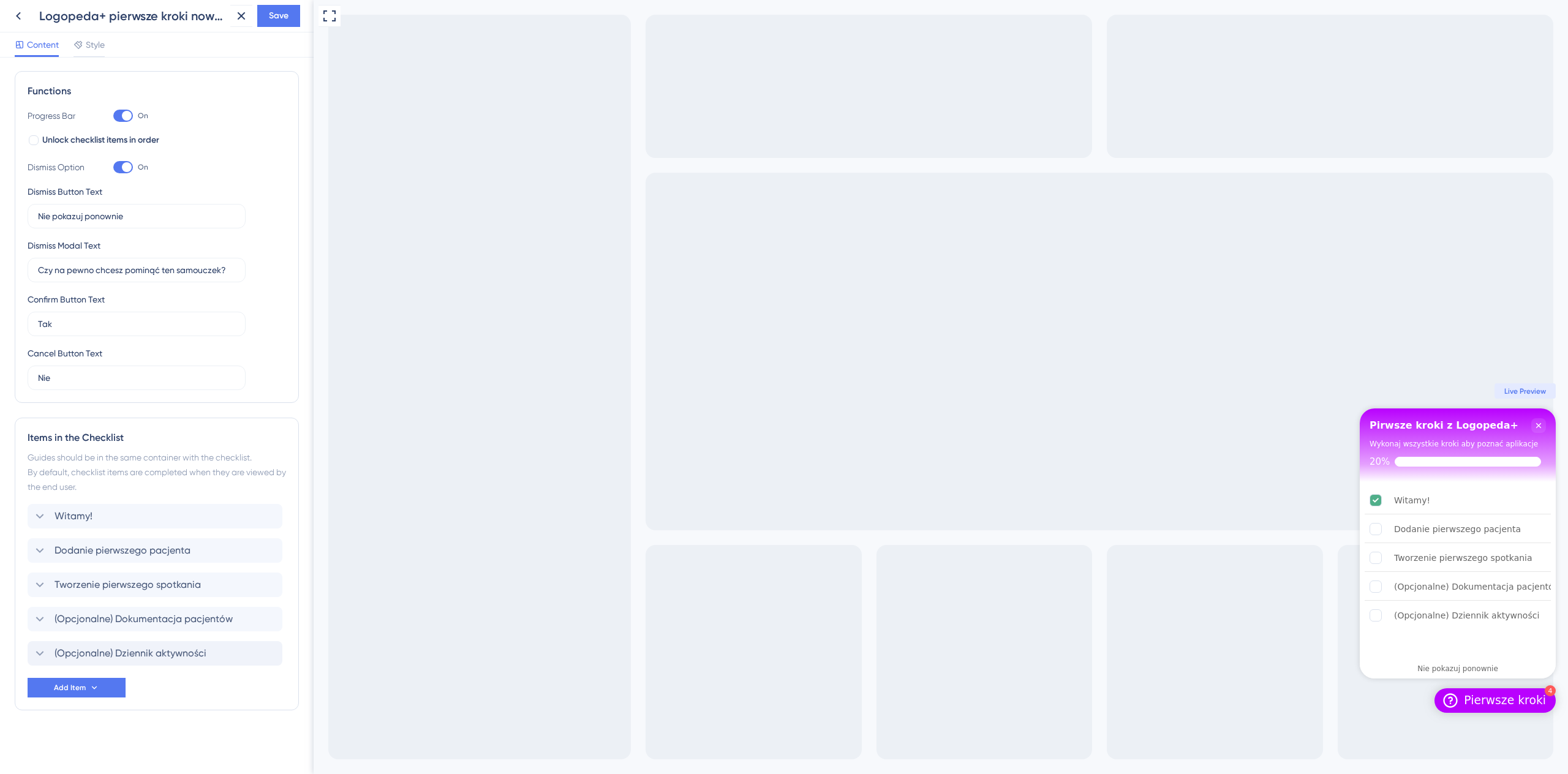
scroll to position [167, 0]
click at [284, 25] on button "Save" at bounding box center [278, 16] width 43 height 22
click at [16, 17] on icon at bounding box center [18, 15] width 15 height 15
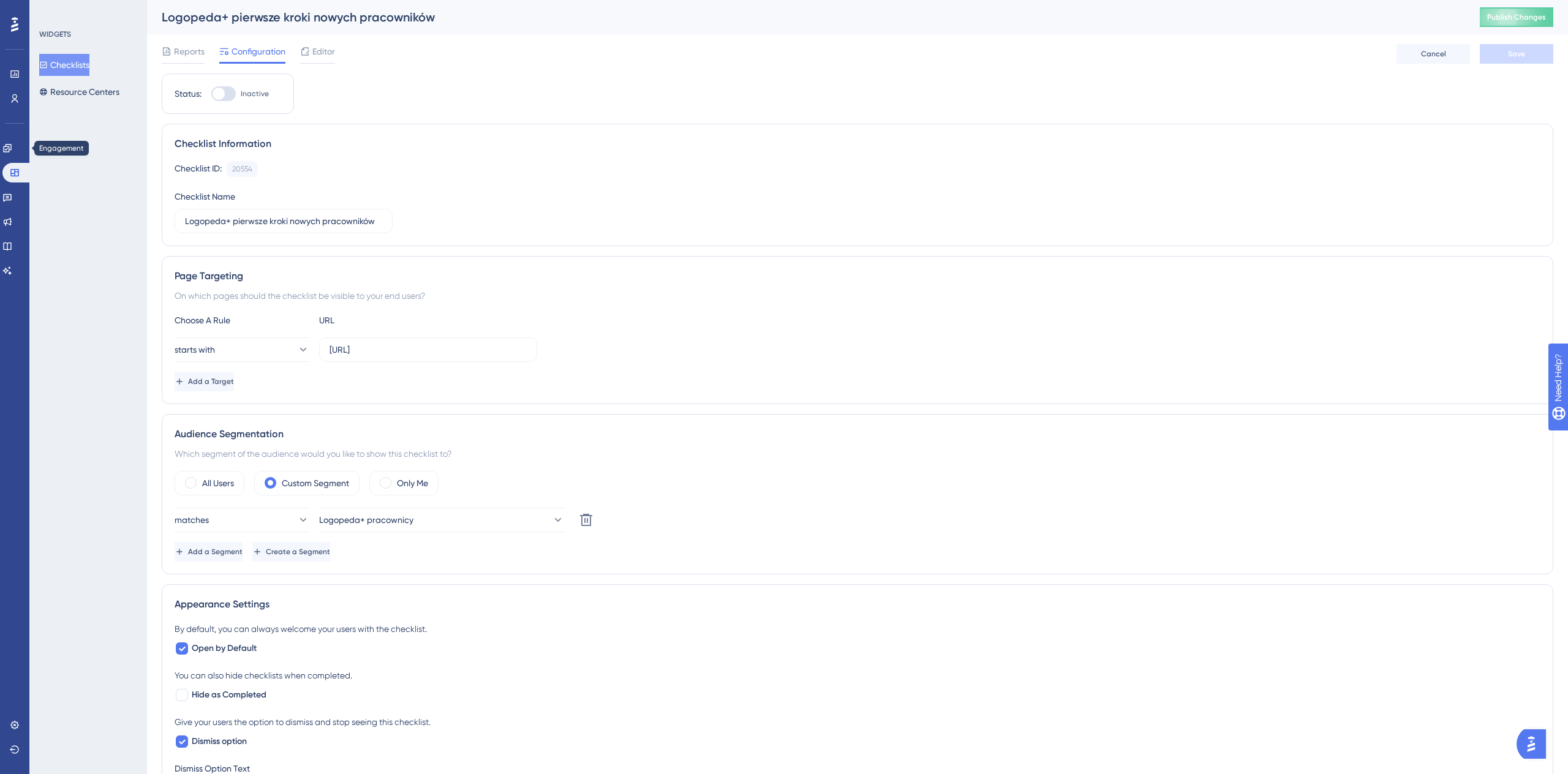
click at [14, 137] on div "Engagement Widgets Feedback Product Updates Knowledge Base AI Assistant" at bounding box center [15, 194] width 25 height 172
click at [12, 147] on icon at bounding box center [7, 147] width 9 height 9
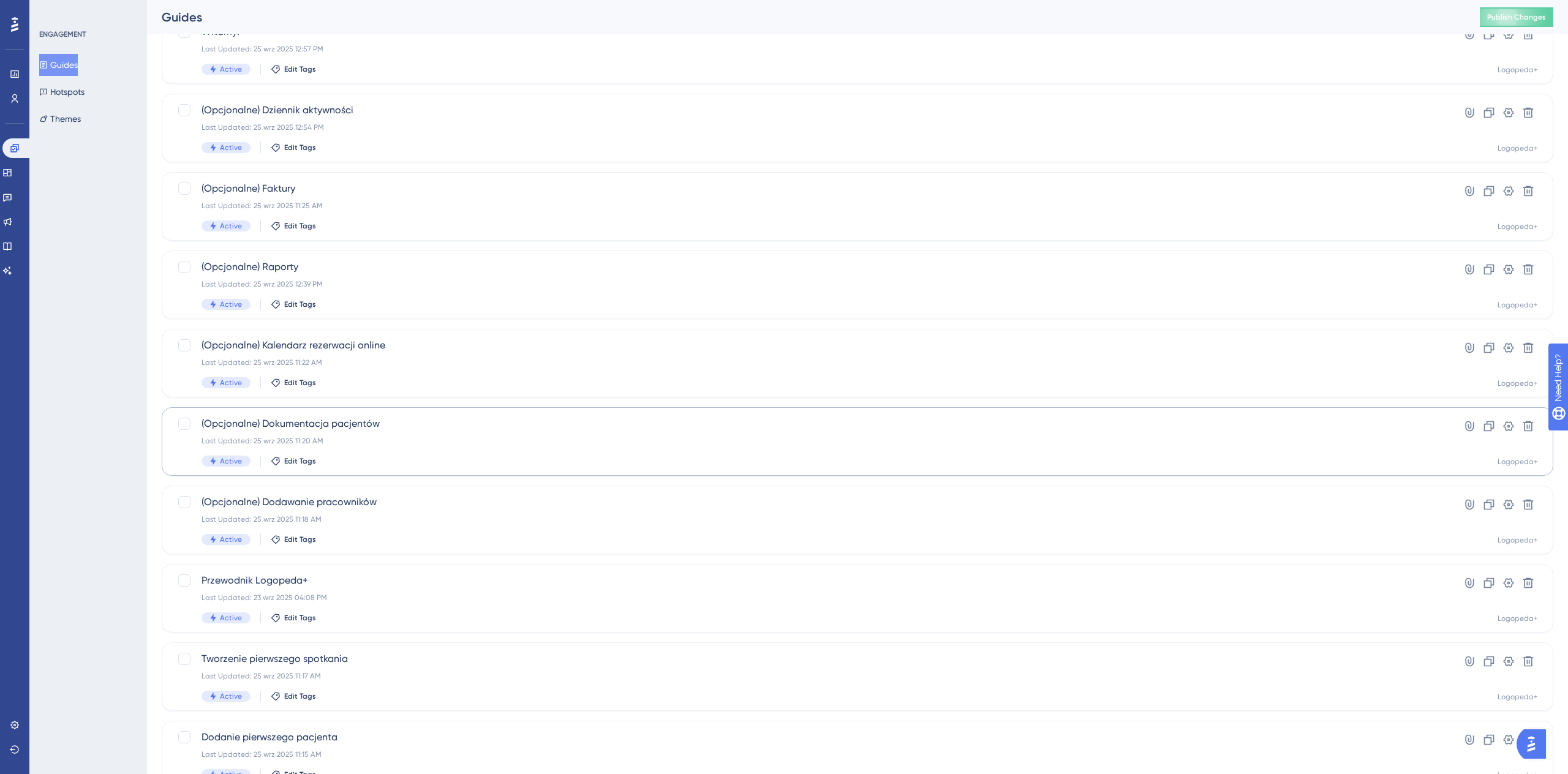
scroll to position [176, 0]
click at [346, 723] on button "10" at bounding box center [325, 724] width 49 height 20
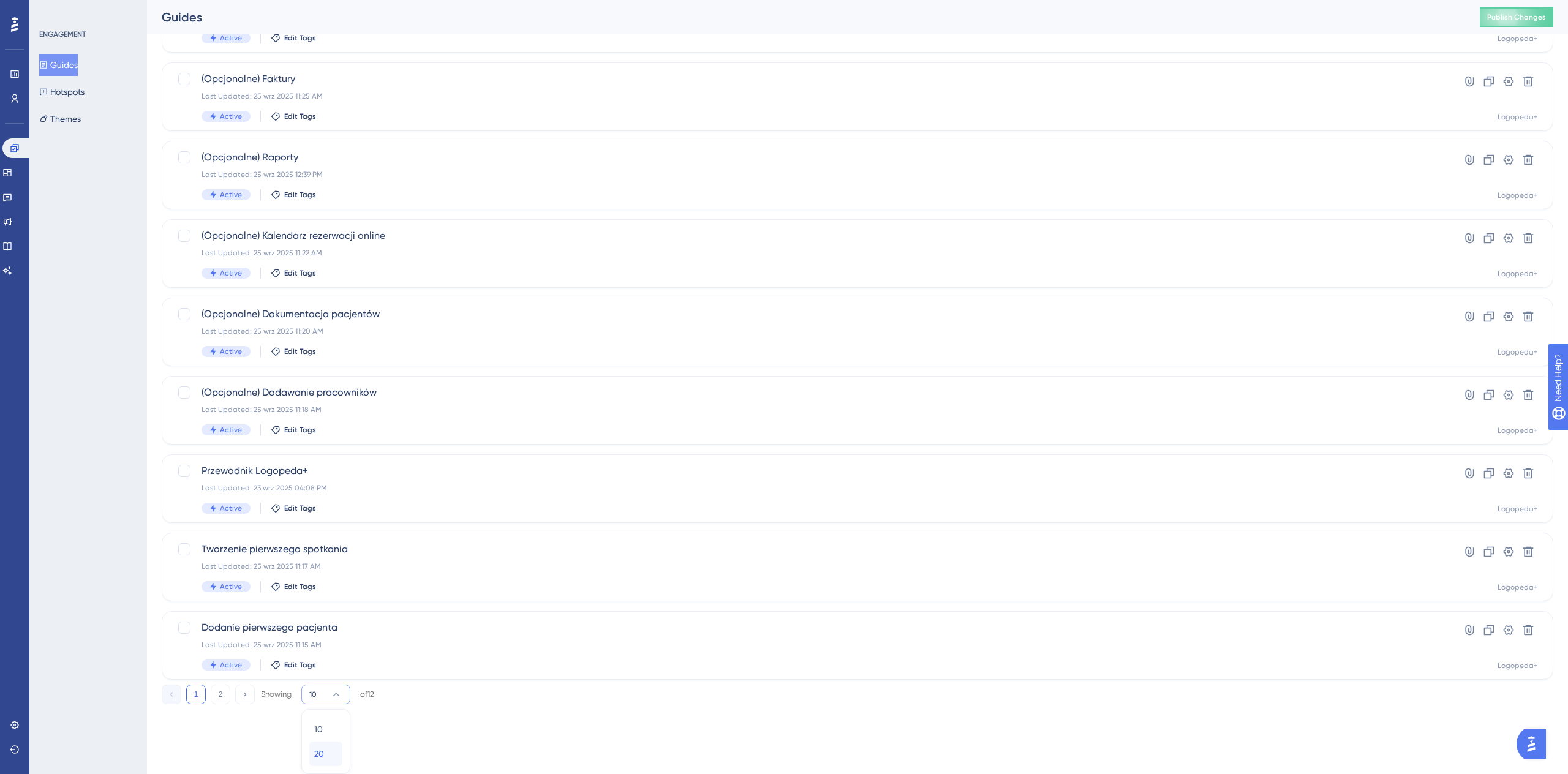
click at [332, 749] on div "20 20" at bounding box center [325, 753] width 23 height 25
click at [1485, 635] on icon at bounding box center [1488, 630] width 12 height 12
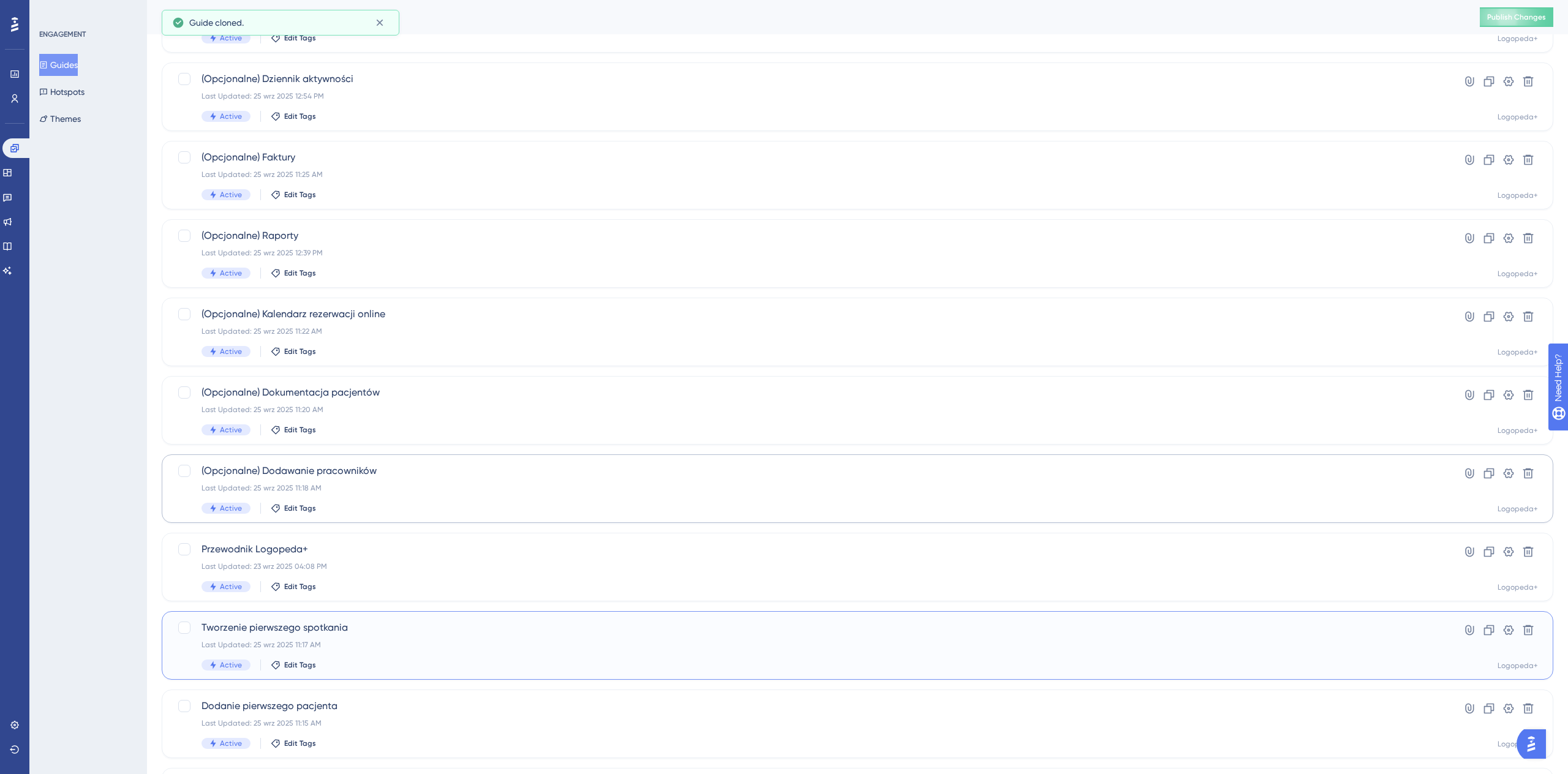
scroll to position [0, 0]
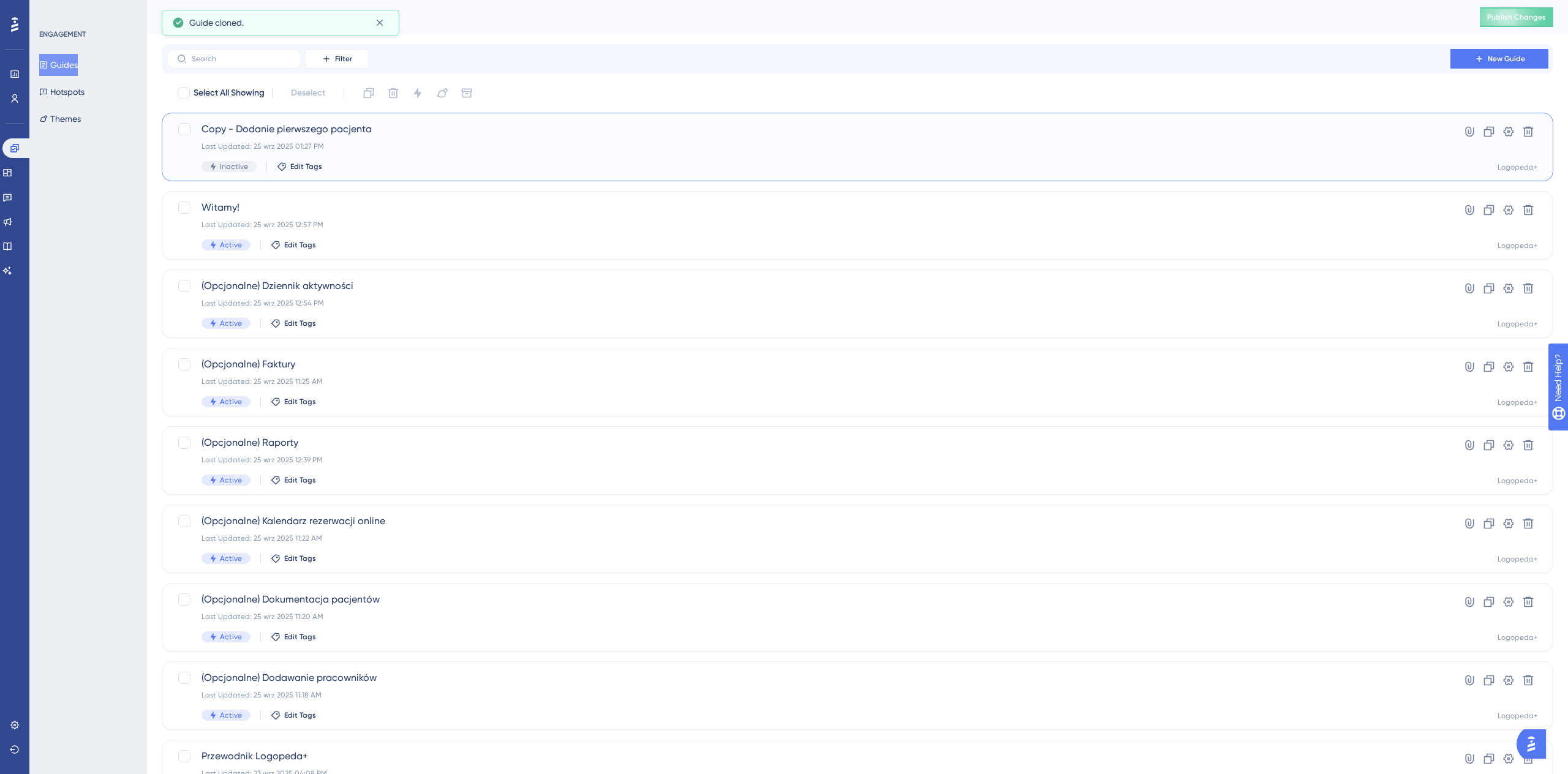
click at [361, 145] on div "Last Updated: 25 wrz 2025 01:27 PM" at bounding box center [808, 146] width 1213 height 9
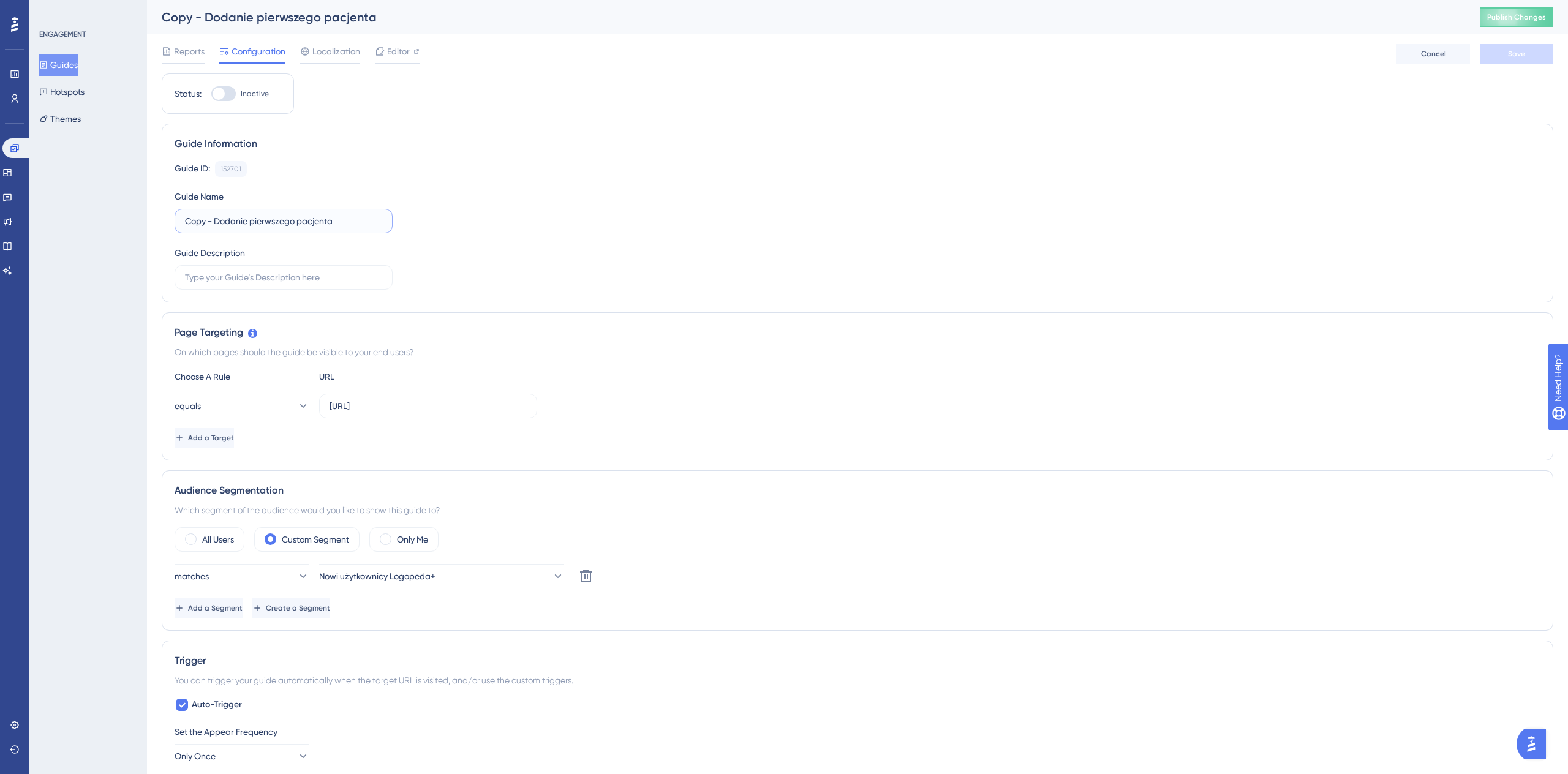
drag, startPoint x: 349, startPoint y: 217, endPoint x: 131, endPoint y: 214, distance: 218.0
click at [147, 214] on div "Performance Users Engagement Widgets Feedback Product Updates Knowledge Base AI…" at bounding box center [857, 673] width 1421 height 1346
type input "P"
type input "Pacjenci"
click at [231, 93] on div at bounding box center [224, 93] width 25 height 15
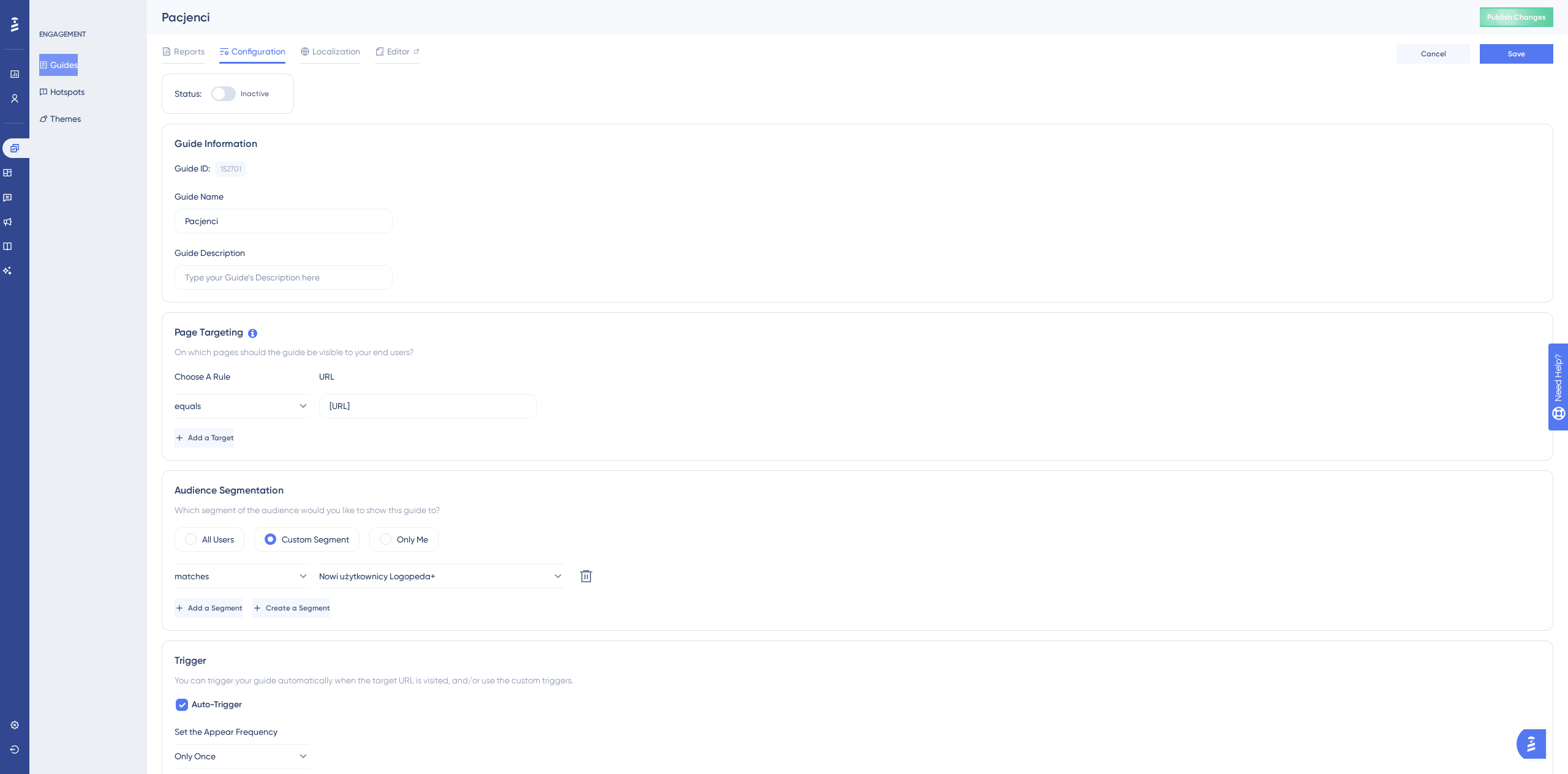
click at [212, 93] on input "Inactive" at bounding box center [211, 93] width 1 height 1
checkbox input "true"
click at [468, 575] on button "Nowi użytkownicy Logopeda+" at bounding box center [442, 576] width 245 height 25
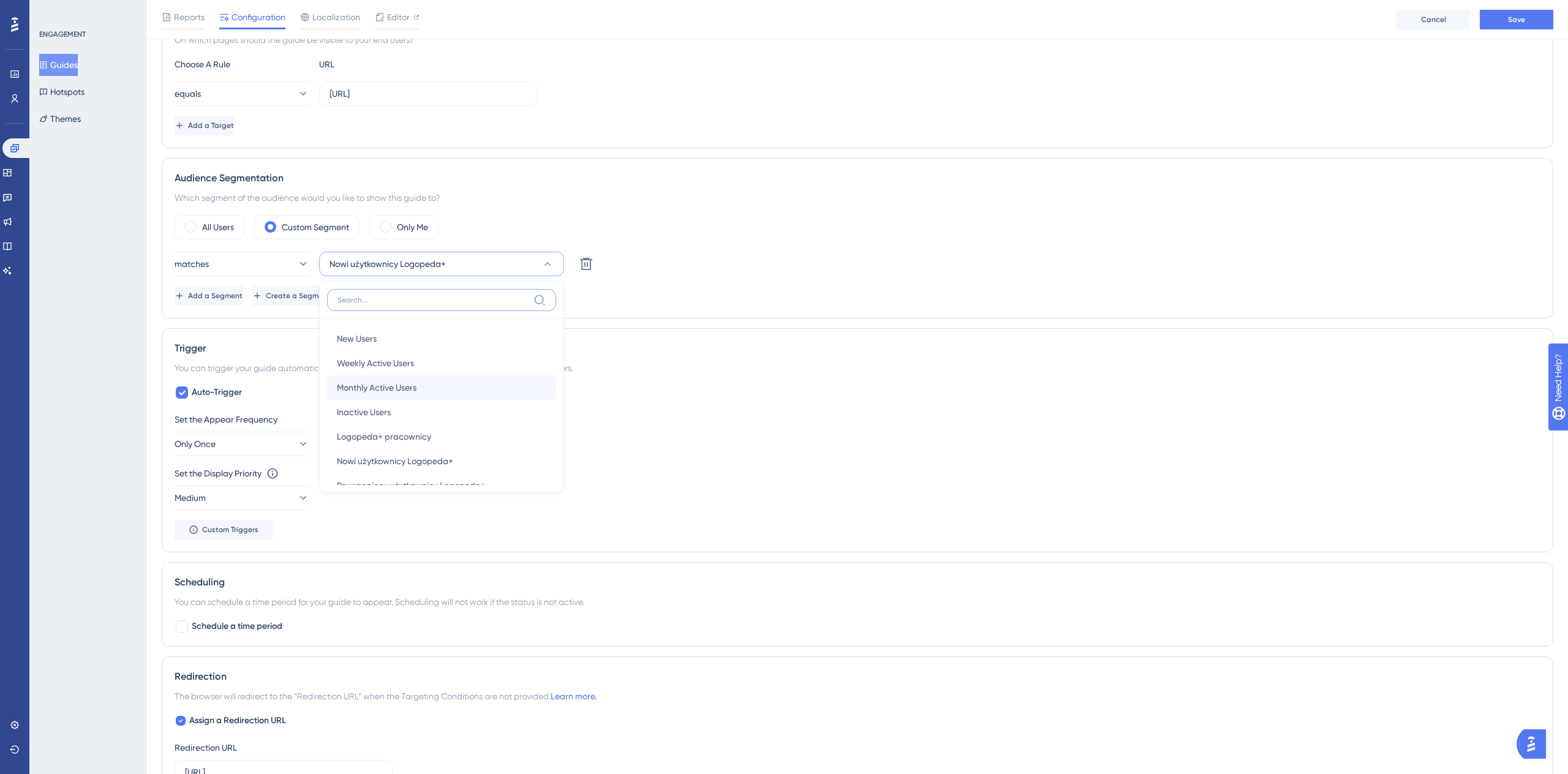
scroll to position [14, 0]
click at [437, 415] on div "Logopeda+ pracownicy Logopeda+ pracownicy" at bounding box center [441, 423] width 210 height 25
click at [1532, 17] on button "Save" at bounding box center [1517, 19] width 74 height 20
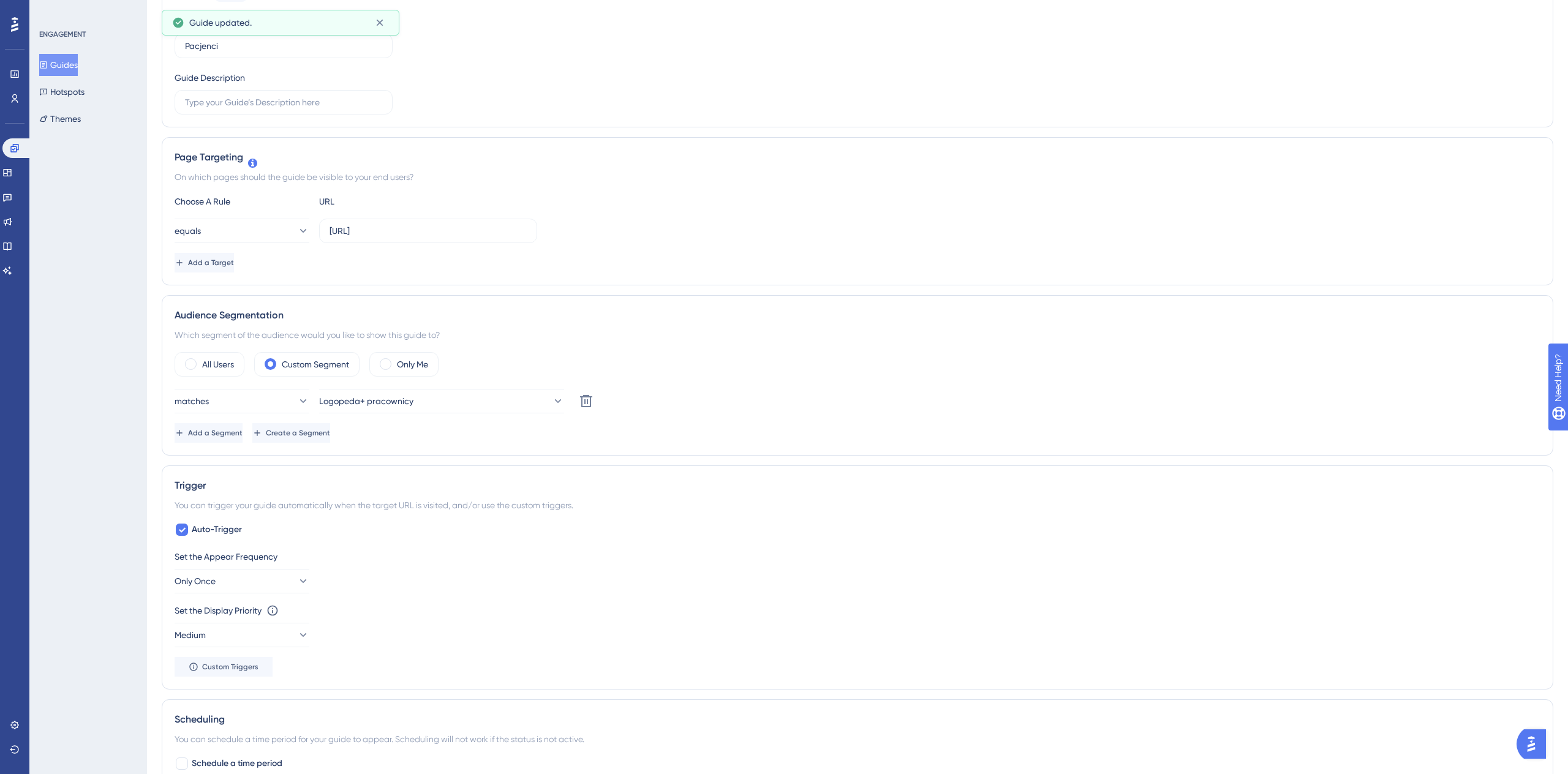
scroll to position [0, 0]
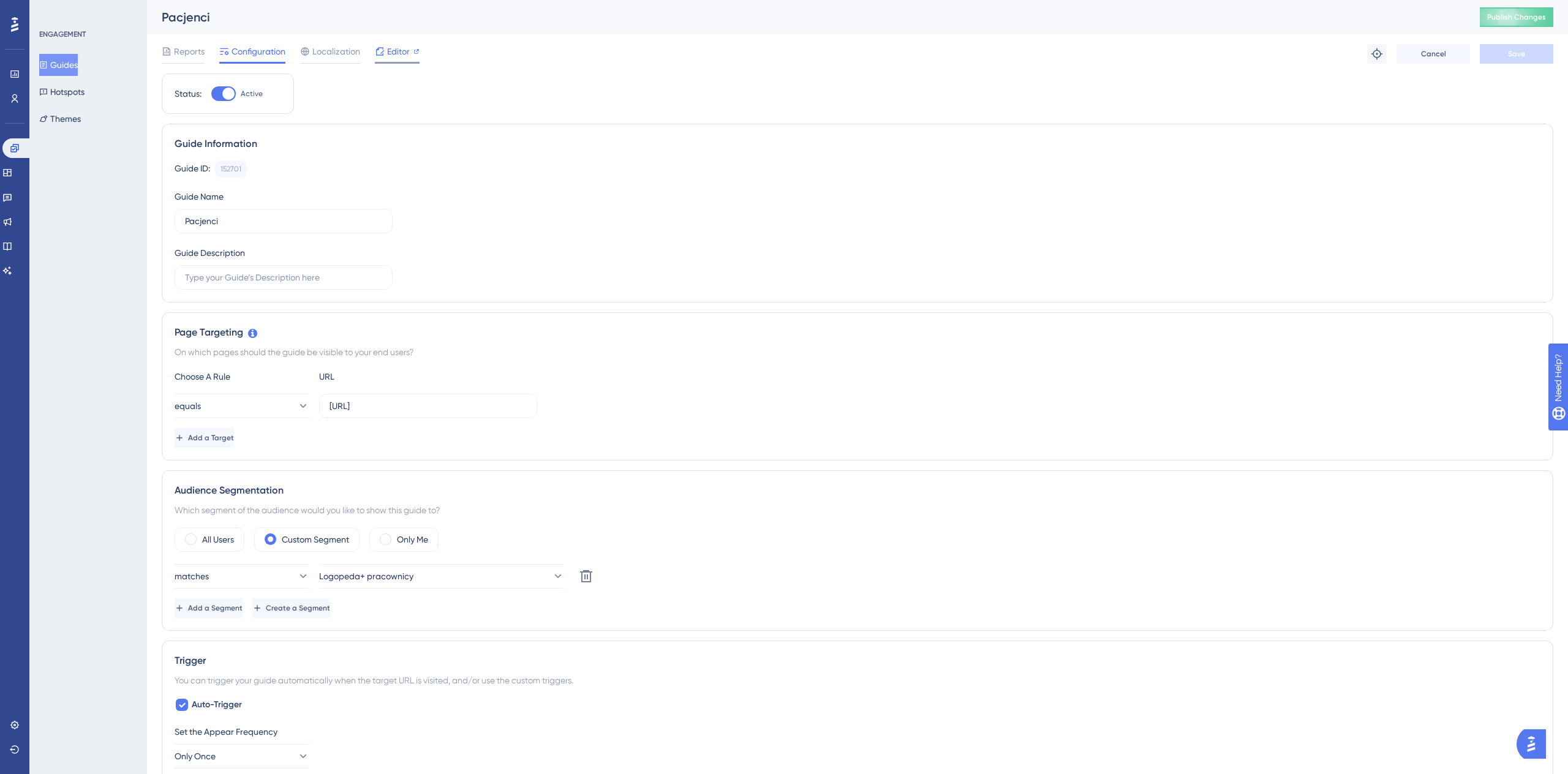
click at [388, 51] on span "Editor" at bounding box center [398, 51] width 22 height 15
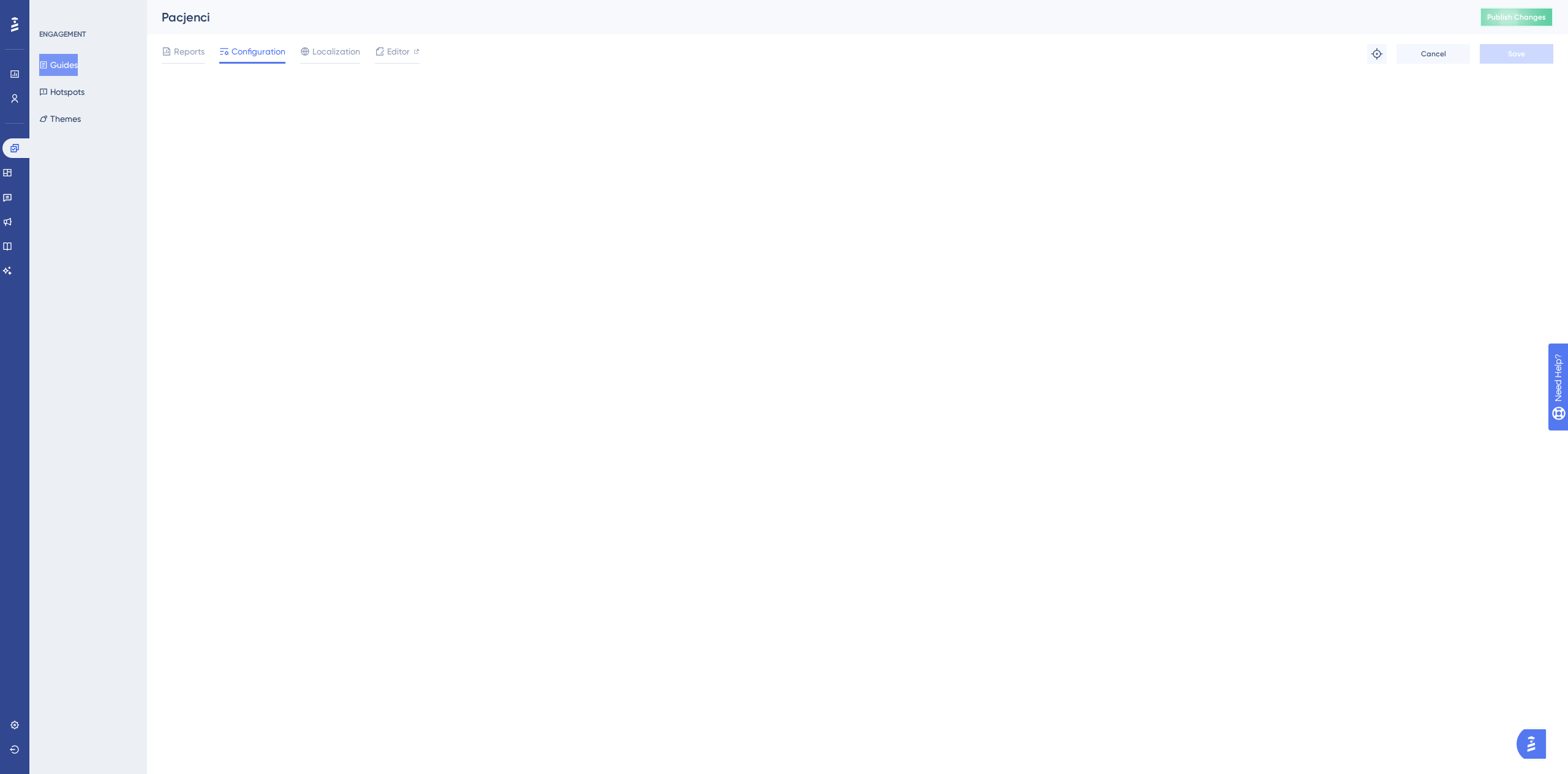
click at [1515, 14] on span "Publish Changes" at bounding box center [1516, 16] width 59 height 9
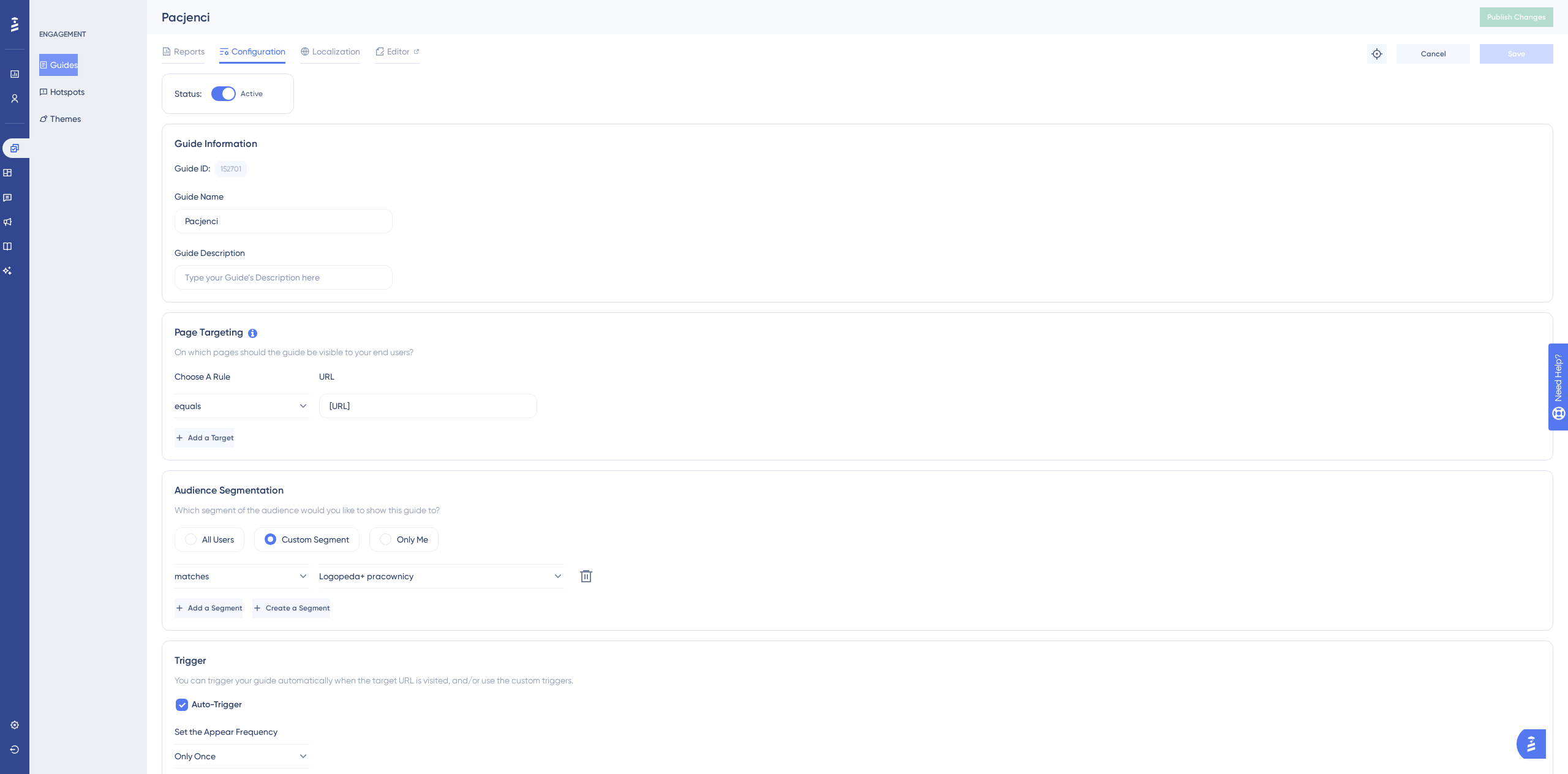
click at [18, 185] on div "Engagement Widgets Feedback Product Updates Knowledge Base AI Assistant" at bounding box center [15, 210] width 25 height 142
click at [12, 175] on icon at bounding box center [7, 172] width 9 height 9
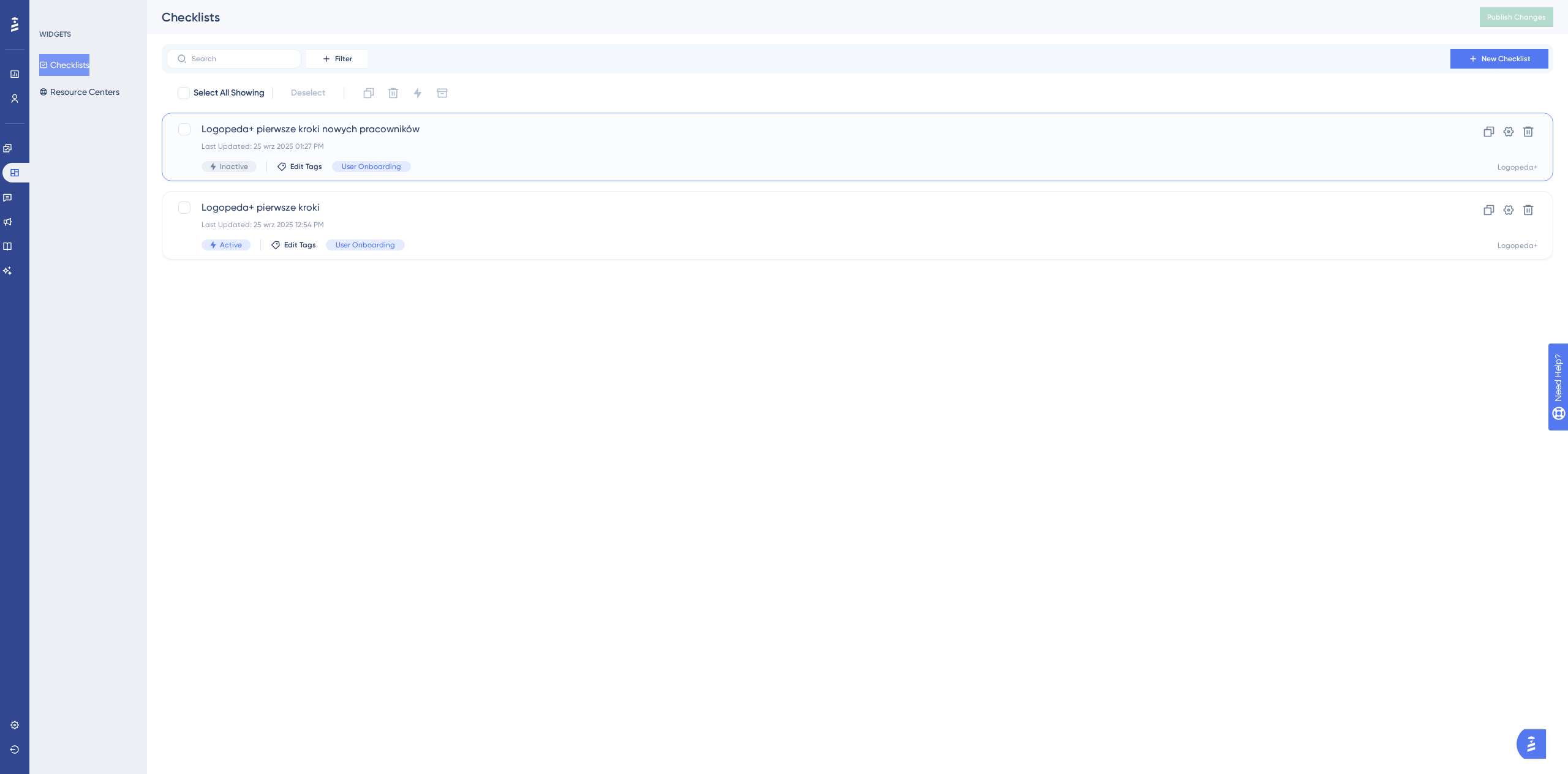
click at [478, 146] on div "Last Updated: 25 wrz 2025 01:27 PM" at bounding box center [808, 146] width 1213 height 9
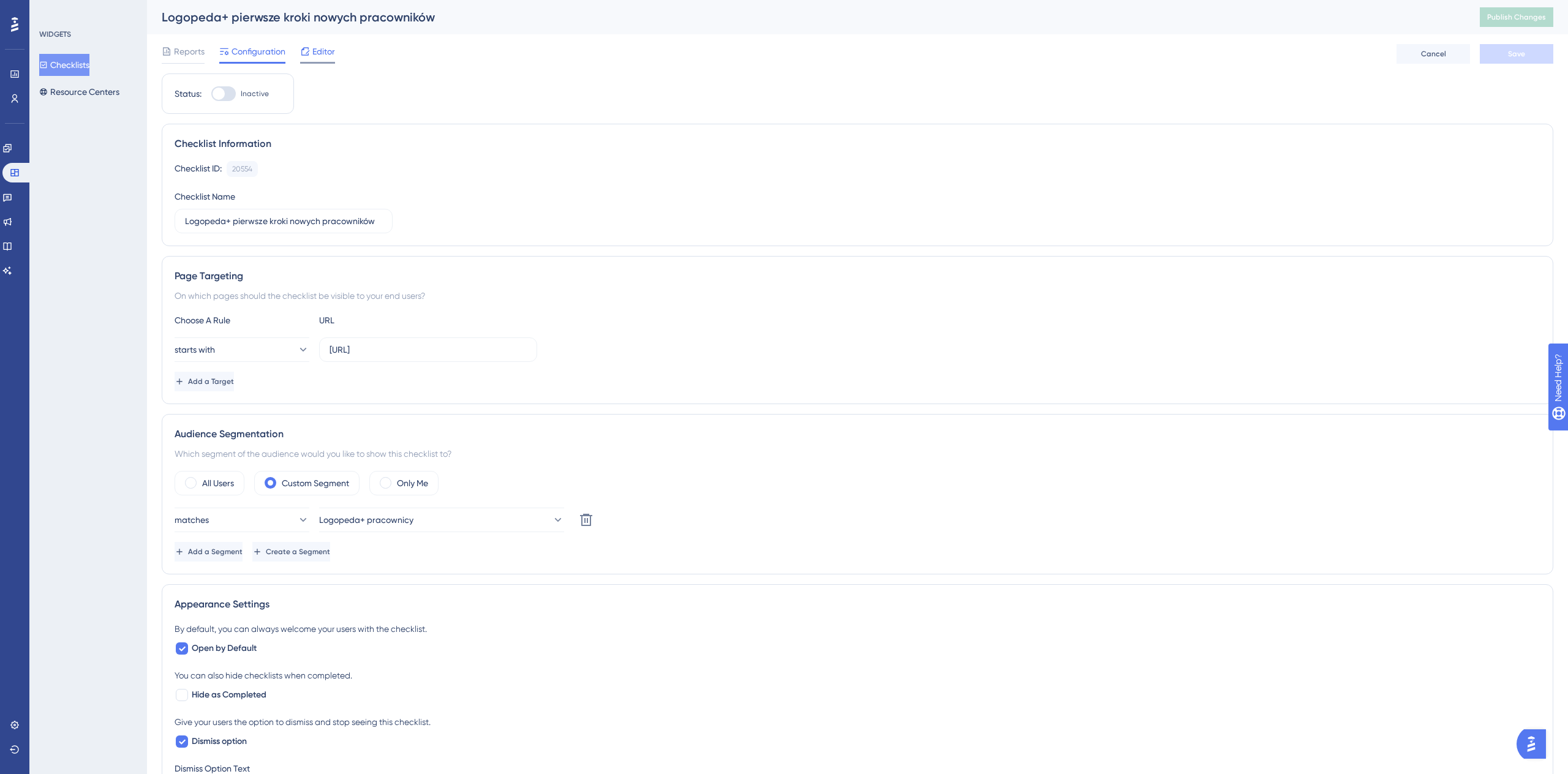
click at [328, 57] on span "Editor" at bounding box center [324, 51] width 22 height 15
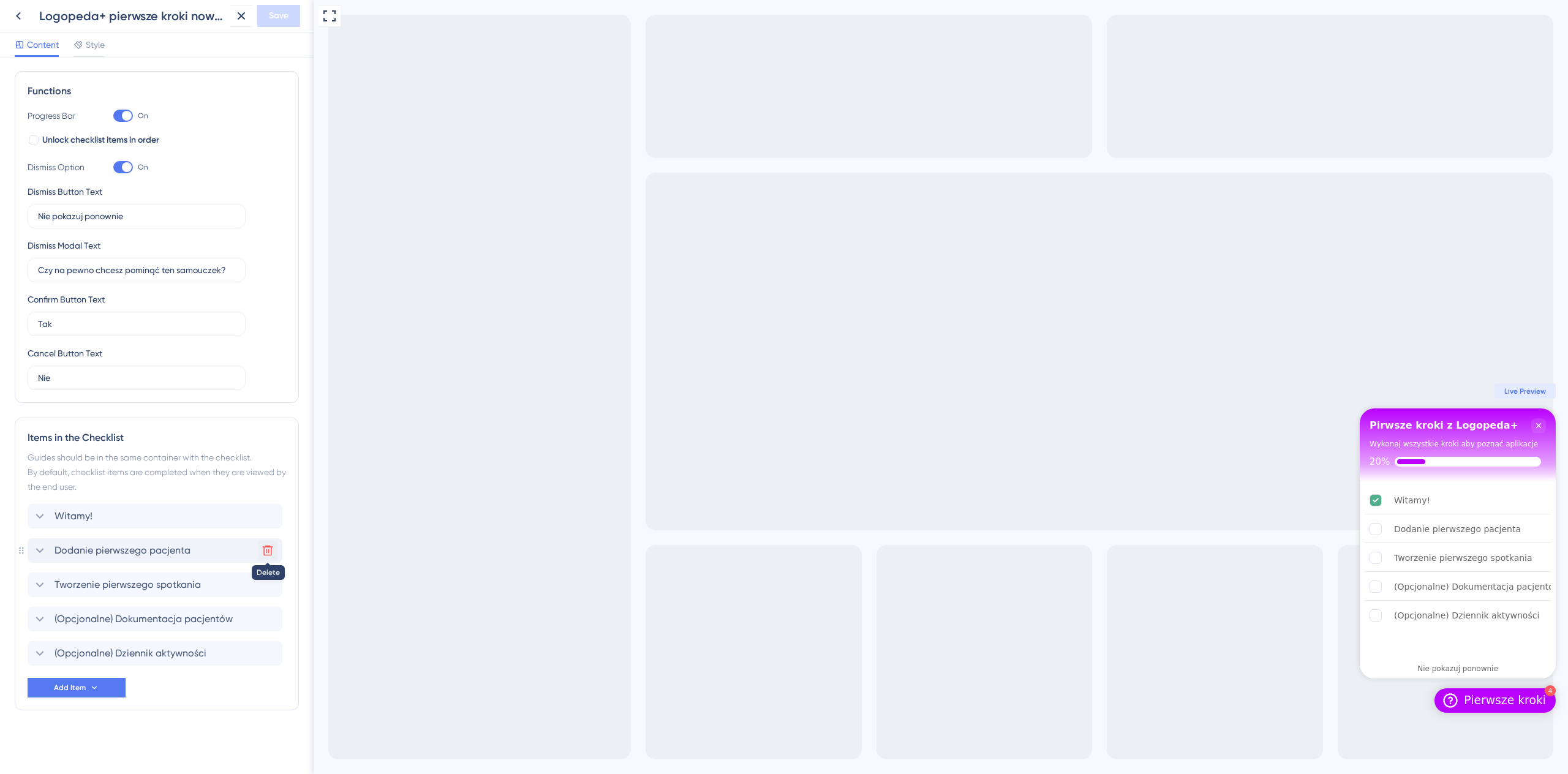
click at [270, 553] on icon at bounding box center [267, 551] width 12 height 12
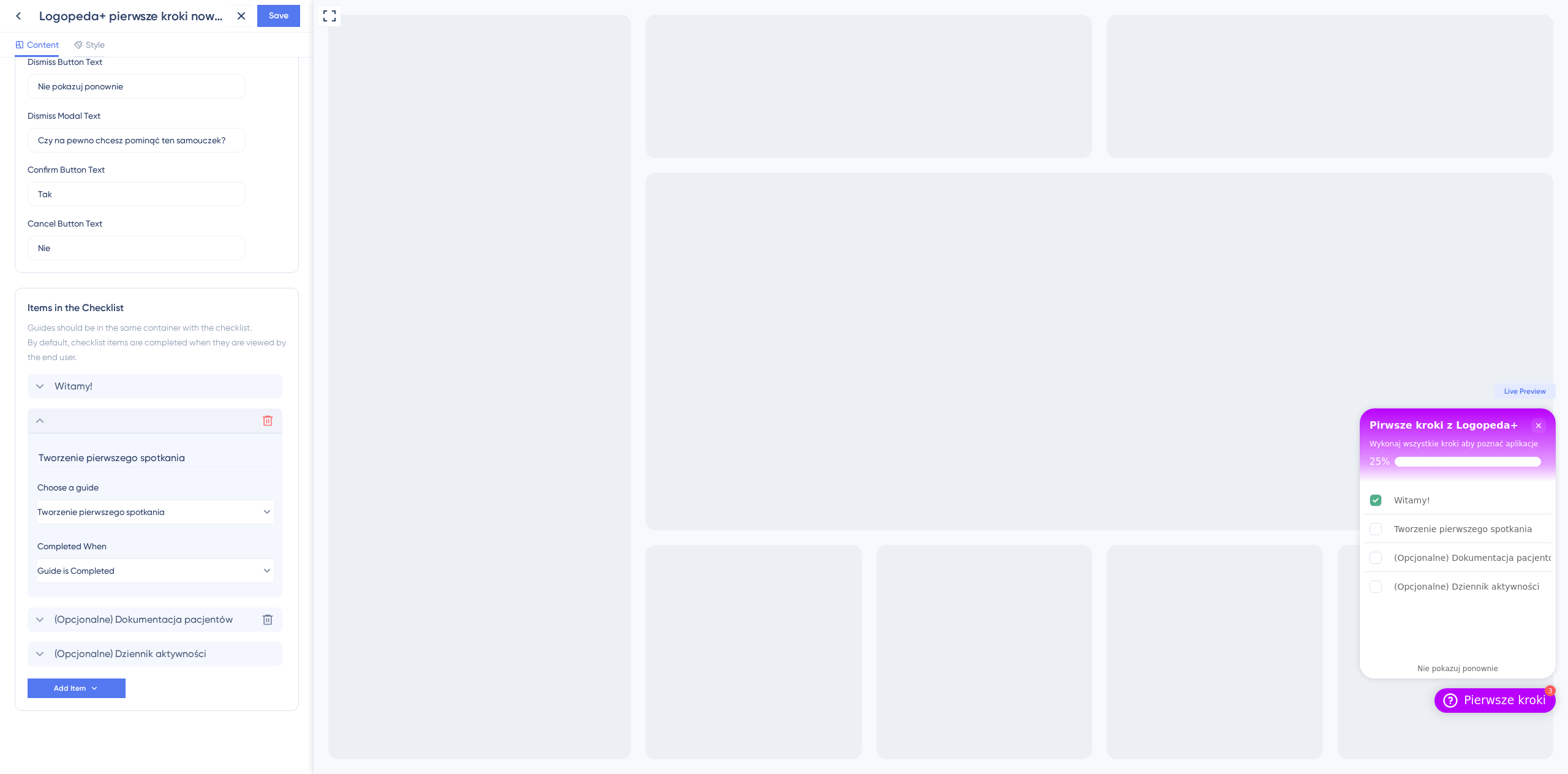
scroll to position [297, 0]
click at [91, 698] on div "Items in the Checklist Guides should be in the same container with the checklis…" at bounding box center [157, 498] width 284 height 423
click at [93, 691] on icon at bounding box center [93, 687] width 9 height 9
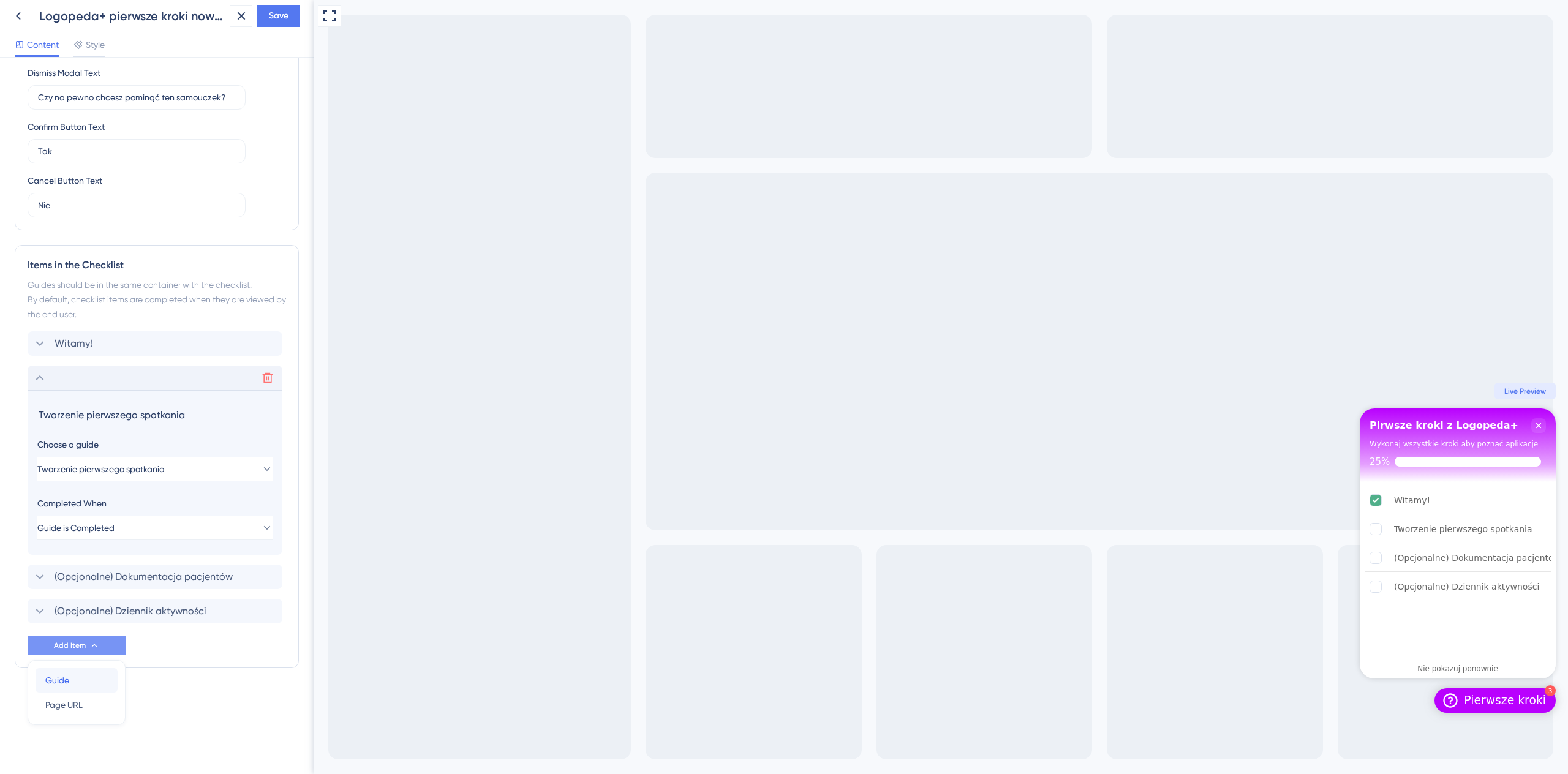
click at [90, 687] on div "Guide Guide" at bounding box center [76, 680] width 63 height 25
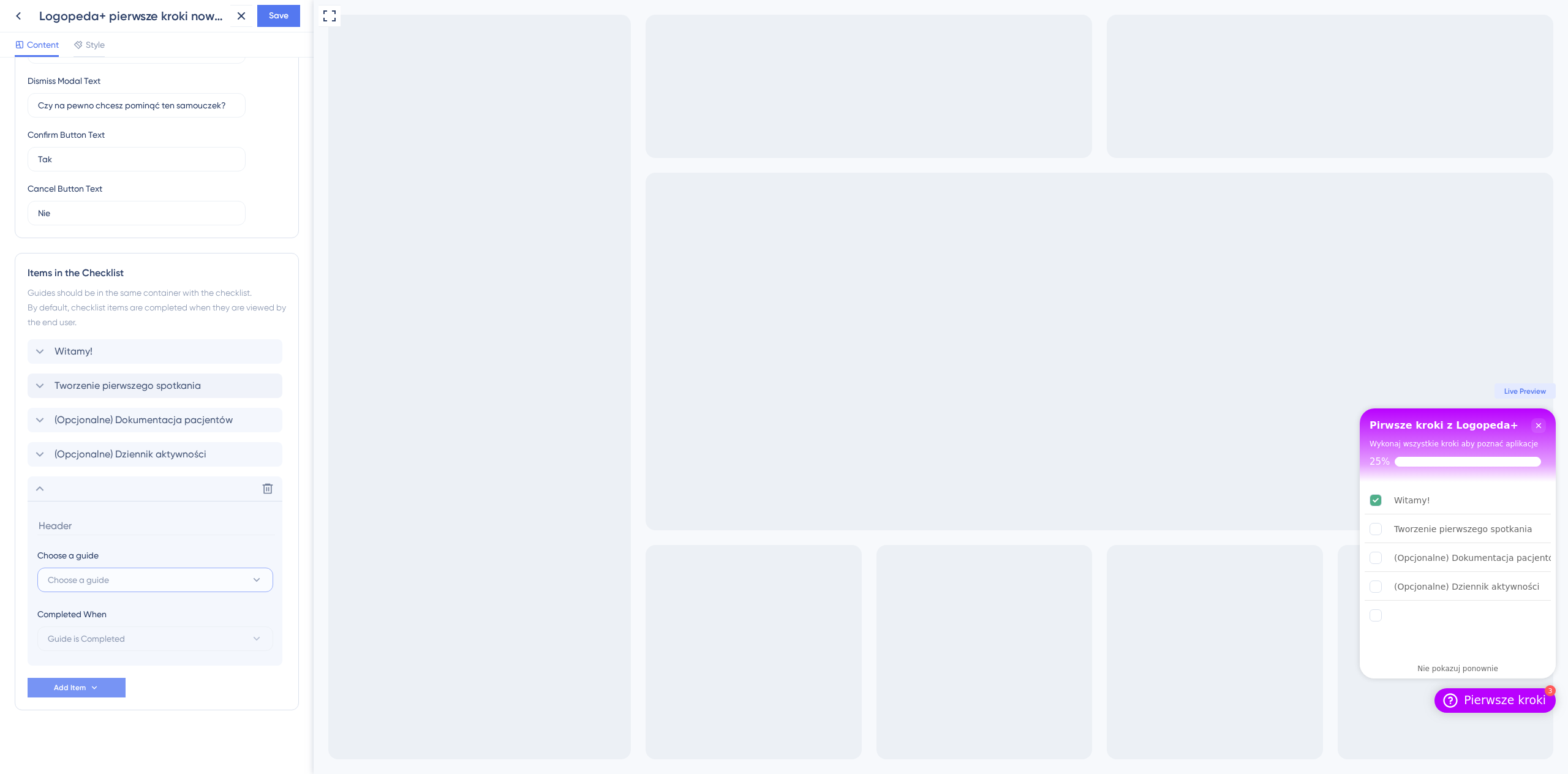
click at [83, 577] on span "Choose a guide" at bounding box center [79, 580] width 62 height 15
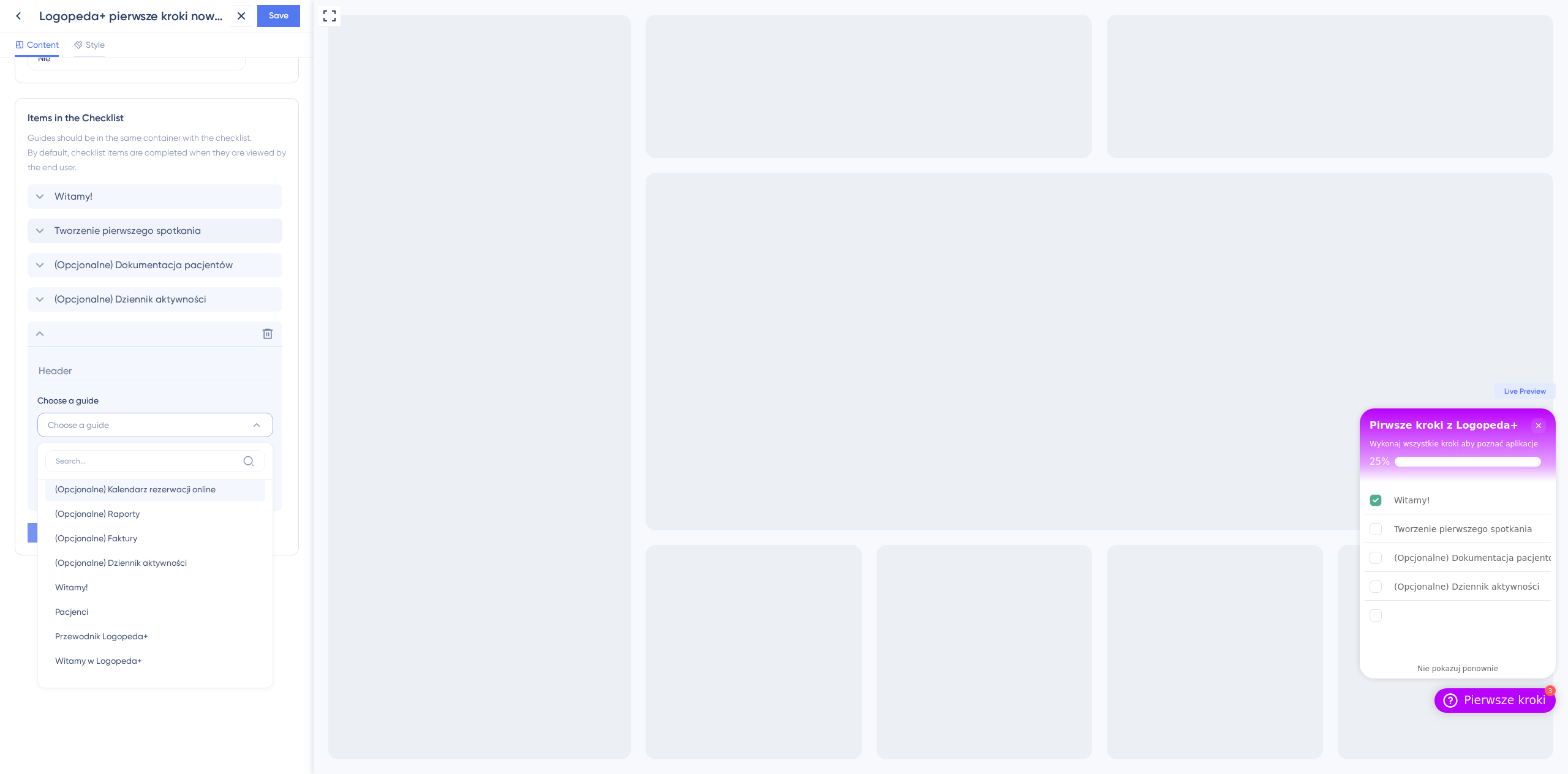
scroll to position [133, 0]
click at [148, 540] on div "Pacjenci Pacjenci" at bounding box center [155, 538] width 200 height 25
type input "Pacjenci"
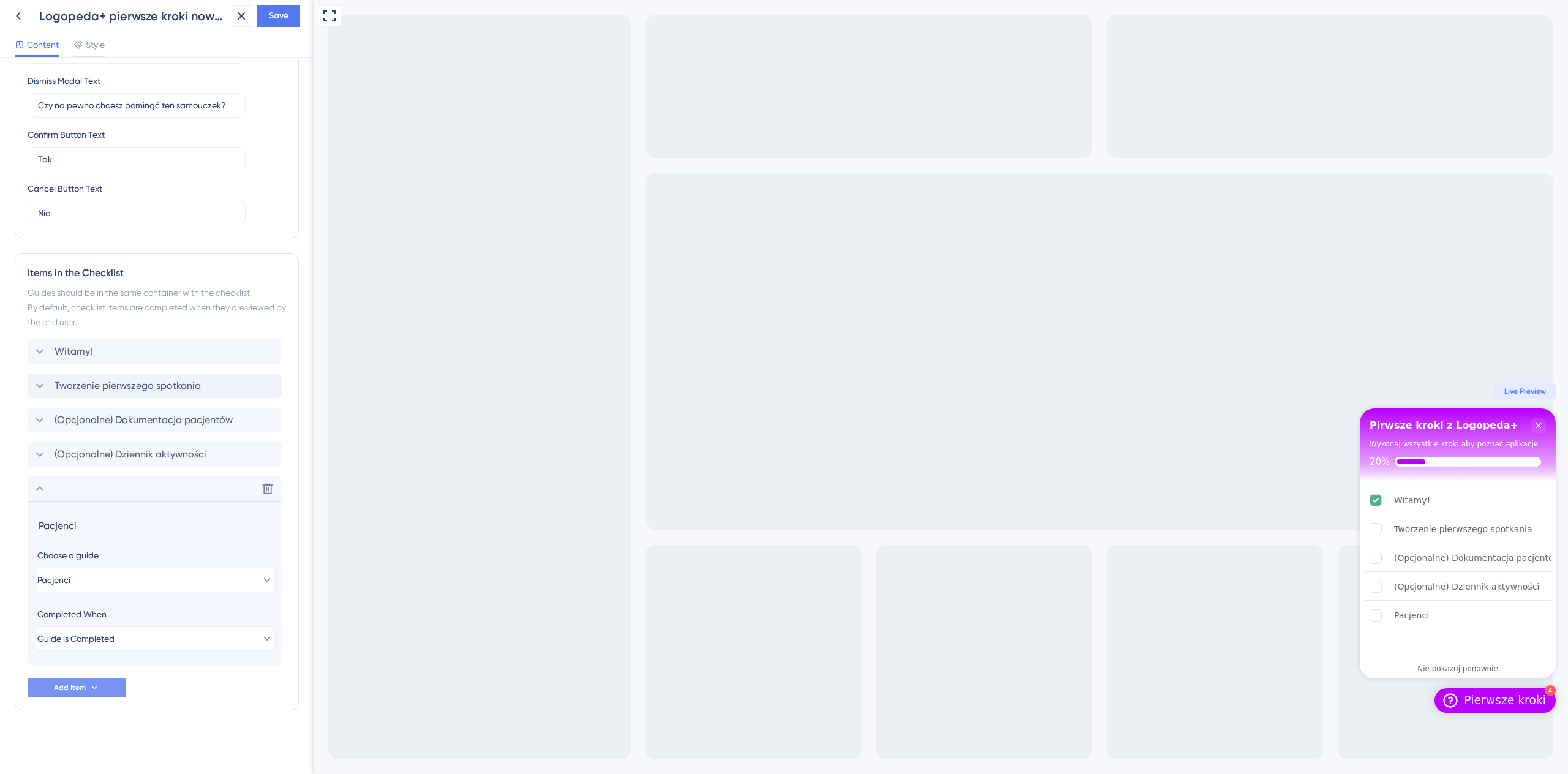
click at [219, 715] on div "Checklist Header Title Pirwsze kroki z Logopeda+ Subtitle Wykonaj wszystkie kro…" at bounding box center [157, 249] width 284 height 1018
click at [212, 717] on div "Checklist Header Title Pirwsze kroki z Logopeda+ Subtitle Wykonaj wszystkie kro…" at bounding box center [157, 249] width 284 height 1018
click at [180, 682] on div "Witamy! Tworzenie pierwszego spotkania (Opcjonalne) Dokumentacja pacjentów (Opc…" at bounding box center [157, 518] width 259 height 358
click at [44, 491] on icon at bounding box center [39, 488] width 15 height 15
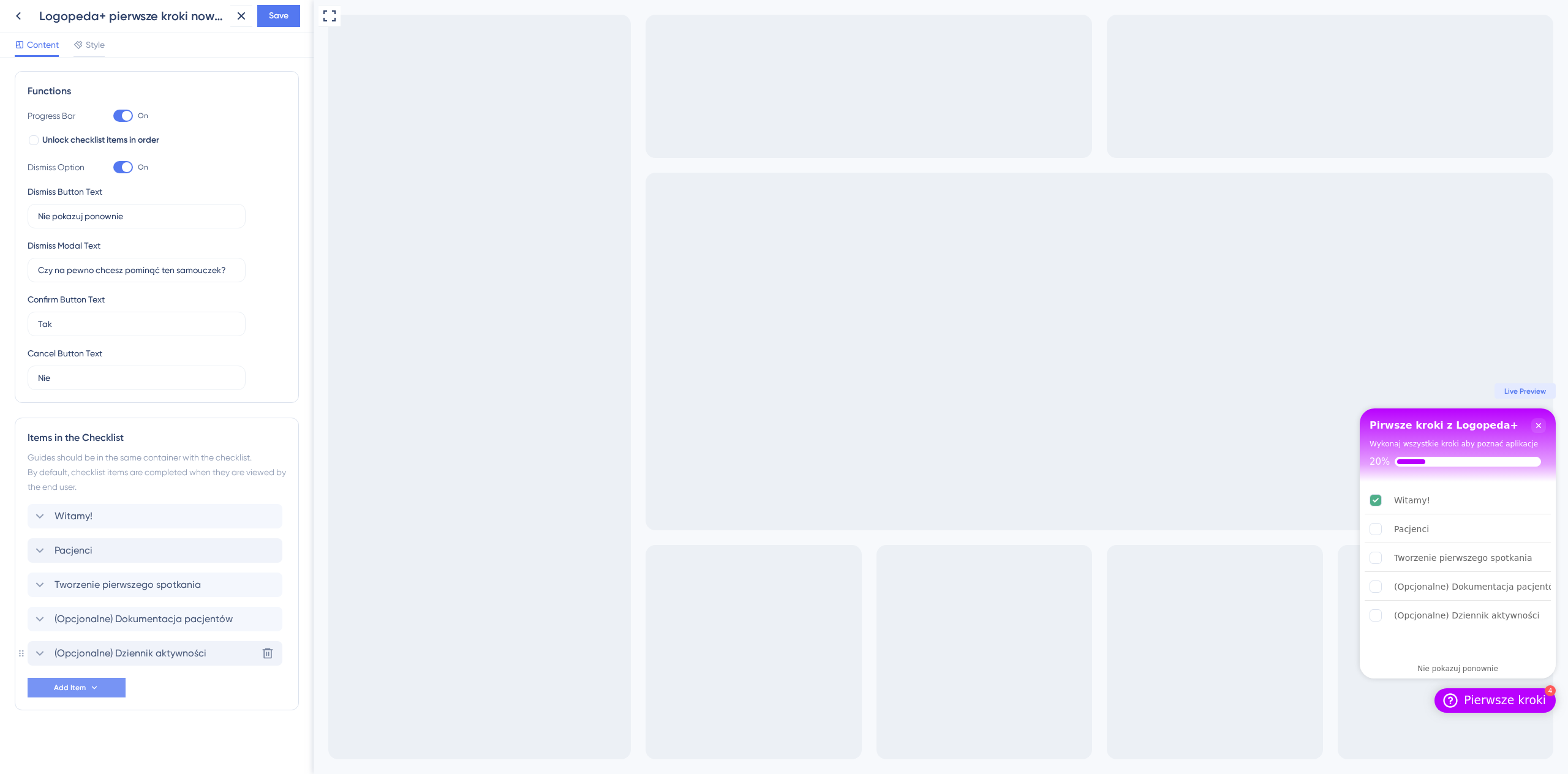
drag, startPoint x: 128, startPoint y: 658, endPoint x: 130, endPoint y: 545, distance: 113.0
click at [270, 21] on span "Save" at bounding box center [278, 15] width 20 height 15
click at [16, 18] on div "Checklist updated." at bounding box center [133, 22] width 237 height 26
drag, startPoint x: 233, startPoint y: 25, endPoint x: 223, endPoint y: 25, distance: 10.0
click at [233, 25] on icon at bounding box center [233, 22] width 12 height 12
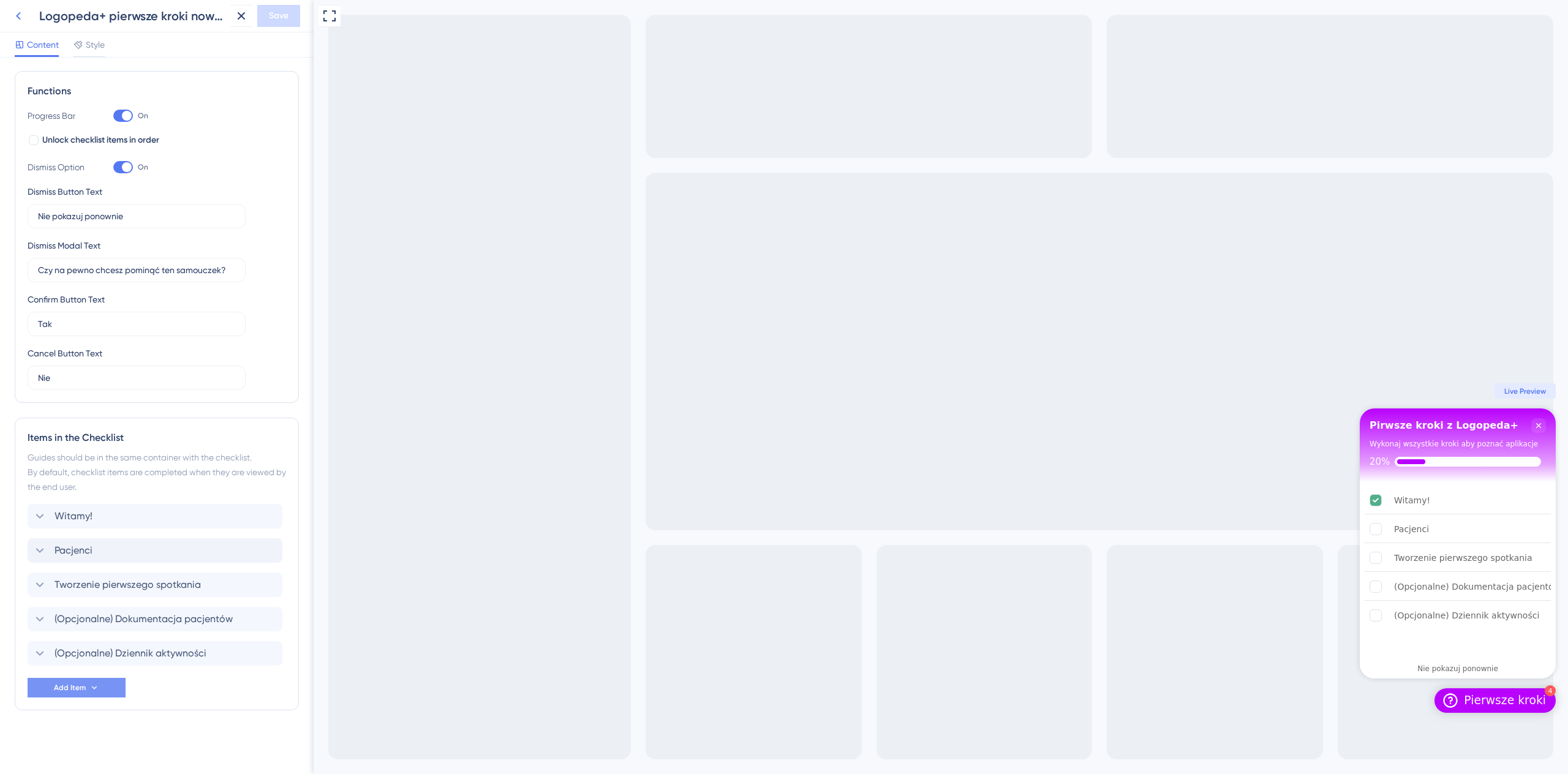
click at [21, 16] on icon at bounding box center [18, 15] width 15 height 15
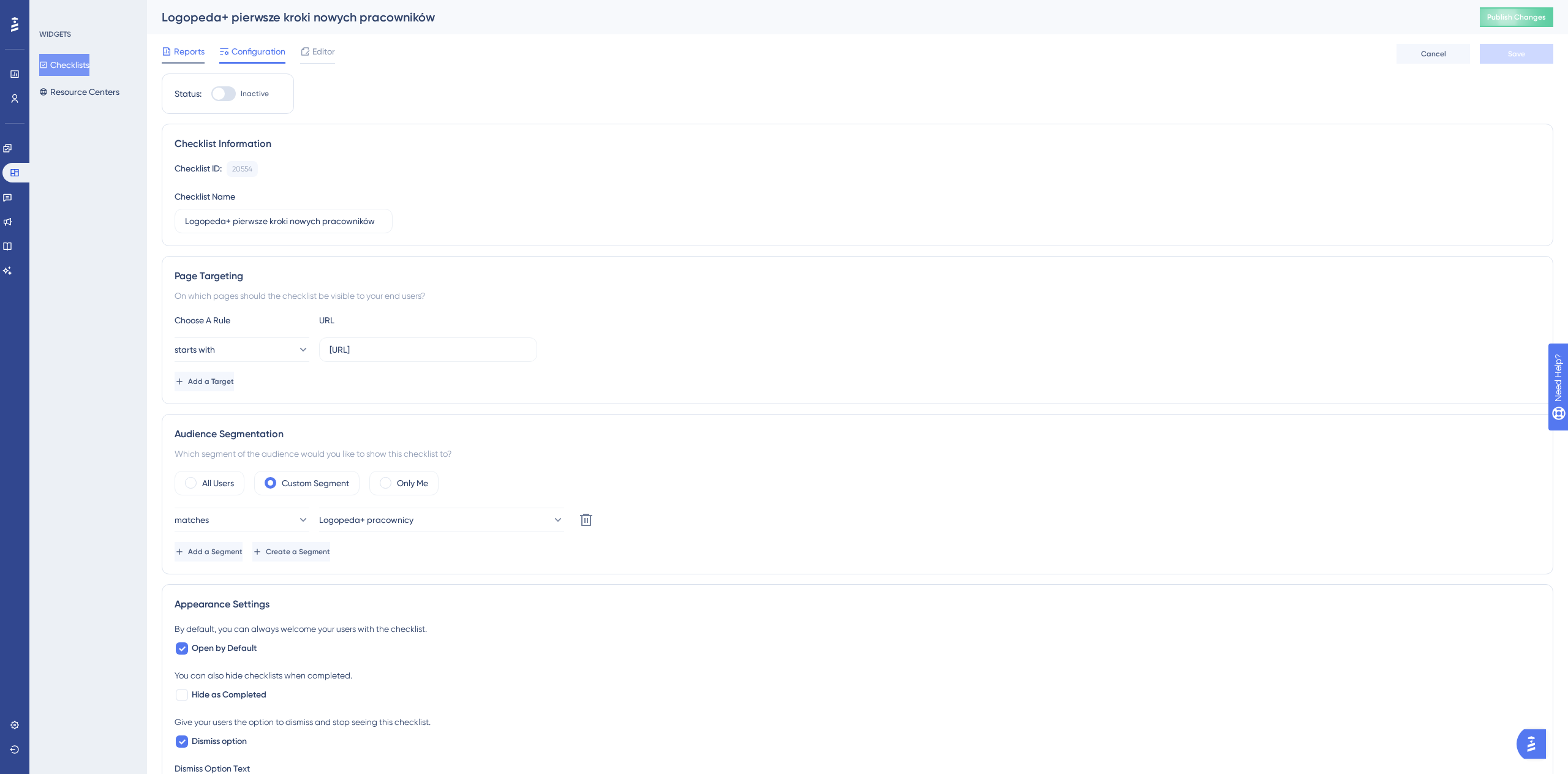
click at [184, 51] on span "Reports" at bounding box center [189, 51] width 31 height 15
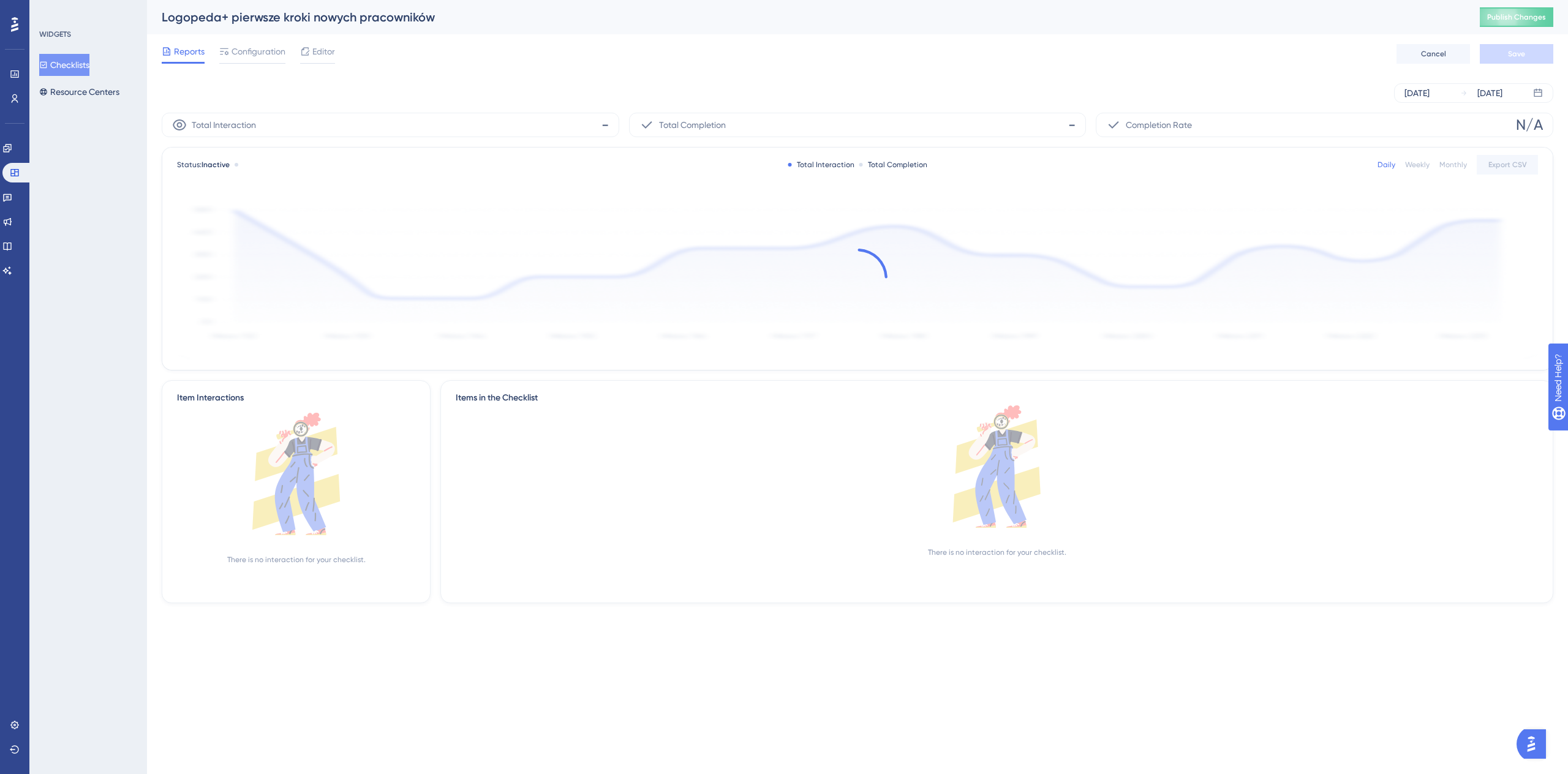
click at [10, 161] on div "Engagement Widgets Feedback Product Updates Knowledge Base AI Assistant" at bounding box center [15, 210] width 25 height 142
click at [11, 155] on link at bounding box center [7, 148] width 9 height 20
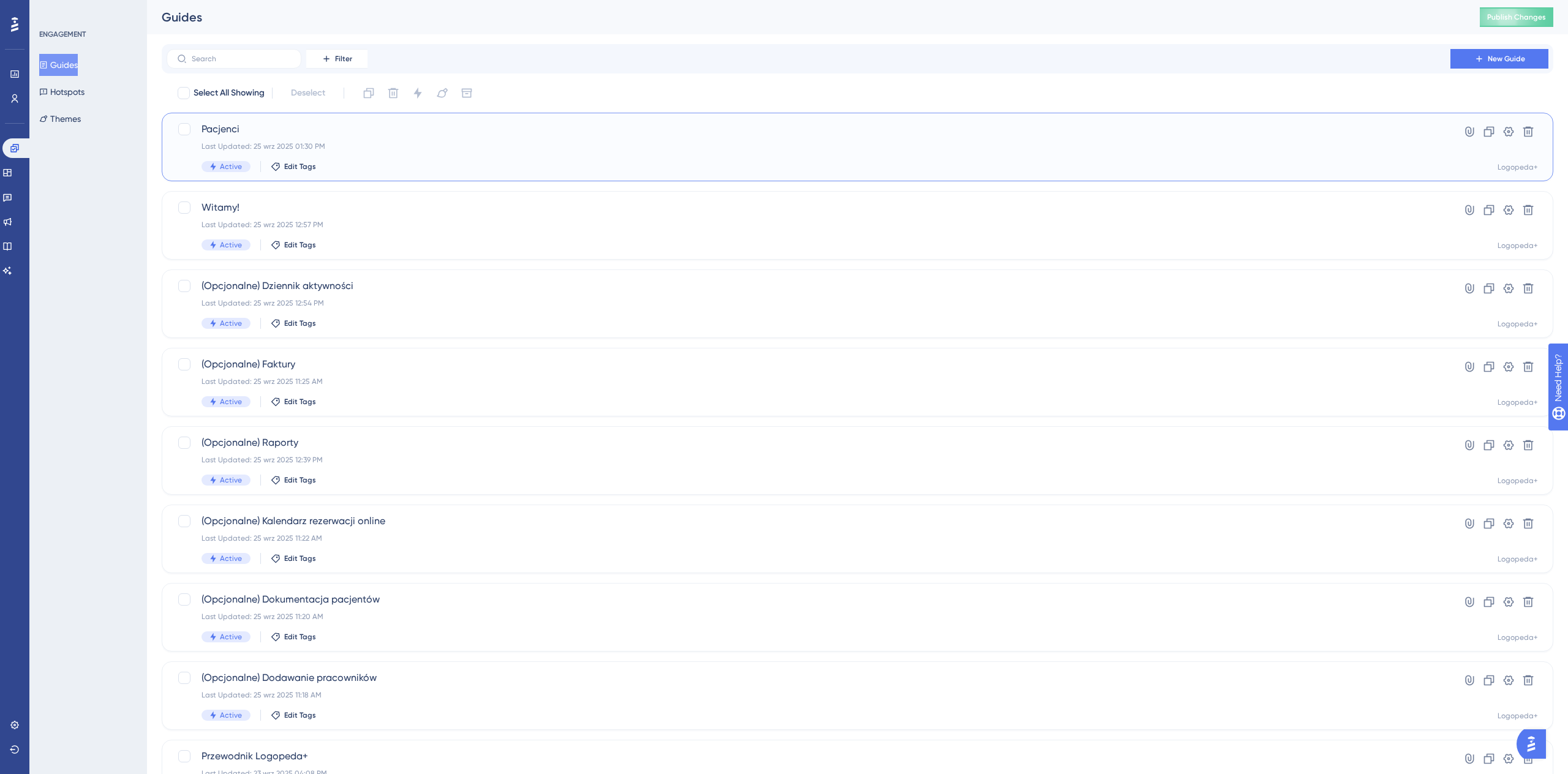
click at [428, 154] on div "Pacjenci Last Updated: 25 wrz 2025 01:30 PM Active Edit Tags" at bounding box center [808, 146] width 1213 height 51
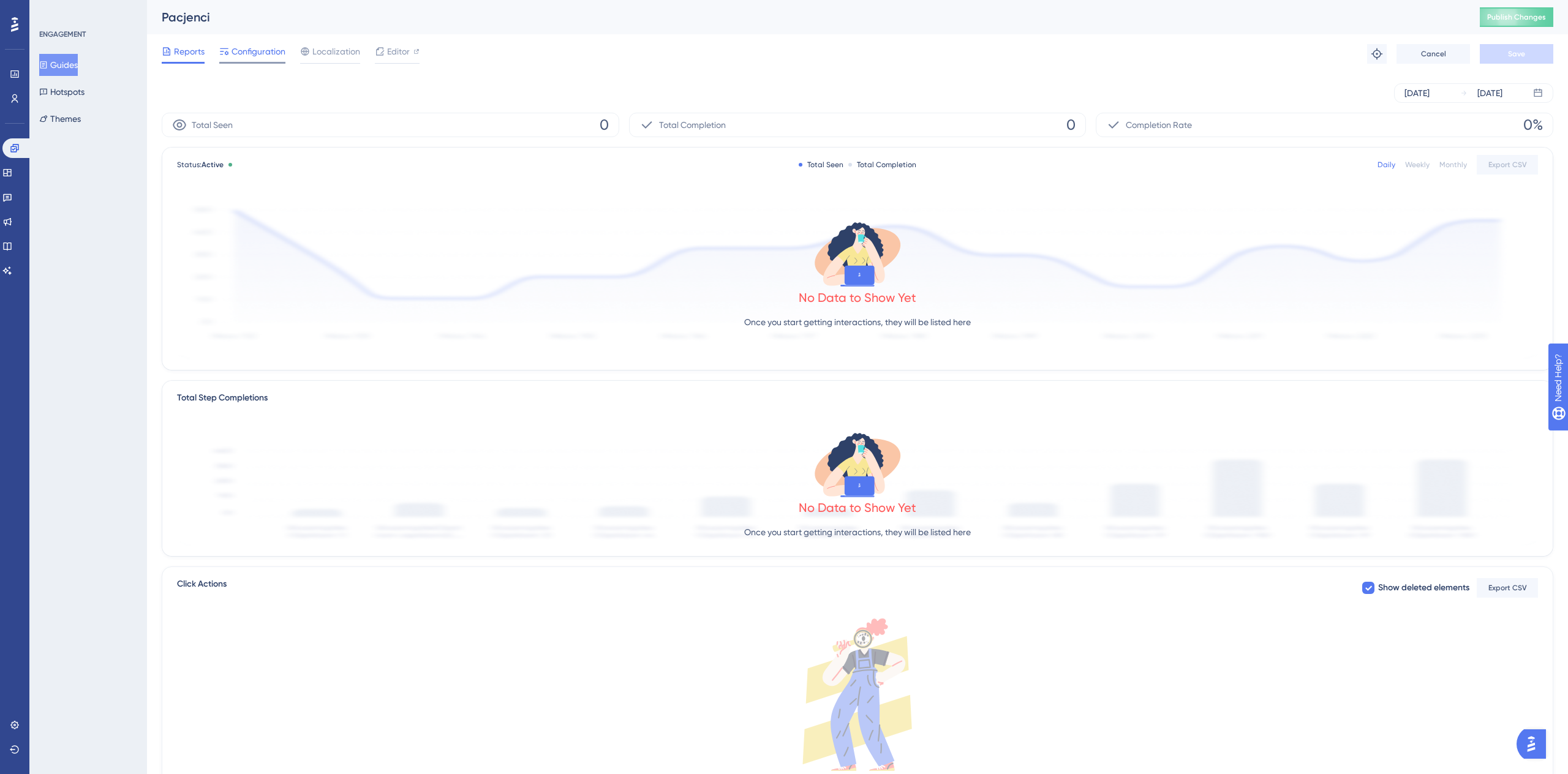
click at [245, 58] on span "Configuration" at bounding box center [258, 51] width 54 height 15
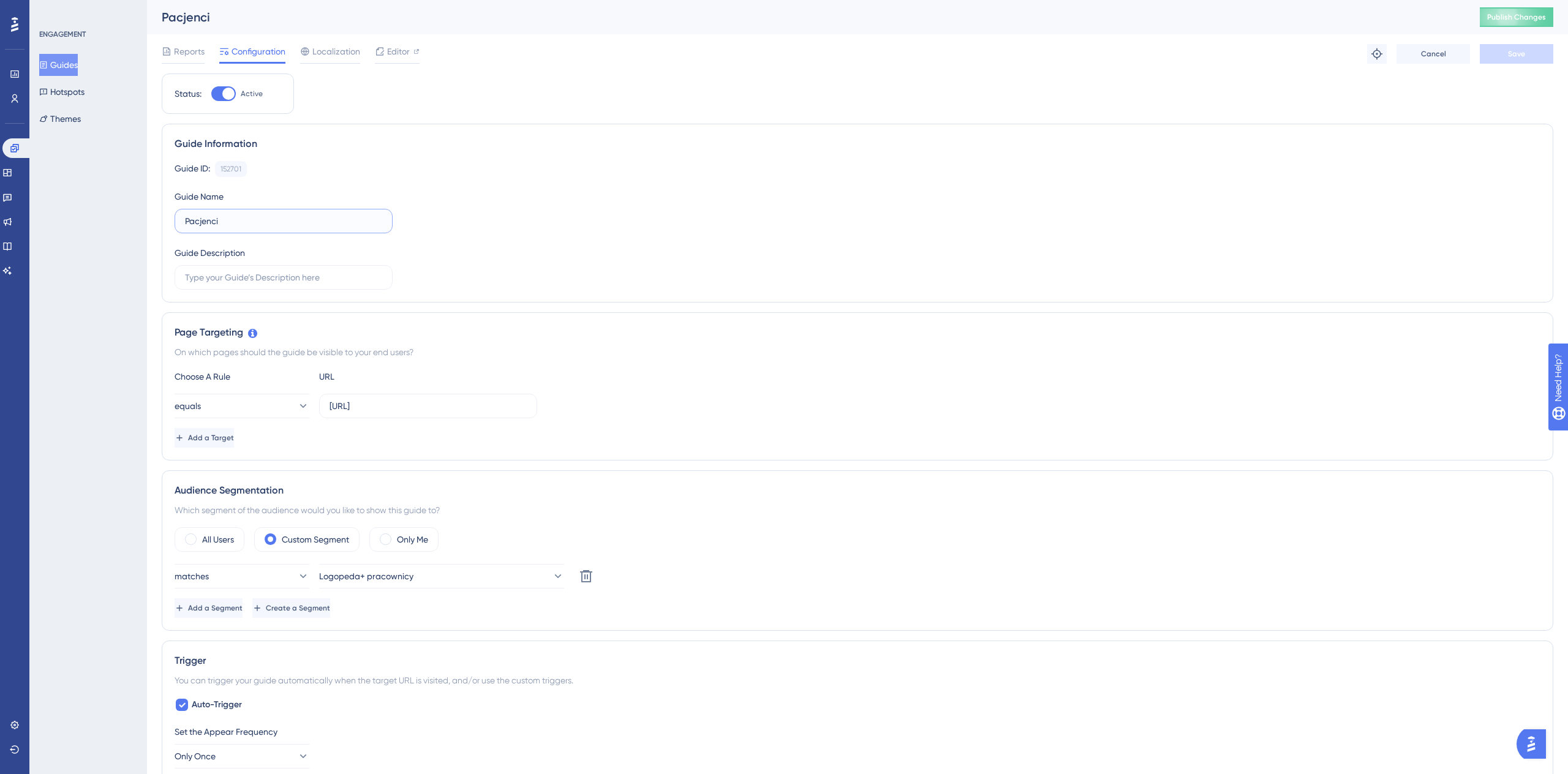
drag, startPoint x: 235, startPoint y: 217, endPoint x: 98, endPoint y: 217, distance: 137.0
click at [147, 217] on div "Performance Users Engagement Widgets Feedback Product Updates Knowledge Base AI…" at bounding box center [857, 673] width 1421 height 1346
type input "Pierwszy pacjent"
click at [1493, 44] on button "Save" at bounding box center [1517, 53] width 74 height 20
click at [1506, 21] on span "Publish Changes" at bounding box center [1516, 16] width 59 height 9
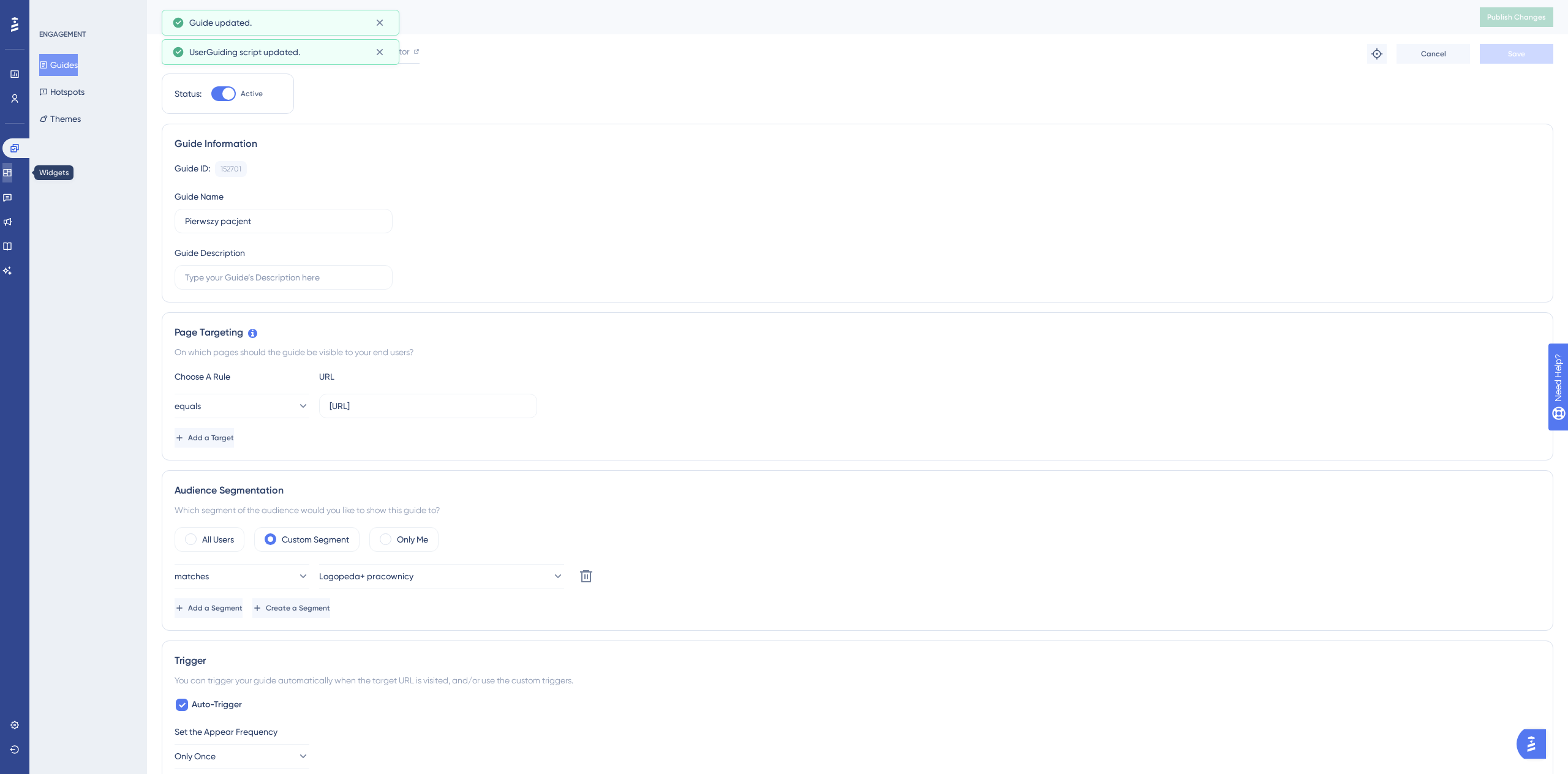
click at [6, 173] on link at bounding box center [7, 172] width 9 height 20
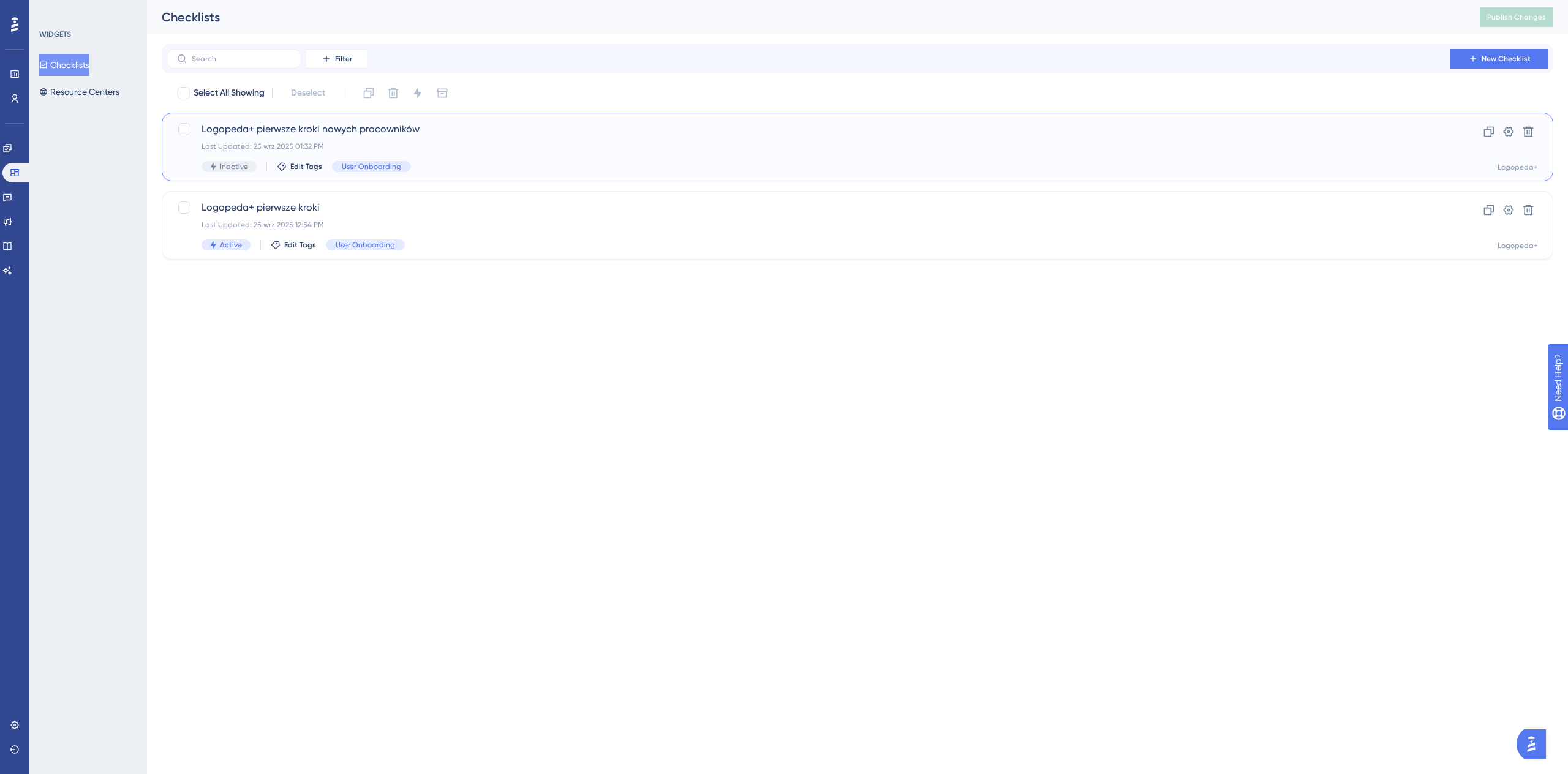
click at [232, 163] on span "Inactive" at bounding box center [234, 166] width 28 height 9
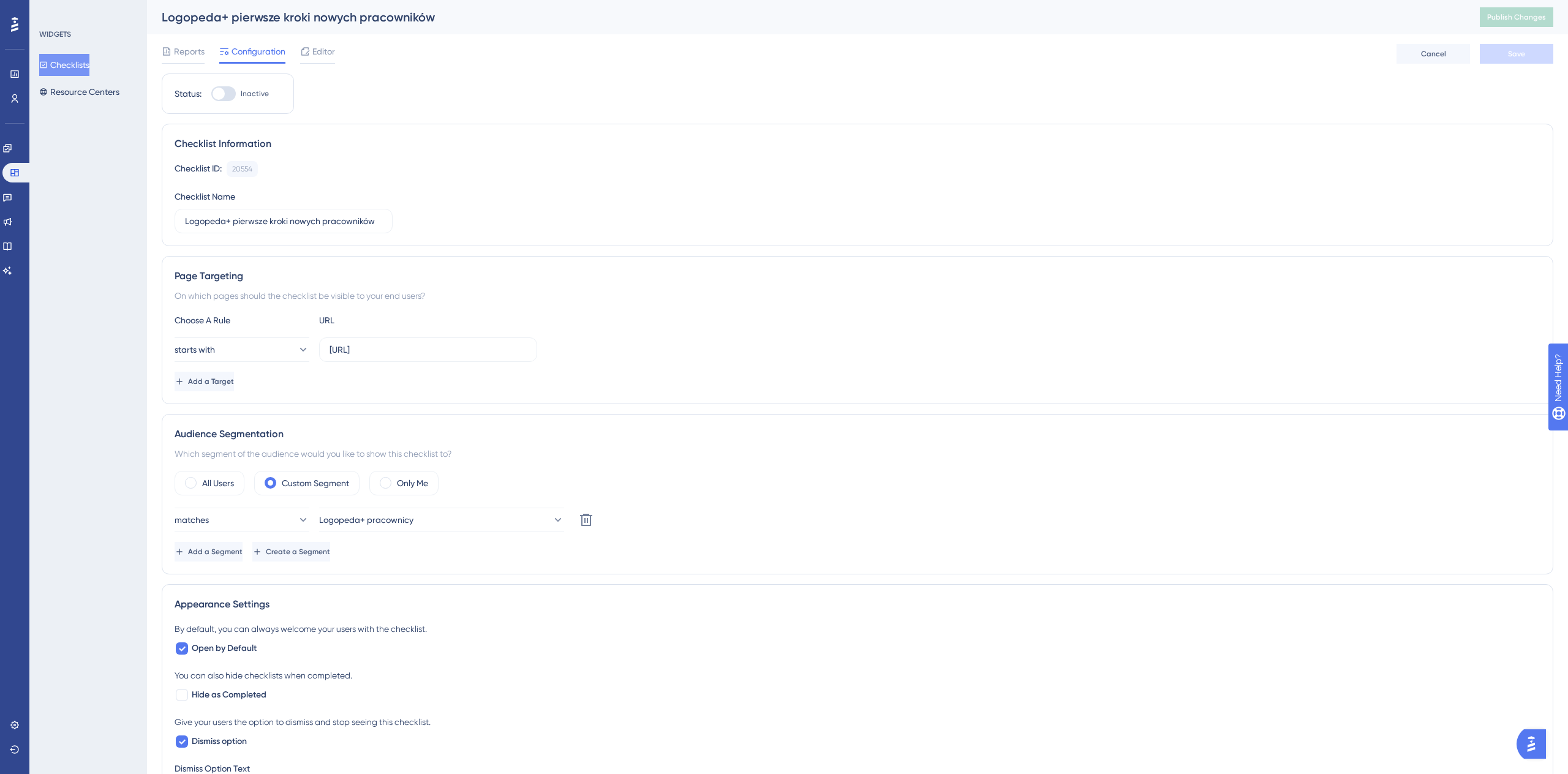
click at [237, 99] on label "Inactive" at bounding box center [240, 93] width 57 height 15
click at [212, 94] on input "Inactive" at bounding box center [211, 93] width 1 height 1
checkbox input "true"
click at [63, 63] on button "Checklists" at bounding box center [64, 65] width 51 height 22
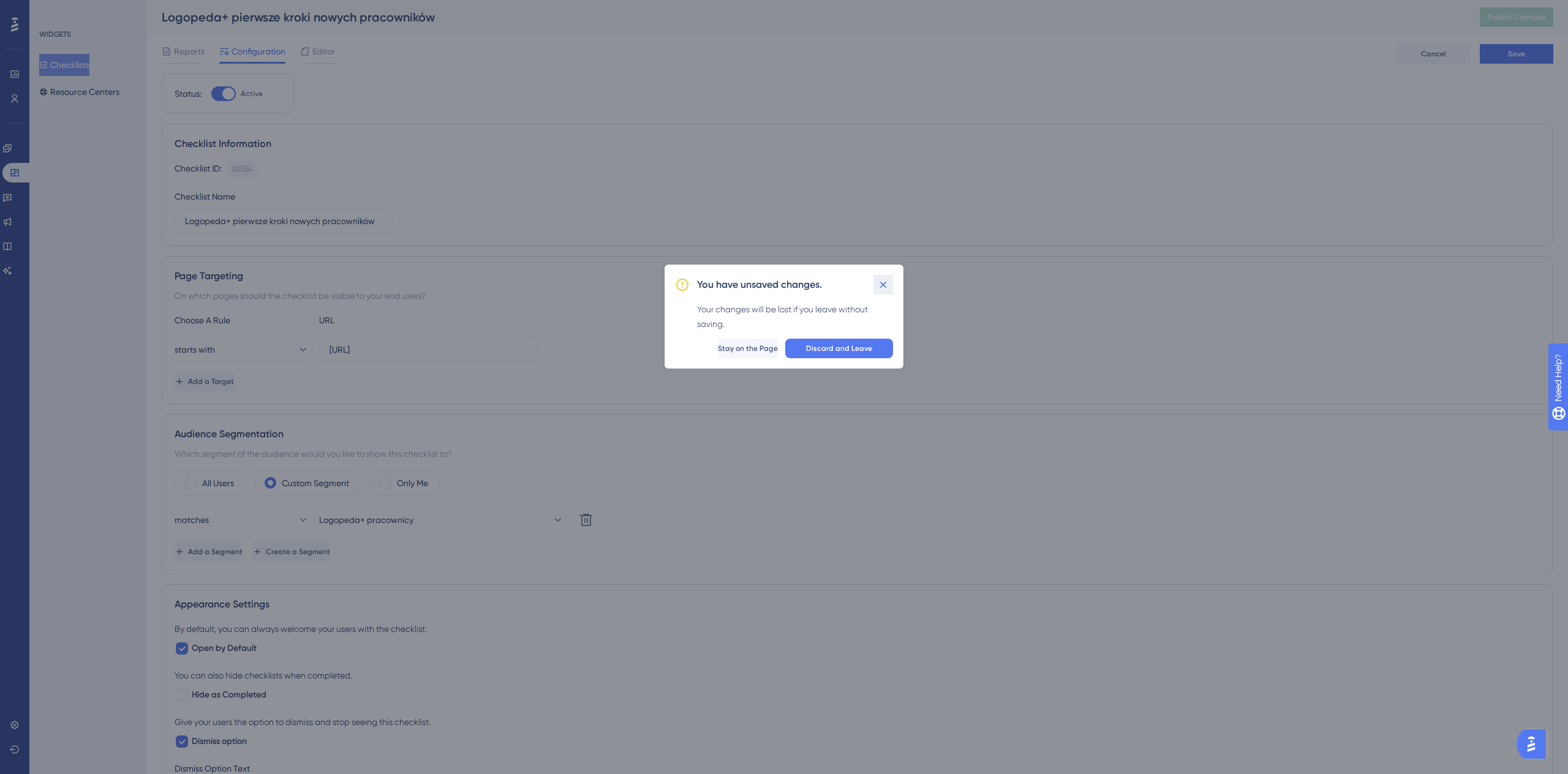
click at [884, 288] on icon at bounding box center [883, 284] width 12 height 12
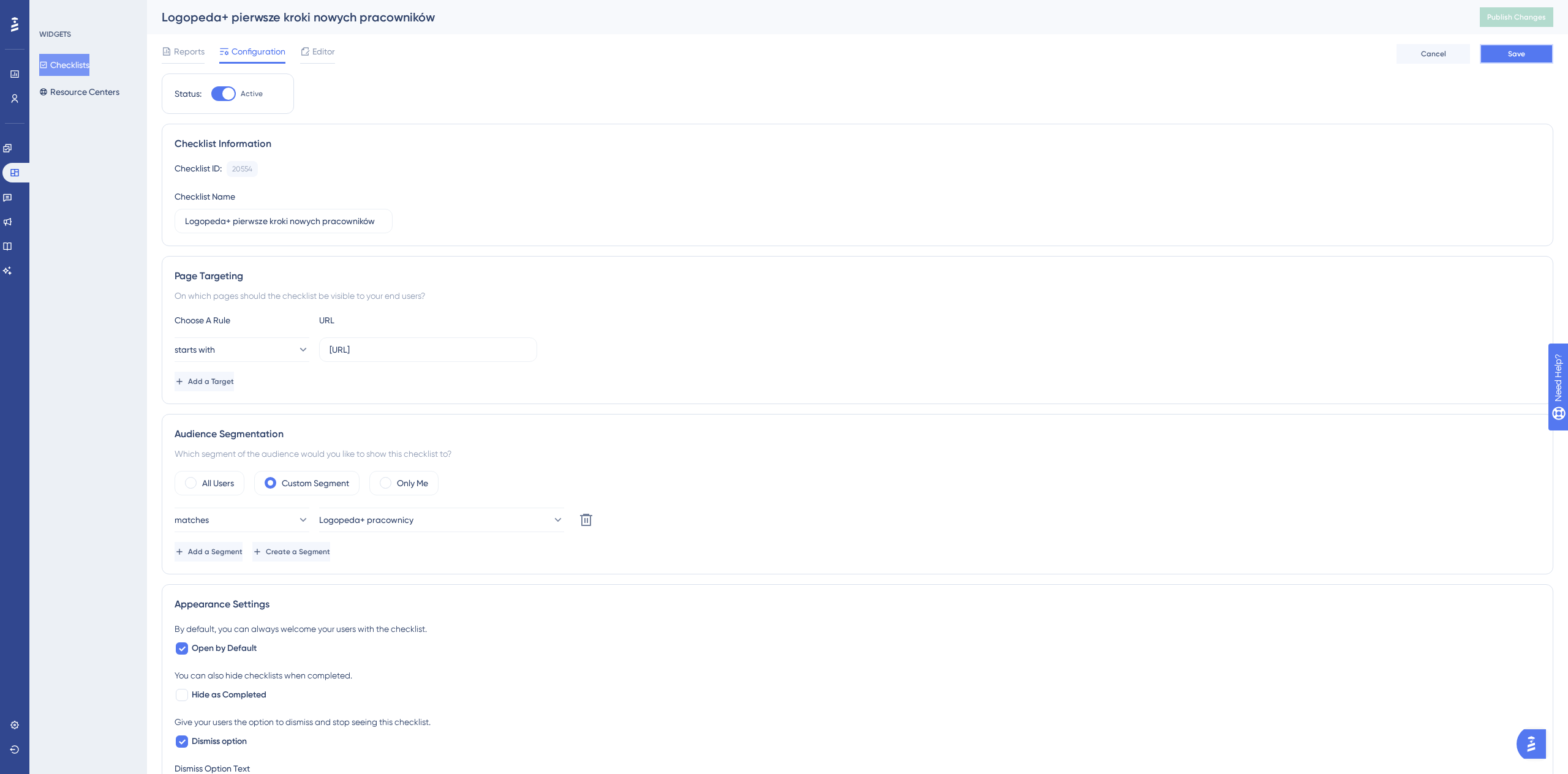
click at [1534, 55] on button "Save" at bounding box center [1517, 53] width 74 height 20
click at [1526, 8] on button "Publish Changes" at bounding box center [1517, 17] width 74 height 20
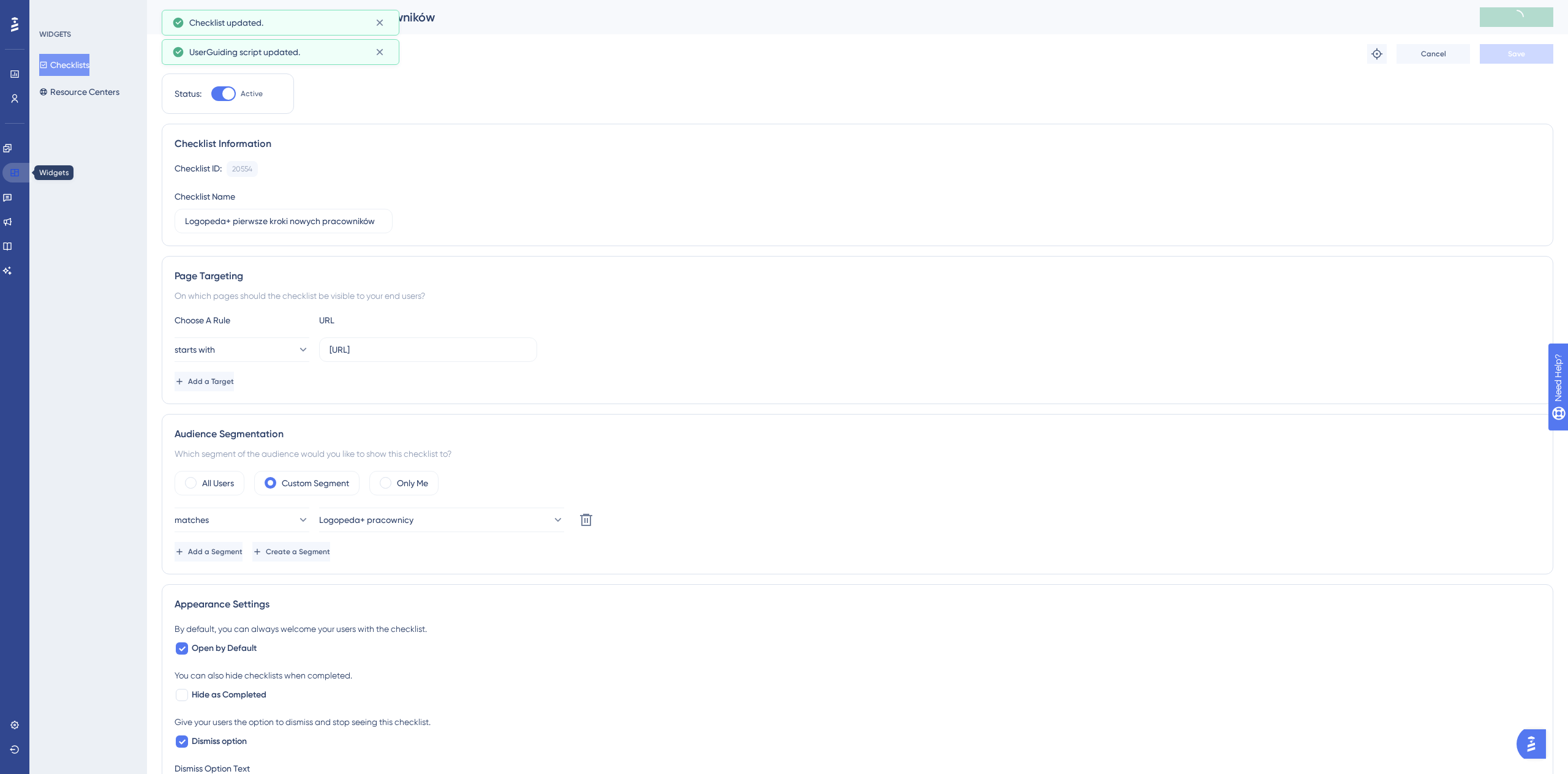
click at [18, 176] on icon at bounding box center [14, 172] width 9 height 9
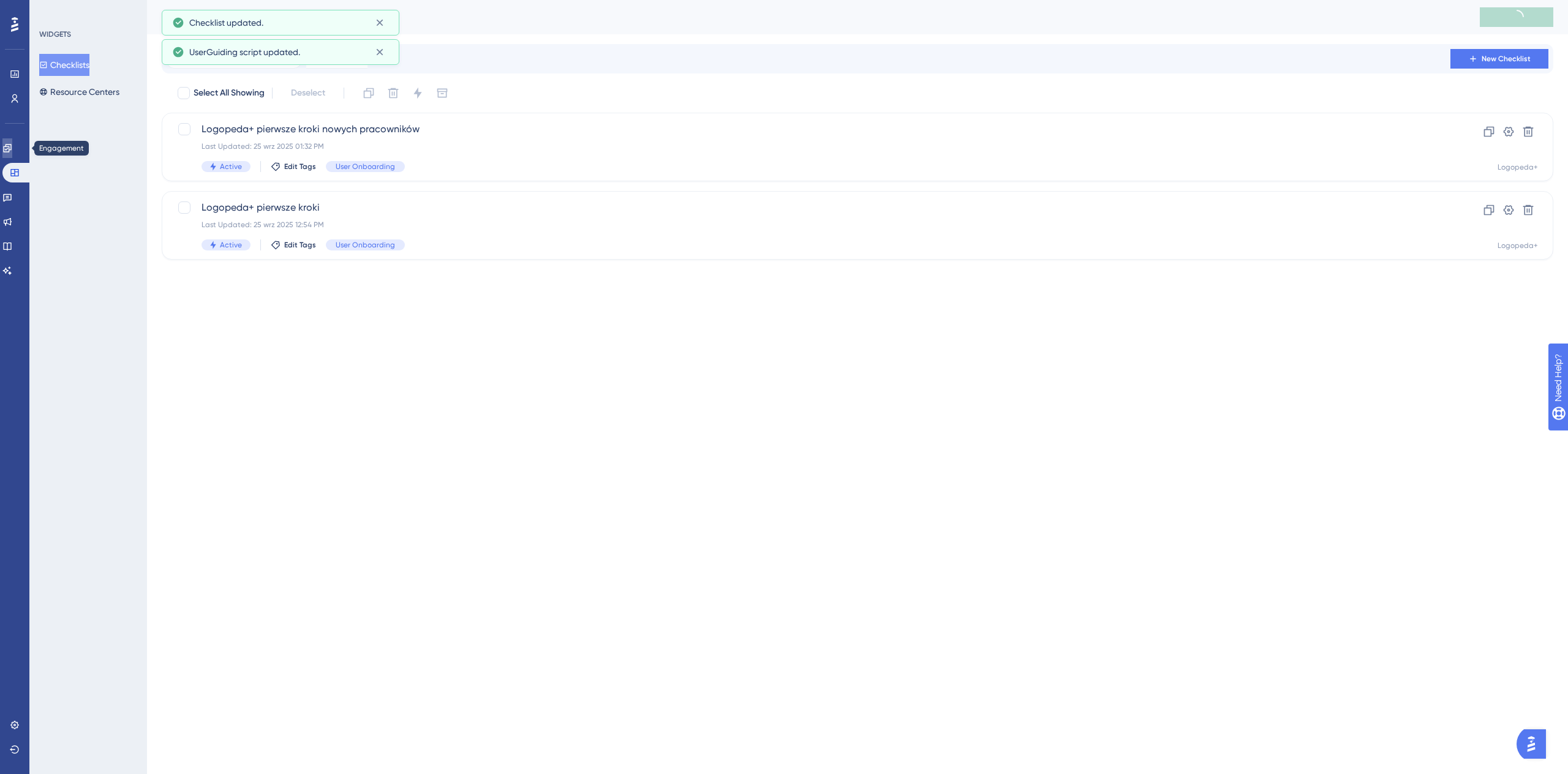
click at [12, 157] on link at bounding box center [7, 148] width 9 height 20
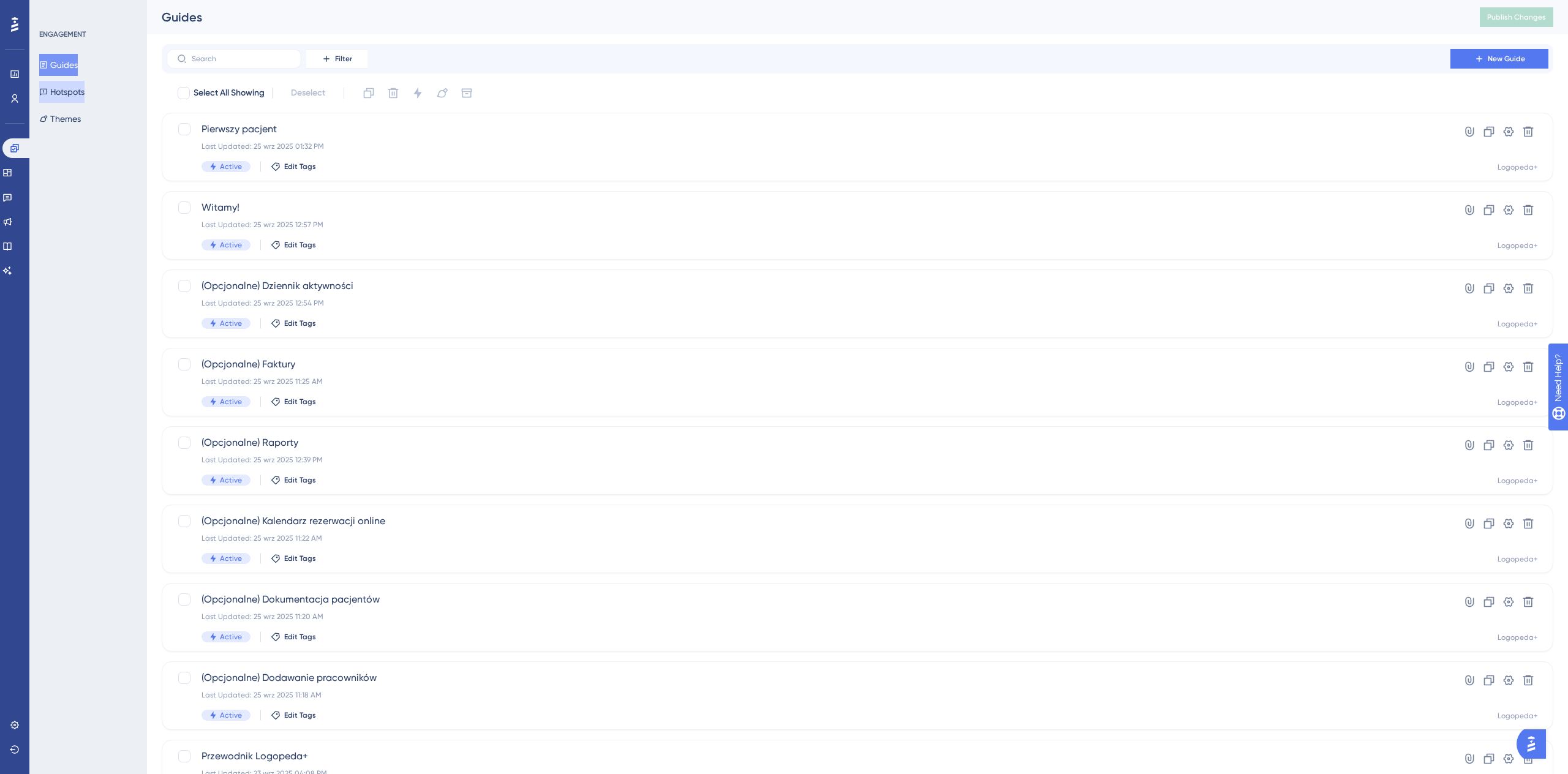
click at [83, 93] on button "Hotspots" at bounding box center [62, 92] width 45 height 22
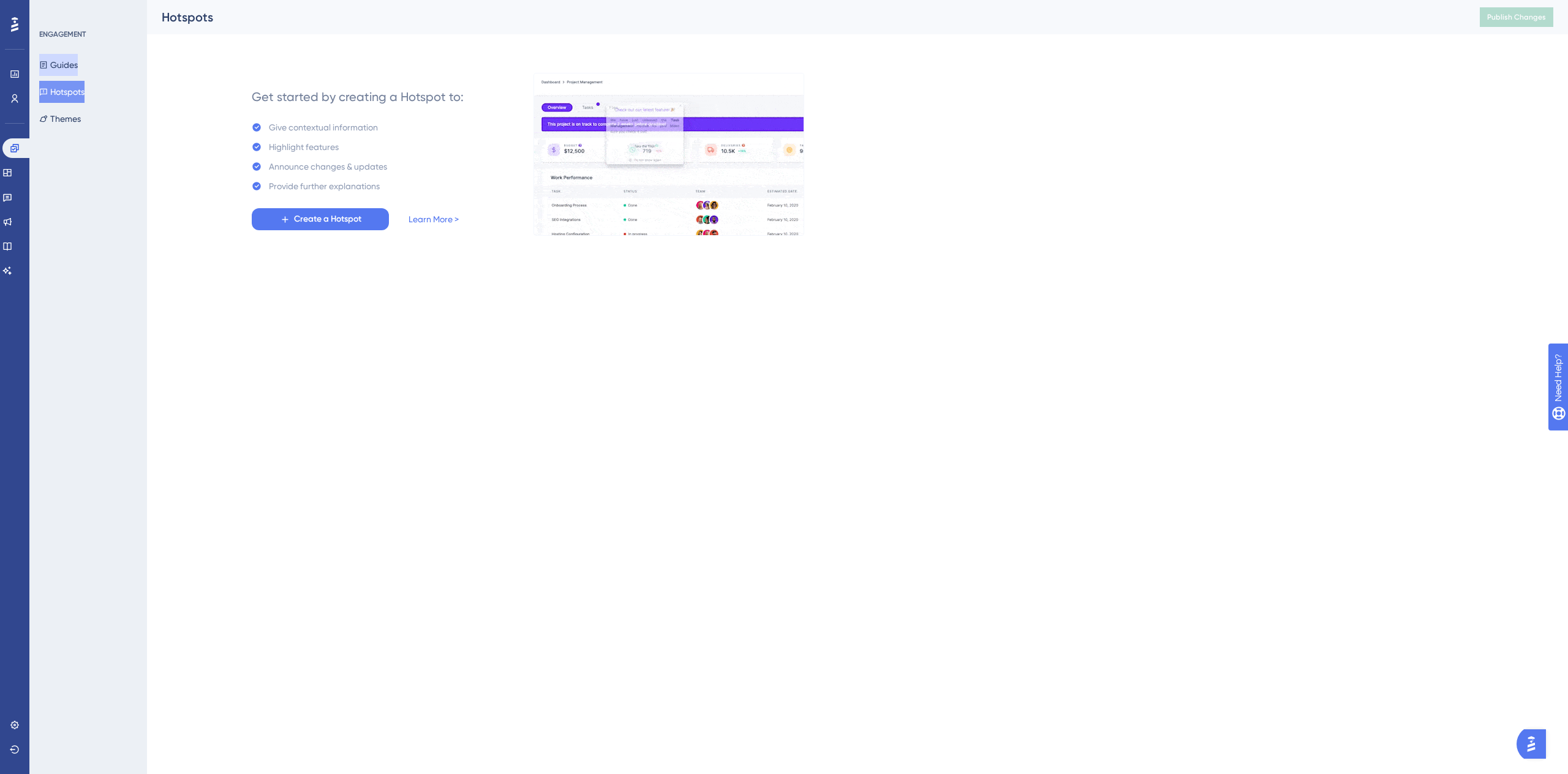
click at [75, 59] on button "Guides" at bounding box center [58, 65] width 39 height 22
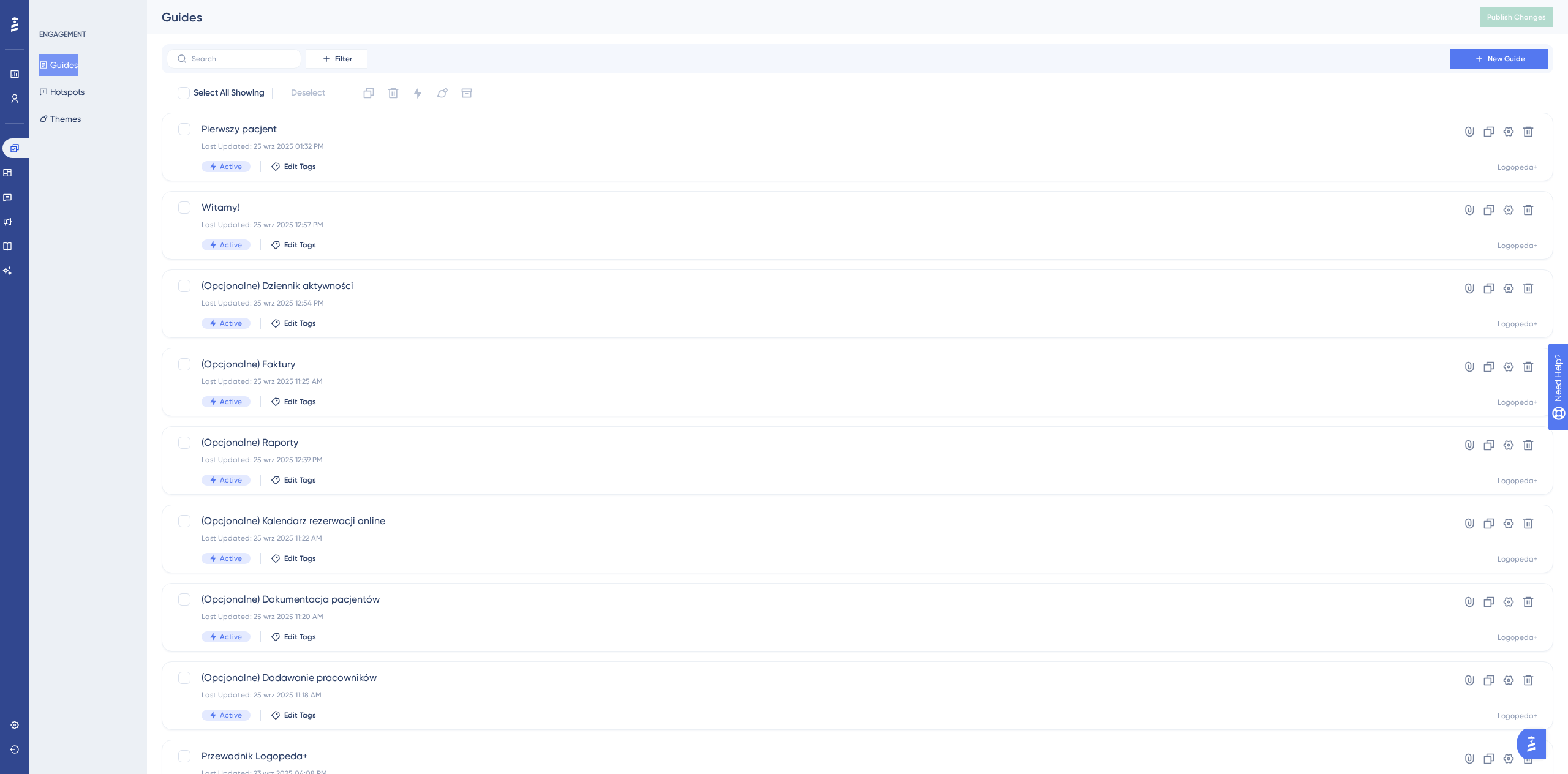
click at [78, 140] on div "ENGAGEMENT Guides Hotspots Themes" at bounding box center [87, 387] width 117 height 774
click at [12, 166] on link at bounding box center [7, 172] width 9 height 20
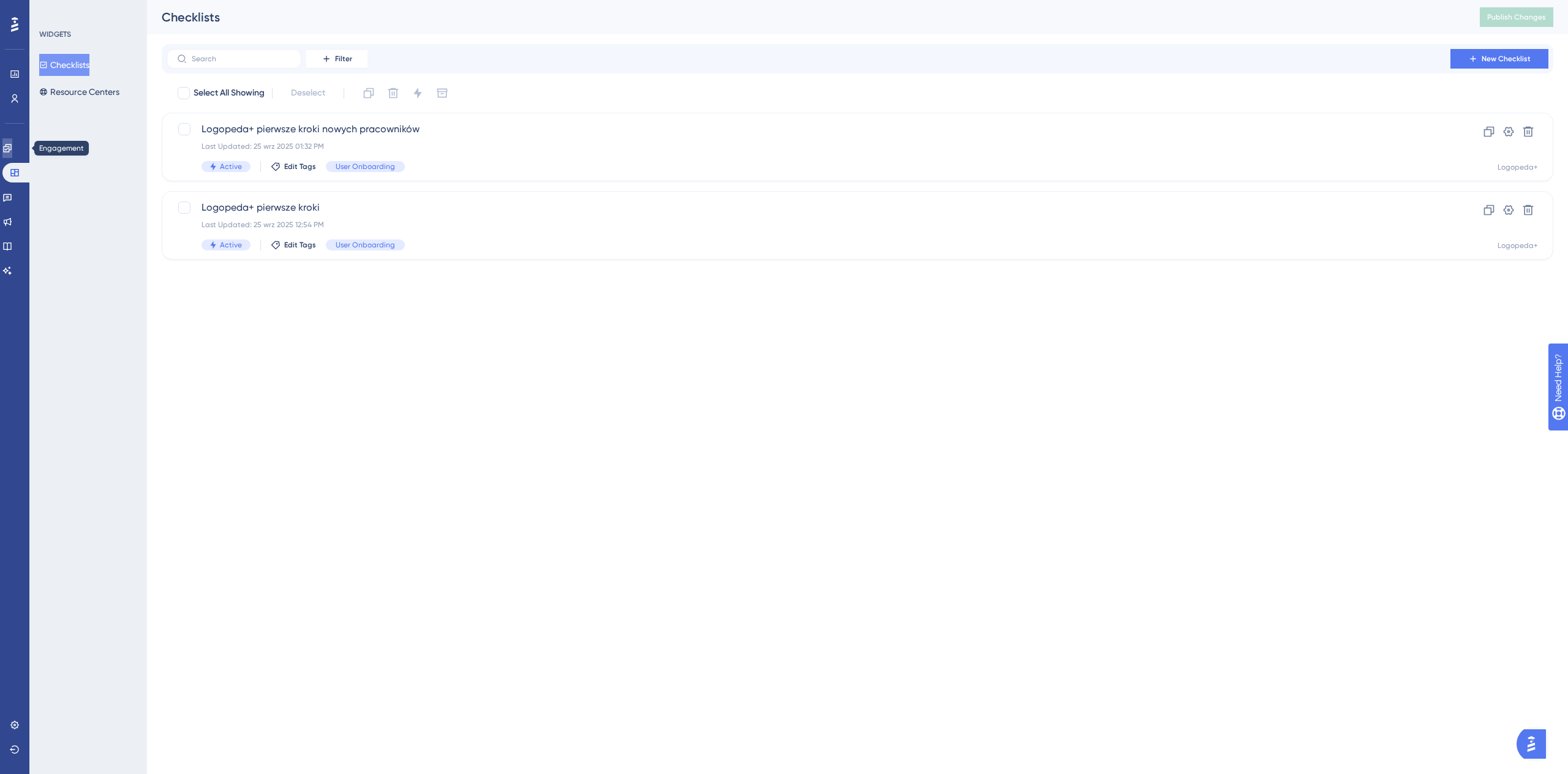
click at [12, 147] on icon at bounding box center [7, 147] width 9 height 9
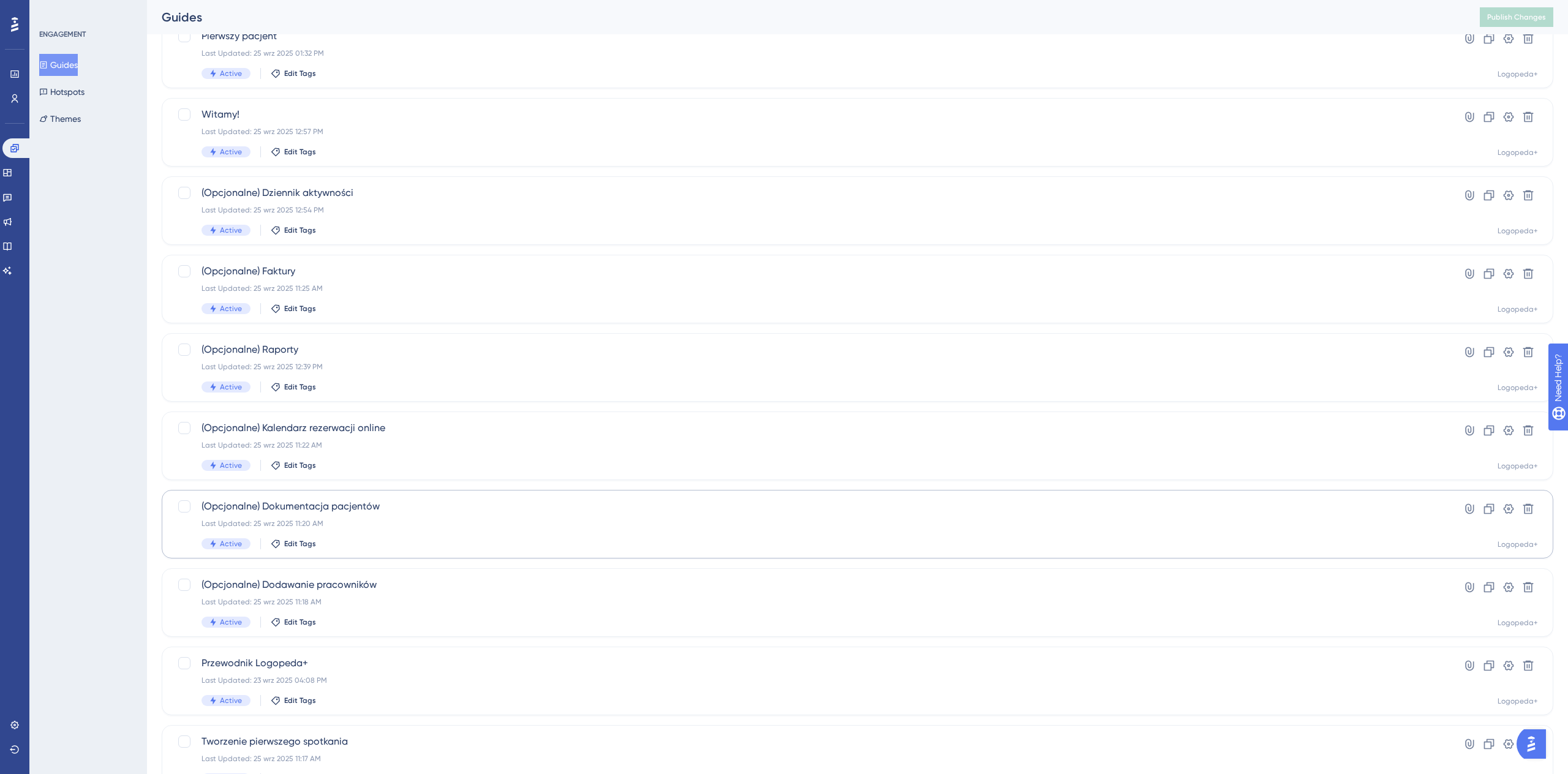
scroll to position [176, 0]
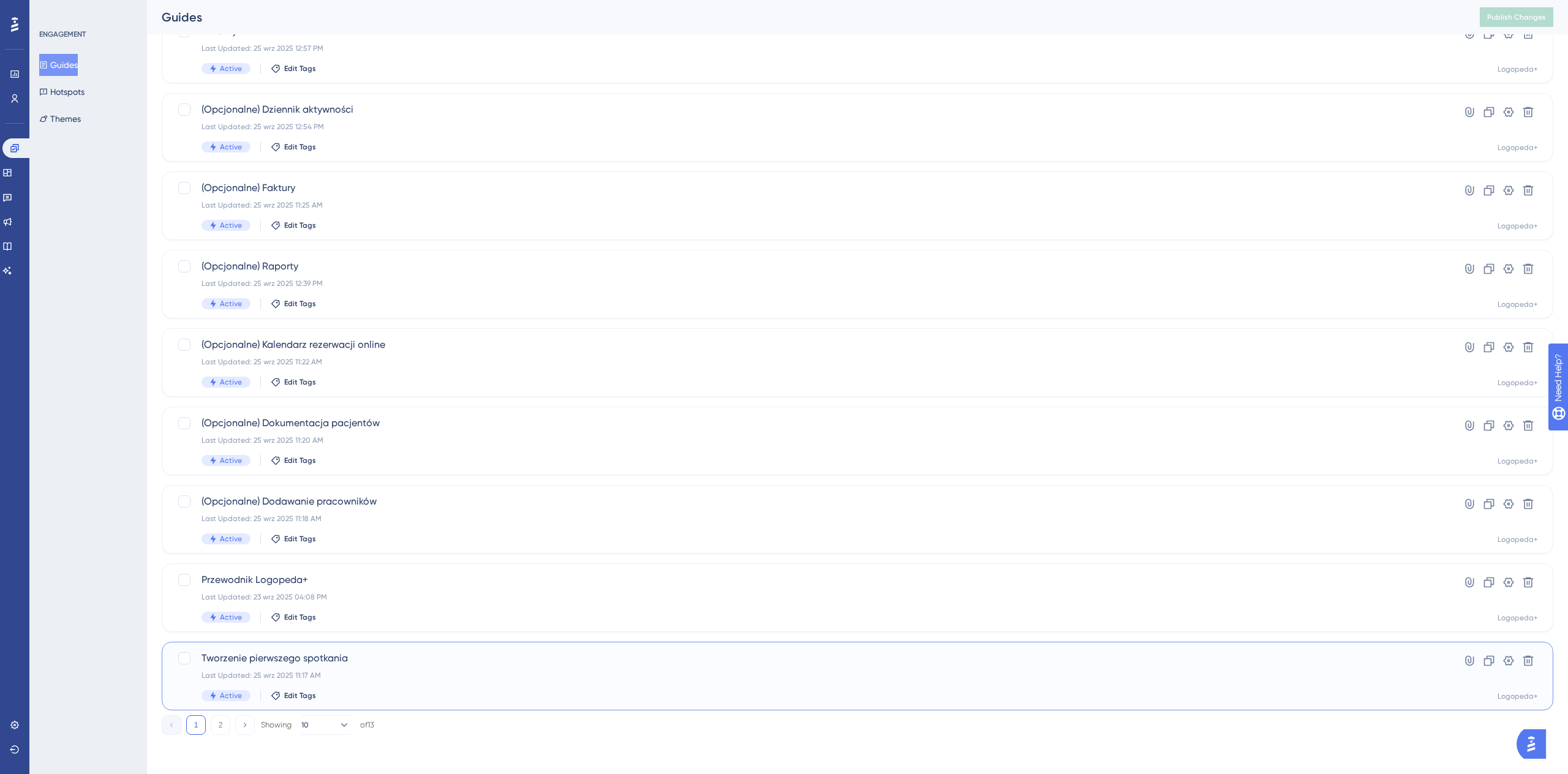
click at [367, 682] on div "Tworzenie pierwszego spotkania Last Updated: 25 wrz 2025 11:17 AM Active Edit T…" at bounding box center [808, 676] width 1213 height 51
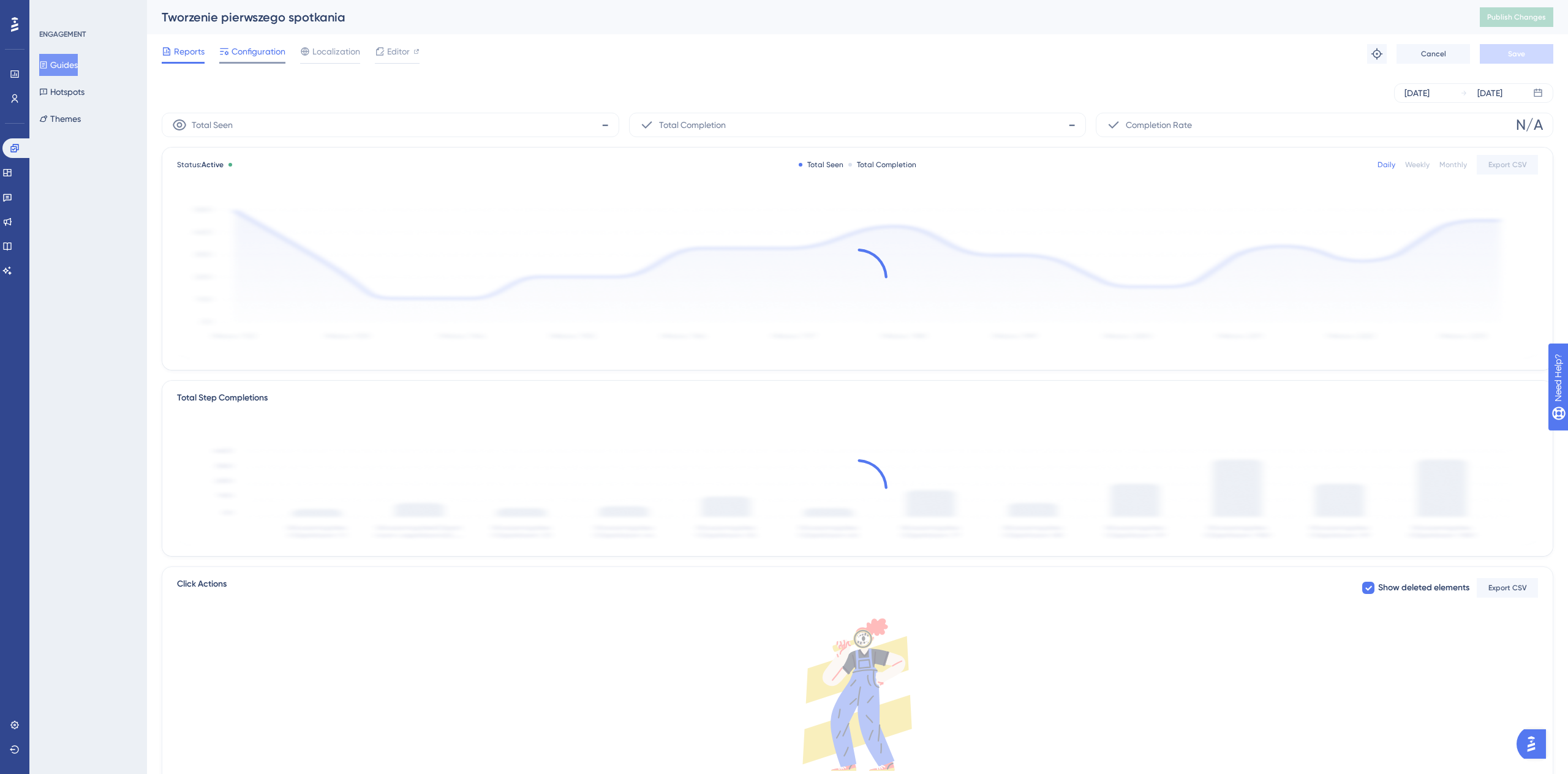
click at [265, 51] on span "Configuration" at bounding box center [258, 51] width 54 height 15
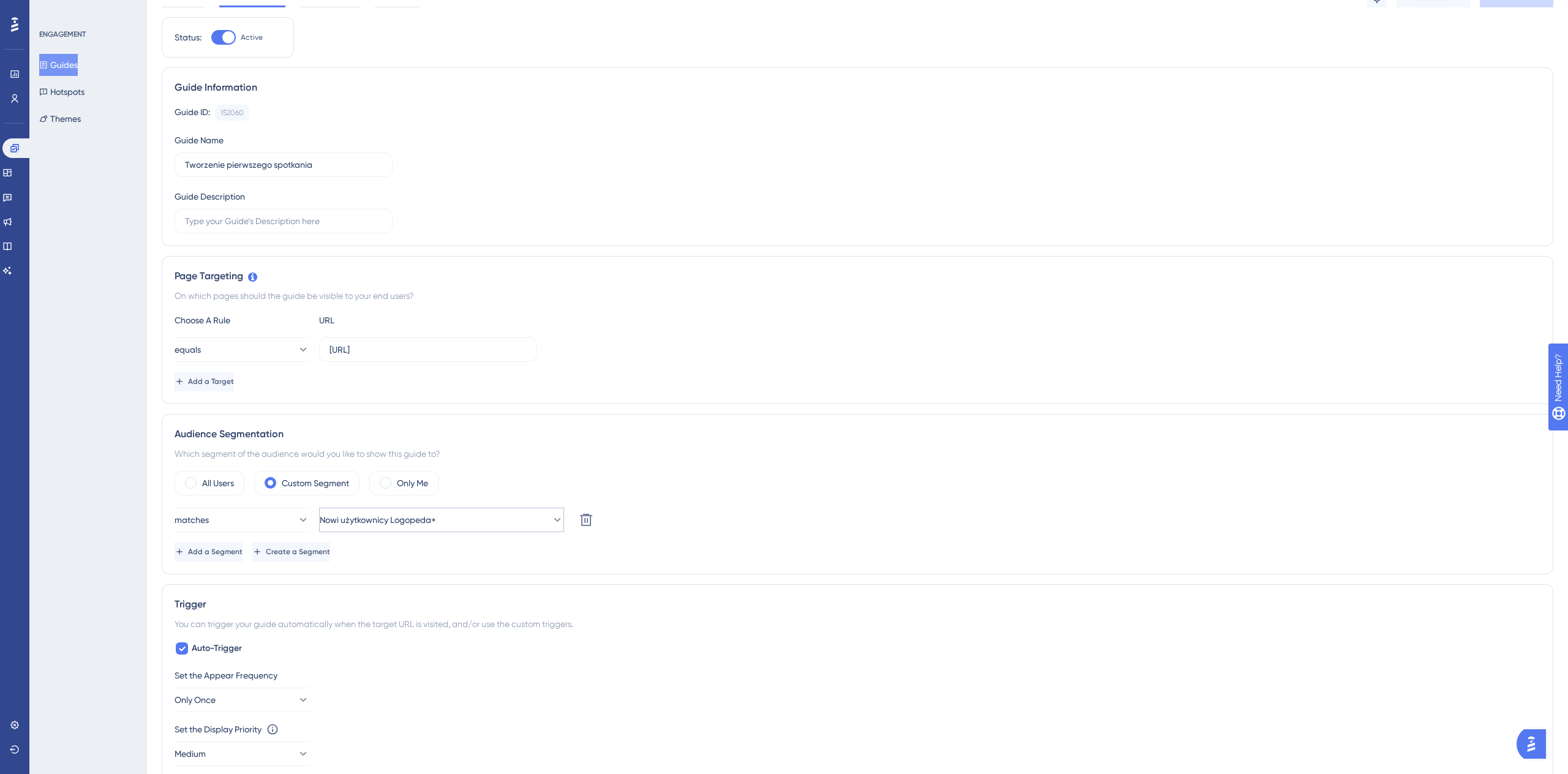
scroll to position [90, 0]
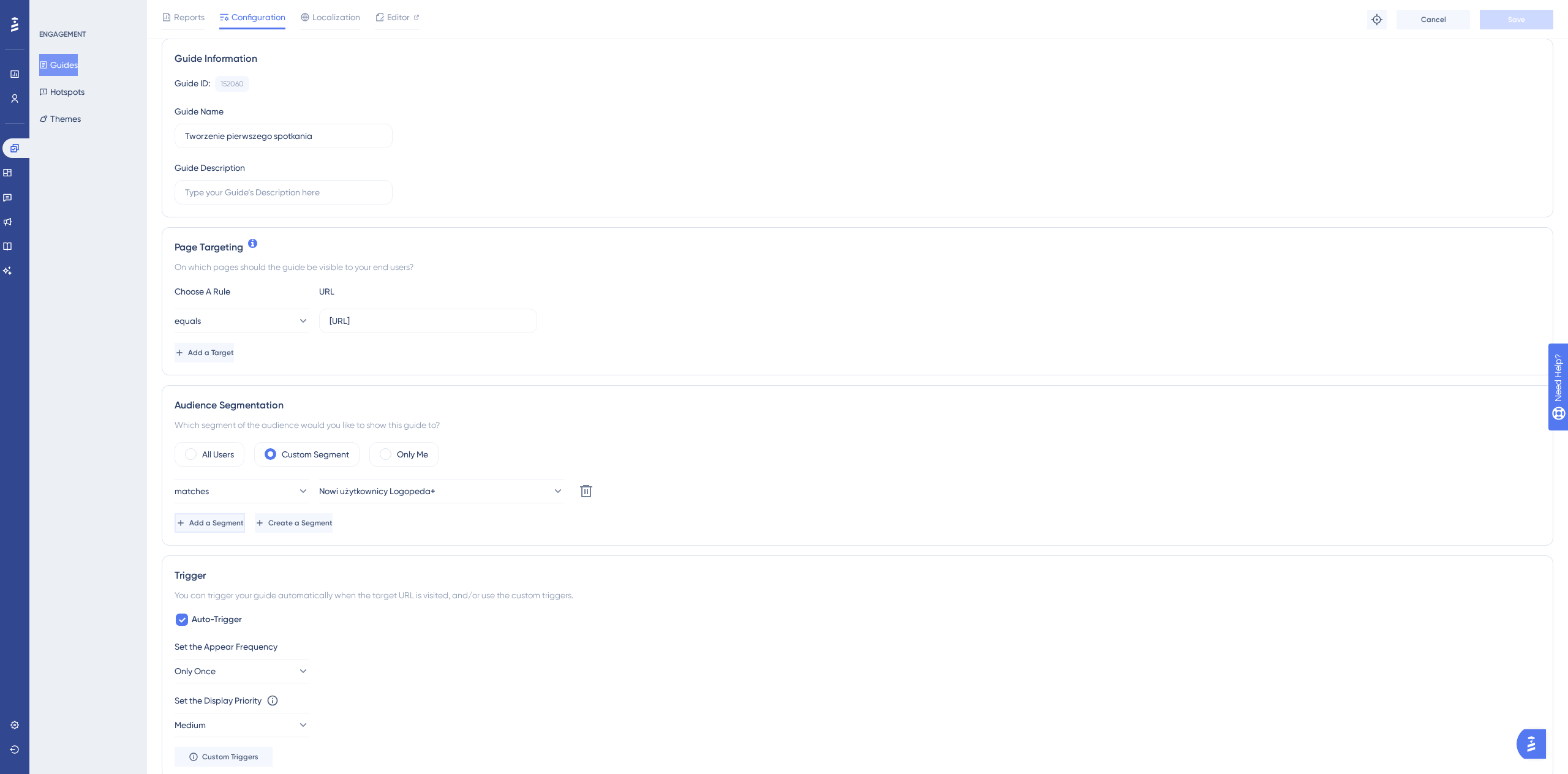
click at [242, 521] on span "Add a Segment" at bounding box center [217, 522] width 55 height 9
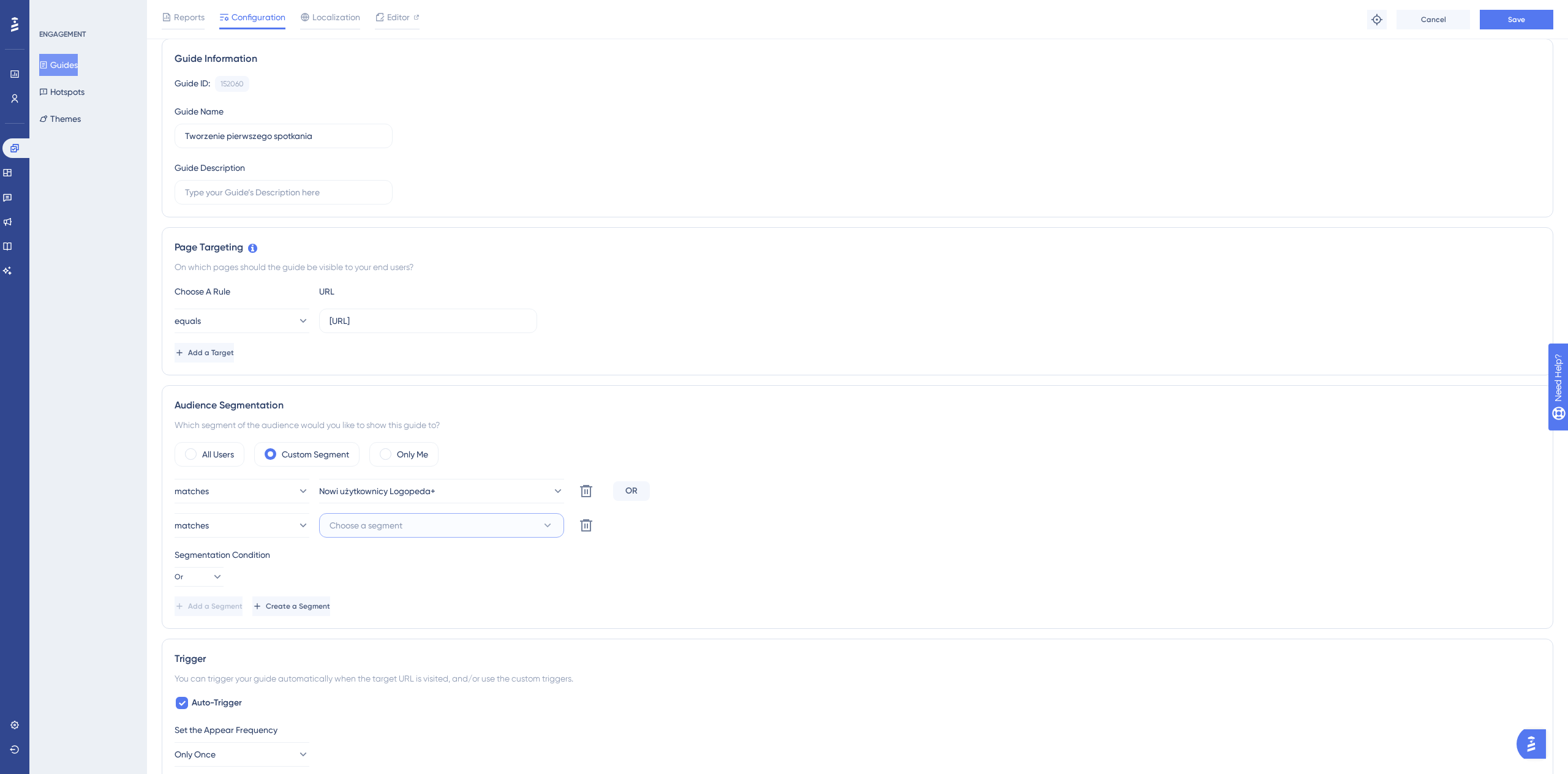
click at [446, 528] on button "Choose a segment" at bounding box center [442, 525] width 245 height 25
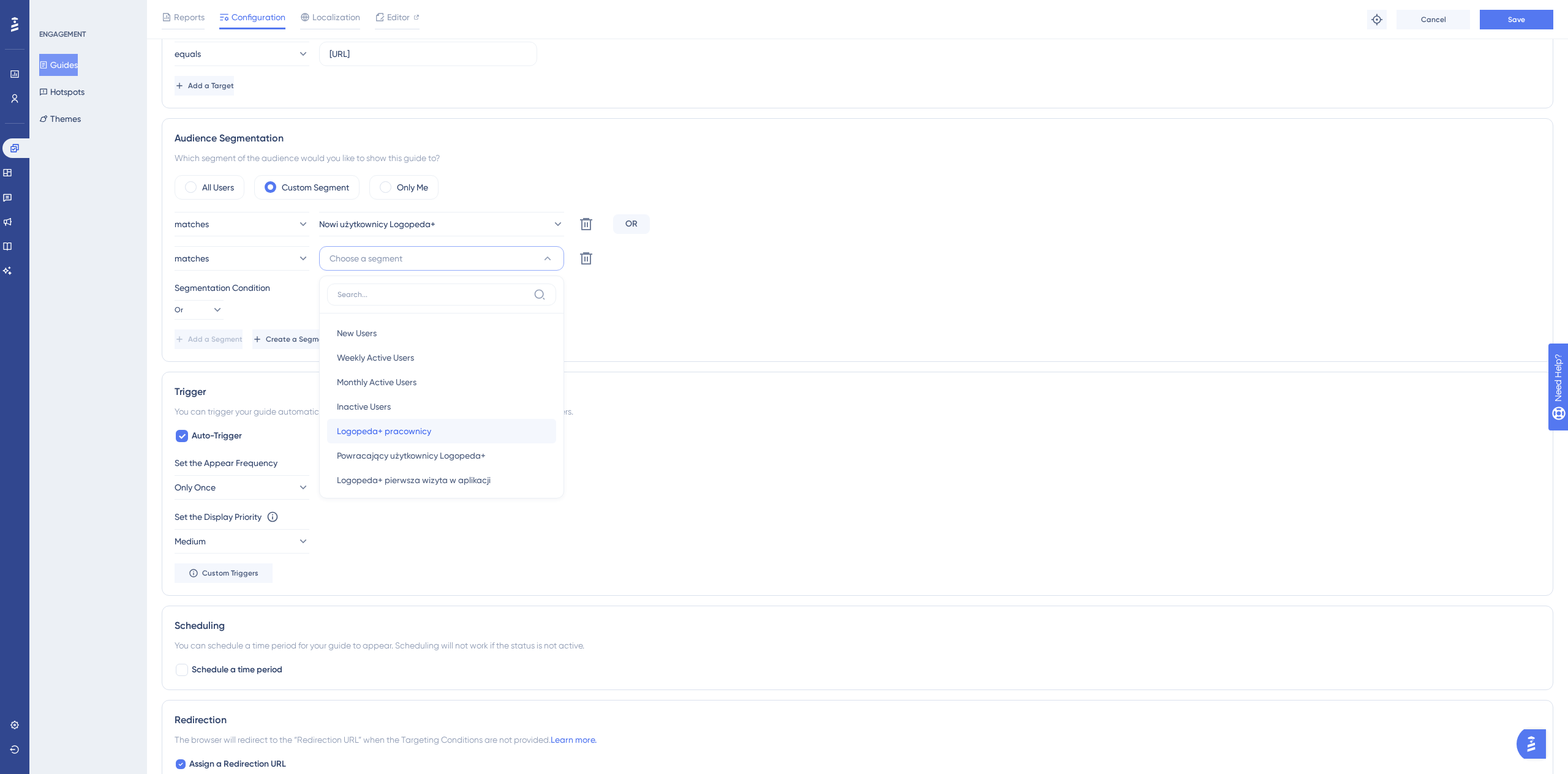
click at [498, 422] on div "Logopeda+ pracownicy Logopeda+ pracownicy" at bounding box center [441, 431] width 210 height 25
click at [1502, 16] on button "Save" at bounding box center [1517, 19] width 74 height 20
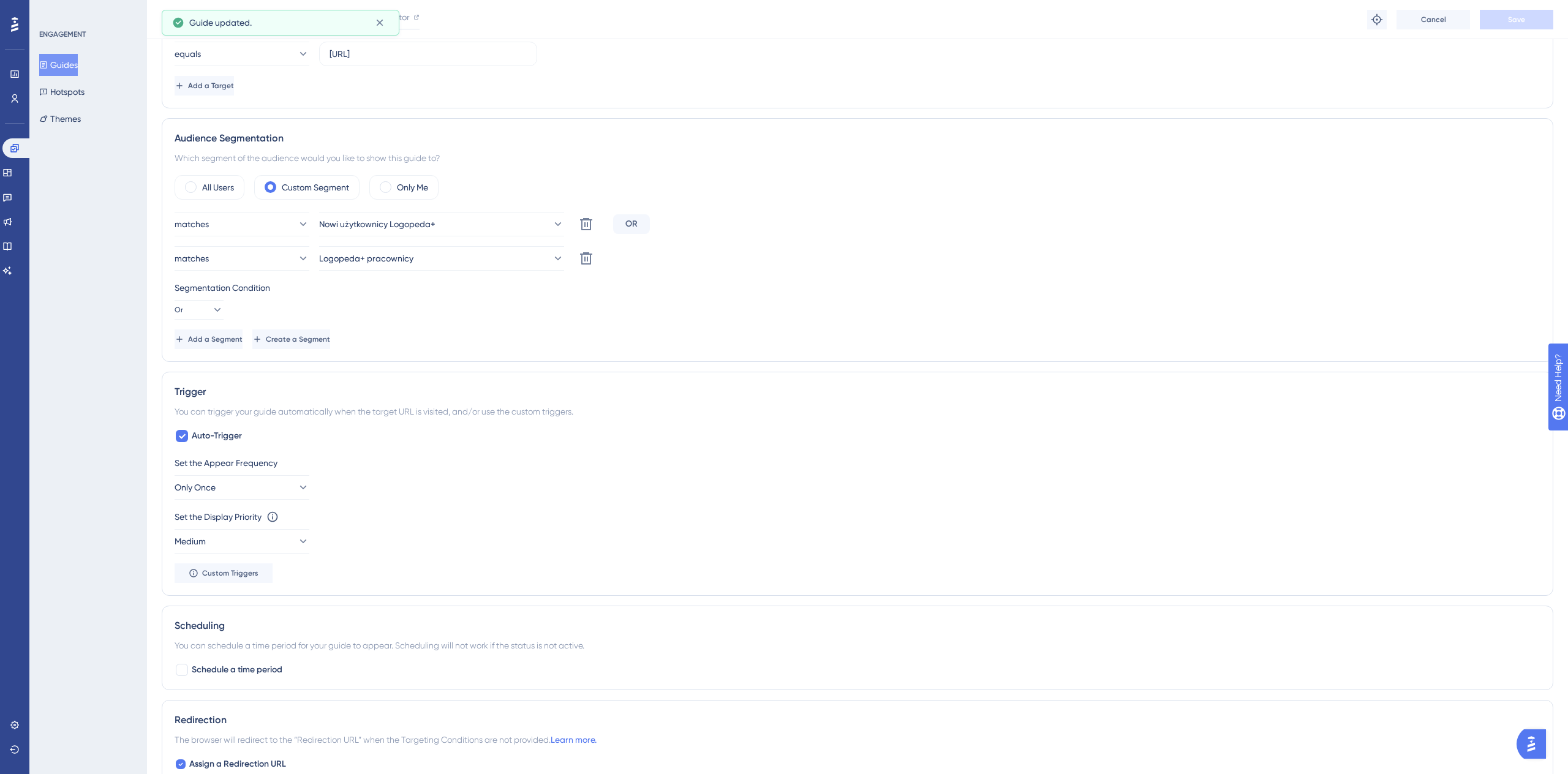
scroll to position [0, 0]
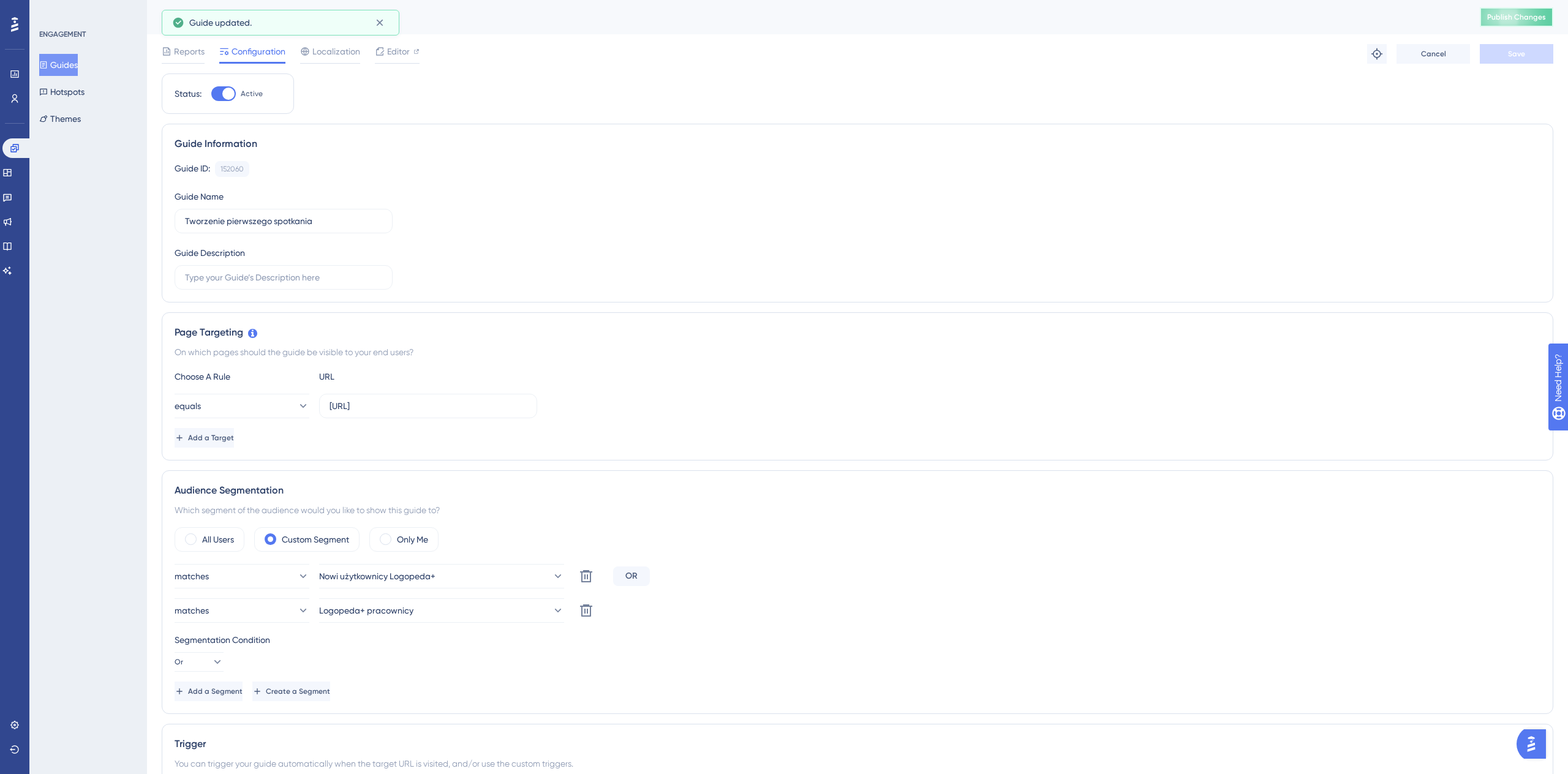
click at [1521, 16] on span "Publish Changes" at bounding box center [1516, 16] width 59 height 9
click at [18, 146] on icon at bounding box center [14, 147] width 8 height 8
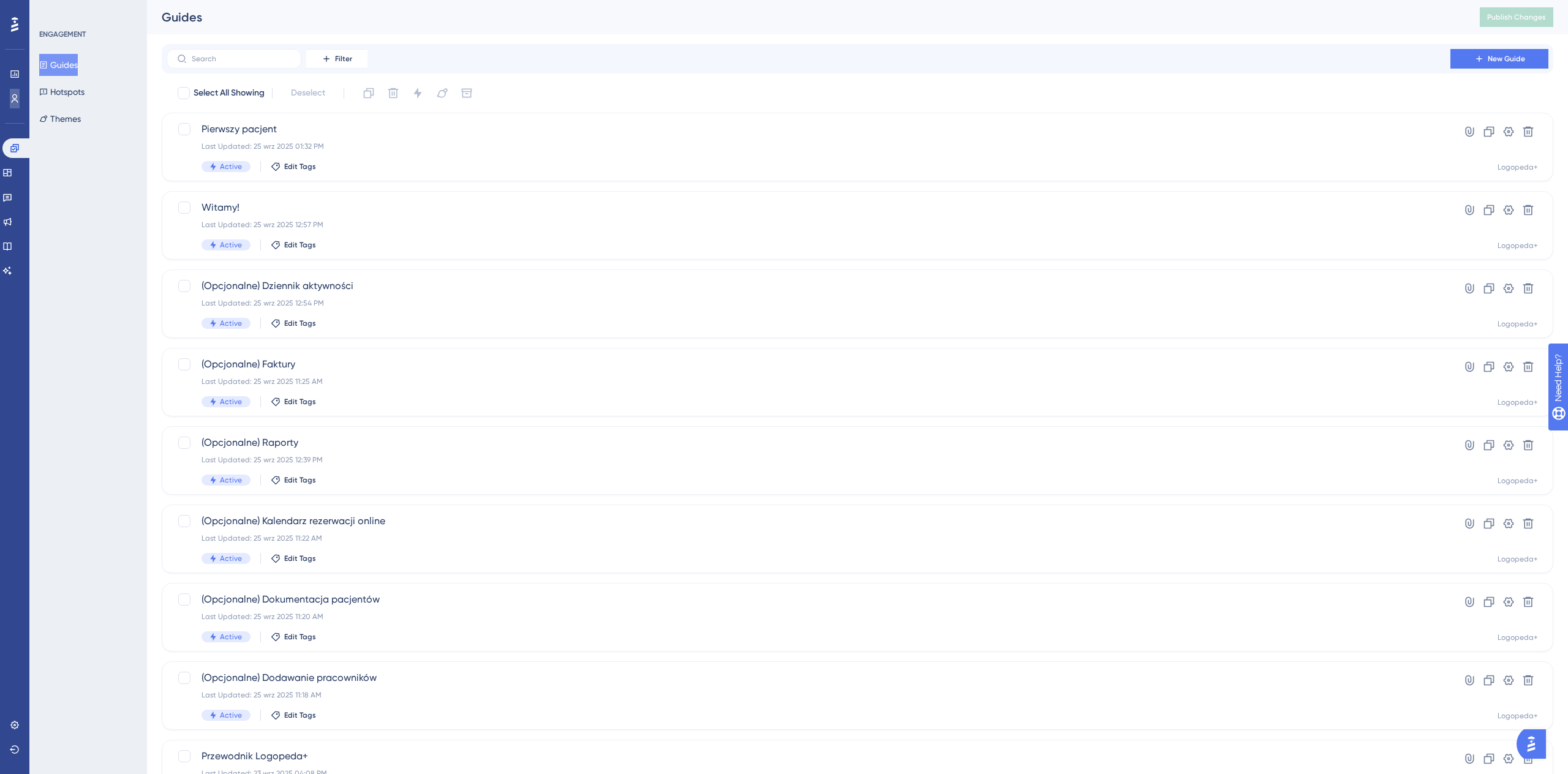
click at [12, 102] on icon at bounding box center [14, 98] width 9 height 9
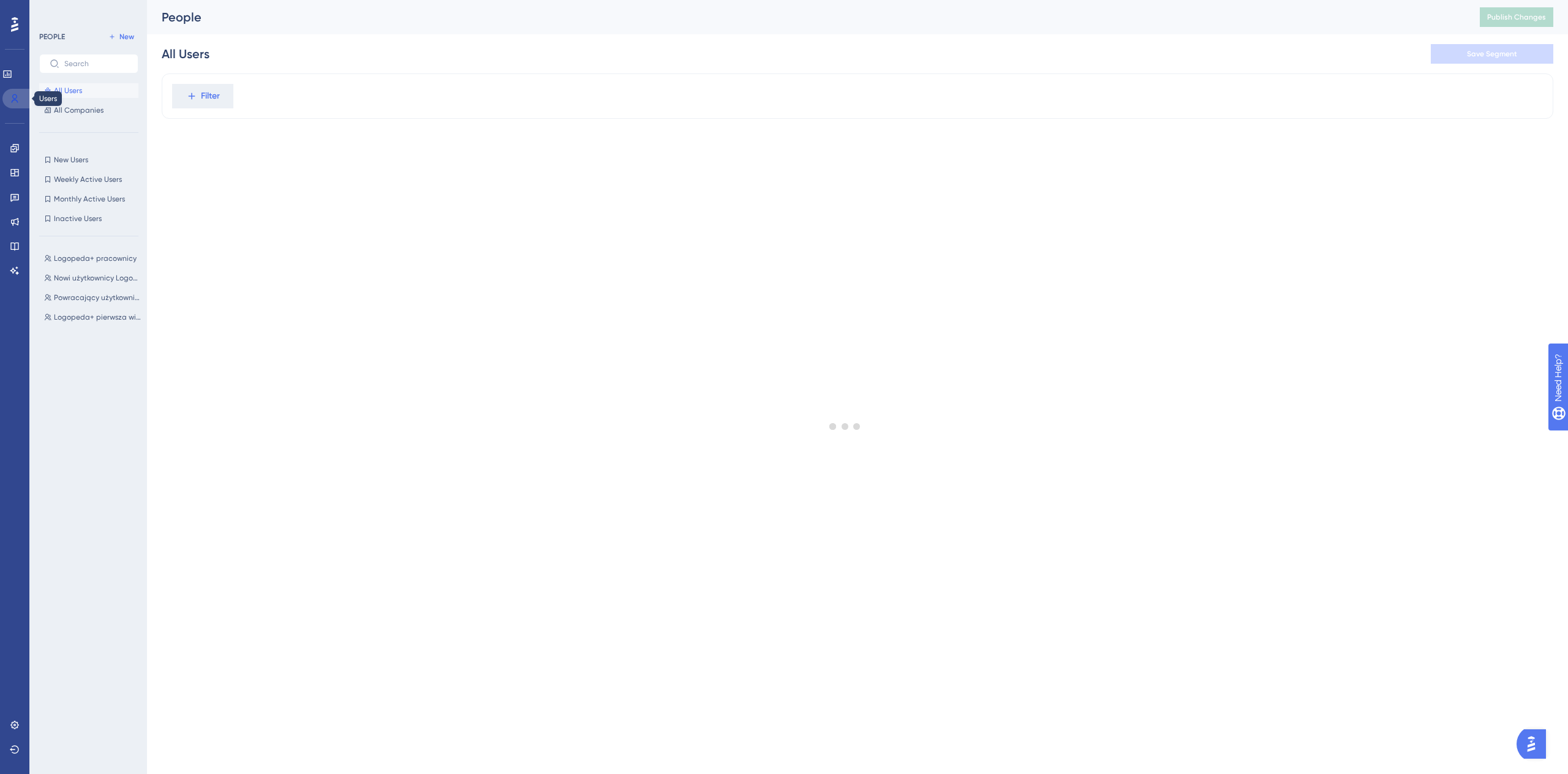
click at [12, 102] on icon at bounding box center [14, 98] width 9 height 9
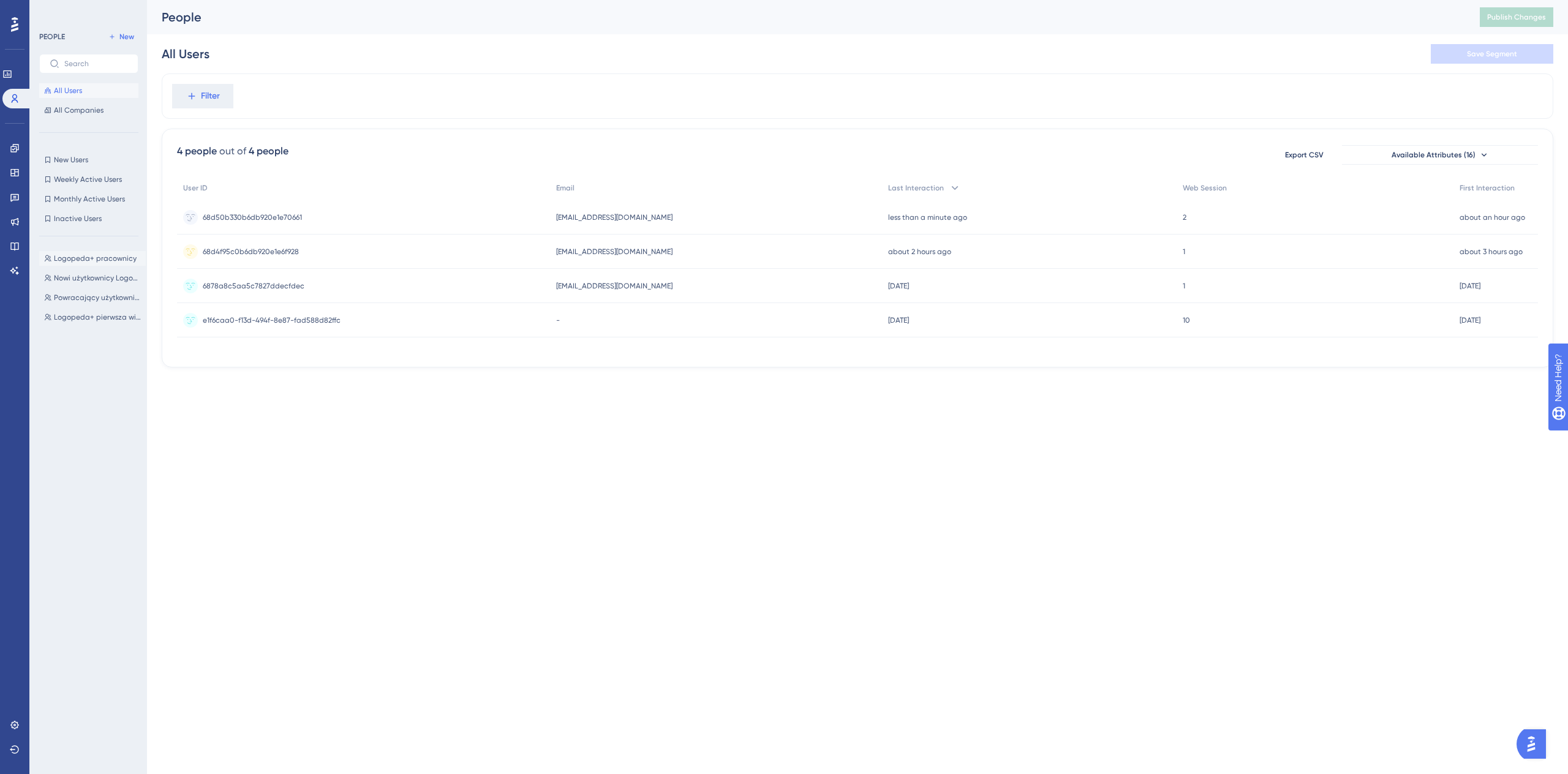
click at [80, 257] on span "Logopeda+ pracownicy" at bounding box center [95, 258] width 83 height 9
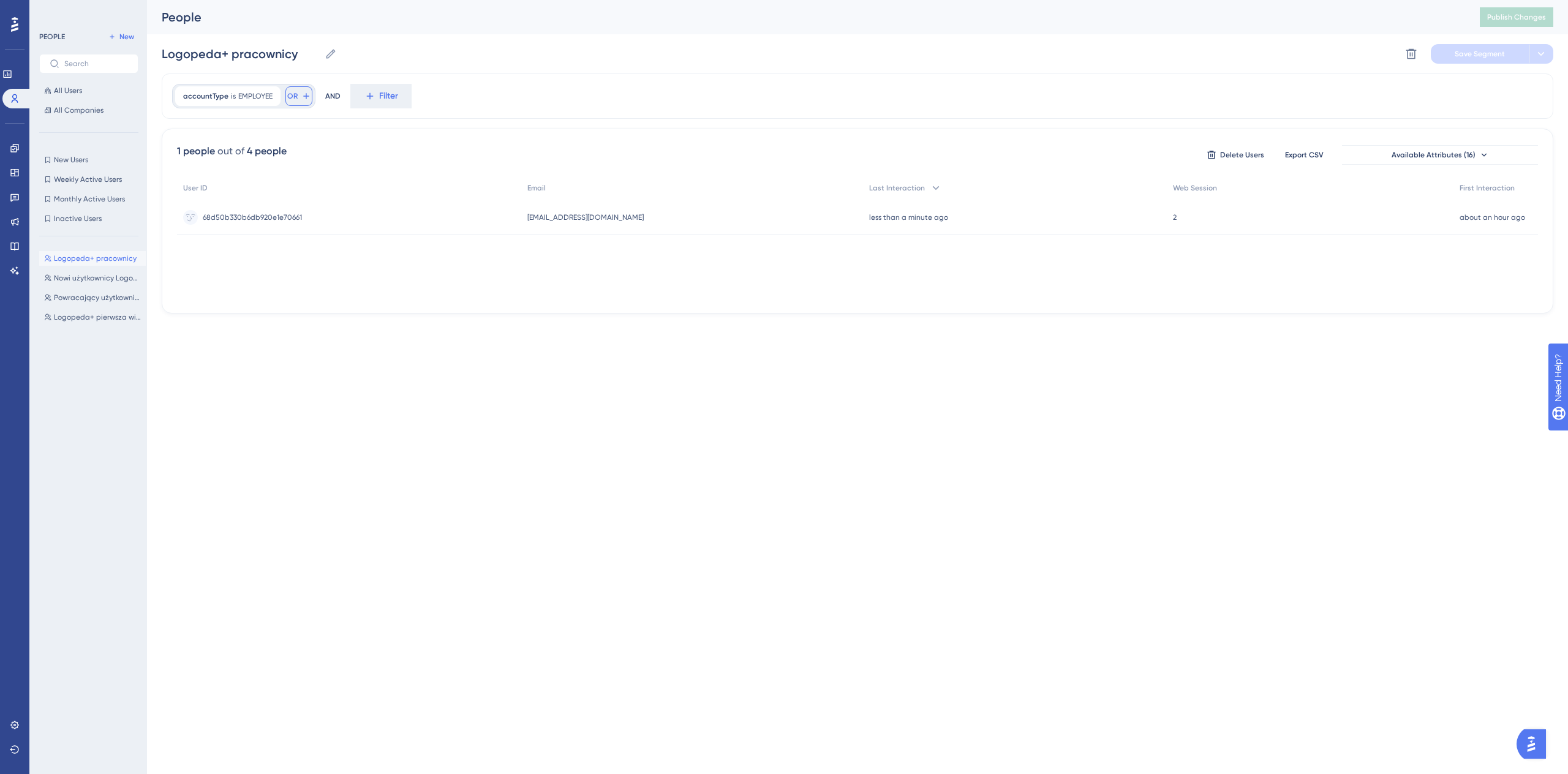
click at [289, 99] on span "OR" at bounding box center [292, 96] width 10 height 9
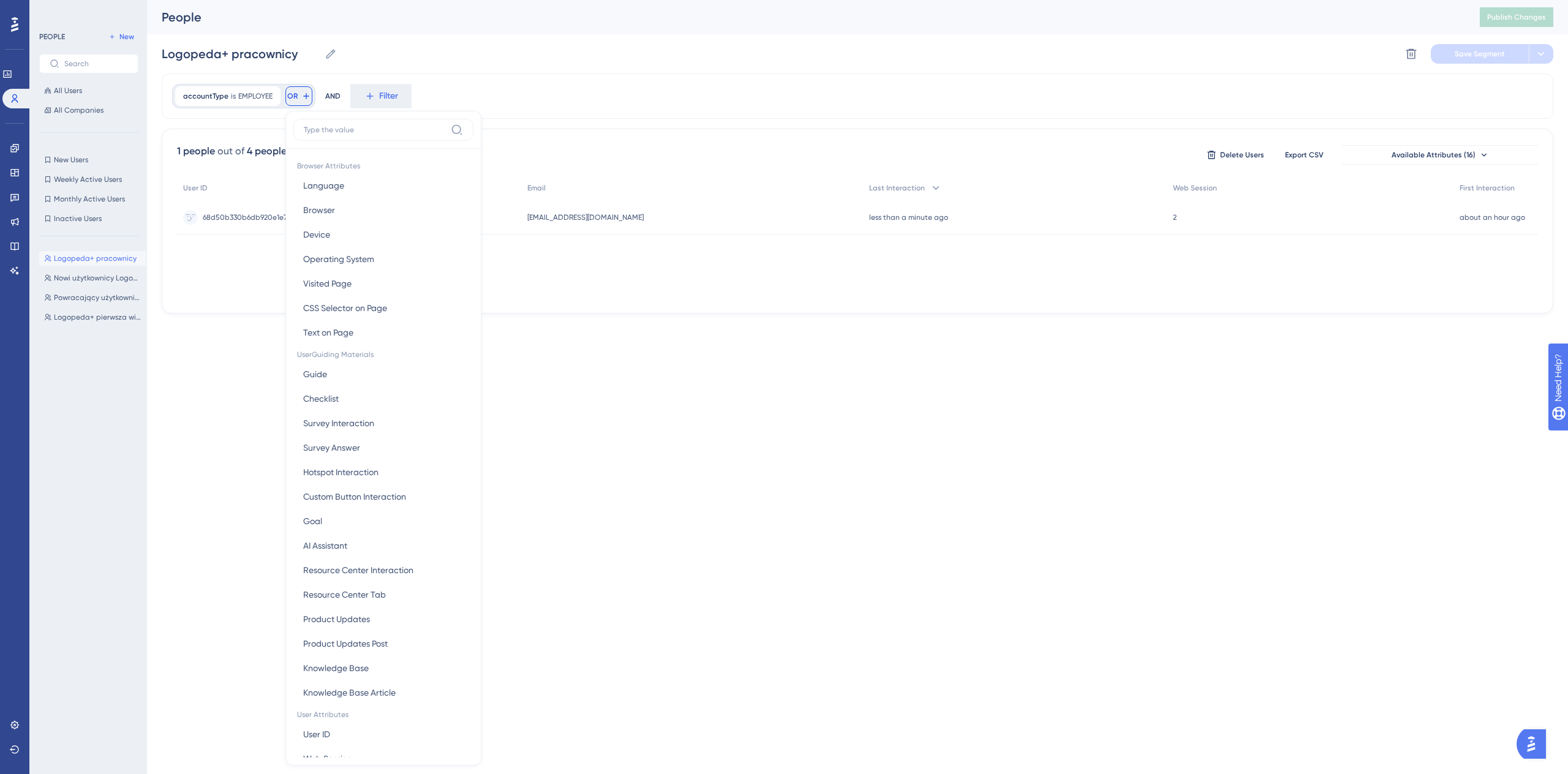
scroll to position [51, 0]
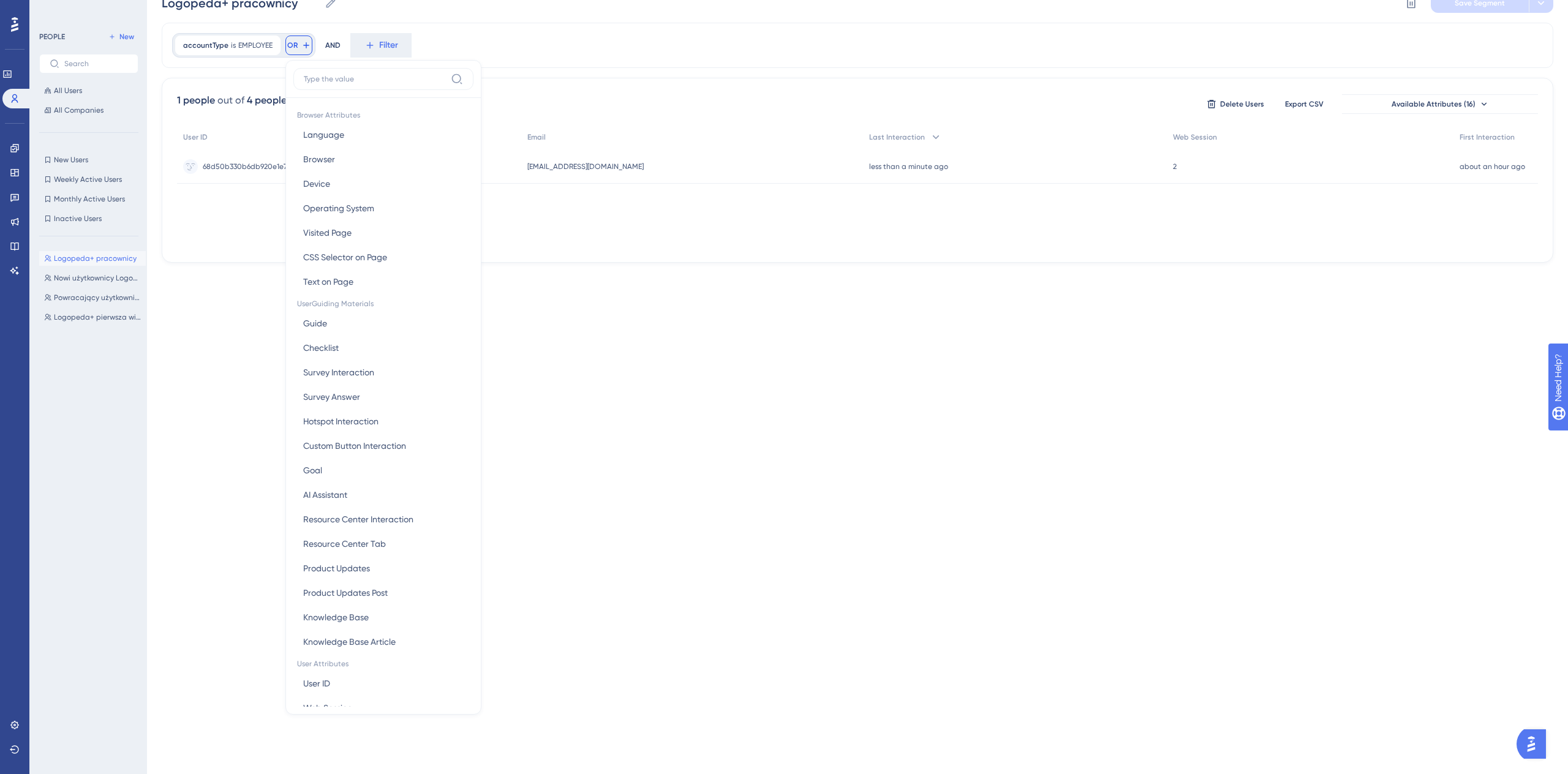
click at [457, 31] on div "accountType is EMPLOYEE EMPLOYEE Remove OR Browser Attributes Language Language…" at bounding box center [857, 45] width 1392 height 45
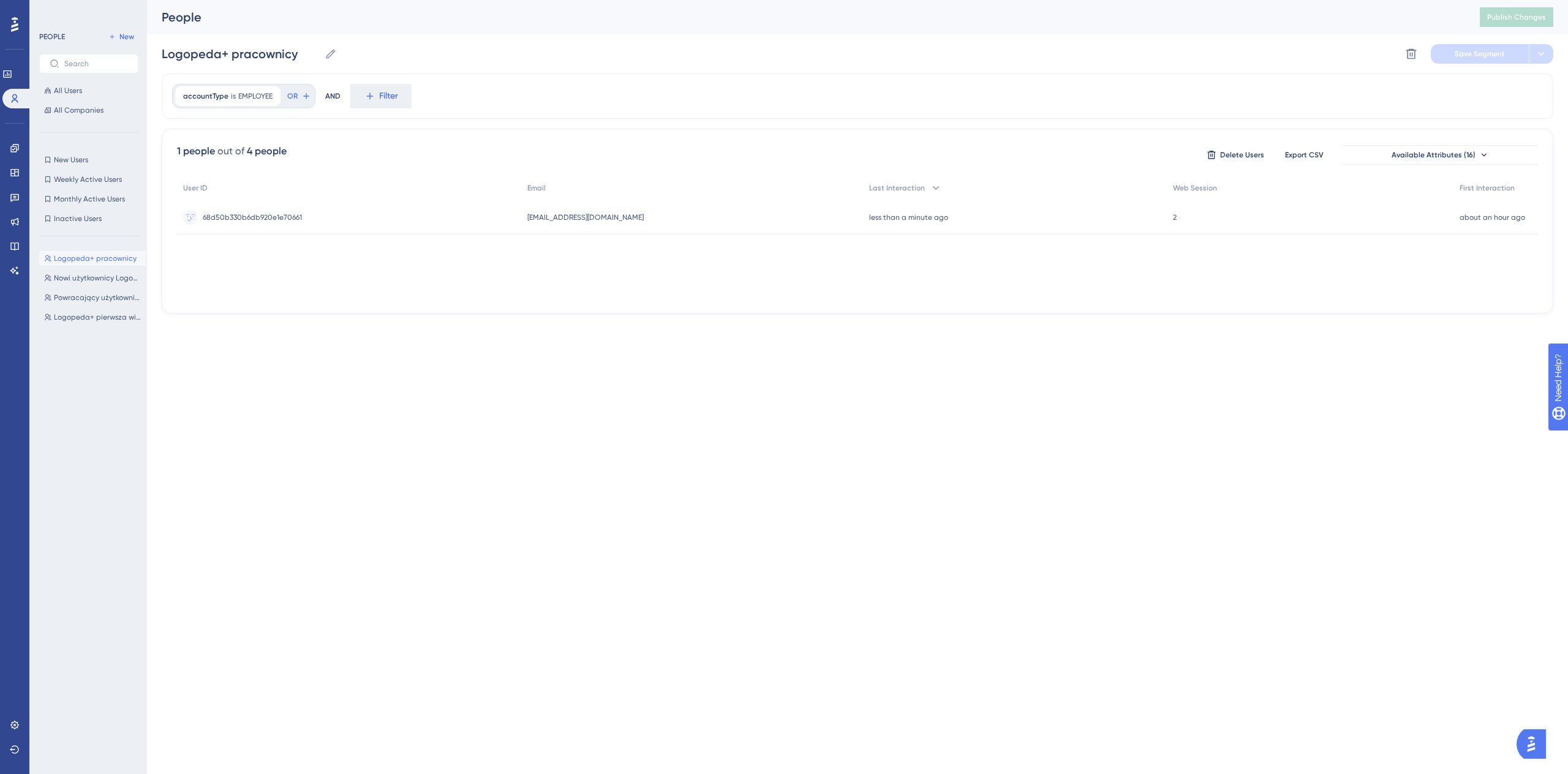
scroll to position [0, 0]
click at [392, 96] on span "Filter" at bounding box center [389, 96] width 19 height 15
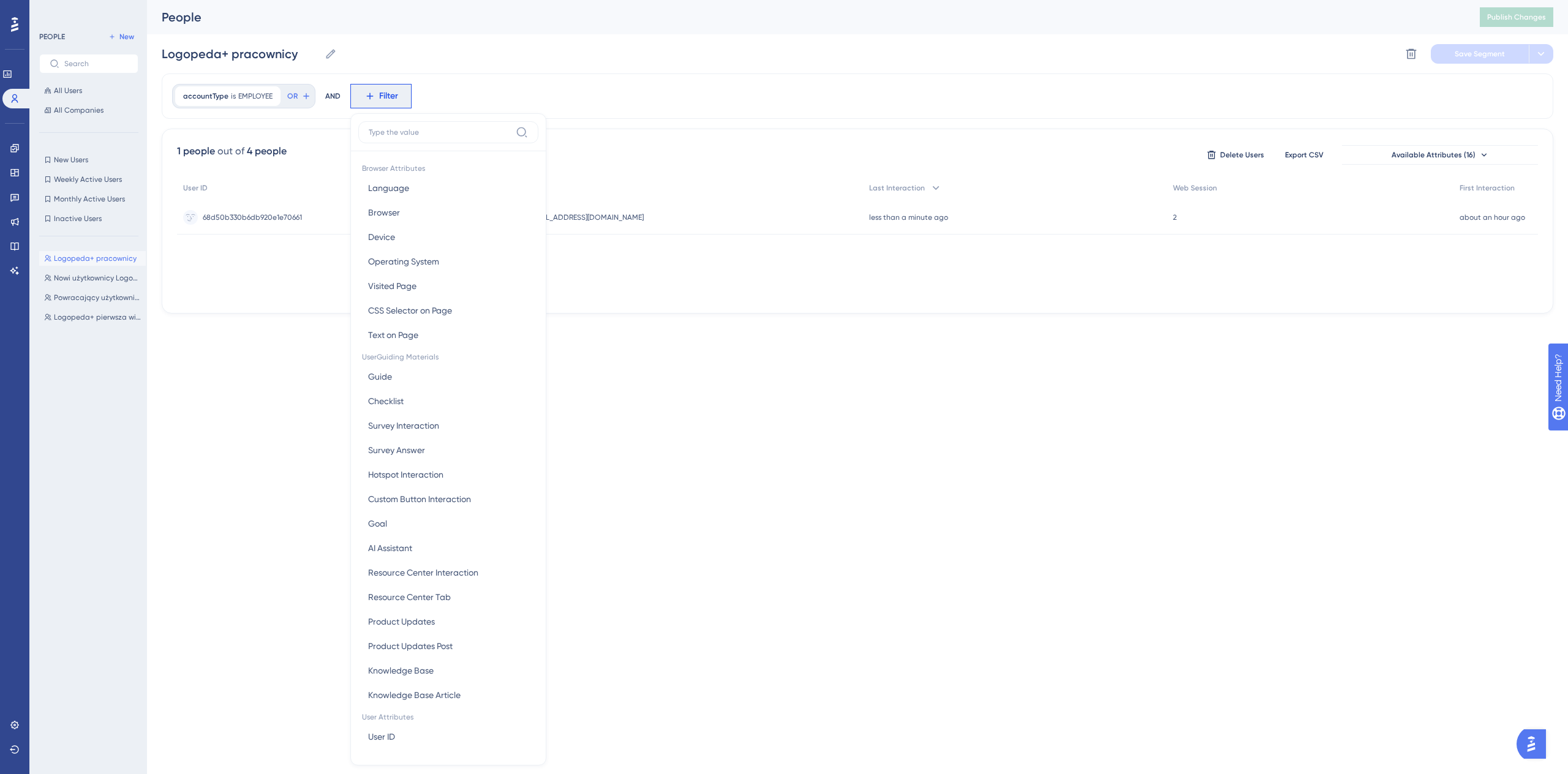
scroll to position [52, 0]
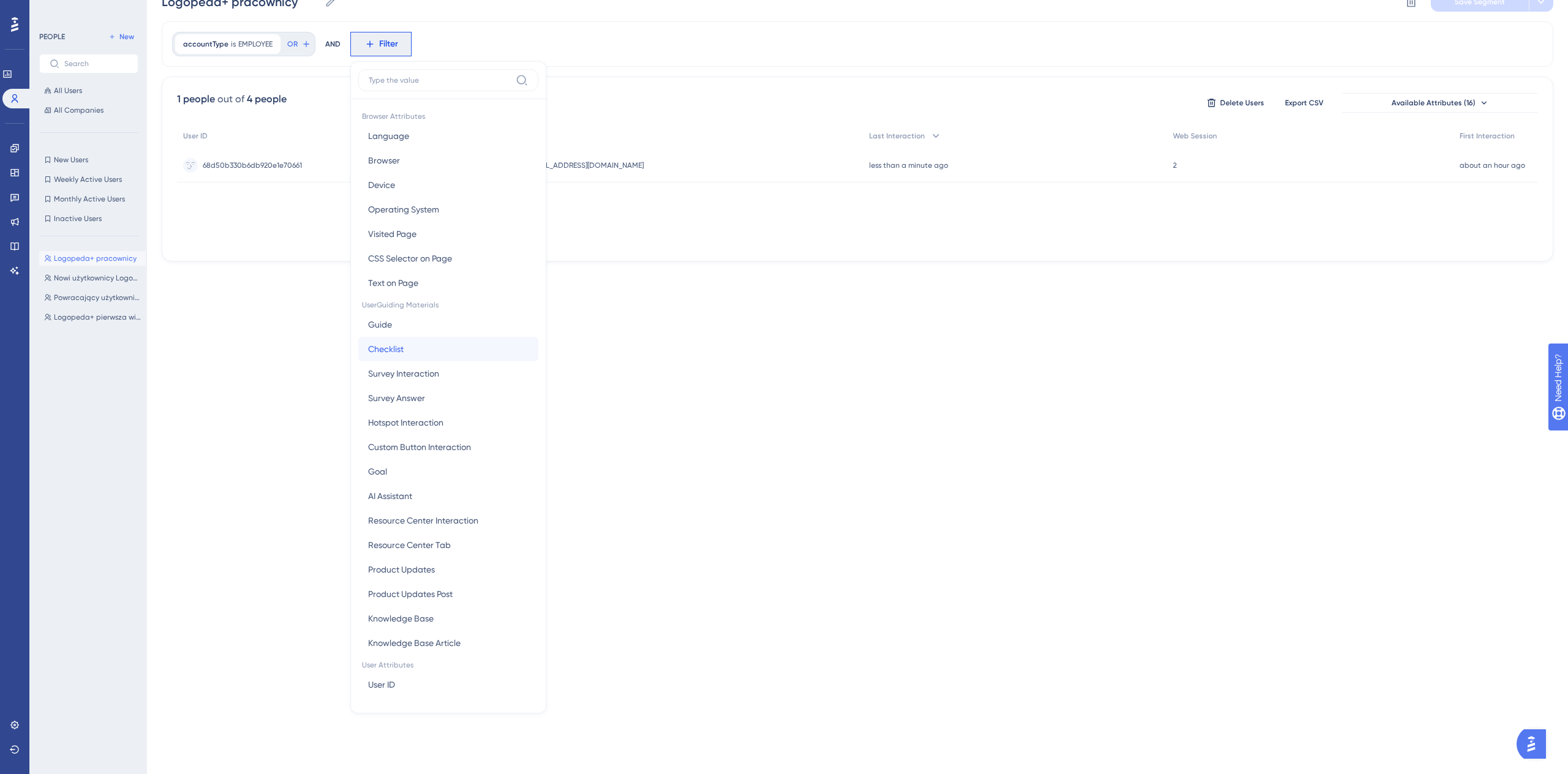
click at [428, 347] on button "Checklist Checklist" at bounding box center [448, 348] width 180 height 25
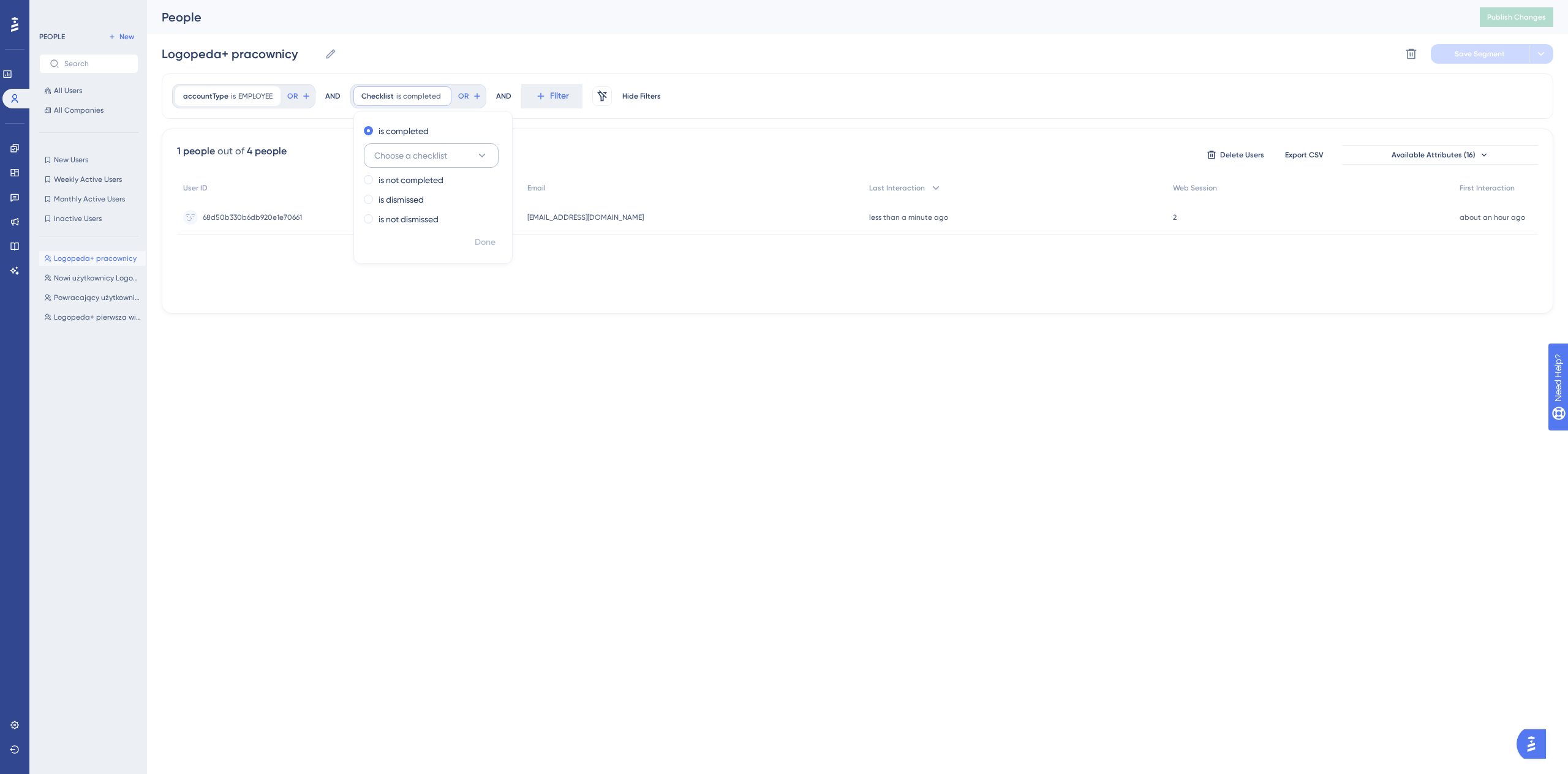
click at [447, 153] on span "Choose a checklist" at bounding box center [410, 155] width 73 height 15
click at [460, 229] on span "Logopeda+ pierwsze kroki nowych pracowników" at bounding box center [432, 229] width 99 height 15
click at [427, 178] on label "is not completed" at bounding box center [411, 180] width 65 height 15
click at [562, 103] on button "OR" at bounding box center [567, 96] width 27 height 20
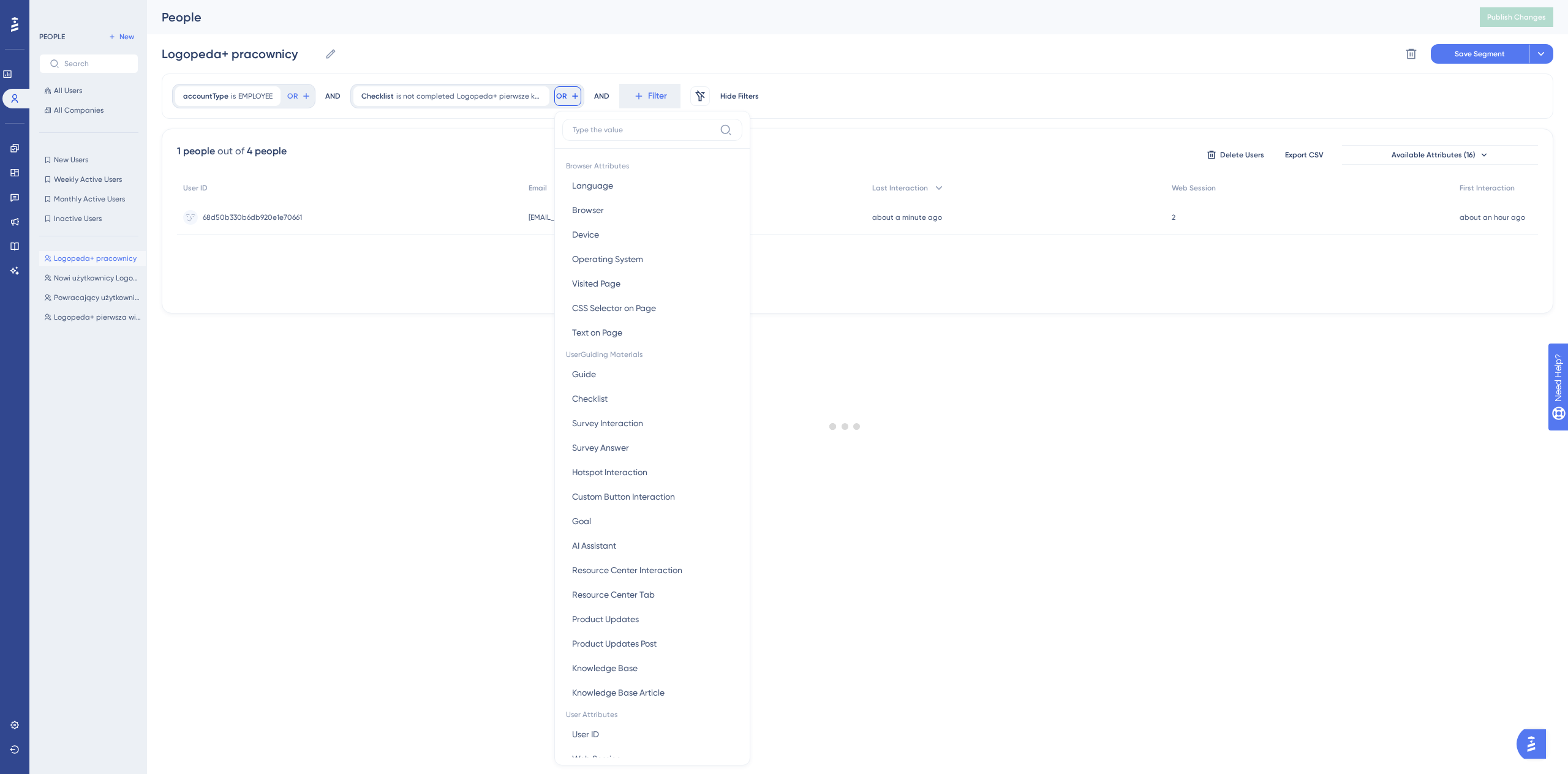
scroll to position [45, 0]
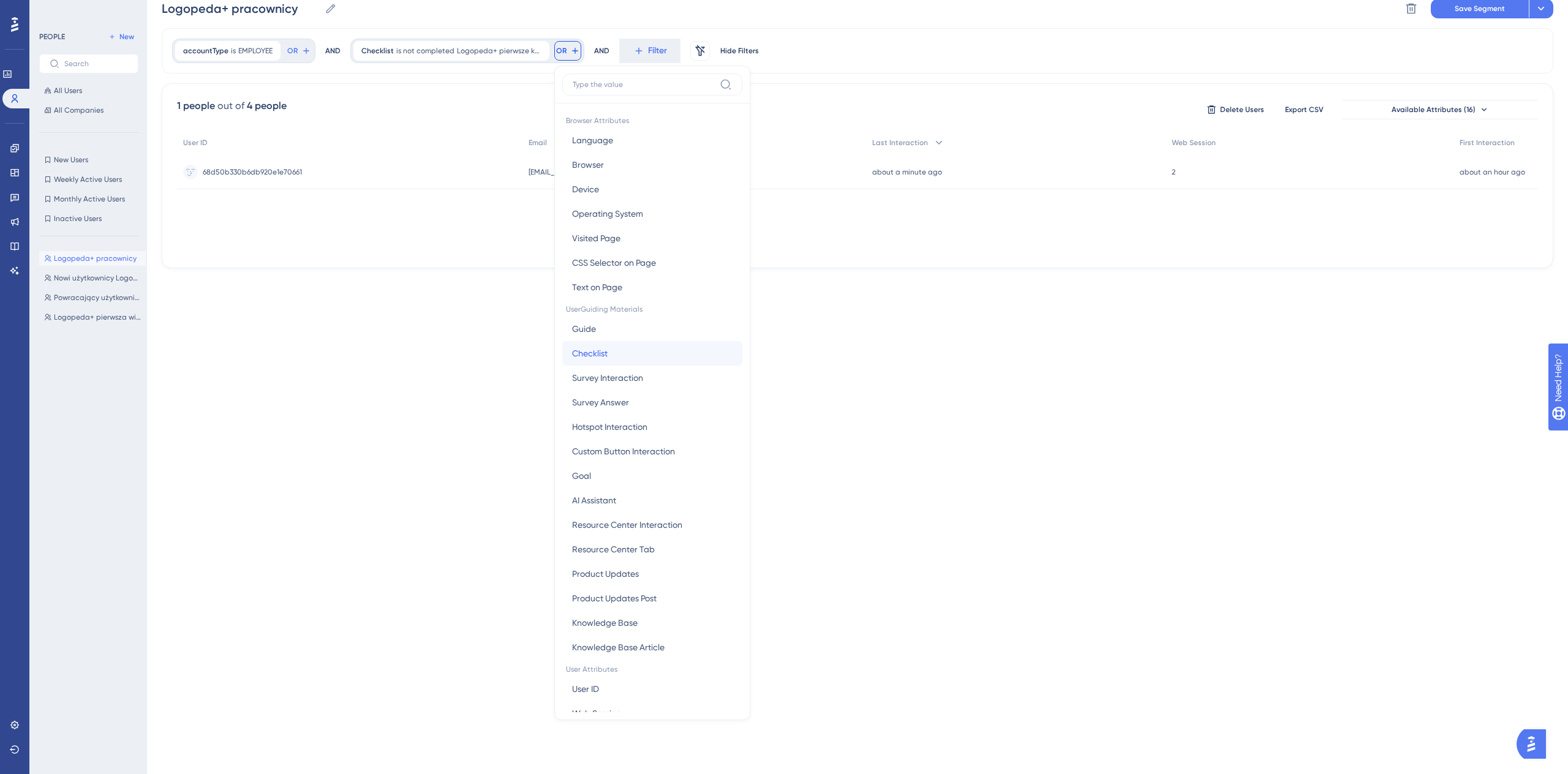
click at [636, 348] on button "Checklist Checklist" at bounding box center [652, 353] width 180 height 25
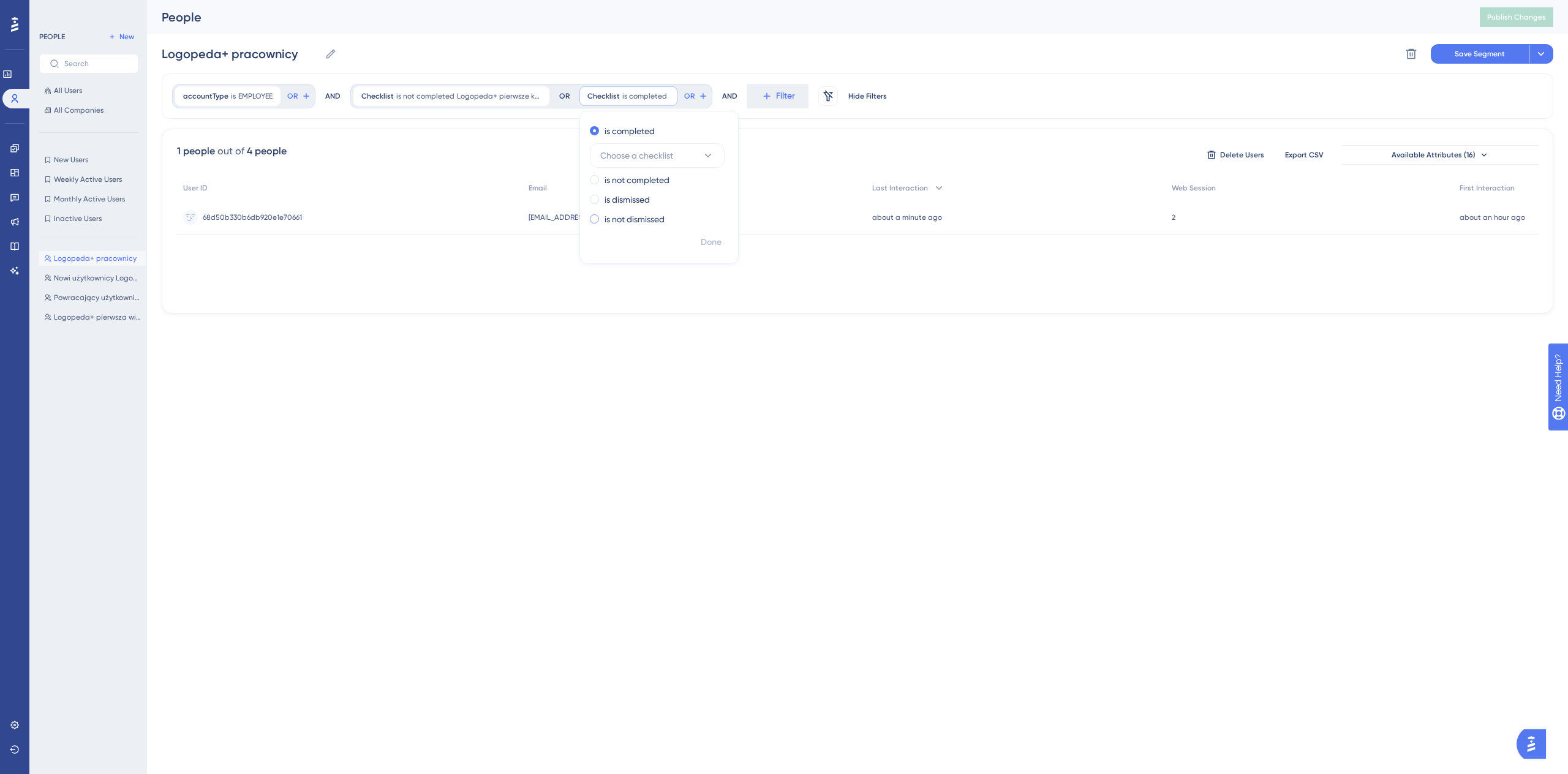
click at [652, 220] on label "is not dismissed" at bounding box center [635, 218] width 60 height 15
click at [683, 217] on button "Choose a checklist" at bounding box center [657, 214] width 134 height 25
click at [672, 290] on span "Logopeda+ pierwsze kroki nowych pracowników" at bounding box center [657, 289] width 99 height 15
click at [712, 241] on span "Done" at bounding box center [711, 242] width 21 height 15
click at [874, 96] on span "Filter" at bounding box center [884, 96] width 19 height 15
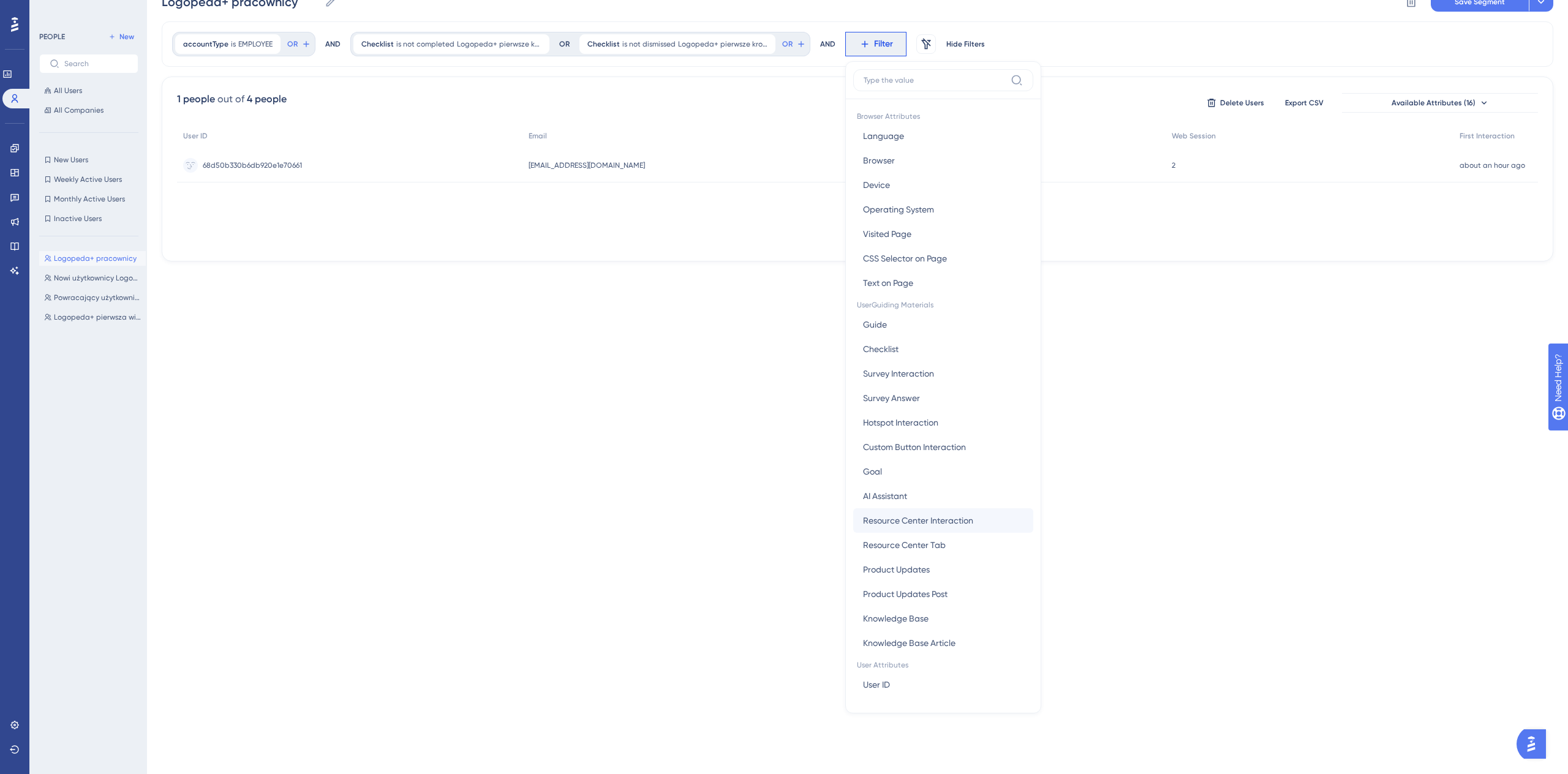
scroll to position [384, 0]
click at [946, 471] on button "isClinicSelected isClinicSelected" at bounding box center [943, 473] width 180 height 25
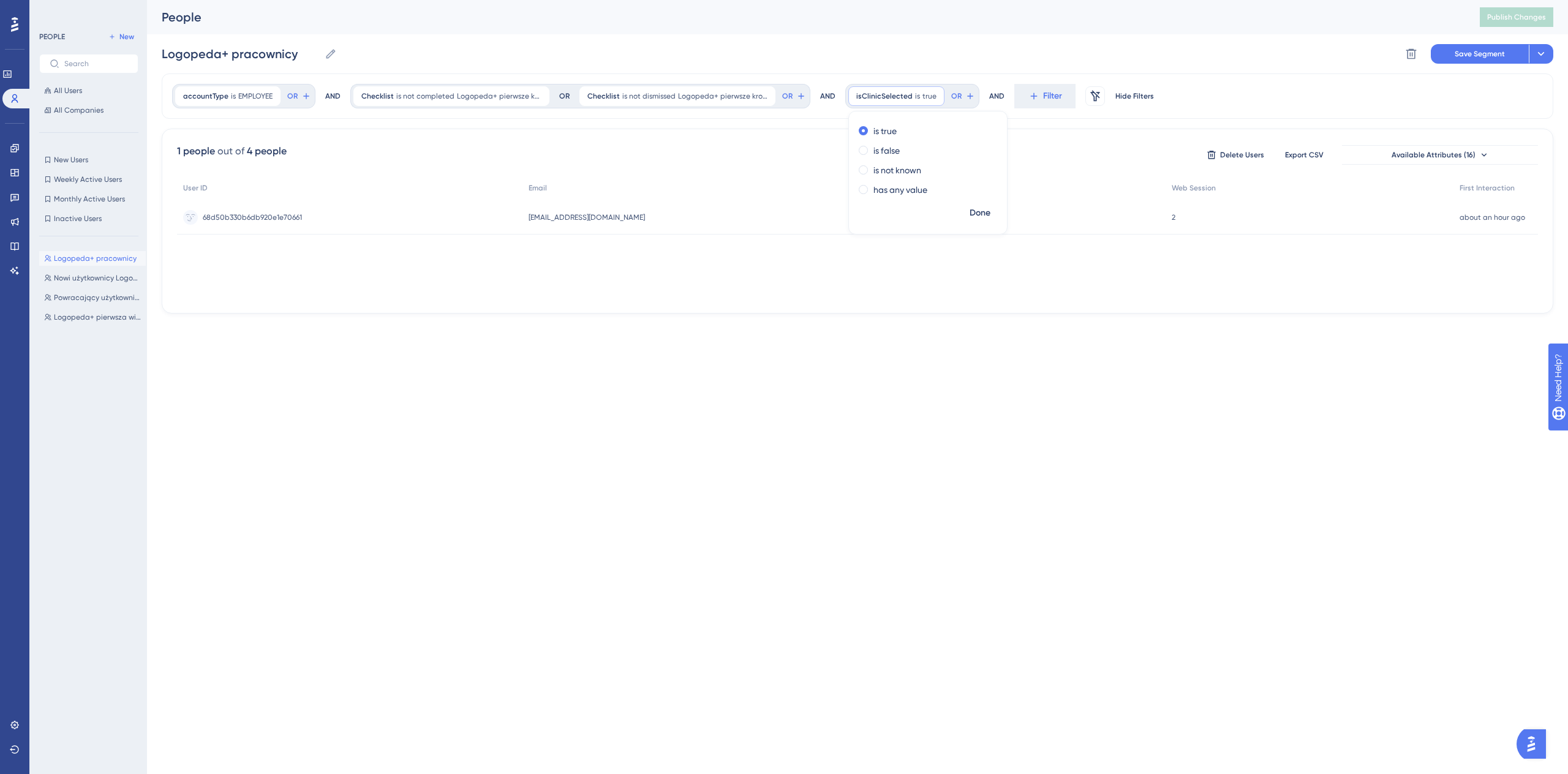
scroll to position [0, 0]
click at [981, 214] on span "Done" at bounding box center [980, 212] width 21 height 15
click at [1465, 42] on div "Logopeda+ pracownicy Logopeda+ pracownicy Delete Segment Save Segment Actions" at bounding box center [857, 54] width 1392 height 39
click at [1464, 53] on span "Save Segment" at bounding box center [1479, 53] width 51 height 9
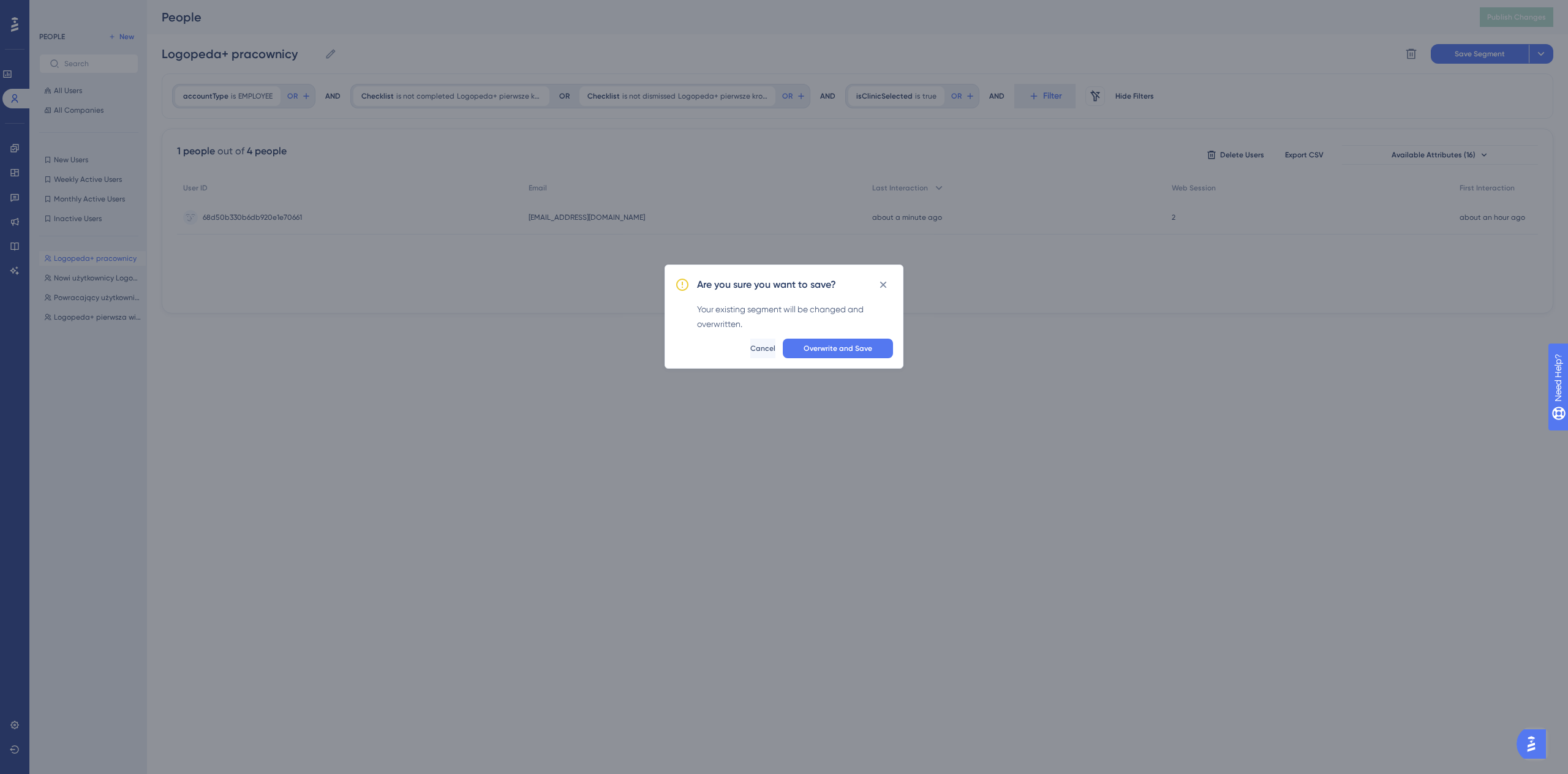
click at [831, 360] on div "Are you sure you want to save? Your existing segment will be changed and overwr…" at bounding box center [784, 317] width 239 height 104
click at [834, 354] on button "Overwrite and Save" at bounding box center [838, 348] width 110 height 20
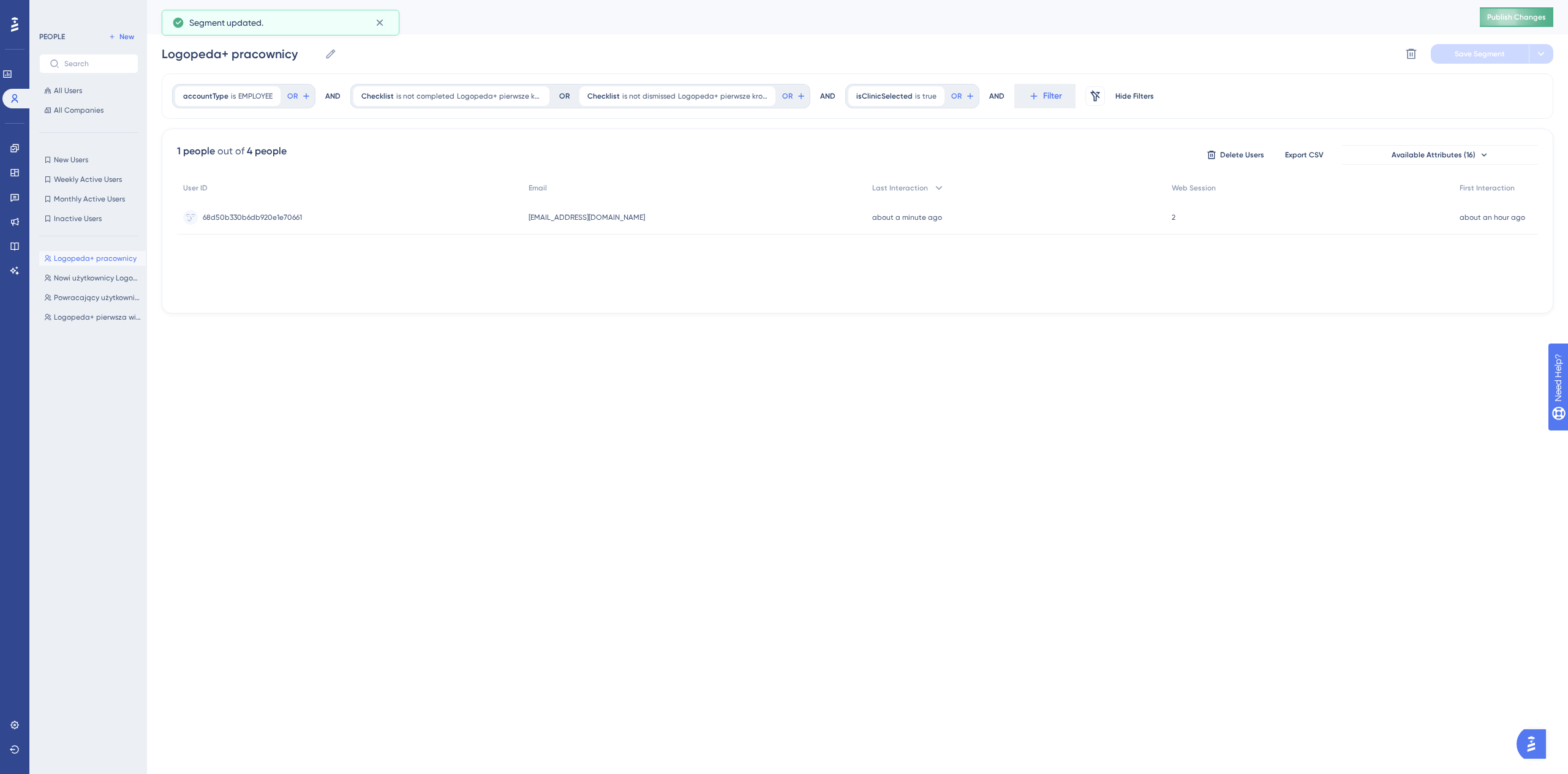
click at [1519, 16] on span "Publish Changes" at bounding box center [1516, 16] width 59 height 9
click at [1043, 94] on span "Filter" at bounding box center [1052, 96] width 19 height 15
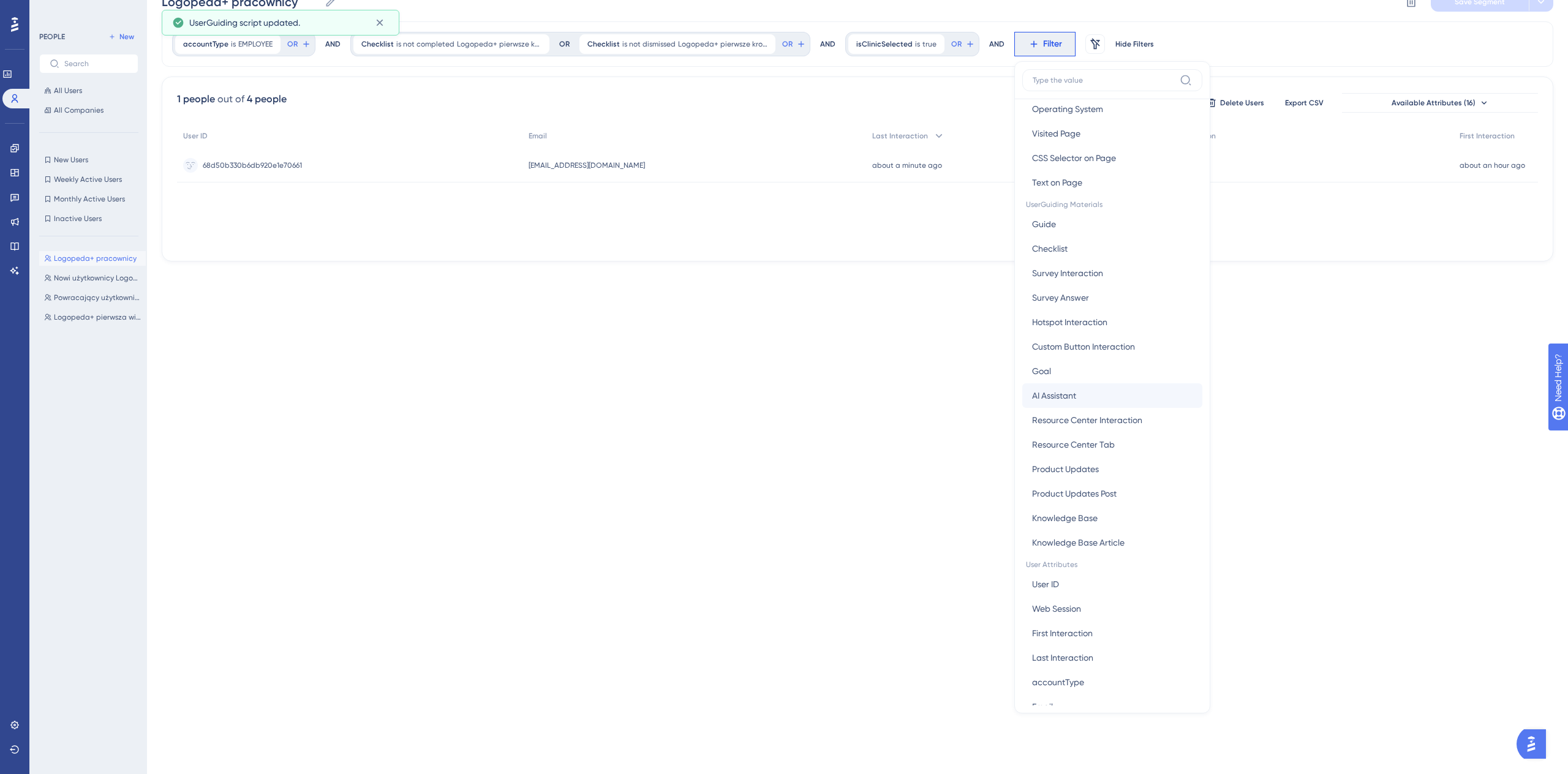
scroll to position [384, 0]
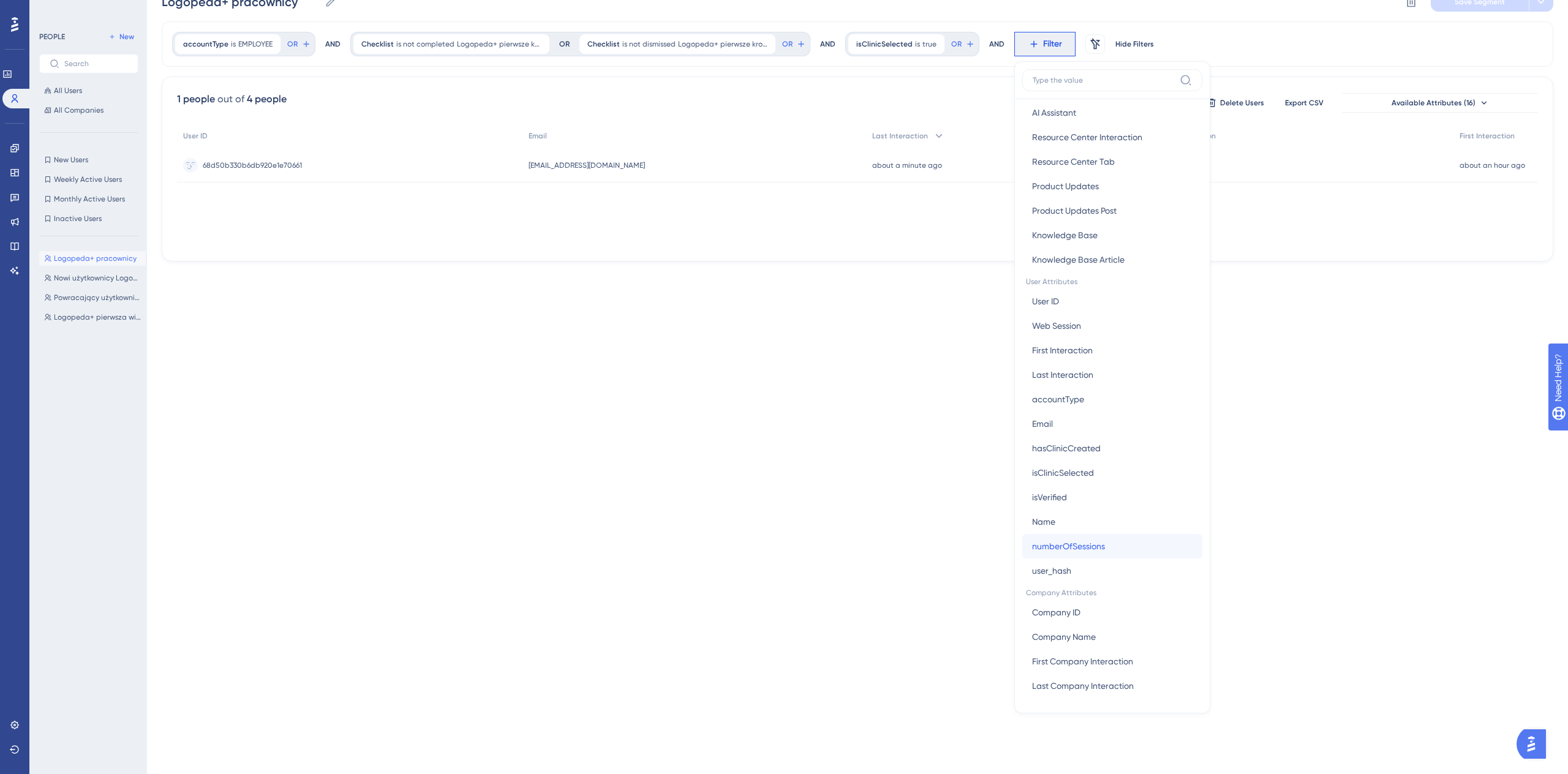
click at [1140, 555] on button "numberOfSessions numberOfSessions" at bounding box center [1112, 546] width 180 height 25
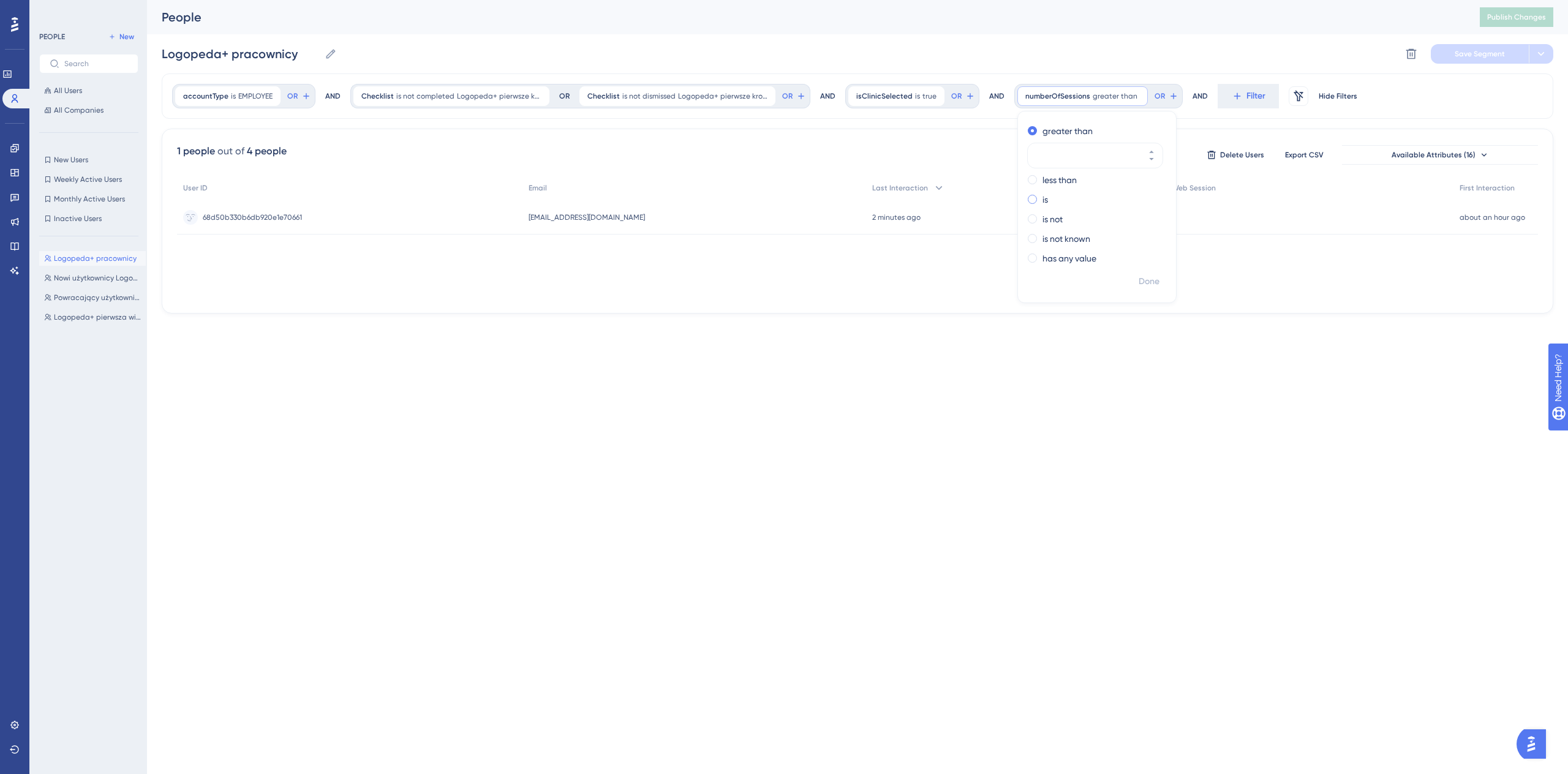
click at [1042, 199] on label "is" at bounding box center [1045, 199] width 5 height 15
type input "0"
click at [1153, 274] on span "Done" at bounding box center [1148, 281] width 21 height 15
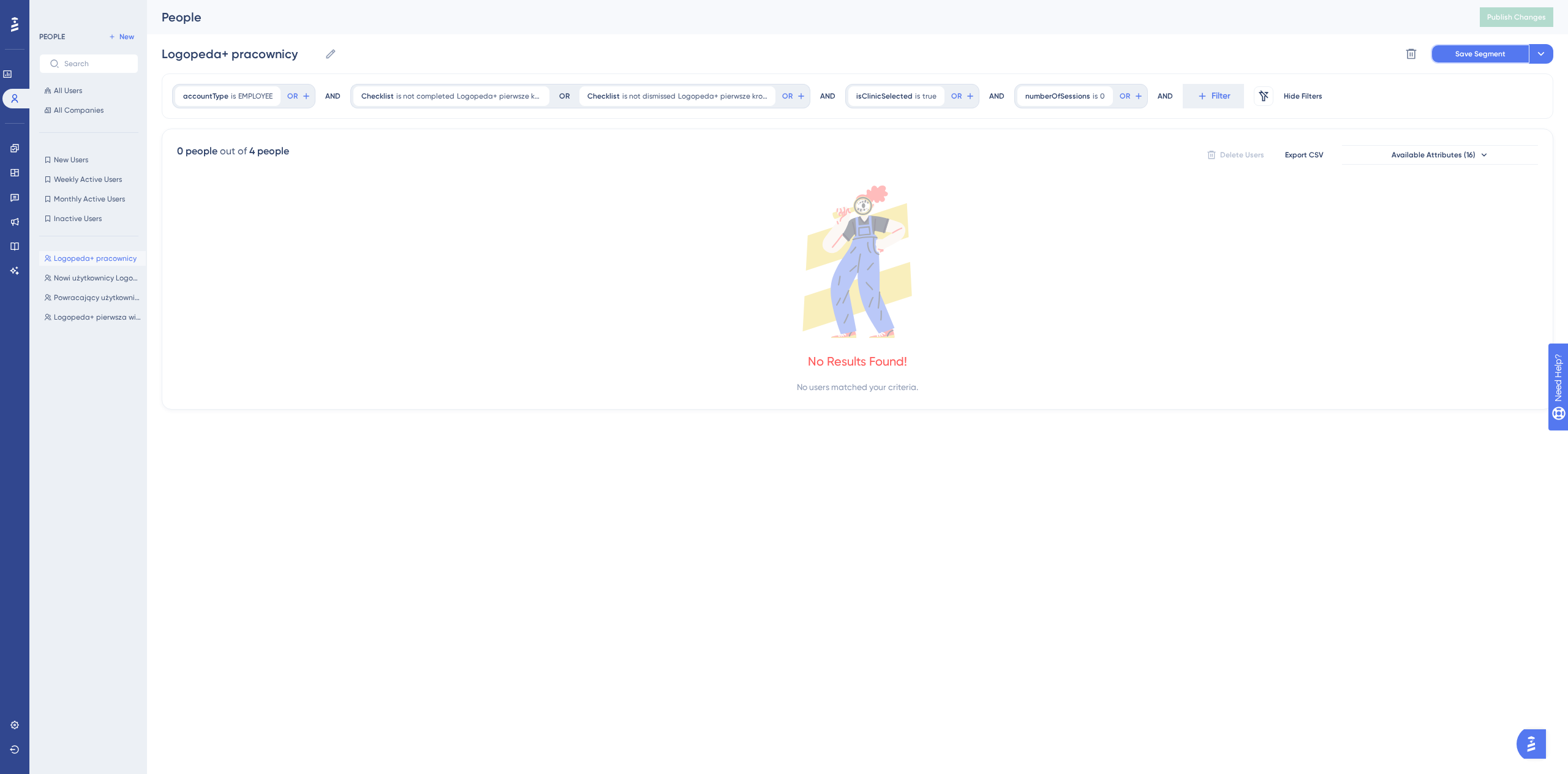
click at [1461, 54] on span "Save Segment" at bounding box center [1480, 53] width 51 height 9
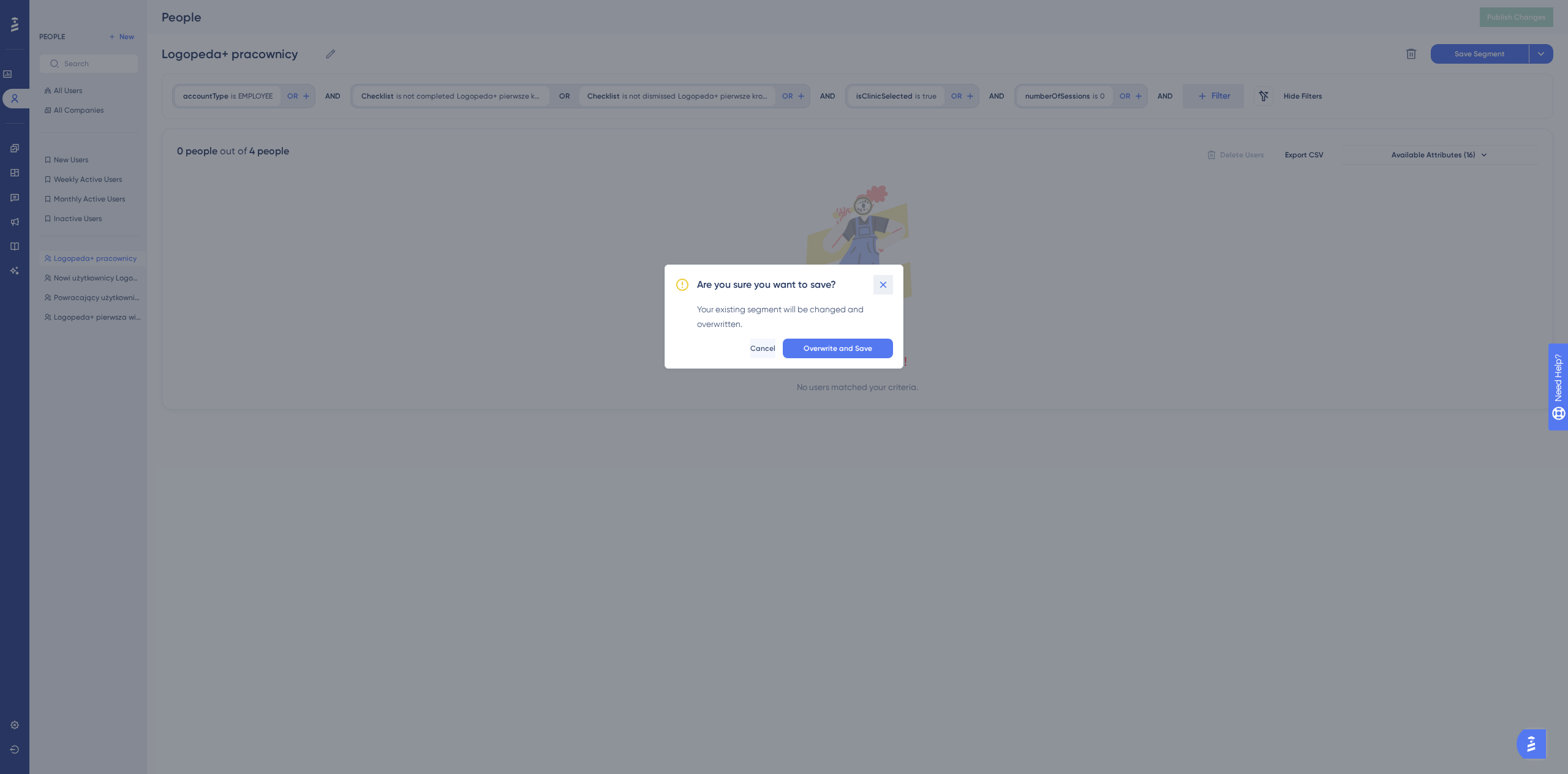
click at [884, 289] on icon at bounding box center [883, 284] width 12 height 12
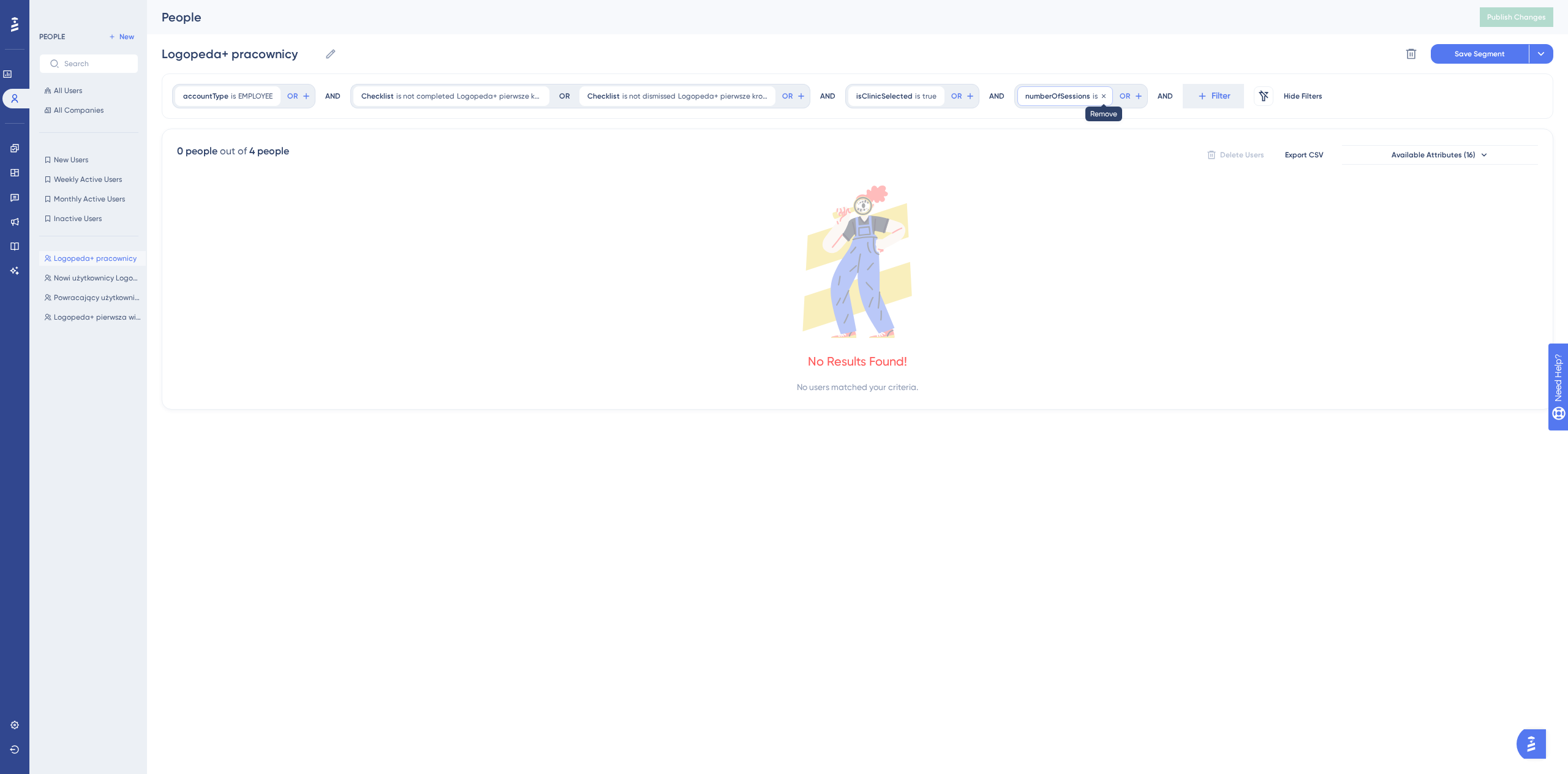
click at [1100, 98] on icon at bounding box center [1103, 96] width 8 height 8
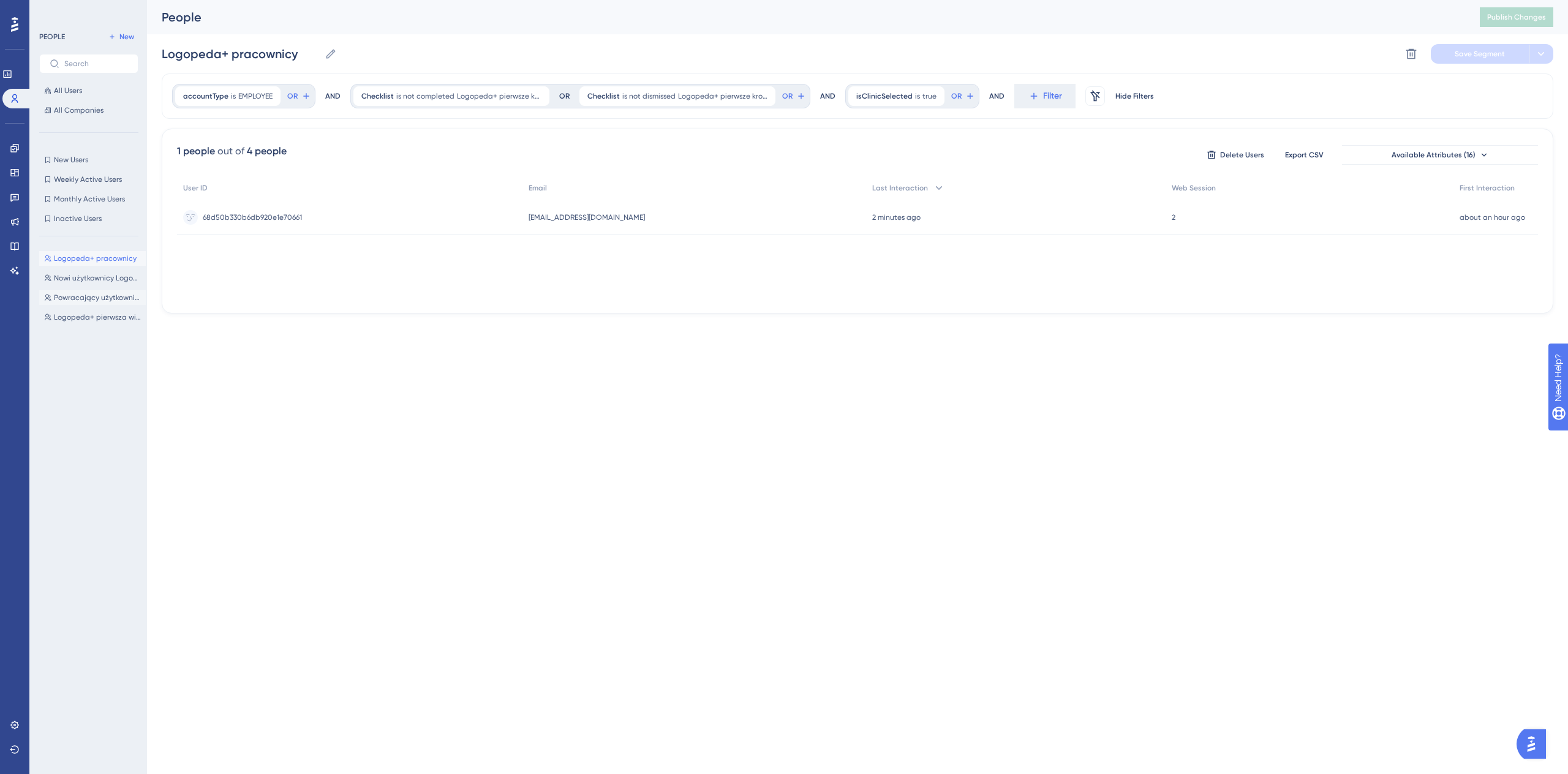
click at [104, 289] on div "Logopeda+ pracownicy Logopeda+ pracownicy Nowi użytkownicy Logopeda+ Nowi użytk…" at bounding box center [92, 498] width 106 height 506
click at [104, 285] on button "Nowi użytkownicy Logopeda+ Nowi użytkownicy Logopeda+" at bounding box center [92, 277] width 106 height 15
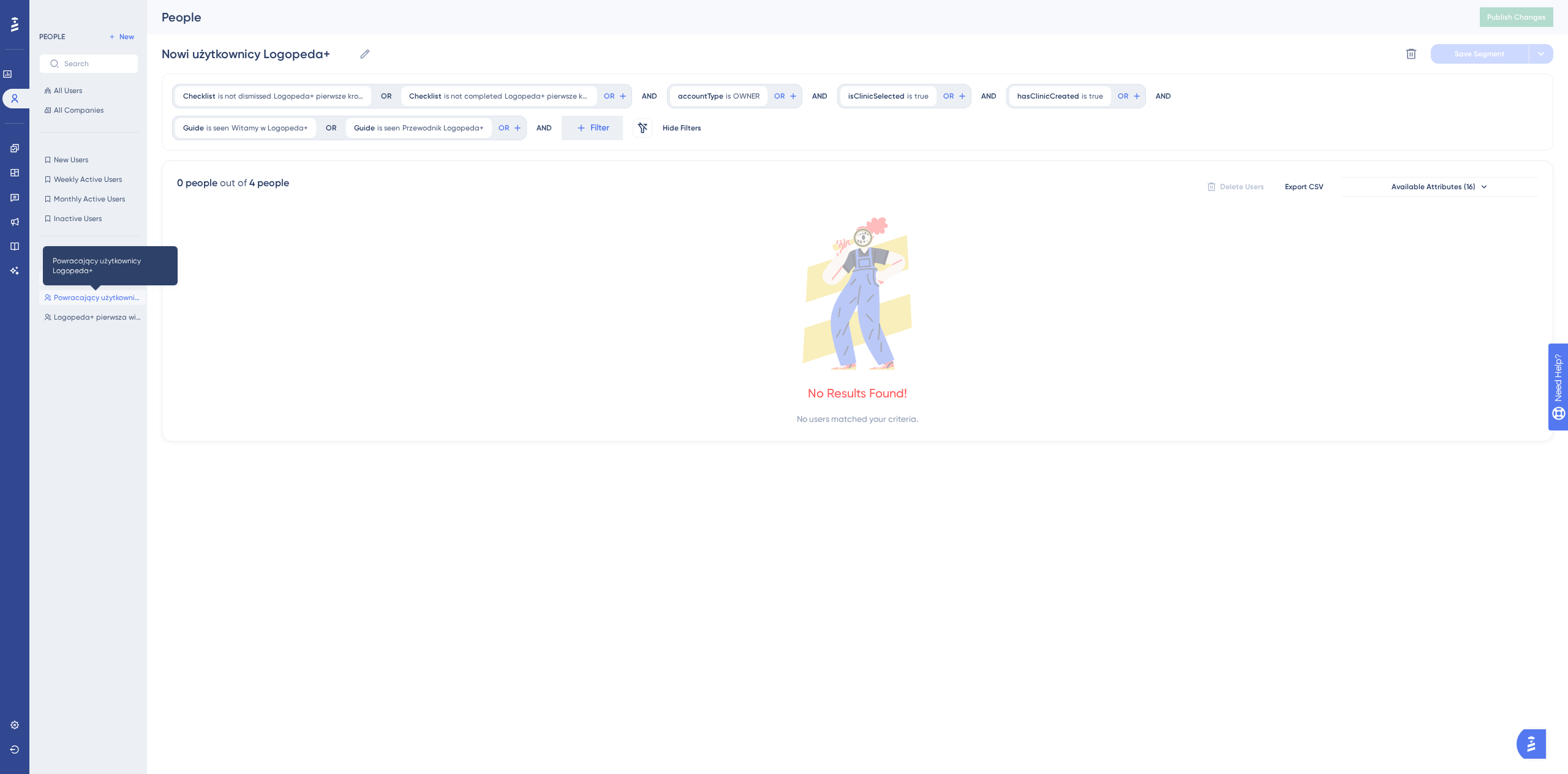
click at [100, 297] on span "Powracający użytkownicy Logopeda+" at bounding box center [98, 297] width 87 height 9
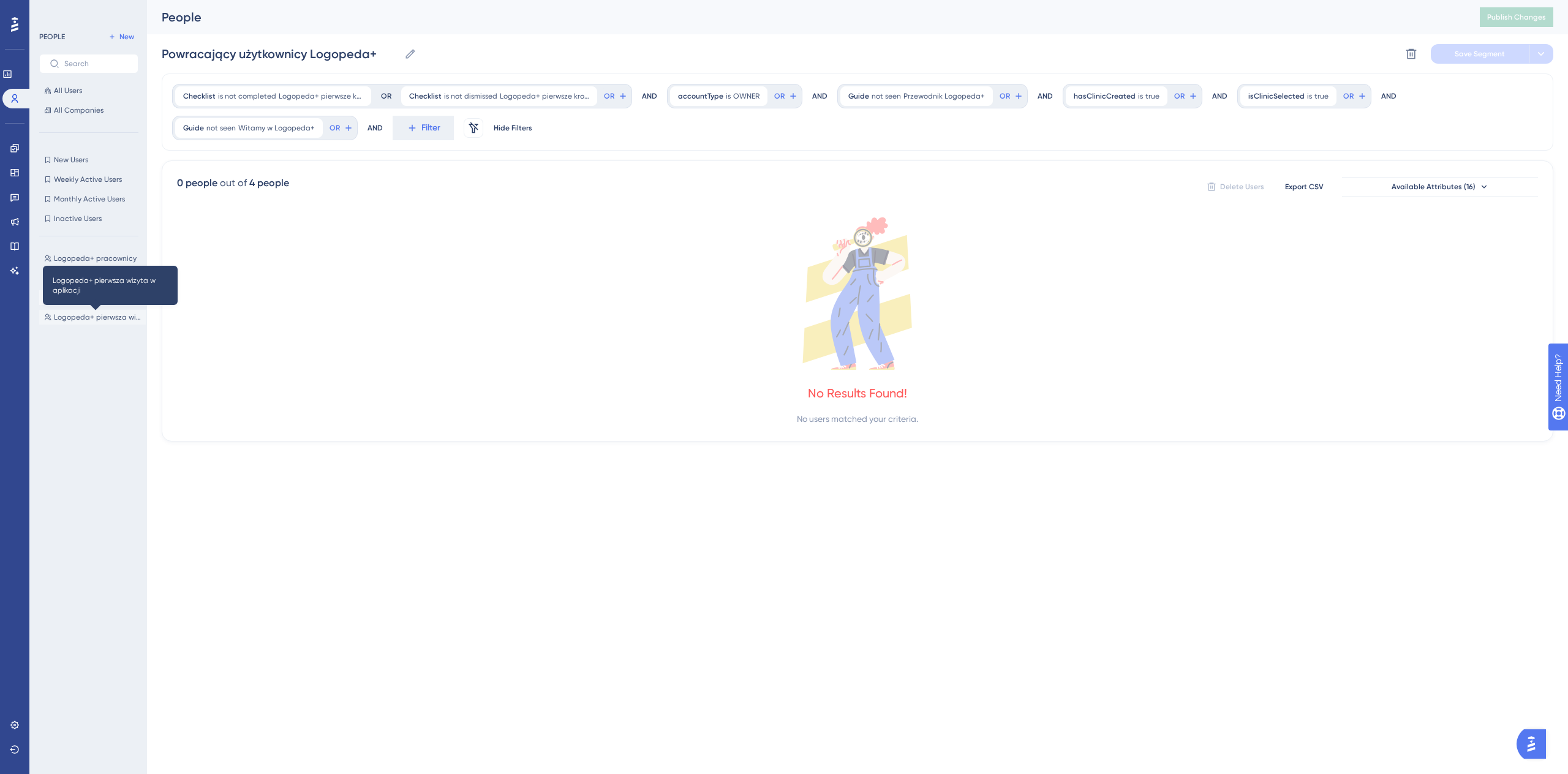
click at [114, 315] on span "Logopeda+ pierwsza wizyta w aplikacji" at bounding box center [98, 317] width 87 height 9
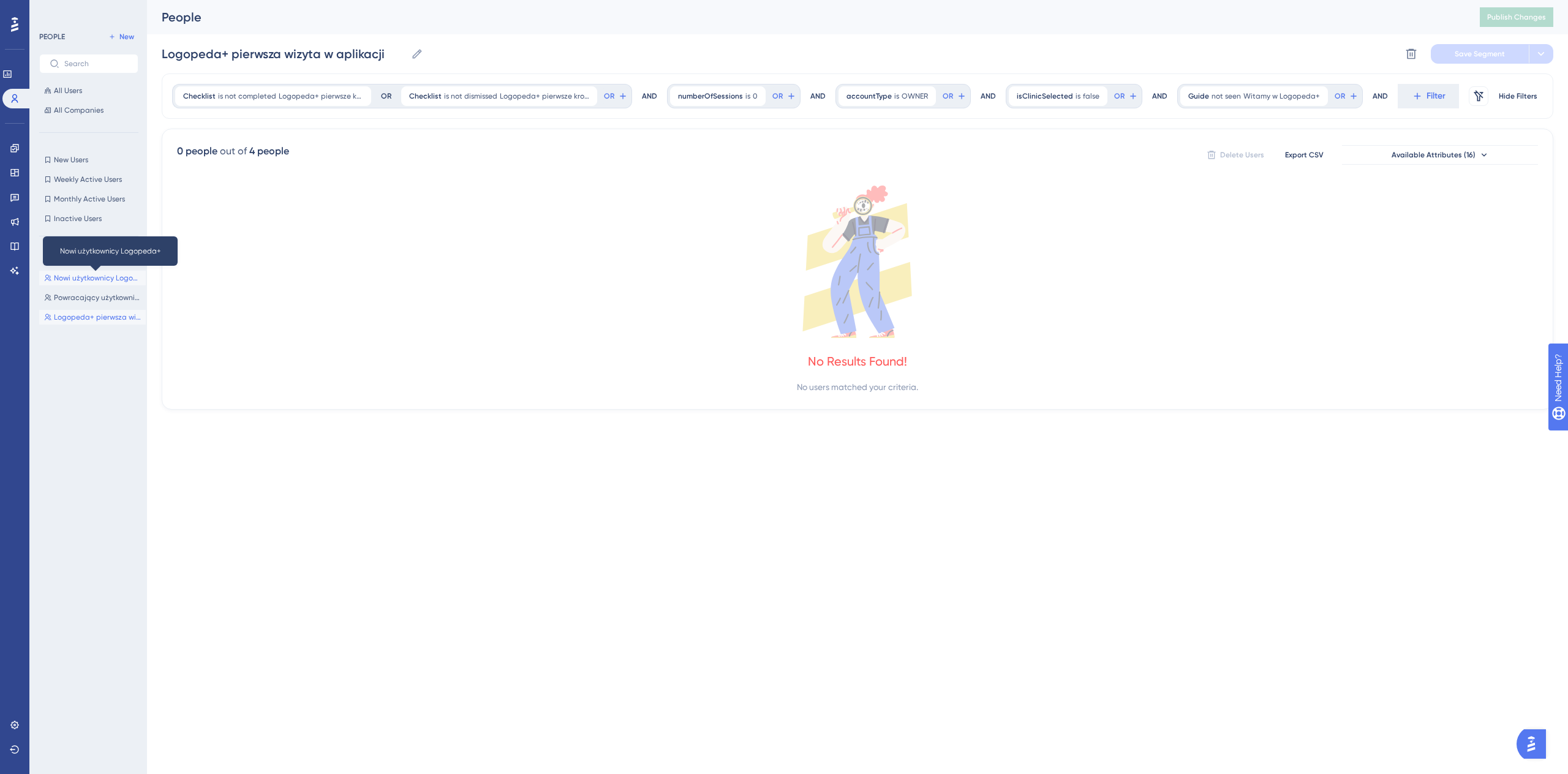
click at [115, 283] on span "Nowi użytkownicy Logopeda+" at bounding box center [98, 277] width 87 height 9
type input "Nowi użytkownicy Logopeda+"
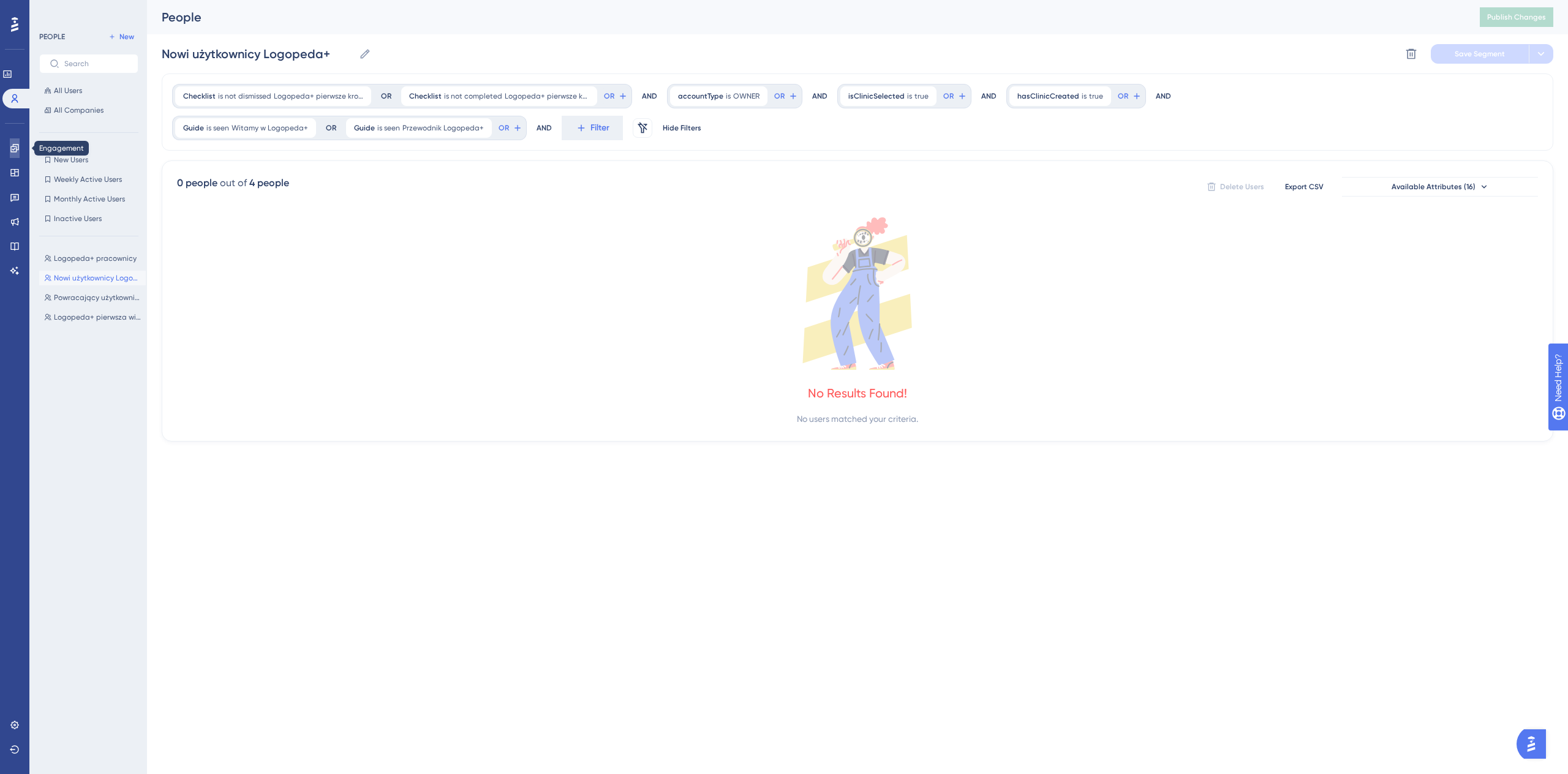
click at [18, 146] on icon at bounding box center [14, 147] width 8 height 8
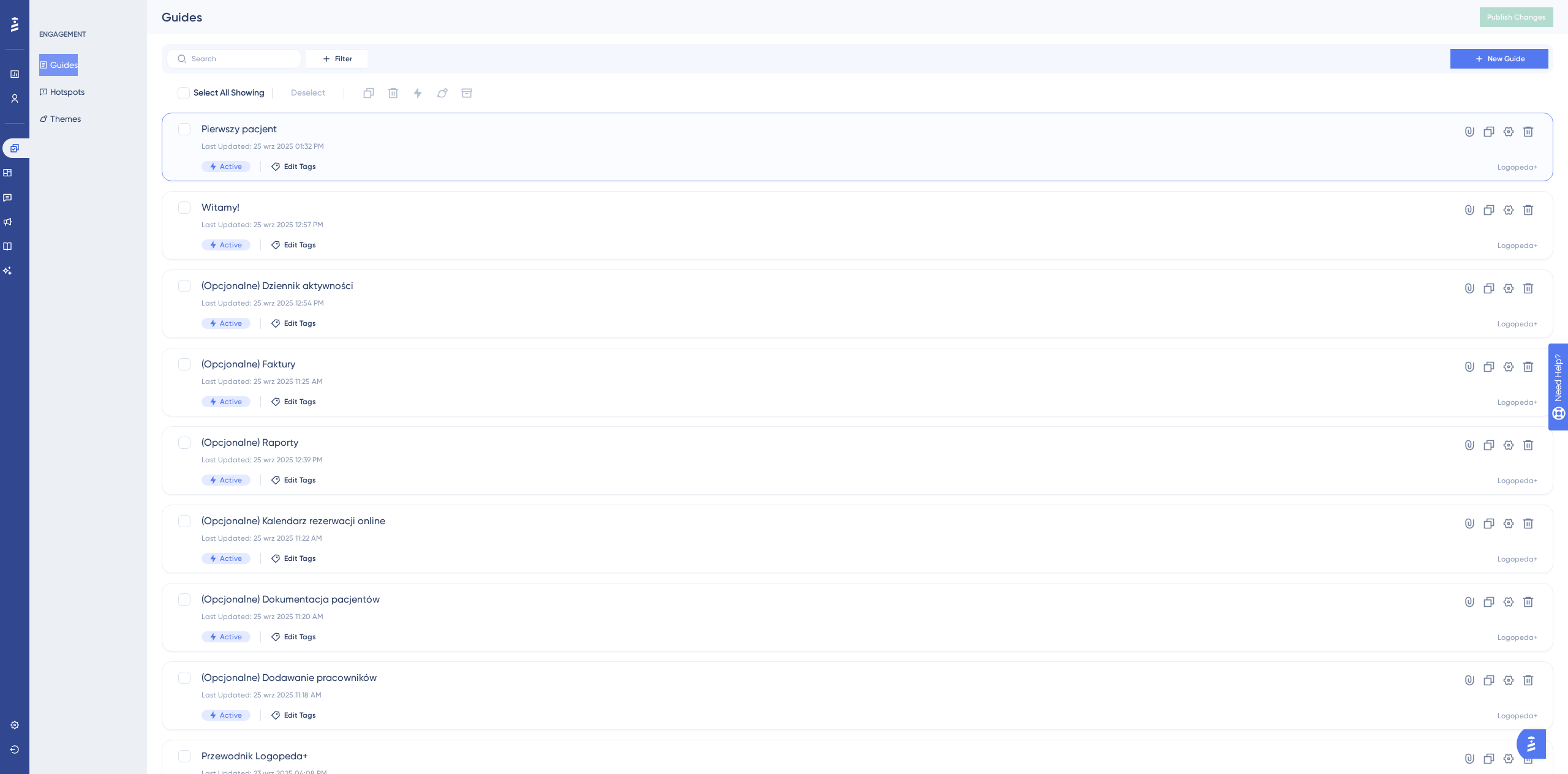
click at [468, 160] on div "Pierwszy pacjent Last Updated: 25 wrz 2025 01:32 PM Active Edit Tags" at bounding box center [808, 146] width 1213 height 51
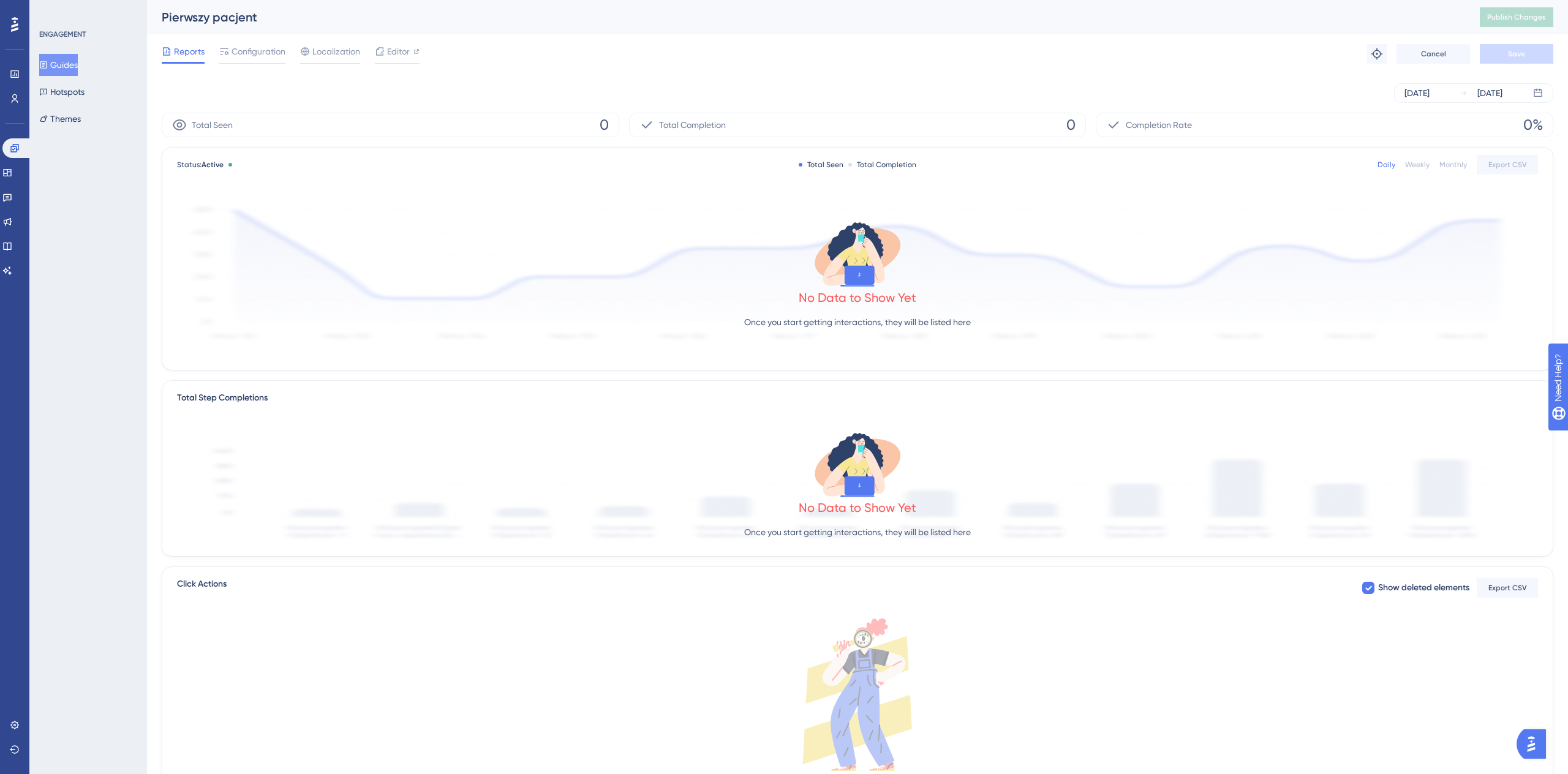
click at [241, 42] on div "Reports Configuration Localization Editor Troubleshoot Cancel Save" at bounding box center [857, 54] width 1392 height 39
click at [244, 48] on span "Configuration" at bounding box center [258, 51] width 54 height 15
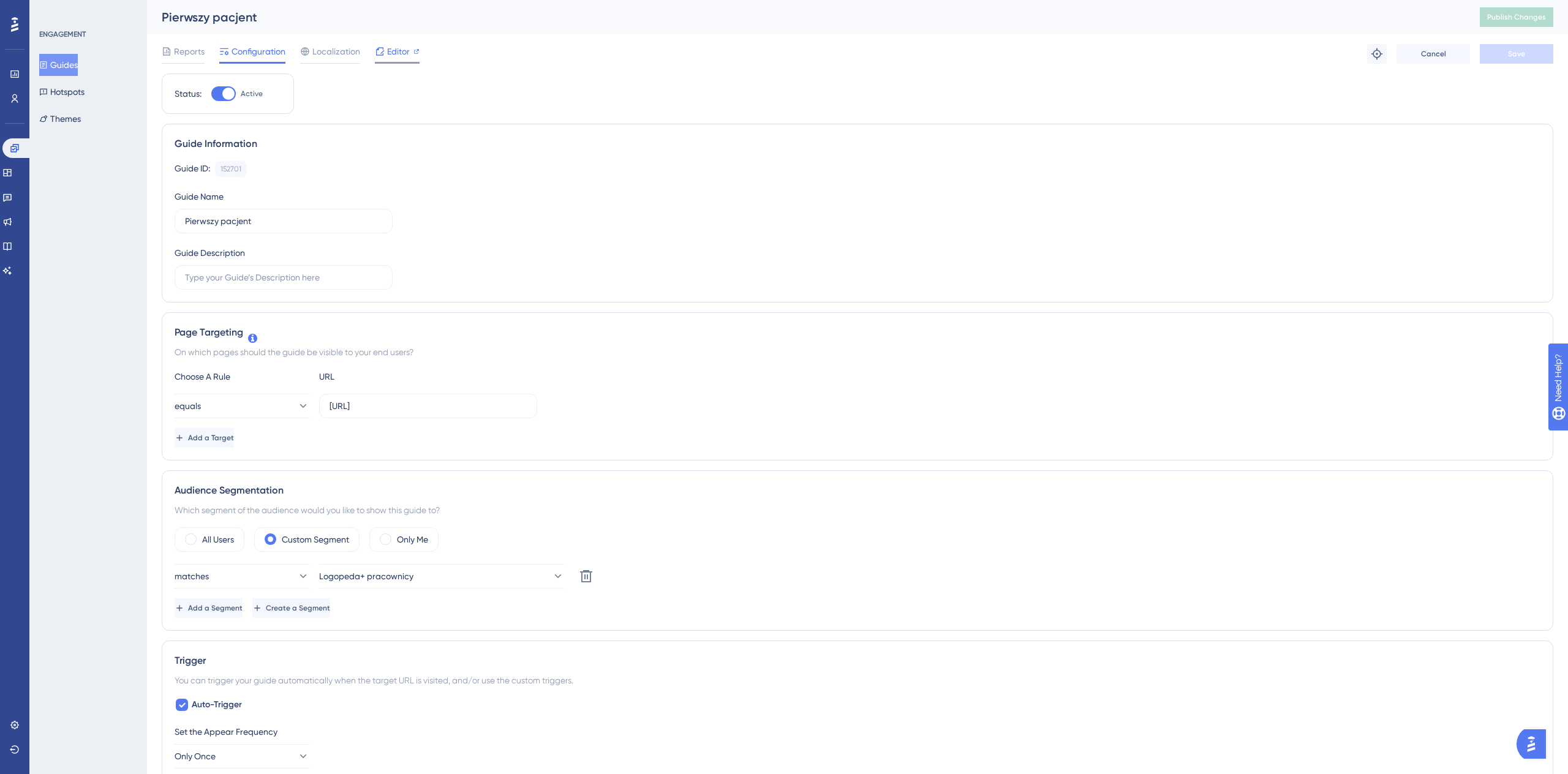
click at [391, 53] on span "Editor" at bounding box center [398, 51] width 22 height 15
click at [18, 76] on icon at bounding box center [14, 74] width 8 height 8
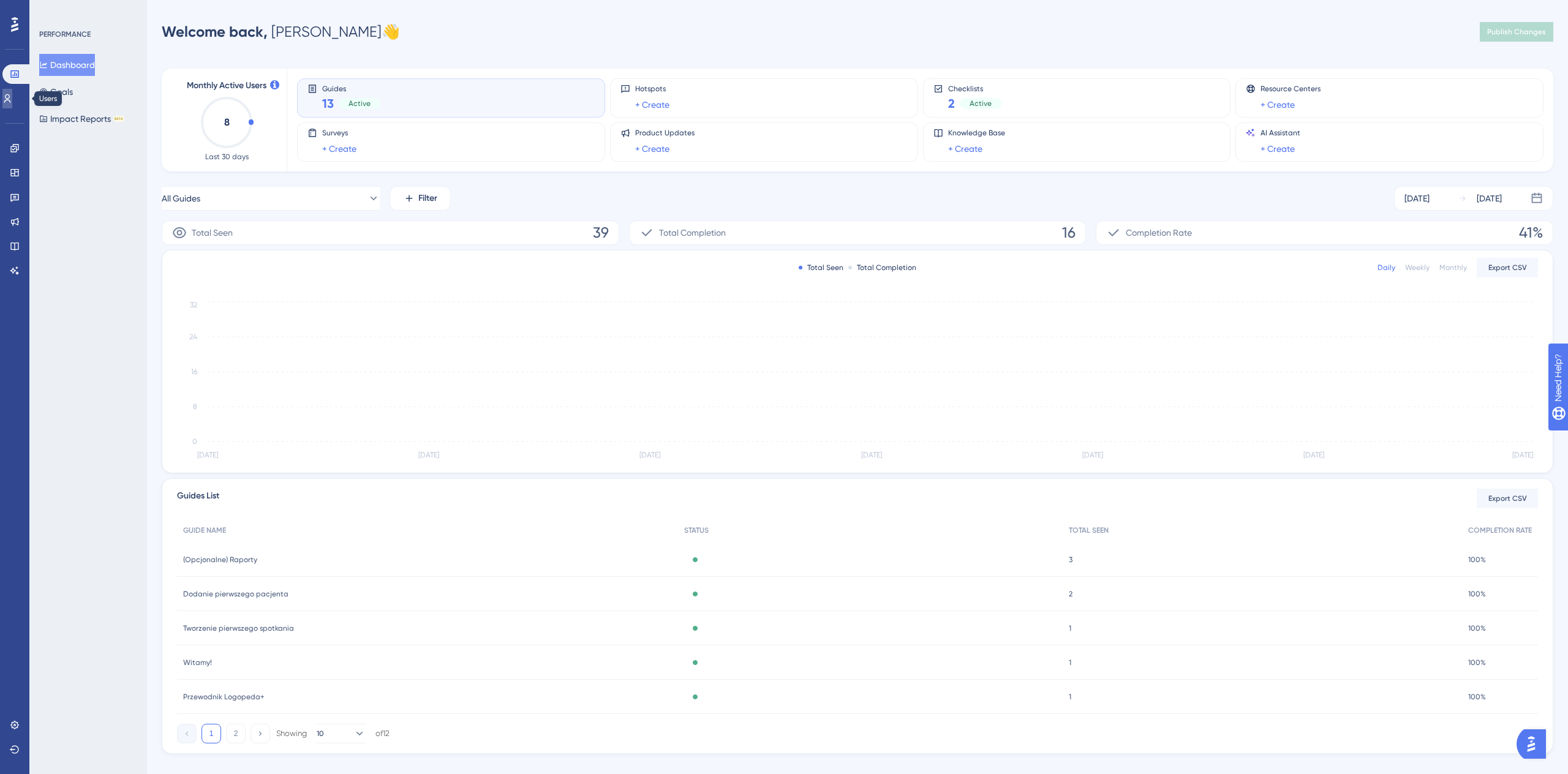
click at [12, 101] on icon at bounding box center [7, 98] width 9 height 9
